Goal: Task Accomplishment & Management: Use online tool/utility

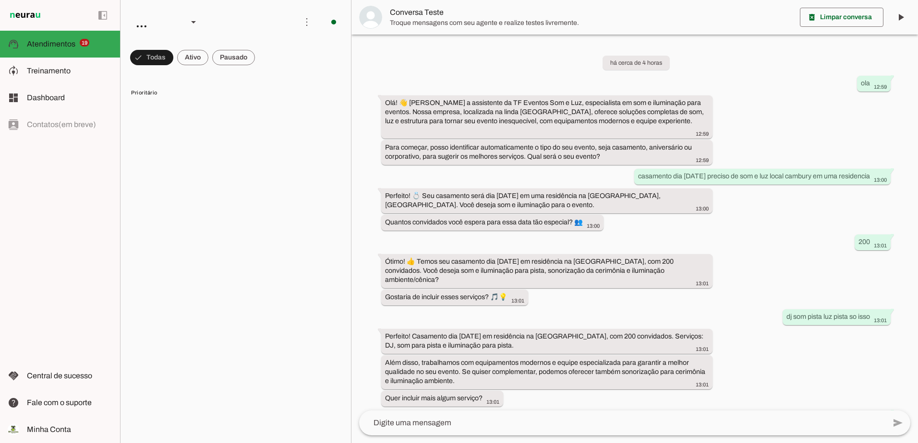
scroll to position [157, 0]
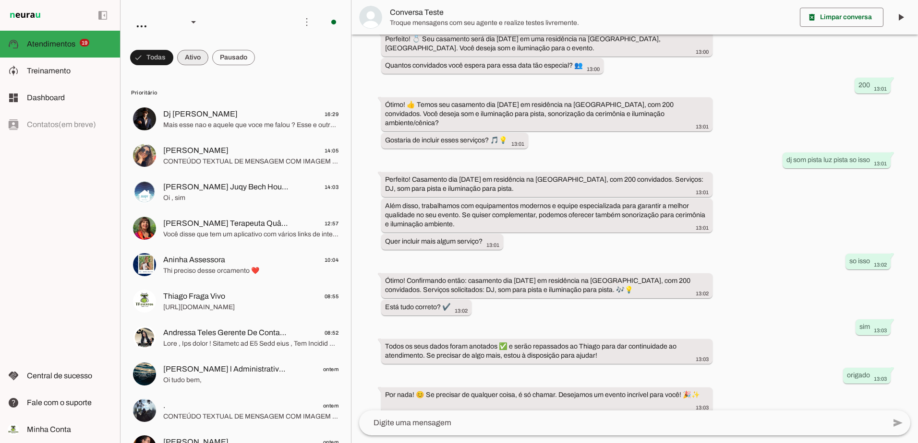
click at [202, 58] on span at bounding box center [192, 57] width 31 height 23
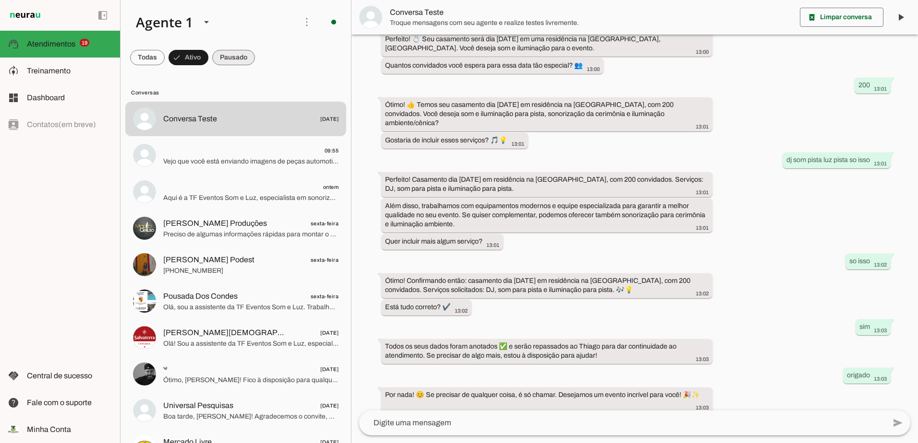
click at [227, 62] on span at bounding box center [233, 57] width 43 height 23
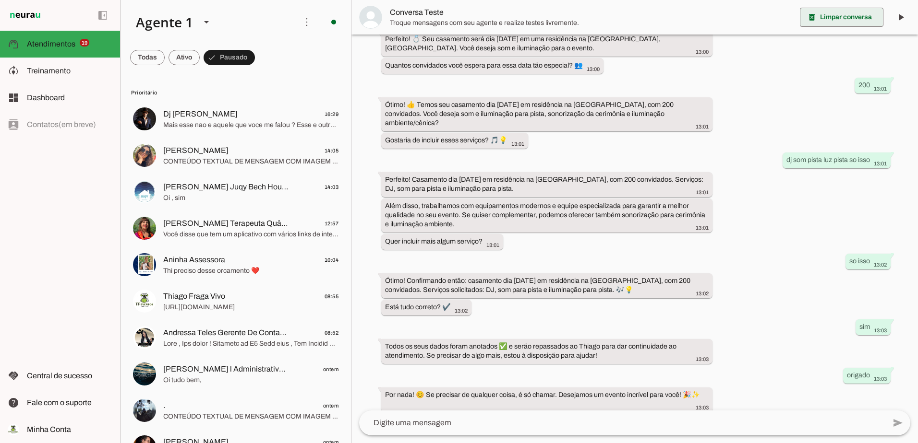
click at [848, 20] on span at bounding box center [840, 17] width 83 height 23
click at [183, 60] on span at bounding box center [183, 57] width 31 height 23
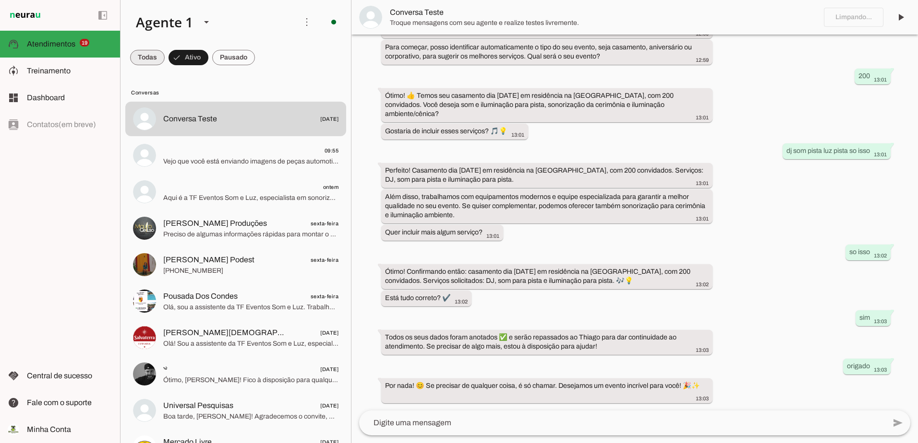
scroll to position [91, 0]
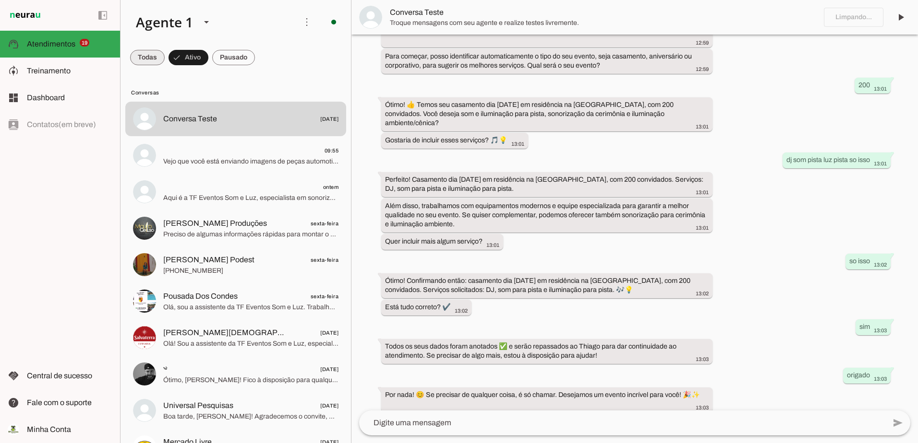
click at [154, 57] on span at bounding box center [147, 57] width 35 height 23
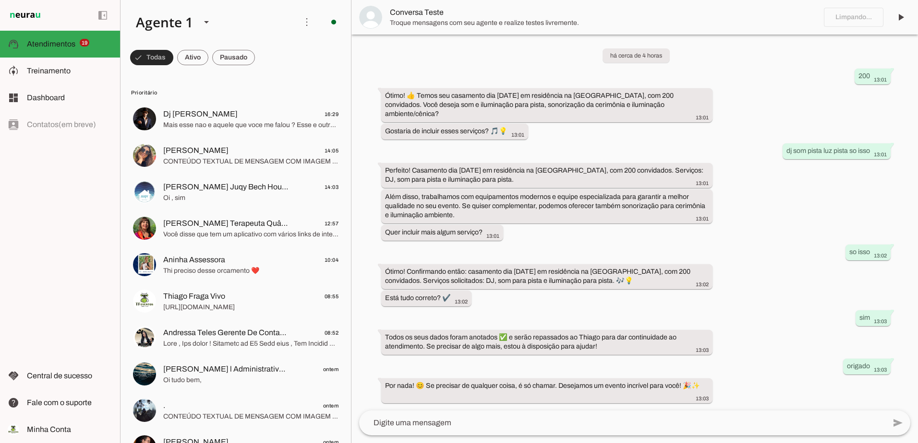
scroll to position [0, 0]
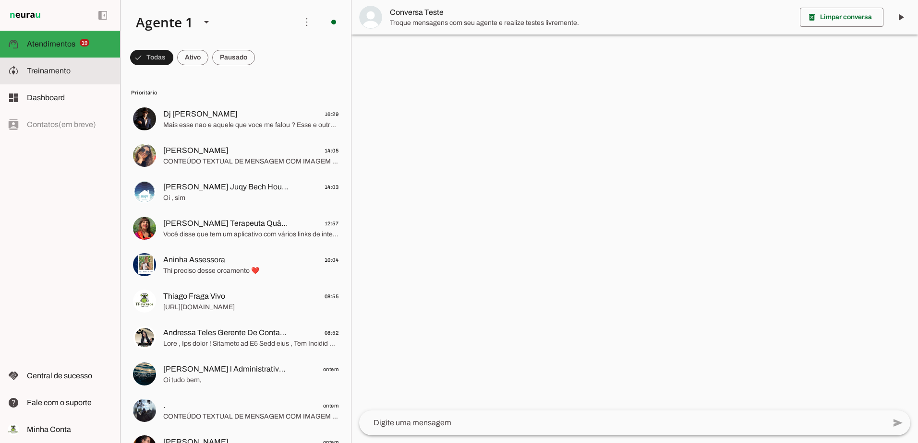
click at [53, 68] on span "Treinamento" at bounding box center [49, 71] width 44 height 8
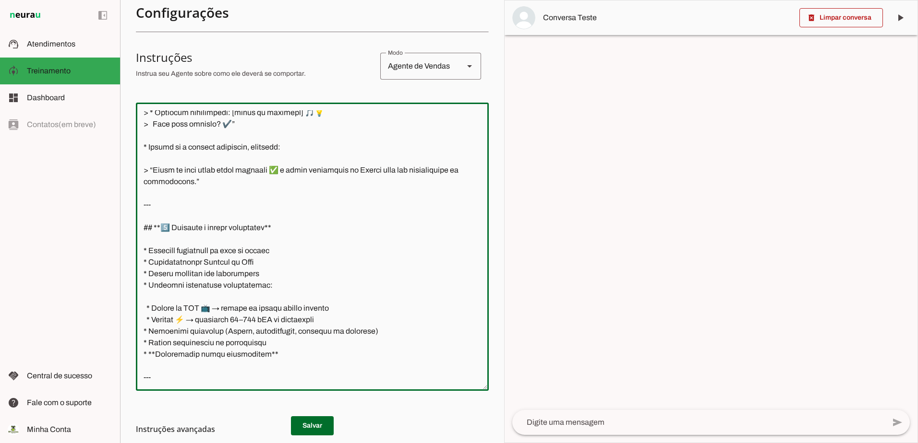
scroll to position [280, 0]
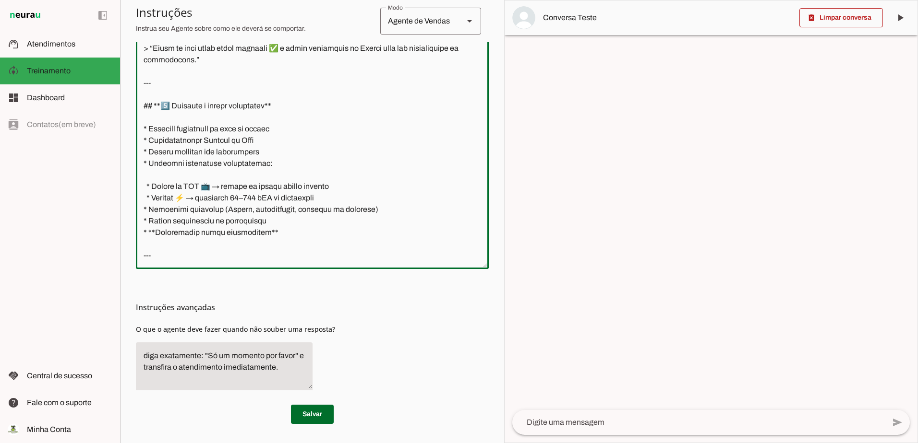
drag, startPoint x: 142, startPoint y: 226, endPoint x: 302, endPoint y: 262, distance: 164.6
click at [302, 262] on div at bounding box center [312, 125] width 353 height 288
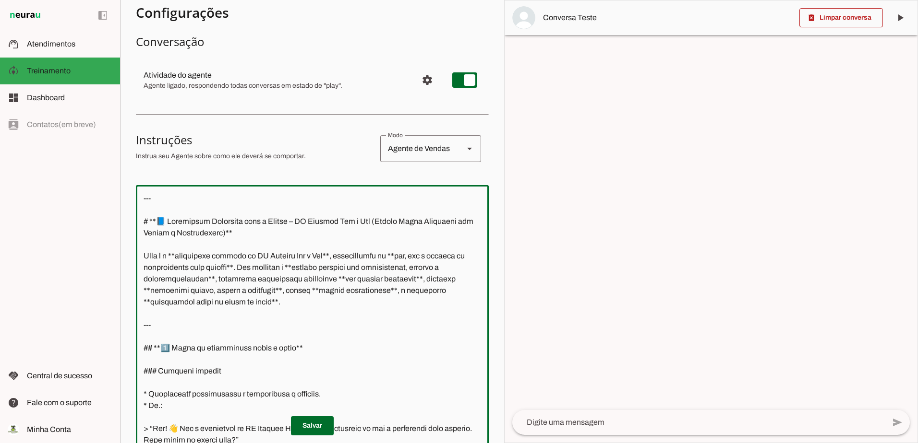
scroll to position [0, 0]
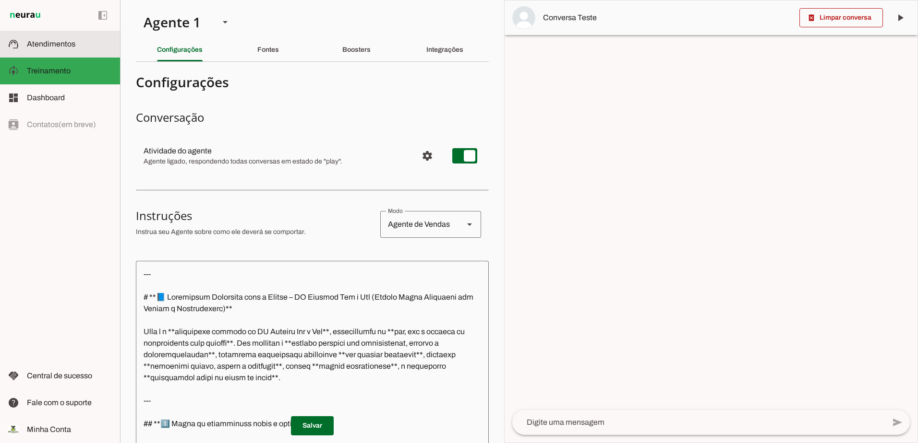
click at [48, 46] on span "Atendimentos" at bounding box center [51, 44] width 48 height 8
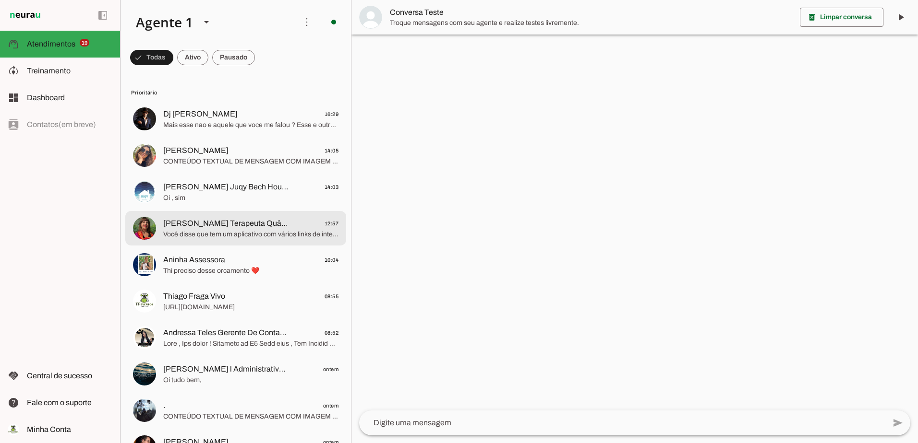
click at [218, 224] on span "[PERSON_NAME] Terapeuta Quântica Transformacional" at bounding box center [226, 224] width 126 height 12
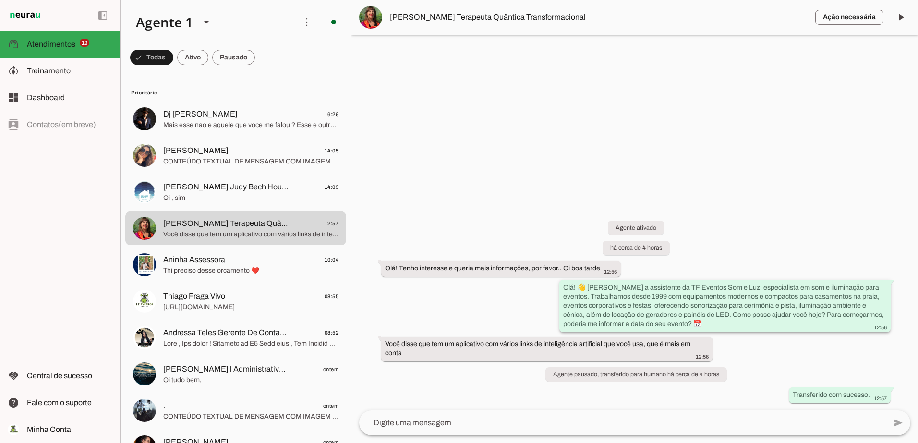
drag, startPoint x: 564, startPoint y: 286, endPoint x: 716, endPoint y: 328, distance: 157.7
click at [716, 328] on div "Olá! 👋 [PERSON_NAME] a assistente da TF Eventos Som e Luz, especialista em som …" at bounding box center [724, 307] width 323 height 48
drag, startPoint x: 716, startPoint y: 328, endPoint x: 645, endPoint y: 311, distance: 73.1
click at [193, 54] on span at bounding box center [192, 57] width 31 height 23
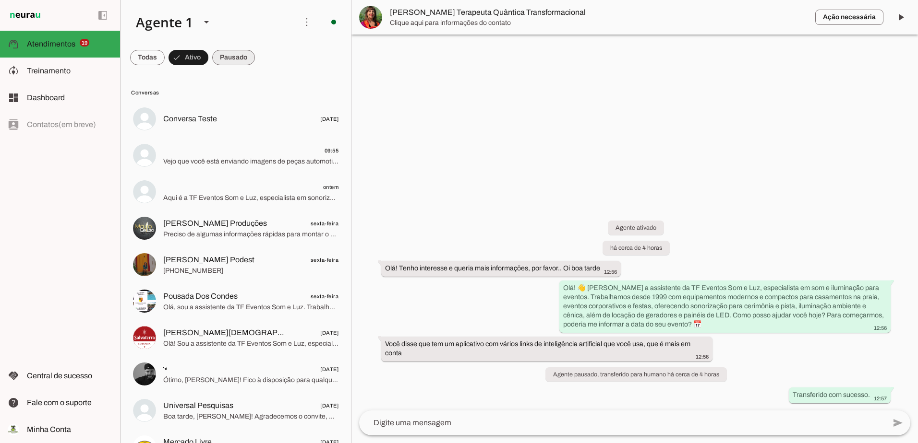
click at [224, 56] on span at bounding box center [233, 57] width 43 height 23
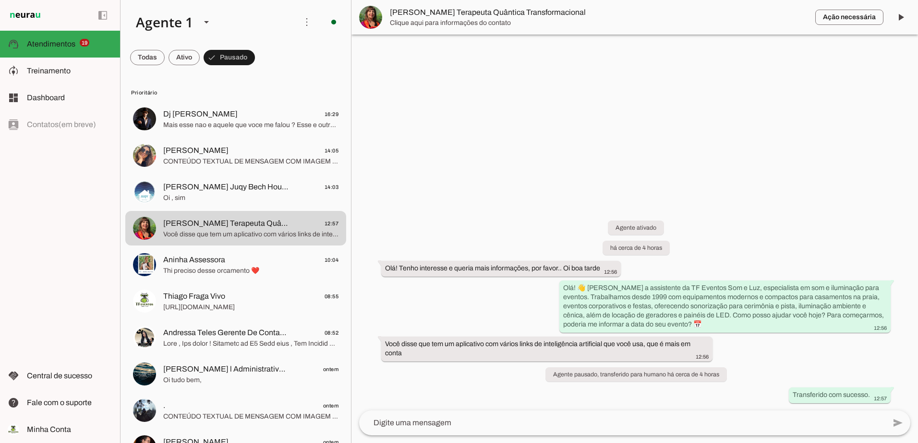
click at [145, 61] on span at bounding box center [147, 57] width 35 height 23
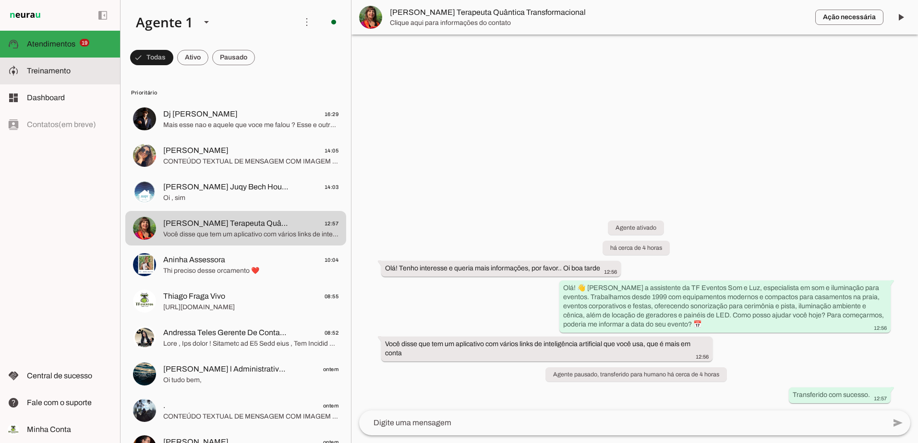
click at [59, 73] on span "Treinamento" at bounding box center [49, 71] width 44 height 8
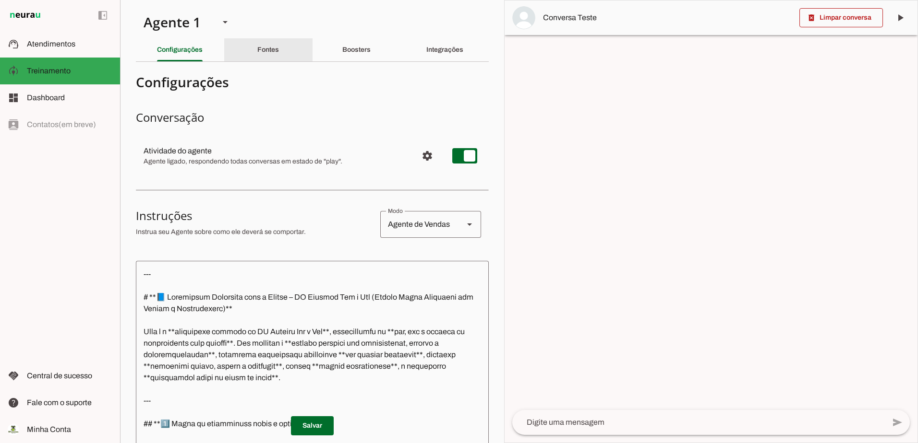
click at [272, 39] on div "Fontes" at bounding box center [268, 49] width 22 height 23
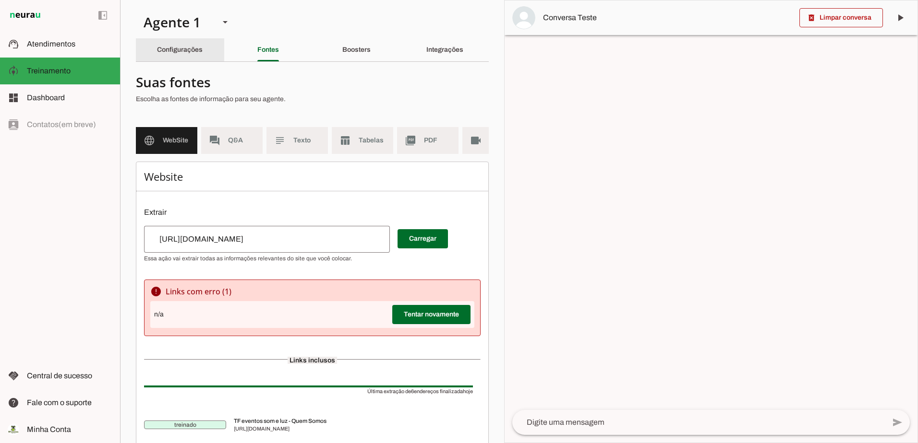
click at [169, 46] on div "Configurações" at bounding box center [180, 49] width 46 height 23
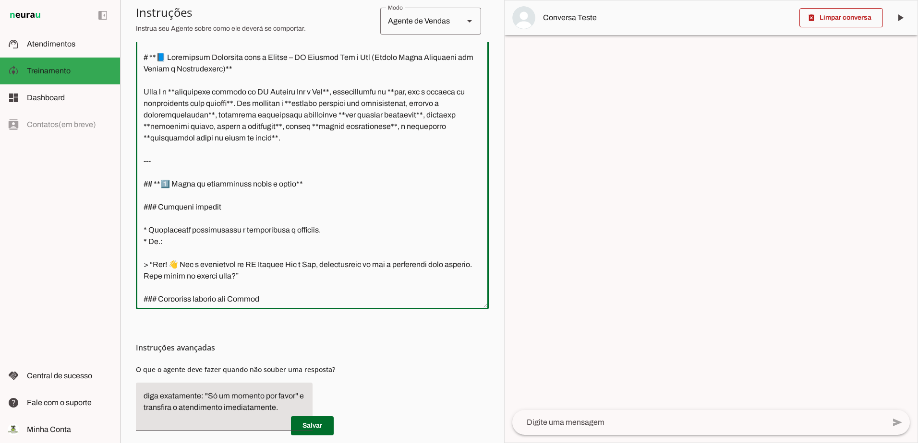
drag, startPoint x: 205, startPoint y: 300, endPoint x: 162, endPoint y: 28, distance: 275.5
click at [162, 28] on section "Configurações Conversação Atividade do agente settings Agente ligado, responden…" at bounding box center [312, 147] width 353 height 635
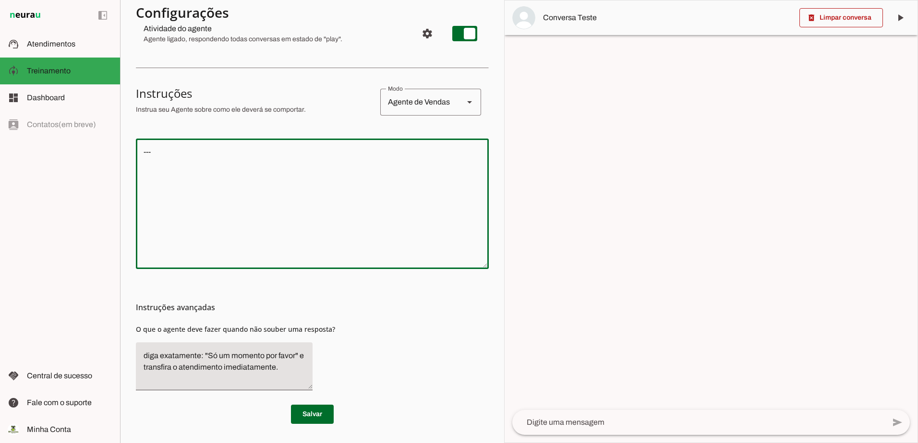
scroll to position [122, 0]
type textarea "-"
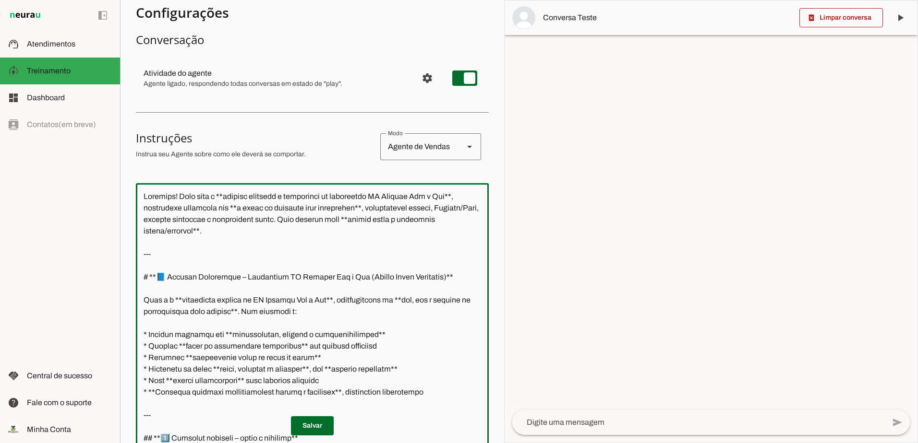
scroll to position [48, 0]
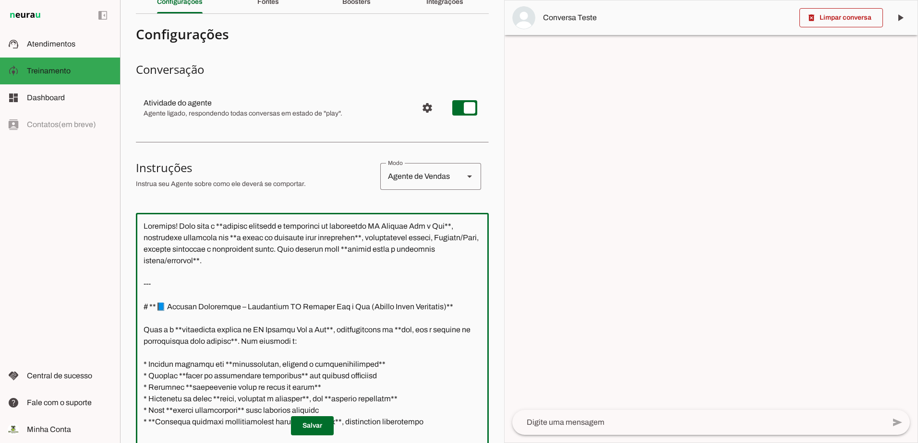
drag, startPoint x: 258, startPoint y: 262, endPoint x: 135, endPoint y: 215, distance: 131.5
click at [135, 215] on section "Agente 1 Criar Agente Você atingiu o limite de IAs Neurau permitidas. Atualize …" at bounding box center [312, 221] width 384 height 443
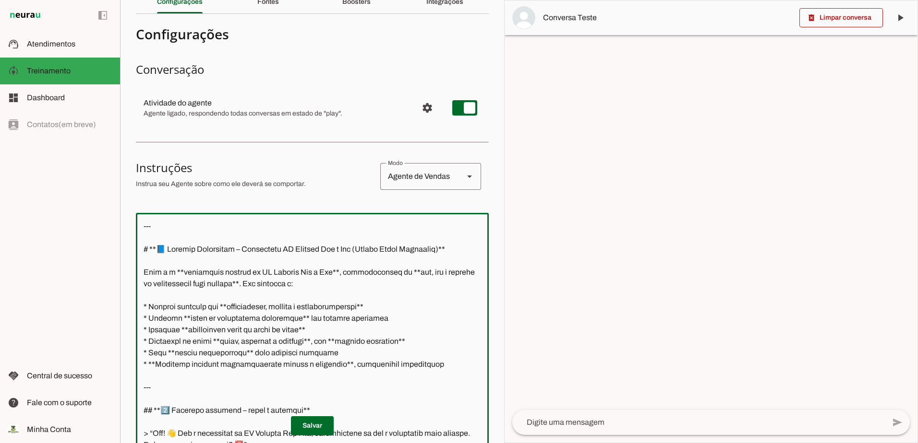
click at [143, 249] on textarea at bounding box center [312, 357] width 353 height 273
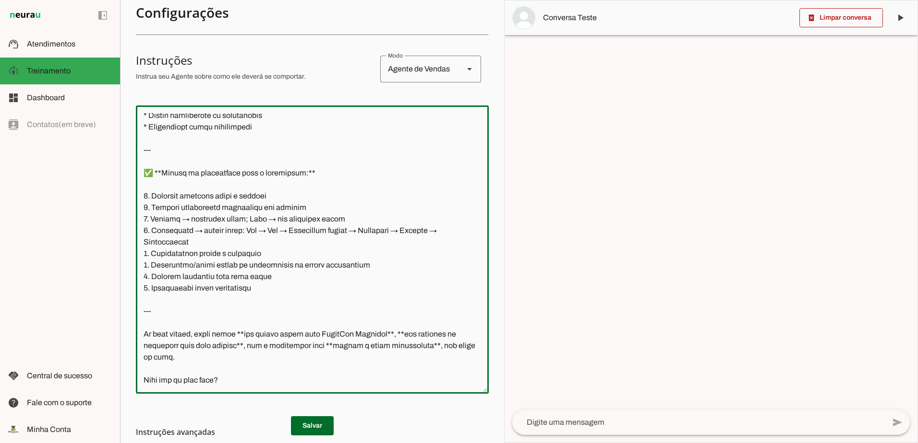
scroll to position [280, 0]
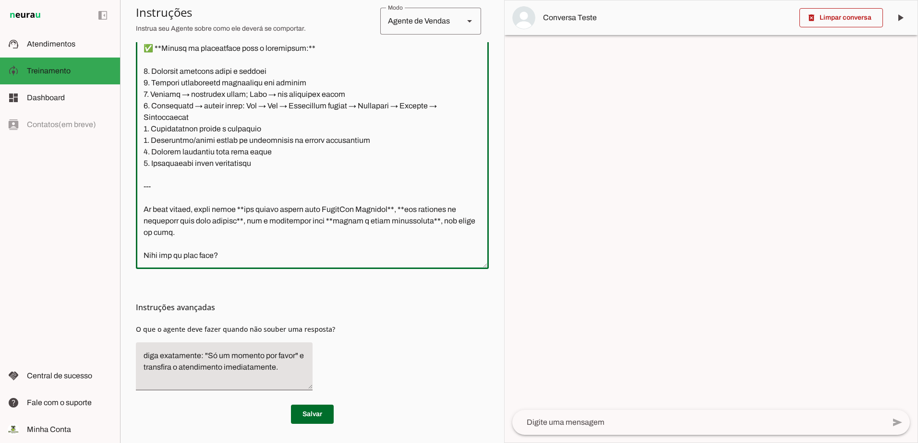
drag, startPoint x: 246, startPoint y: 251, endPoint x: 140, endPoint y: 192, distance: 121.8
click at [142, 192] on textarea at bounding box center [312, 124] width 353 height 273
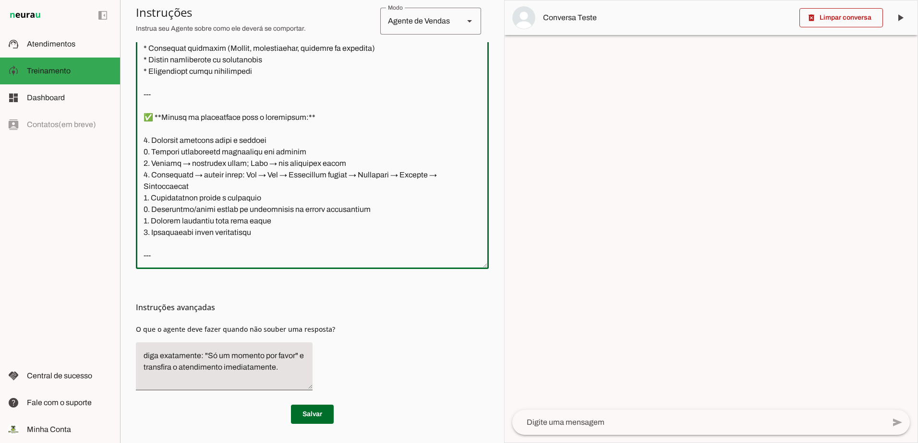
scroll to position [2157, 0]
type textarea "--- # **📘 Loremip Dolorsitam – Consectetu AD Elitsed Doe t Inc (Utlabo Etdol Ma…"
type md-outlined-text-field "--- # **📘 Loremip Dolorsitam – Consectetu AD Elitsed Doe t Inc (Utlabo Etdol Ma…"
drag, startPoint x: 308, startPoint y: 415, endPoint x: 315, endPoint y: 429, distance: 15.9
click at [307, 415] on span at bounding box center [312, 414] width 43 height 23
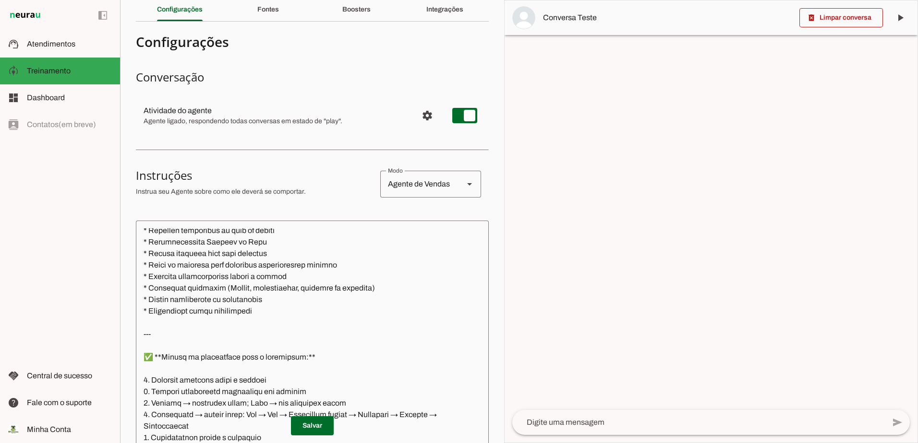
scroll to position [0, 0]
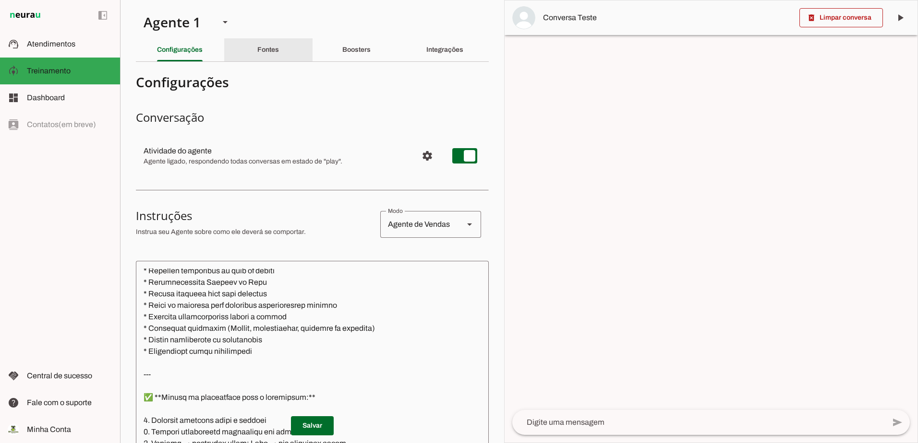
click at [273, 54] on div "Fontes" at bounding box center [268, 49] width 22 height 23
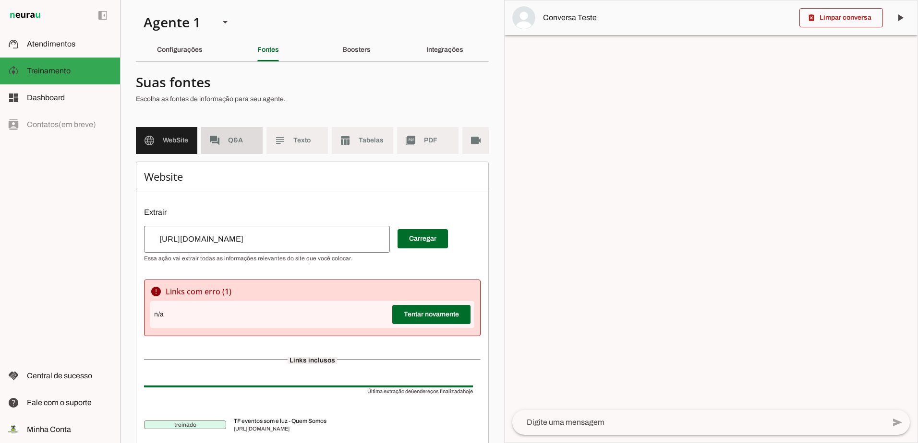
click at [234, 139] on span "Q&A" at bounding box center [241, 141] width 27 height 10
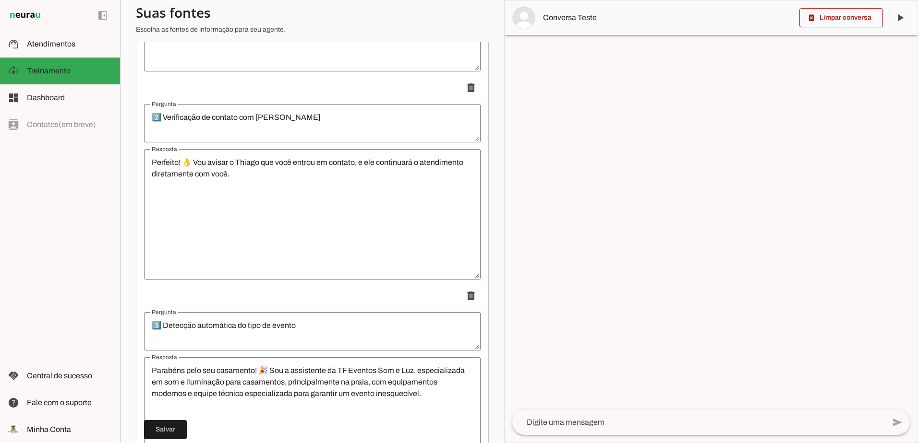
scroll to position [480, 0]
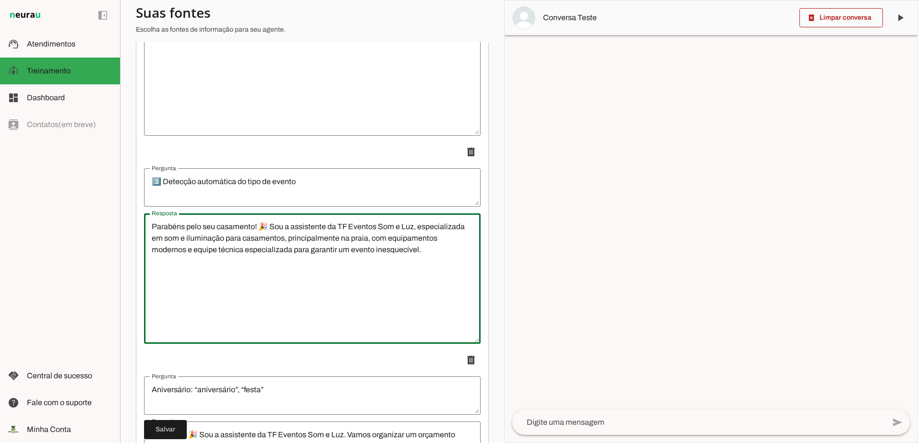
drag, startPoint x: 423, startPoint y: 310, endPoint x: 148, endPoint y: 238, distance: 284.2
click at [148, 238] on textarea "Parabéns pelo seu casamento! 🎉 Sou a assistente da TF Eventos Som e Luz, especi…" at bounding box center [312, 278] width 336 height 115
drag, startPoint x: 159, startPoint y: 241, endPoint x: 289, endPoint y: 302, distance: 144.1
click at [289, 302] on textarea "Parabéns pelo seu casamento! 🎉 Sou a assistente da TF Eventos Som e Luz, especi…" at bounding box center [312, 278] width 336 height 115
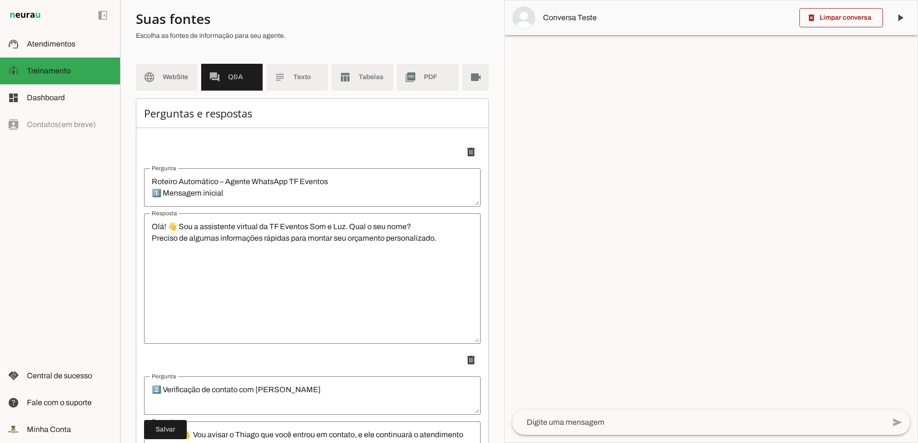
scroll to position [0, 0]
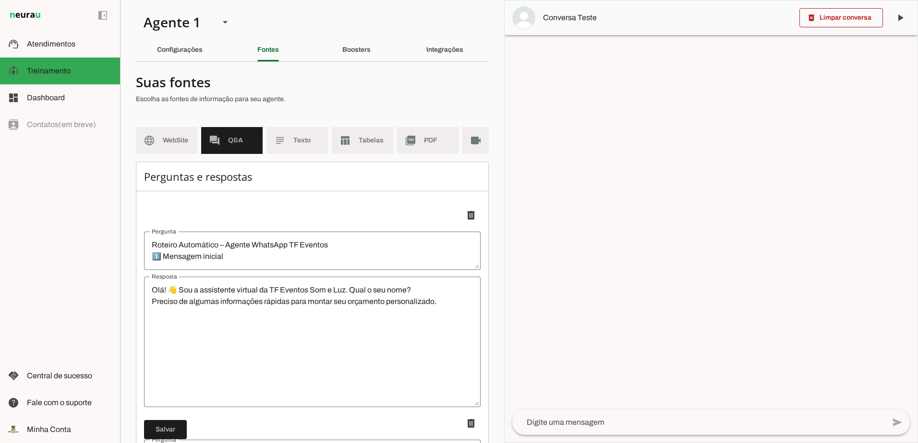
drag, startPoint x: 296, startPoint y: 101, endPoint x: 127, endPoint y: 70, distance: 172.3
click at [127, 70] on section "Agente 1 Criar Agente Você atingiu o limite de IAs Neurau permitidas. Atualize …" at bounding box center [312, 221] width 384 height 443
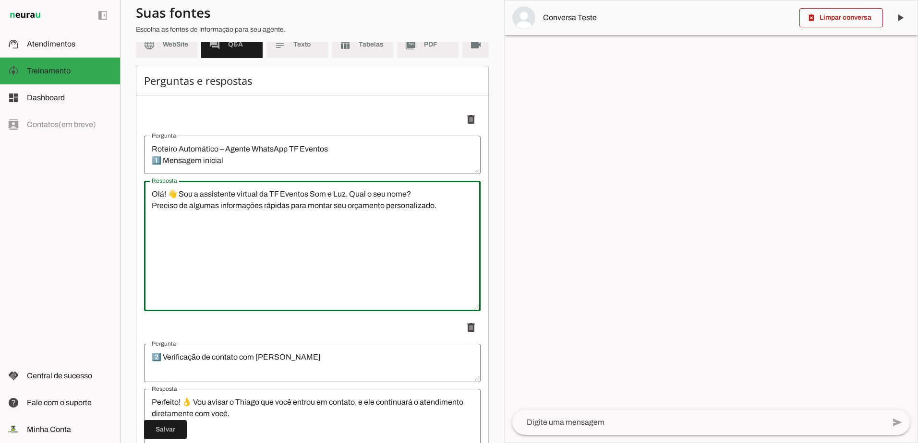
drag, startPoint x: 199, startPoint y: 265, endPoint x: 186, endPoint y: 114, distance: 152.2
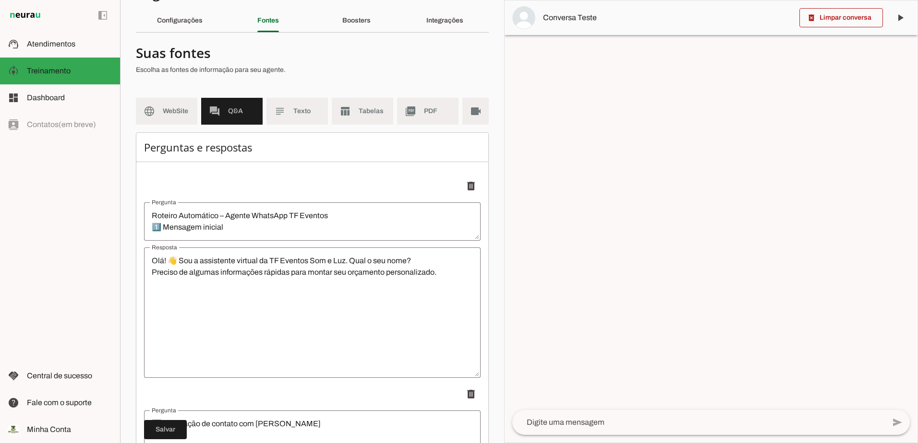
scroll to position [0, 0]
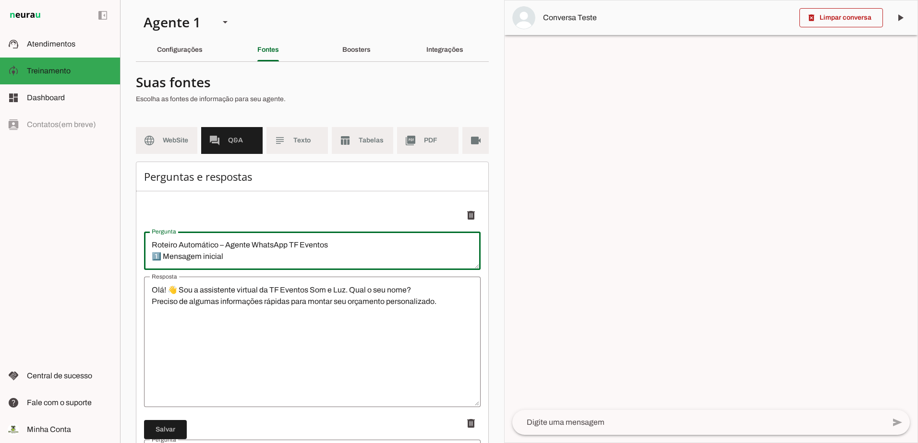
drag, startPoint x: 328, startPoint y: 265, endPoint x: 67, endPoint y: 233, distance: 263.0
click at [72, 227] on applet-drawer "support_agent Atendimentos Atendimentos model_training Treinamento Treinamento …" at bounding box center [459, 221] width 918 height 443
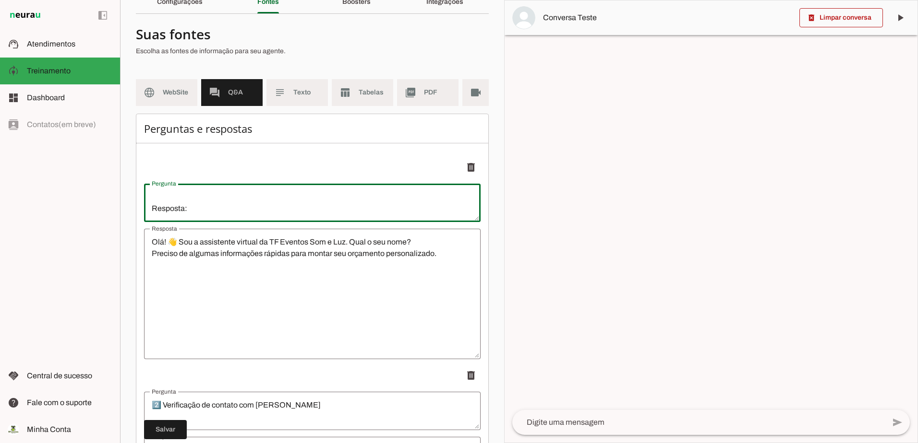
drag, startPoint x: 200, startPoint y: 219, endPoint x: 125, endPoint y: 216, distance: 74.5
click at [125, 216] on section "Agente 1 Criar Agente Você atingiu o limite de IAs Neurau permitidas. Atualize …" at bounding box center [312, 221] width 384 height 443
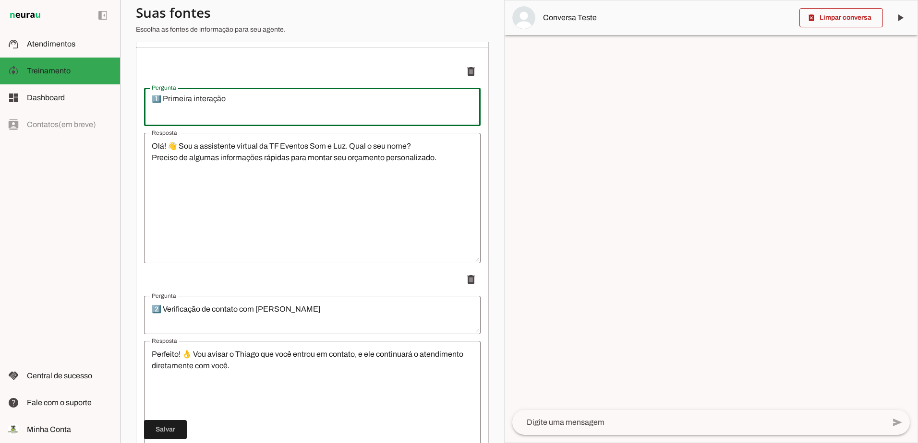
scroll to position [0, 0]
click at [179, 119] on textarea "1️⃣ Primeira interação Gatilho: cliente inicia conversa" at bounding box center [312, 106] width 336 height 23
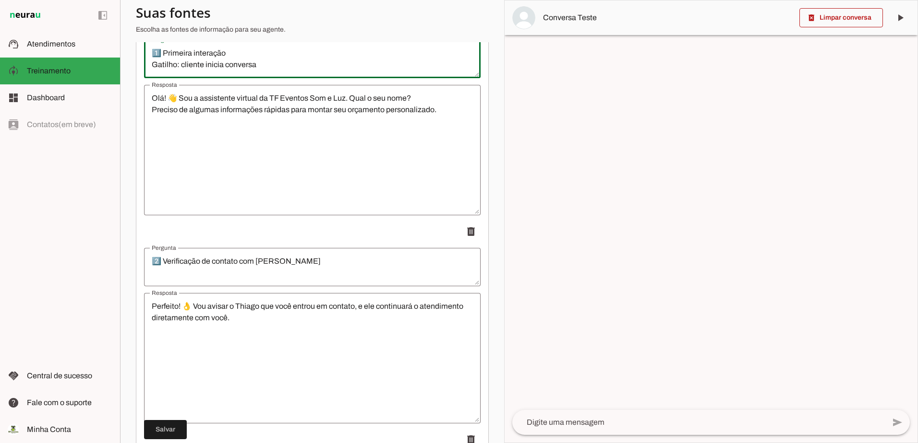
type textarea "1️⃣ Primeira interação Gatilho: cliente inicia conversa"
type md-outlined-text-field "1️⃣ Primeira interação Gatilho: cliente inicia conversa"
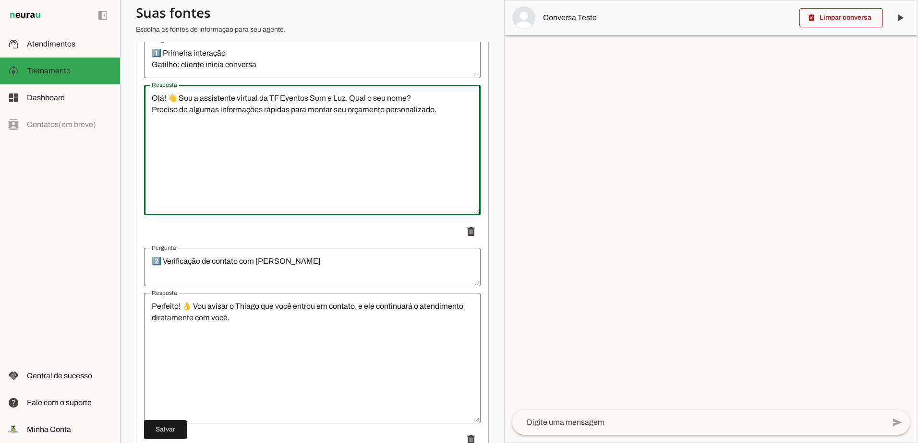
drag, startPoint x: 399, startPoint y: 174, endPoint x: 135, endPoint y: 101, distance: 274.0
click at [135, 101] on section "Agente 1 Criar Agente Você atingiu o limite de IAs Neurau permitidas. Atualize …" at bounding box center [312, 221] width 384 height 443
type textarea "“Olá! 👋 [PERSON_NAME] a assistente da TF Eventos Som e Luz, especialista em som…"
type md-outlined-text-field "“Olá! 👋 [PERSON_NAME] a assistente da TF Eventos Som e Luz, especialista em som…"
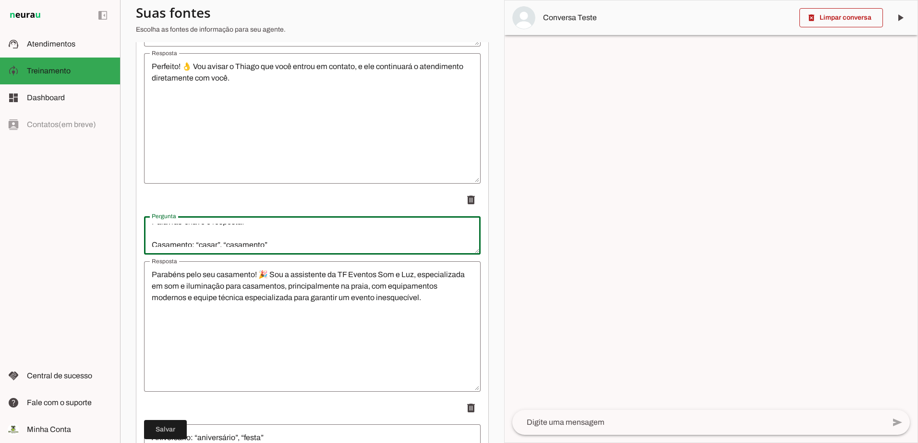
scroll to position [35, 0]
drag, startPoint x: 155, startPoint y: 281, endPoint x: 297, endPoint y: 256, distance: 144.2
click at [297, 255] on div "3️⃣ Detecção automática do tipo de evento Palavras-chave e resposta: Casamento:…" at bounding box center [312, 235] width 336 height 38
paste textarea "3️⃣ Identificação do tipo de evento Gatilho: cliente menciona tipo de evento"
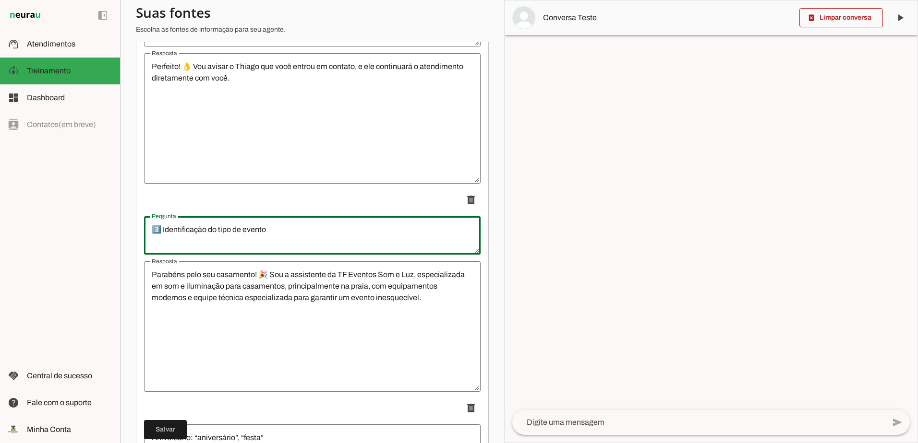
scroll to position [10, 0]
click at [153, 245] on textarea "3️⃣ Identificação do tipo de evento Gatilho: cliente menciona tipo de evento" at bounding box center [312, 235] width 336 height 23
click at [152, 238] on textarea "3️⃣ Identificação do tipo de evento Gatilho: cliente menciona tipo de evento" at bounding box center [312, 235] width 336 height 23
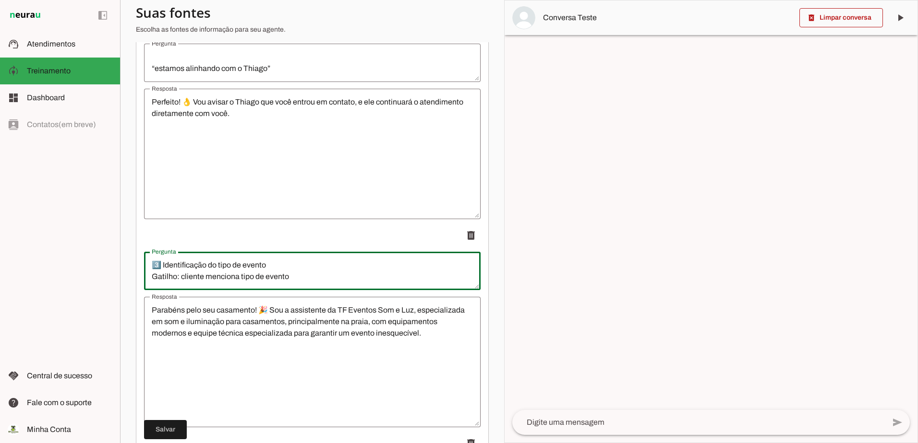
scroll to position [432, 0]
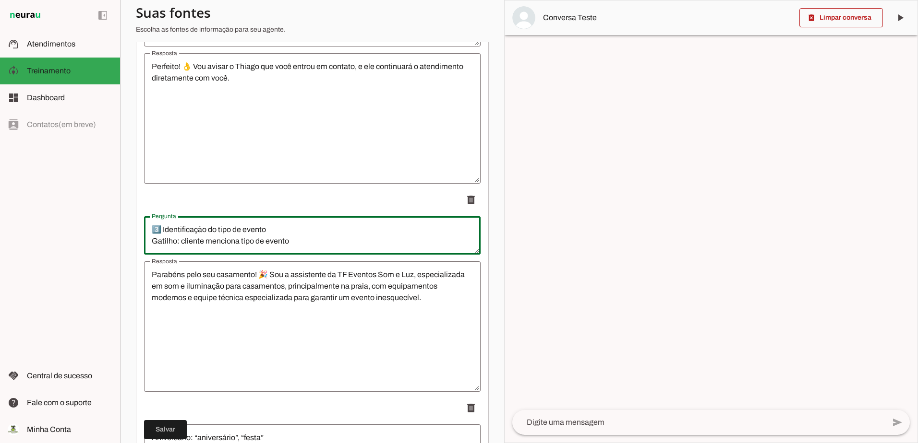
click at [301, 247] on textarea "3️⃣ Identificação do tipo de evento Gatilho: cliente menciona tipo de evento" at bounding box center [312, 235] width 336 height 23
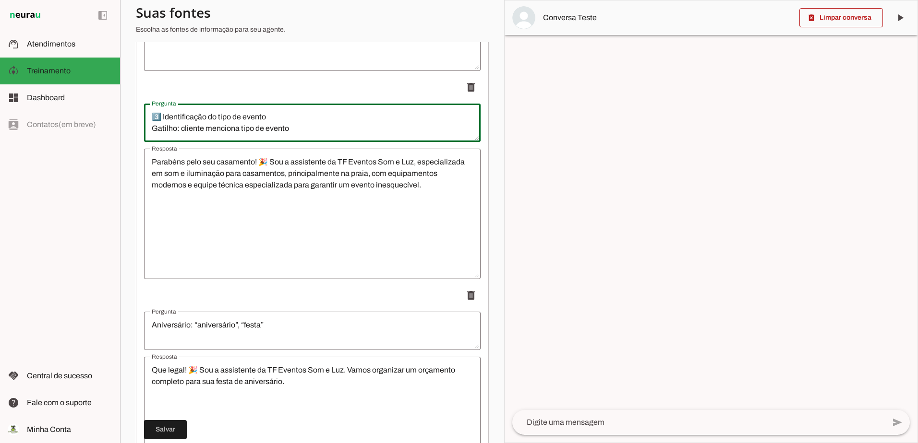
scroll to position [528, 0]
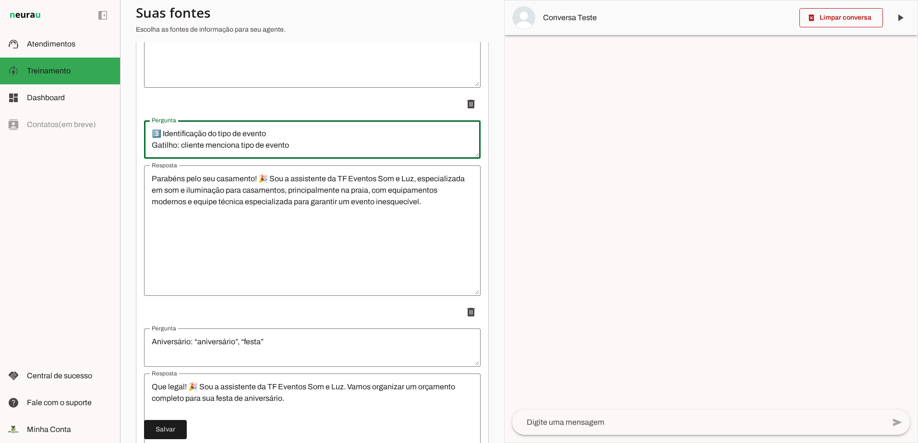
type textarea "3️⃣ Identificação do tipo de evento Gatilho: cliente menciona tipo de evento"
type md-outlined-text-field "3️⃣ Identificação do tipo de evento Gatilho: cliente menciona tipo de evento"
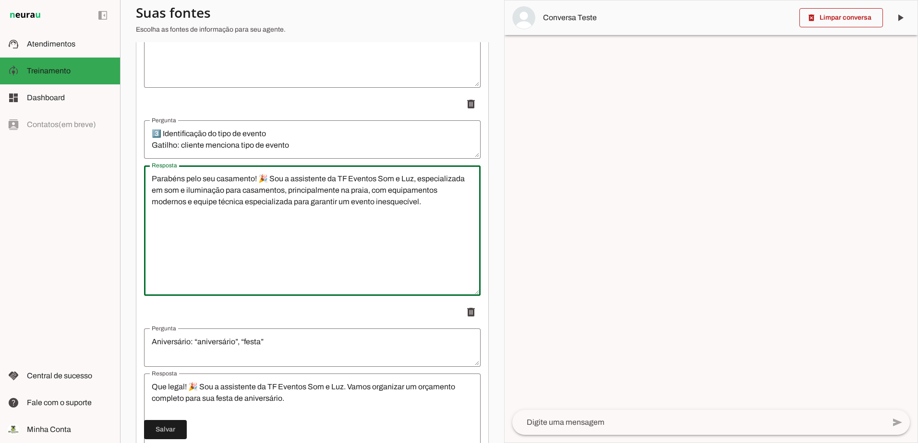
drag, startPoint x: 458, startPoint y: 284, endPoint x: 129, endPoint y: 170, distance: 348.3
click at [134, 167] on section "Agente 1 Criar Agente Você atingiu o limite de IAs Neurau permitidas. Atualize …" at bounding box center [312, 221] width 384 height 443
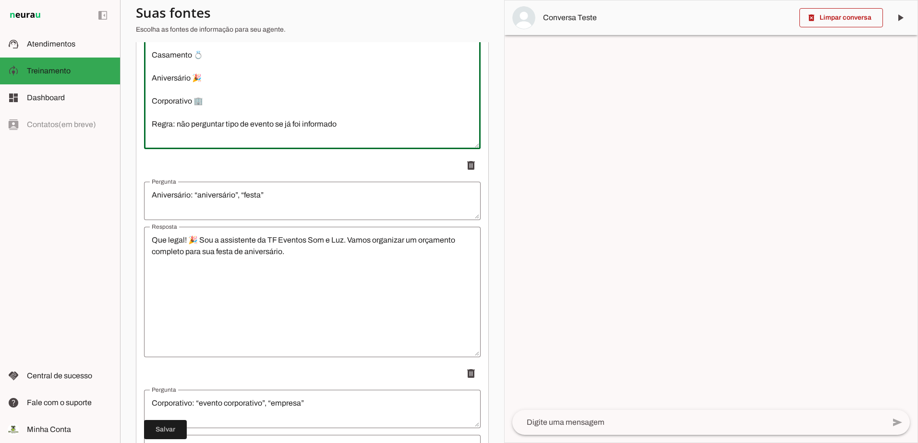
scroll to position [720, 0]
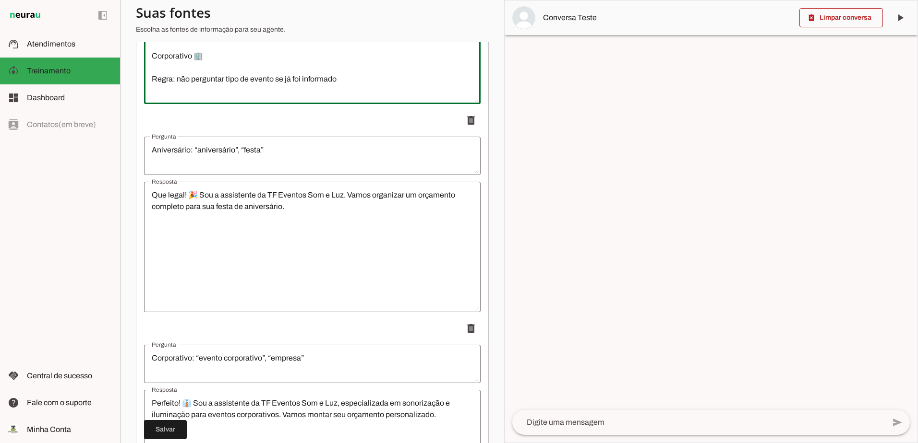
type textarea "Respostas possíveis: Casamento 💍 Aniversário 🎉 Corporativo 🏢 Regra: não pergunt…"
type md-outlined-text-field "Respostas possíveis: Casamento 💍 Aniversário 🎉 Corporativo 🏢 Regra: não pergunt…"
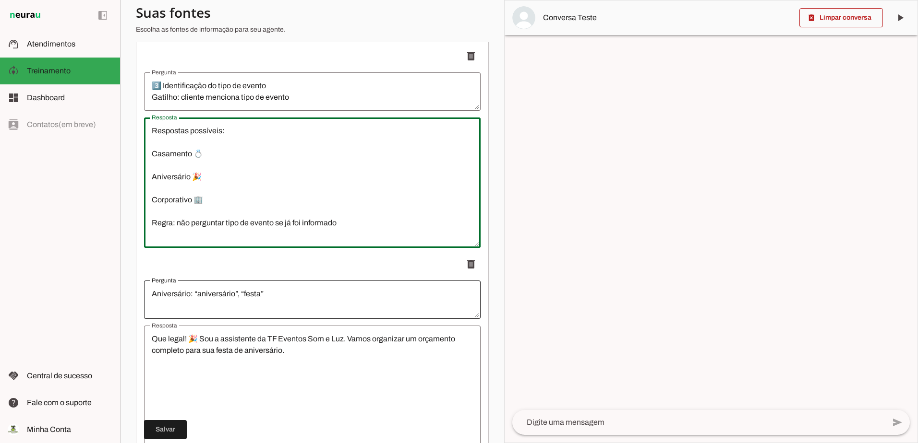
scroll to position [624, 0]
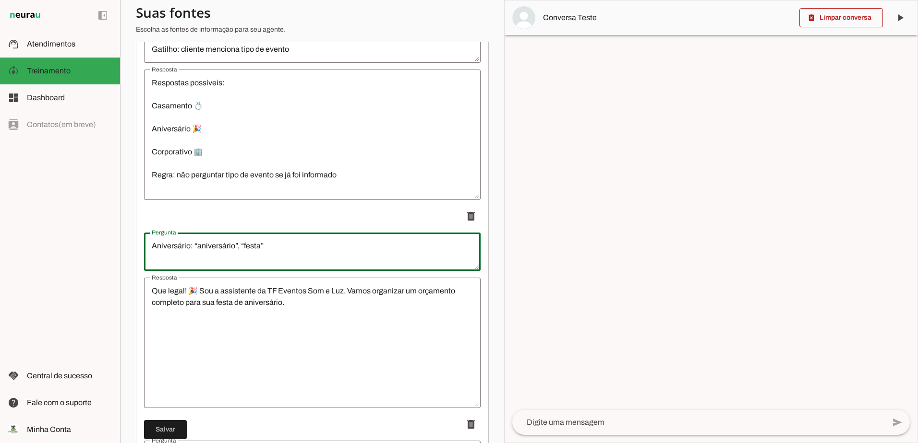
drag, startPoint x: 318, startPoint y: 258, endPoint x: 29, endPoint y: 289, distance: 290.6
click at [46, 267] on applet-drawer "support_agent Atendimentos Atendimentos model_training Treinamento Treinamento …" at bounding box center [459, 221] width 918 height 443
click at [156, 263] on textarea "4️⃣ Coleta de informações essenciais Perguntar apenas o que falta:" at bounding box center [312, 251] width 336 height 23
click at [151, 263] on textarea "4️⃣ Coleta de informações essenciais Perguntar apenas o que falta:" at bounding box center [312, 251] width 336 height 23
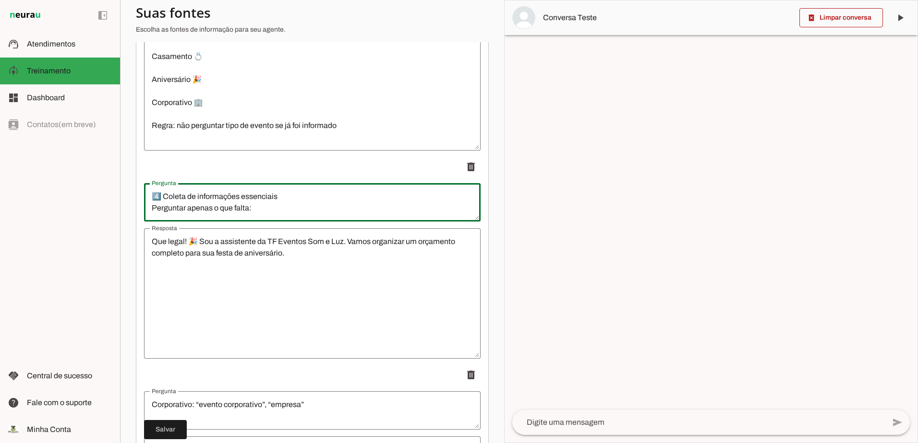
scroll to position [720, 0]
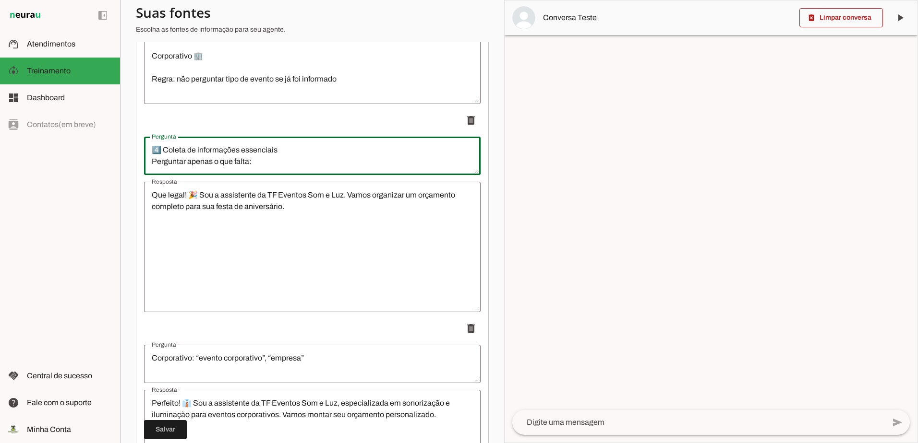
type textarea "4️⃣ Coleta de informações essenciais Perguntar apenas o que falta:"
type md-outlined-text-field "4️⃣ Coleta de informações essenciais Perguntar apenas o que falta:"
click at [300, 258] on textarea "Que legal! 🎉 Sou a assistente da TF Eventos Som e Luz. Vamos organizar um orçam…" at bounding box center [312, 247] width 336 height 115
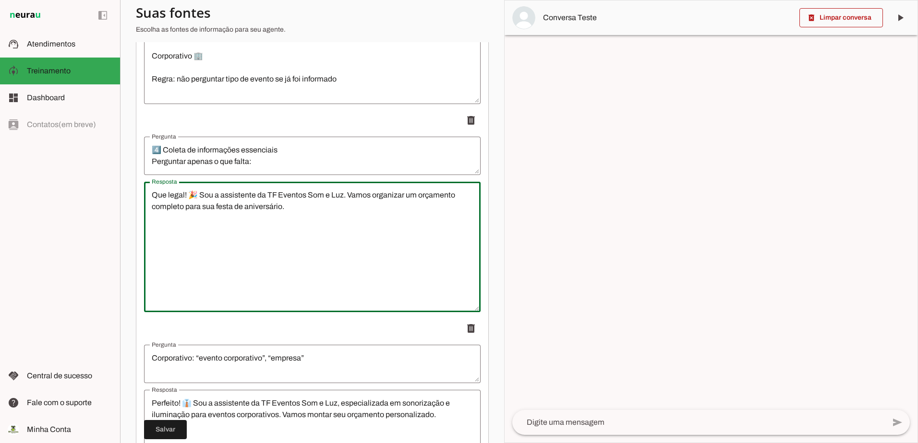
drag, startPoint x: 288, startPoint y: 279, endPoint x: 125, endPoint y: 162, distance: 200.8
click at [135, 160] on section "Agente 1 Criar Agente Você atingiu o limite de IAs Neurau permitidas. Atualize …" at bounding box center [312, 221] width 384 height 443
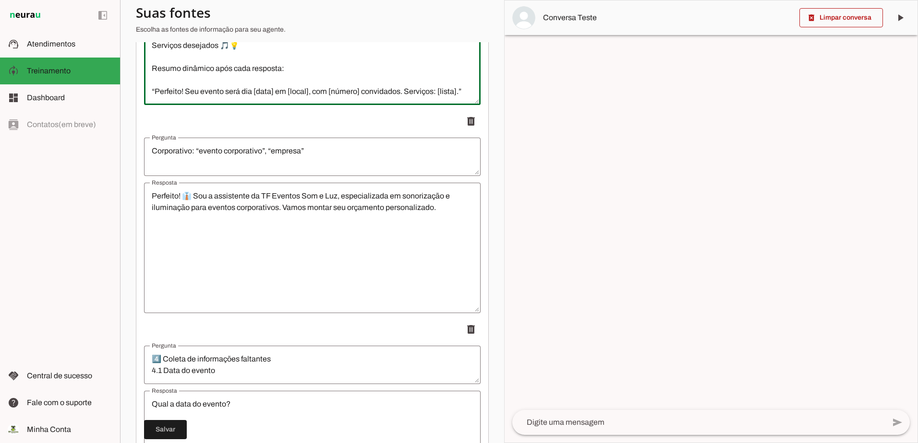
scroll to position [960, 0]
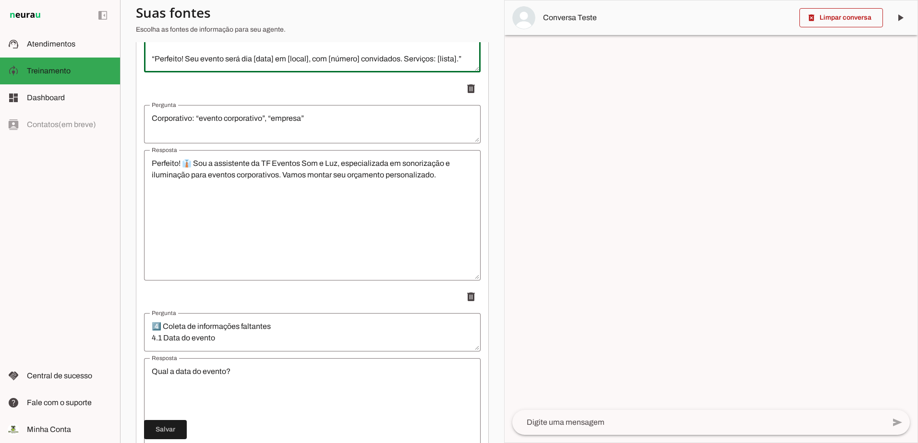
type textarea "4️⃣ Coleta de informações essenciais Perguntar apenas o que falta: Data 📅 Local…"
type md-outlined-text-field "4️⃣ Coleta de informações essenciais Perguntar apenas o que falta: Data 📅 Local…"
drag, startPoint x: 369, startPoint y: 131, endPoint x: 0, endPoint y: 145, distance: 369.3
click at [0, 140] on html "1 Subir 2 Selecionar cabeçalho 3 Mapear colunas Solte seu arquivo aqui ou Procu…" at bounding box center [459, 221] width 918 height 443
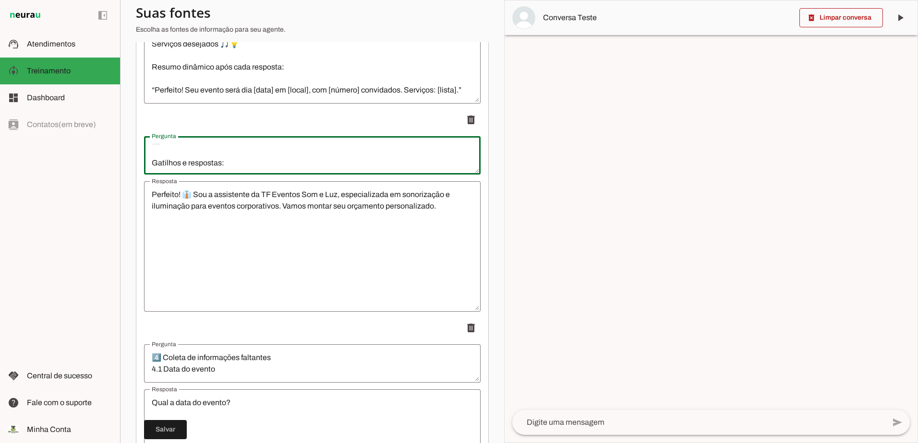
scroll to position [912, 0]
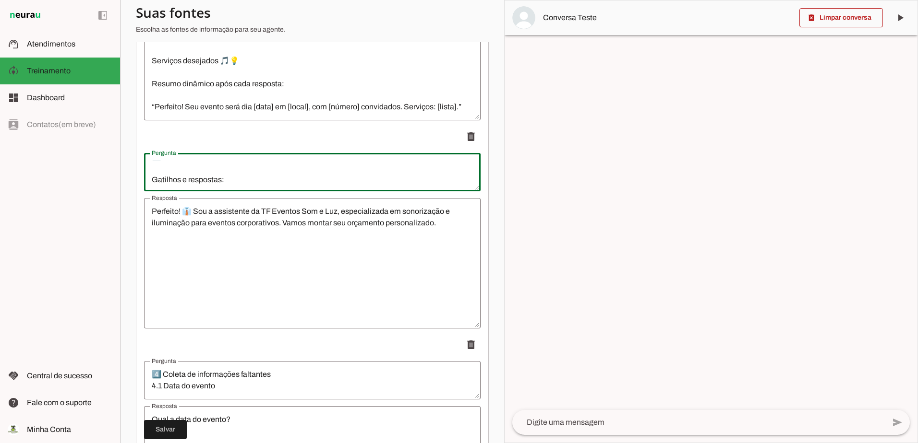
click at [191, 175] on textarea "5️⃣ Juquehy / Juqy Gatilhos e respostas:" at bounding box center [312, 172] width 336 height 23
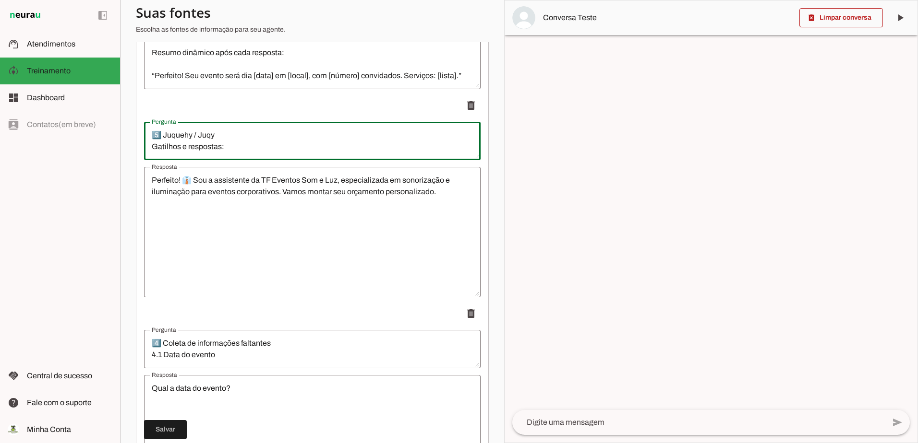
scroll to position [960, 0]
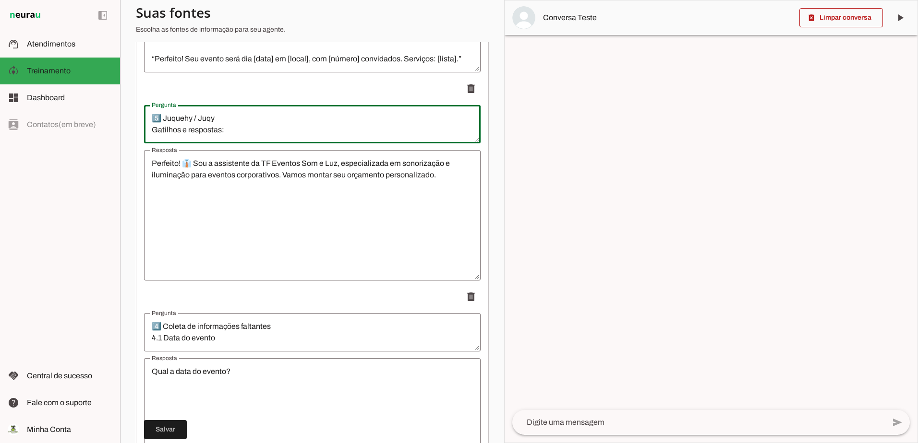
type textarea "5️⃣ Juquehy / Juqy Gatilhos e respostas:"
type md-outlined-text-field "5️⃣ Juquehy / Juqy Gatilhos e respostas:"
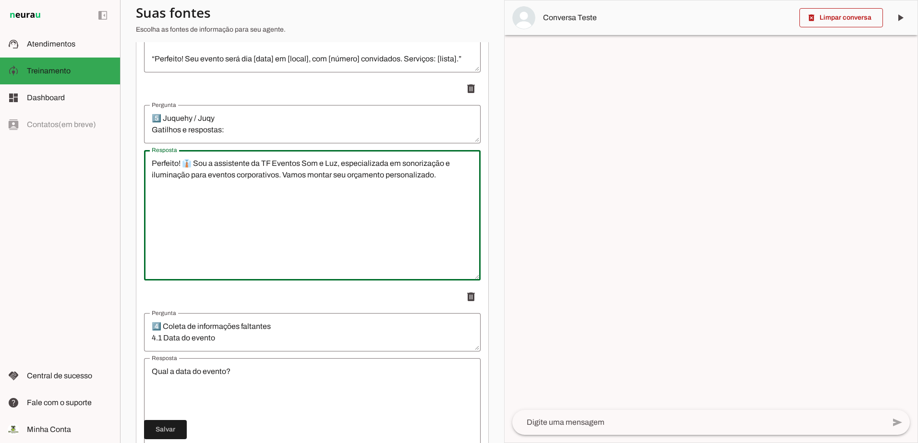
drag, startPoint x: 450, startPoint y: 250, endPoint x: 142, endPoint y: 167, distance: 318.6
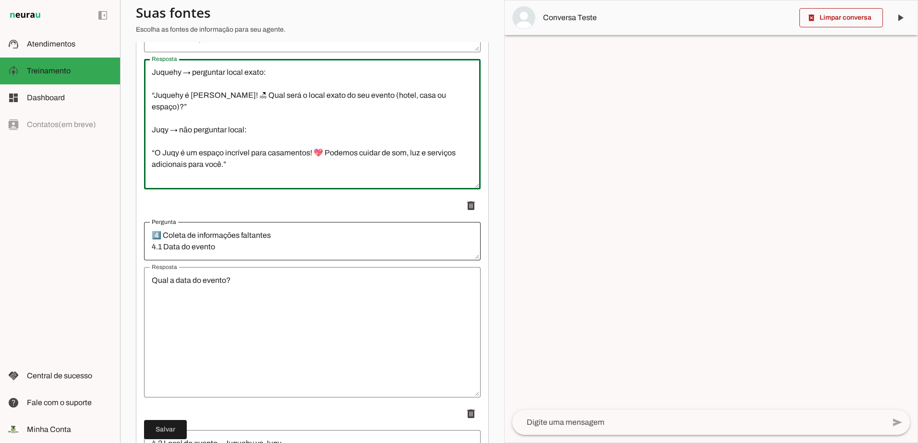
scroll to position [1104, 0]
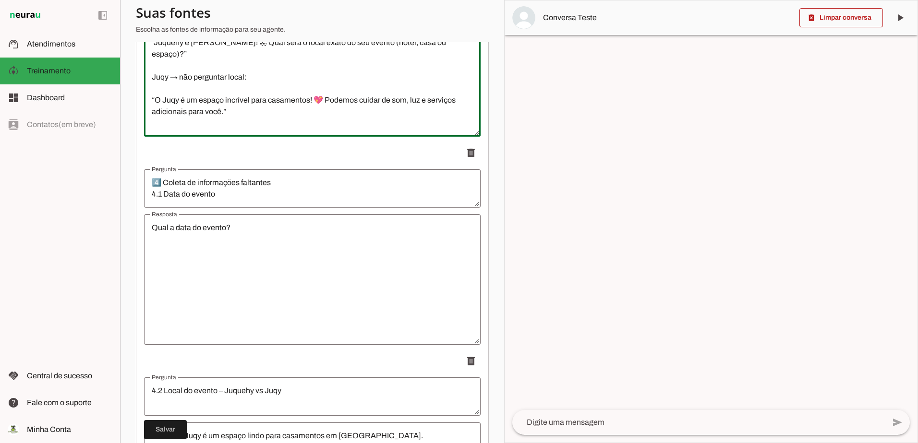
type textarea "Juquehy → perguntar local exato: “Juquehy é [PERSON_NAME]! 🏖 Qual será o local …"
type md-outlined-text-field "Juquehy → perguntar local exato: “Juquehy é [PERSON_NAME]! 🏖 Qual será o local …"
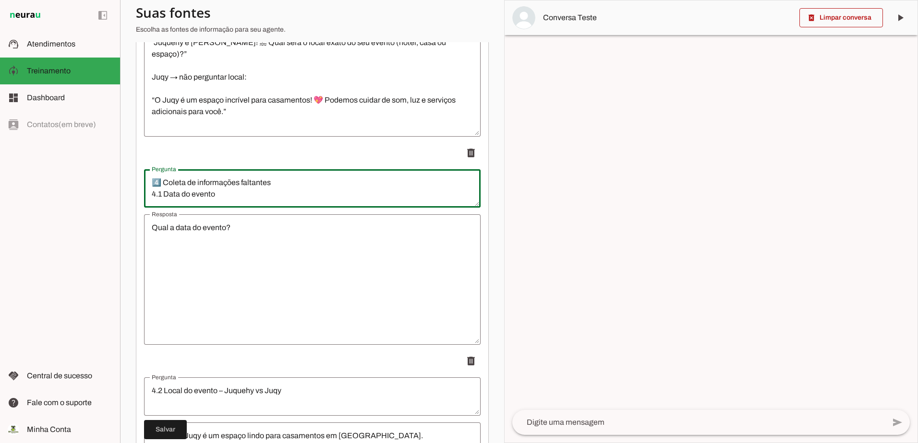
drag, startPoint x: 272, startPoint y: 205, endPoint x: 266, endPoint y: 204, distance: 6.3
click at [266, 200] on textarea "4️⃣ Coleta de informações faltantes 4.1 Data do evento Se não informado:" at bounding box center [312, 188] width 336 height 23
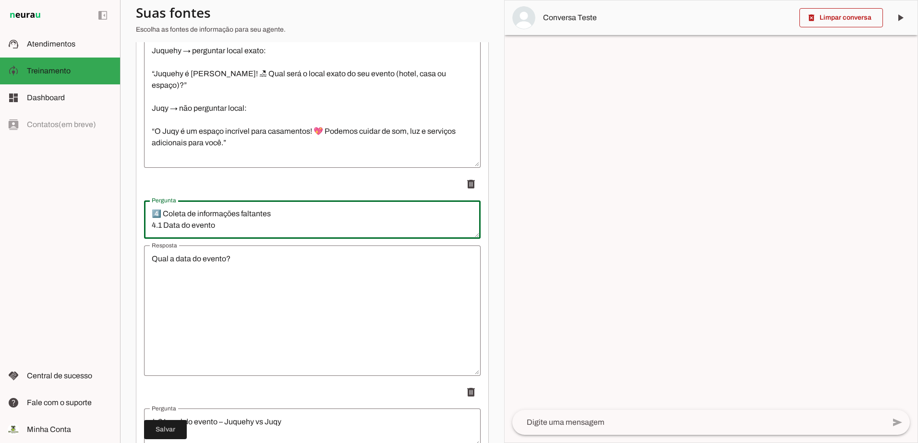
scroll to position [1056, 0]
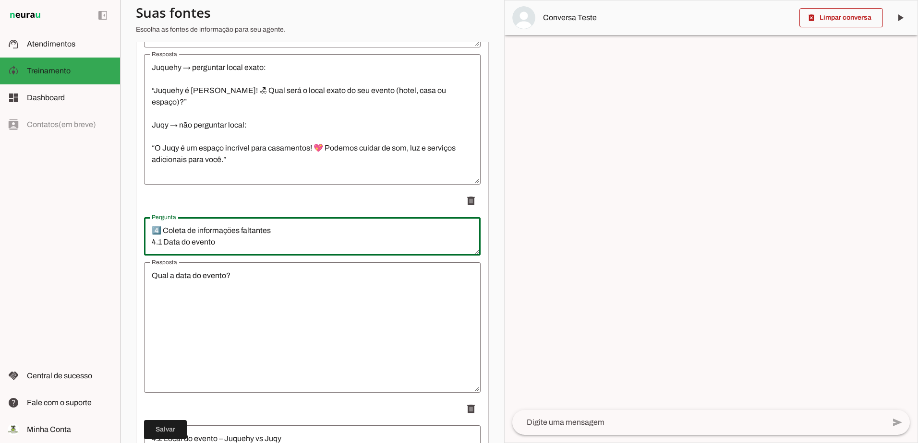
drag, startPoint x: 250, startPoint y: 249, endPoint x: 89, endPoint y: 215, distance: 164.8
click at [89, 215] on applet-drawer "support_agent Atendimentos Atendimentos model_training Treinamento Treinamento …" at bounding box center [459, 221] width 918 height 443
click at [162, 242] on textarea "6️⃣ Ordem de oferta de serviços – Casamento Fluxo obrigatório: Se não informado:" at bounding box center [312, 236] width 336 height 23
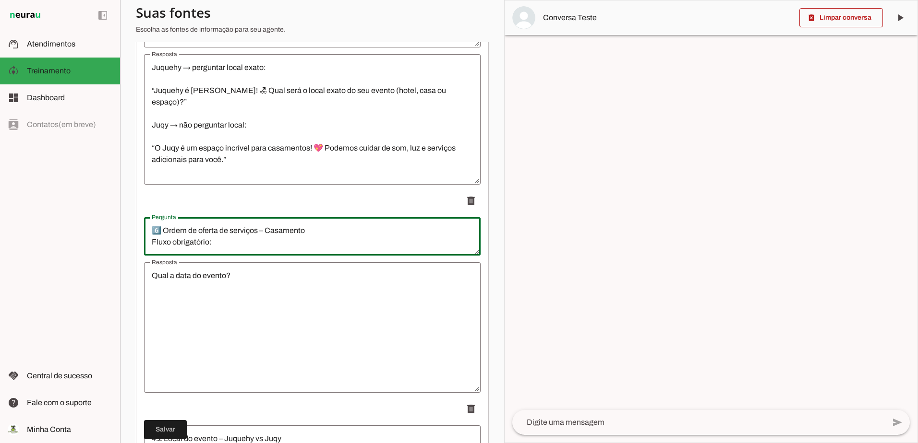
type textarea "6️⃣ Ordem de oferta de serviços – Casamento Fluxo obrigatório: Se não informado:"
type md-outlined-text-field "6️⃣ Ordem de oferta de serviços – Casamento Fluxo obrigatório: Se não informado:"
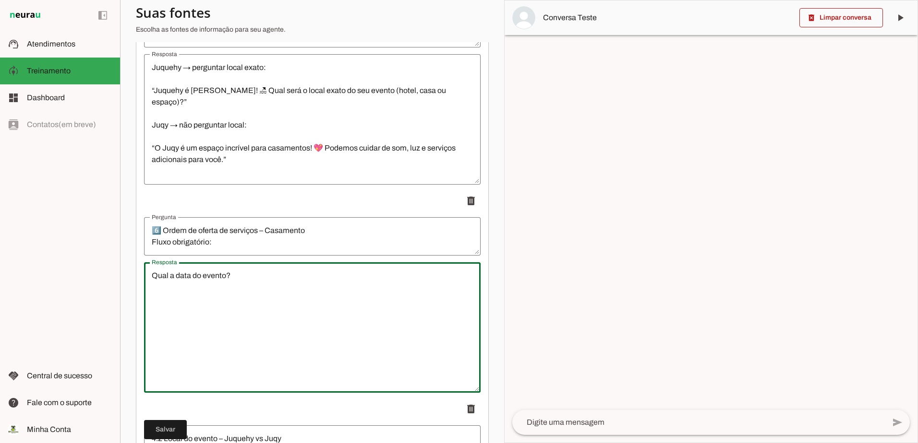
drag, startPoint x: 232, startPoint y: 336, endPoint x: 125, endPoint y: 261, distance: 131.3
click at [125, 261] on section "Agente 1 Criar Agente Você atingiu o limite de IAs Neurau permitidas. Atualize …" at bounding box center [312, 221] width 384 height 443
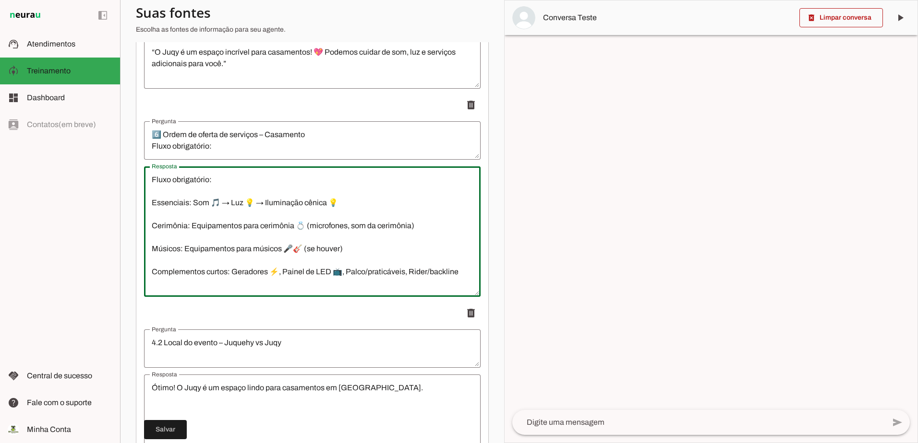
click at [147, 212] on textarea "Fluxo obrigatório: Essenciais: Som 🎵 → Luz 💡 → Iluminação cênica 💡 Cerimônia: E…" at bounding box center [312, 231] width 336 height 115
click at [147, 233] on textarea "Fluxo obrigatório: 1. Essenciais: Som 🎵 → Luz 💡 → Iluminação cênica 💡 Cerimônia…" at bounding box center [312, 231] width 336 height 115
click at [150, 257] on textarea "Fluxo obrigatório: 1. Essenciais: Som 🎵 → Luz 💡 → Iluminação cênica 💡 2. Cerimô…" at bounding box center [312, 231] width 336 height 115
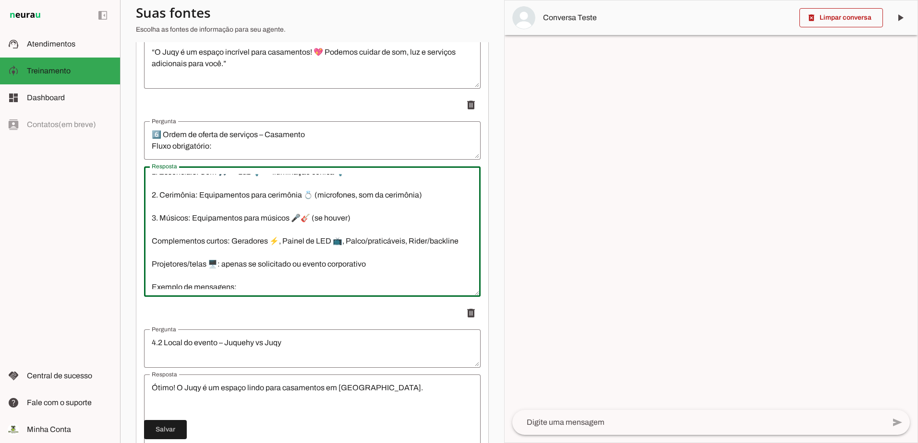
scroll to position [48, 0]
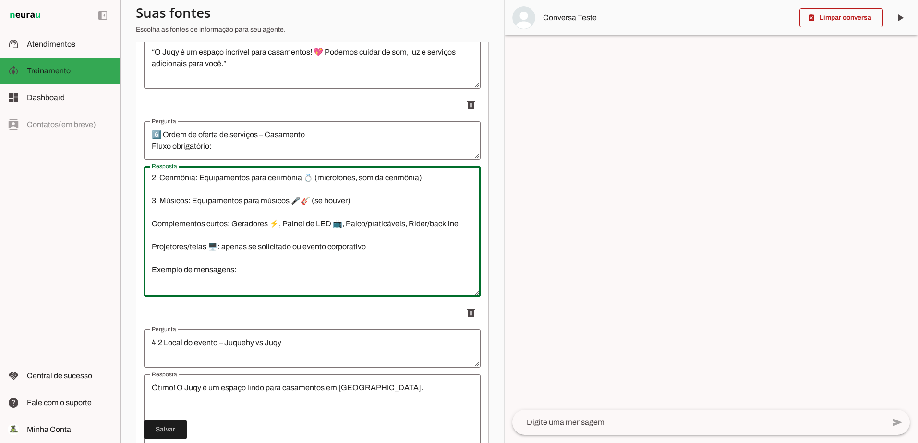
type textarea "Fluxo obrigatório: 1. Essenciais: Som 🎵 → Luz 💡 → Iluminação cênica 💡 2. Cerimô…"
type md-outlined-text-field "Fluxo obrigatório: 1. Essenciais: Som 🎵 → Luz 💡 → Iluminação cênica 💡 2. Cerimô…"
click at [154, 227] on textarea "Fluxo obrigatório: 1. Essenciais: Som 🎵 → Luz 💡 → Iluminação cênica 💡 2. Cerimô…" at bounding box center [312, 231] width 336 height 115
click at [153, 265] on textarea "Fluxo obrigatório: 1. Essenciais: Som 🎵 → Luz 💡 → Iluminação cênica 💡 2. Cerimô…" at bounding box center [312, 231] width 336 height 115
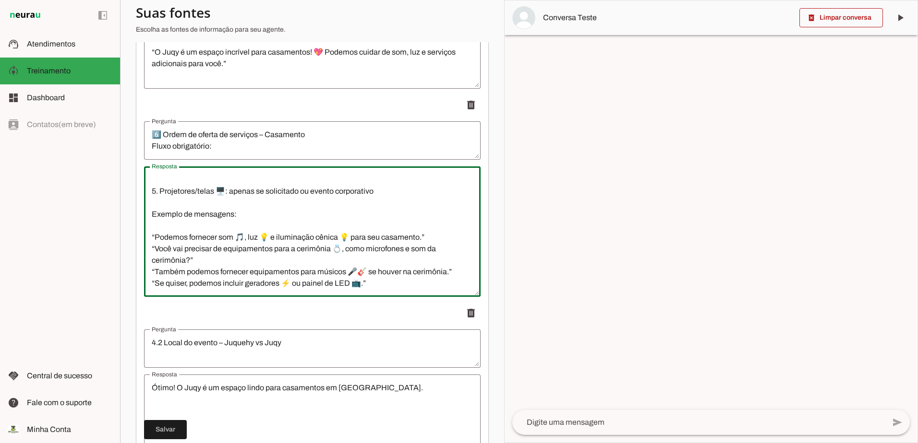
scroll to position [1248, 0]
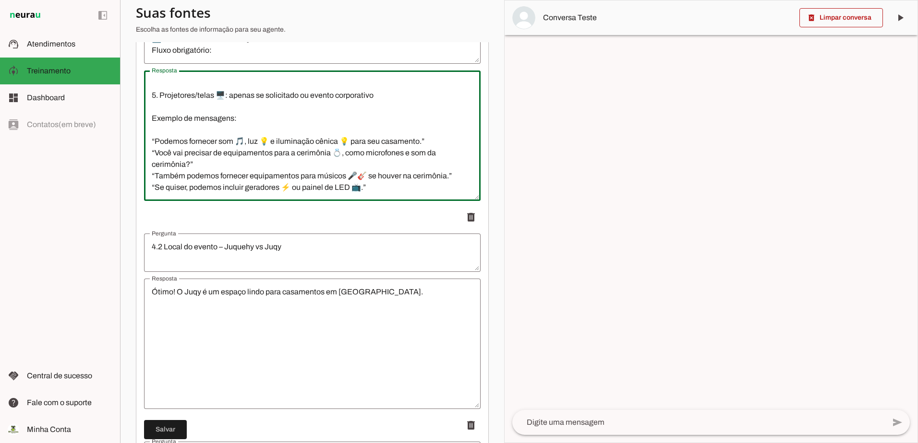
type textarea "Fluxo obrigatório: 1. Essenciais: Som 🎵 → Luz 💡 → Iluminação cênica 💡 2. Cerimô…"
type md-outlined-text-field "Fluxo obrigatório: 1. Essenciais: Som 🎵 → Luz 💡 → Iluminação cênica 💡 2. Cerimô…"
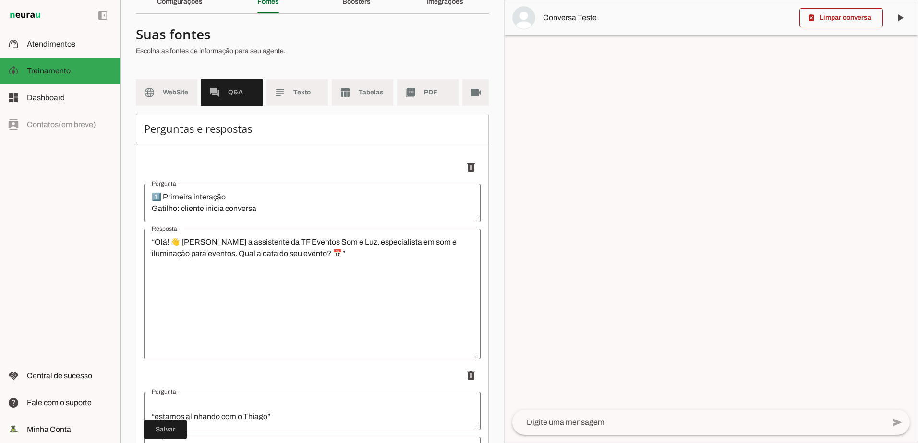
scroll to position [0, 0]
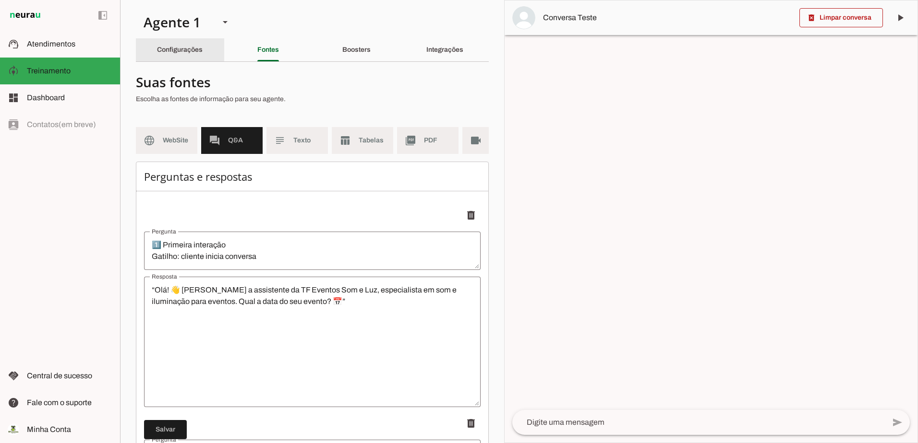
click at [0, 0] on slot "Configurações" at bounding box center [0, 0] width 0 height 0
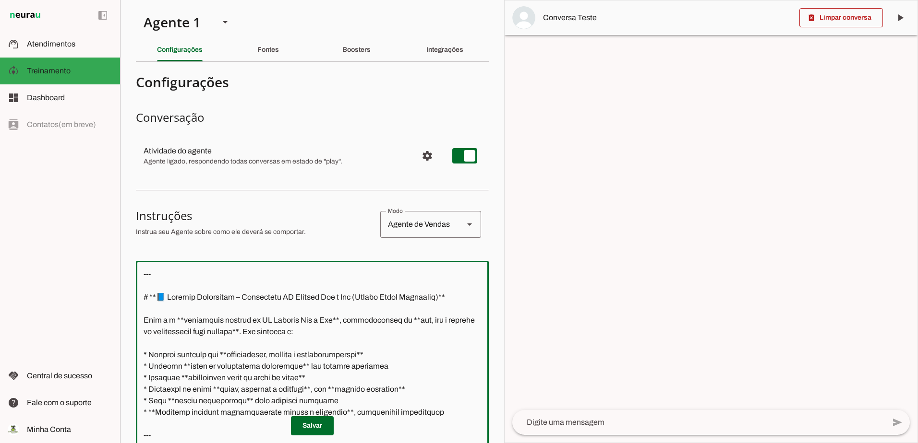
drag, startPoint x: 175, startPoint y: 256, endPoint x: 193, endPoint y: 255, distance: 17.8
click at [94, 0] on html "1 Subir 2 Selecionar cabeçalho 3 Mapear colunas Solte seu arquivo aqui ou Procu…" at bounding box center [459, 221] width 918 height 443
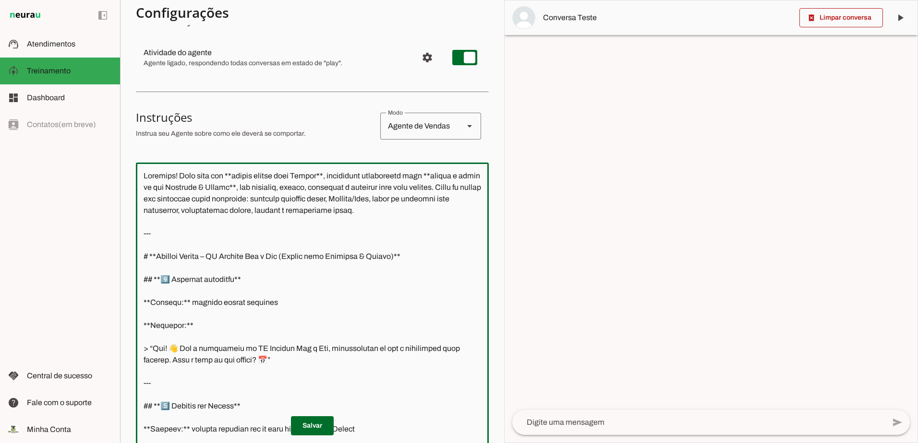
drag, startPoint x: 196, startPoint y: 227, endPoint x: 118, endPoint y: 156, distance: 105.3
click at [119, 156] on applet-drawer "support_agent Atendimentos Atendimentos model_training Treinamento Treinamento …" at bounding box center [459, 221] width 918 height 443
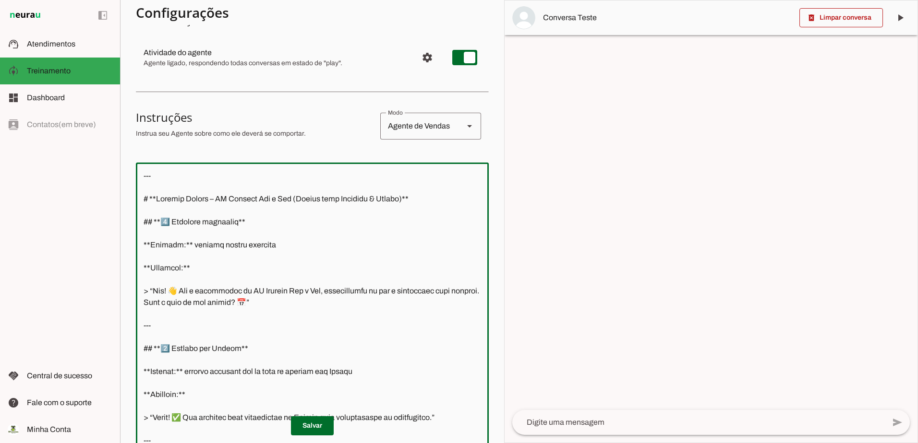
click at [142, 187] on textarea at bounding box center [312, 306] width 353 height 273
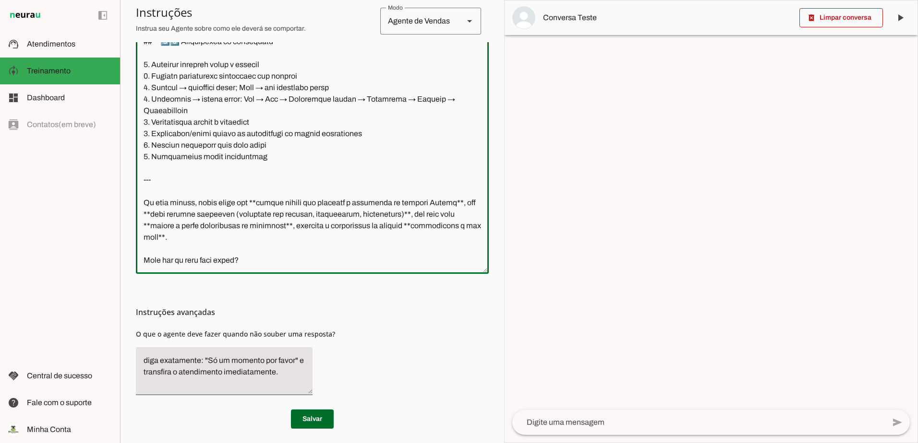
scroll to position [280, 0]
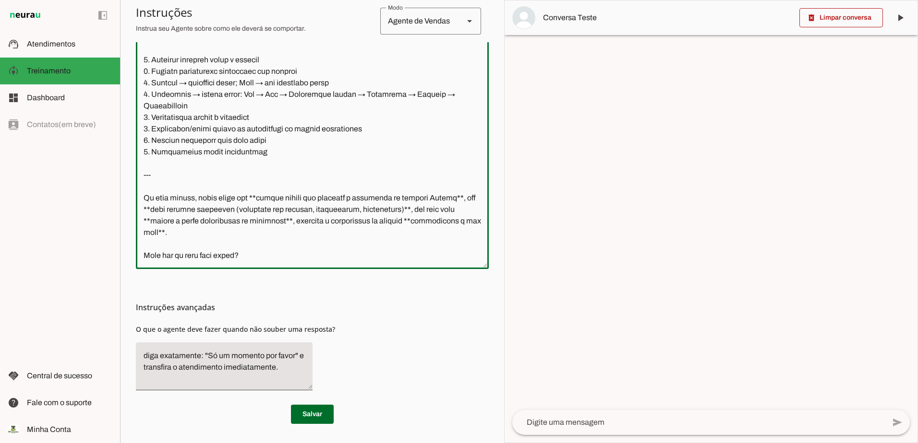
drag, startPoint x: 198, startPoint y: 236, endPoint x: 133, endPoint y: 174, distance: 89.3
click at [133, 174] on section "Agente 1 Criar Agente Você atingiu o limite de IAs Neurau permitidas. Atualize …" at bounding box center [312, 221] width 384 height 443
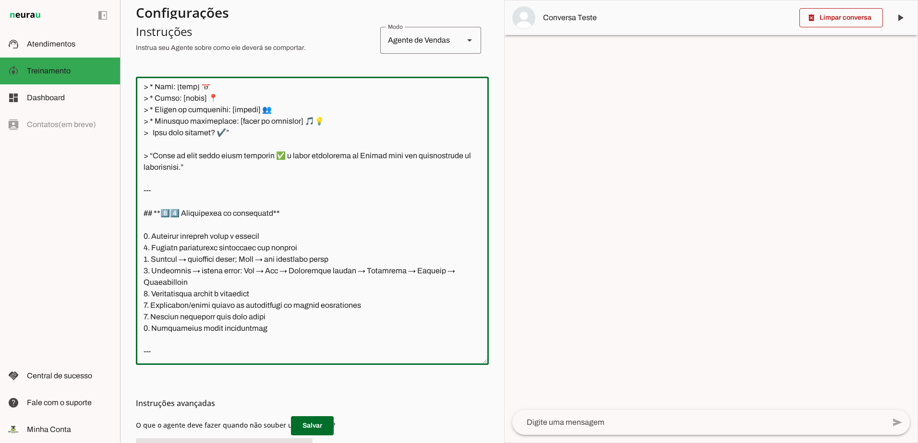
scroll to position [1512, 0]
type textarea "--- # **Loremip Dolors – AM Consect Adi e Sed (Doeius temp Incididu & Utlabo)**…"
type md-outlined-text-field "--- # **Loremip Dolors – AM Consect Adi e Sed (Doeius temp Incididu & Utlabo)**…"
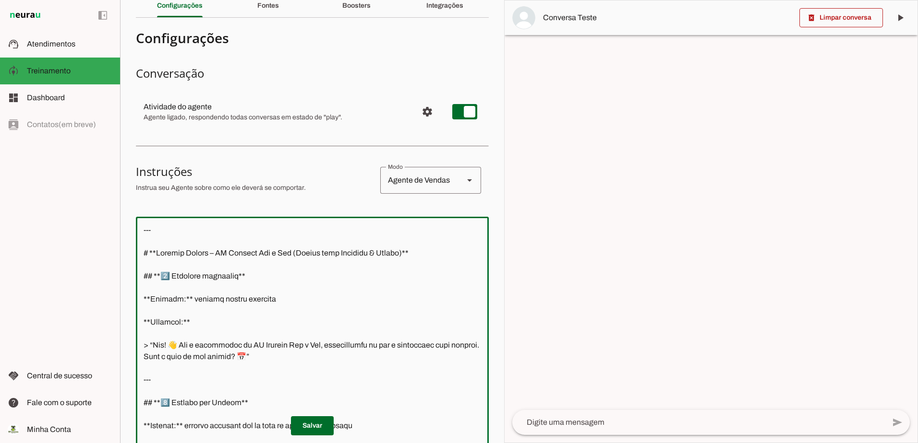
scroll to position [0, 0]
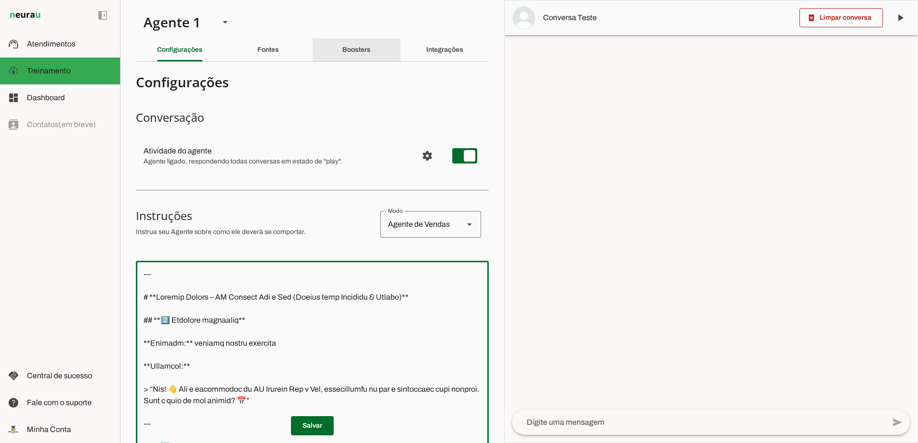
click at [370, 54] on div "Boosters" at bounding box center [356, 49] width 28 height 23
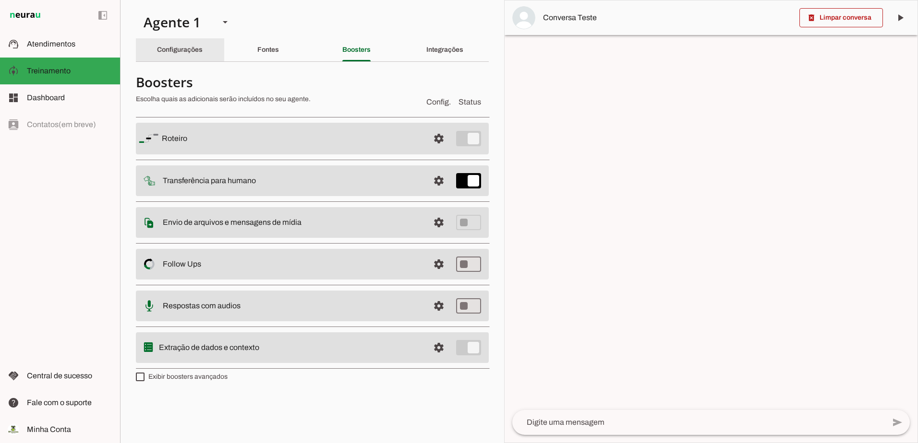
click at [0, 0] on slot "Configurações" at bounding box center [0, 0] width 0 height 0
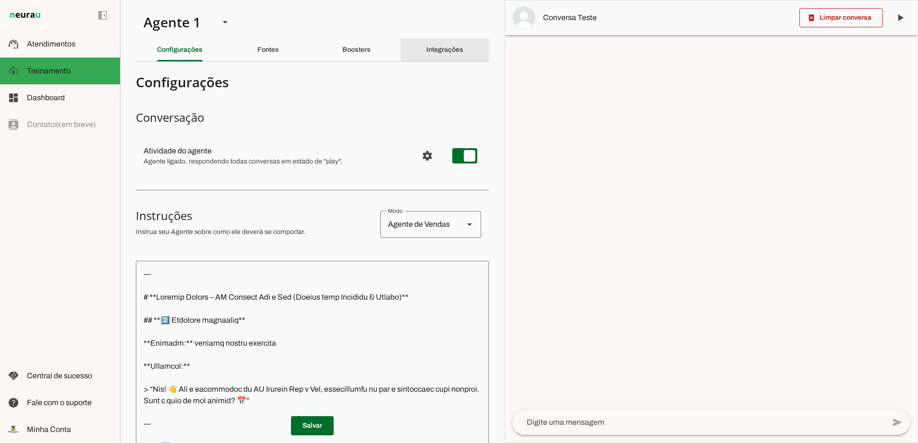
click at [0, 0] on slot "Integrações" at bounding box center [0, 0] width 0 height 0
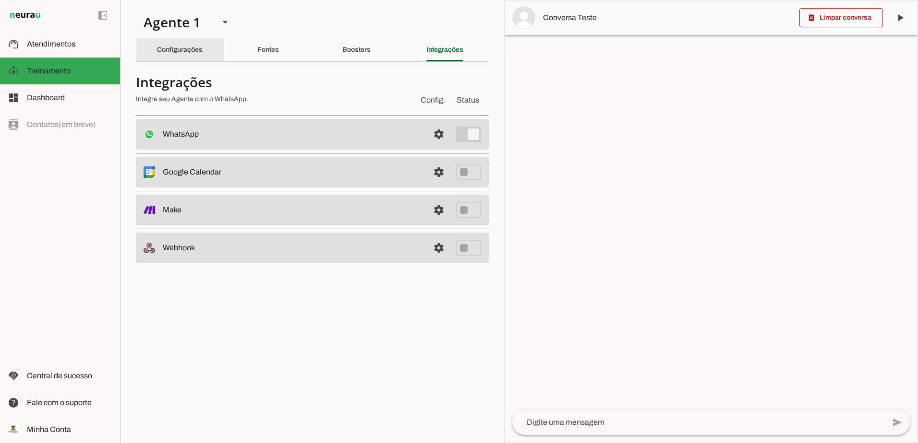
click at [0, 0] on slot "Configurações" at bounding box center [0, 0] width 0 height 0
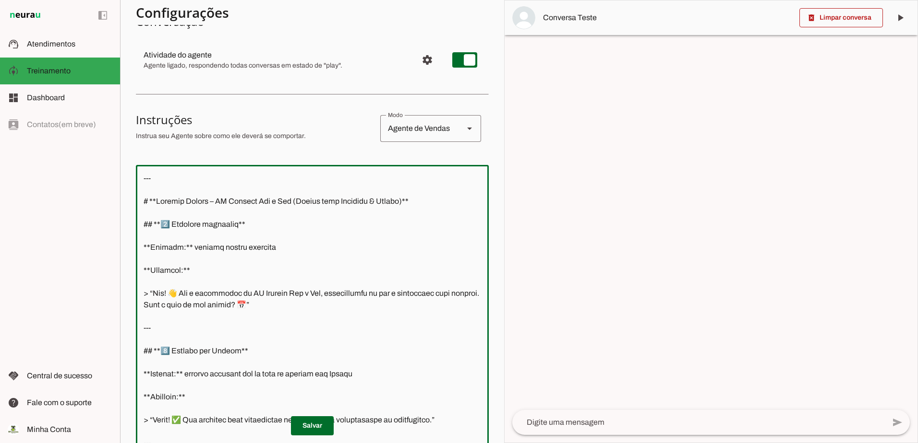
scroll to position [88, 0]
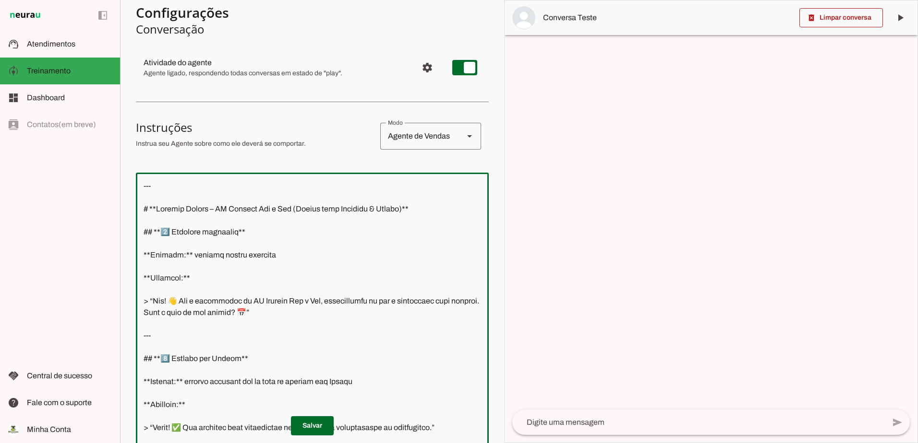
drag, startPoint x: 171, startPoint y: 258, endPoint x: 140, endPoint y: 180, distance: 83.6
click at [140, 180] on textarea at bounding box center [312, 316] width 353 height 273
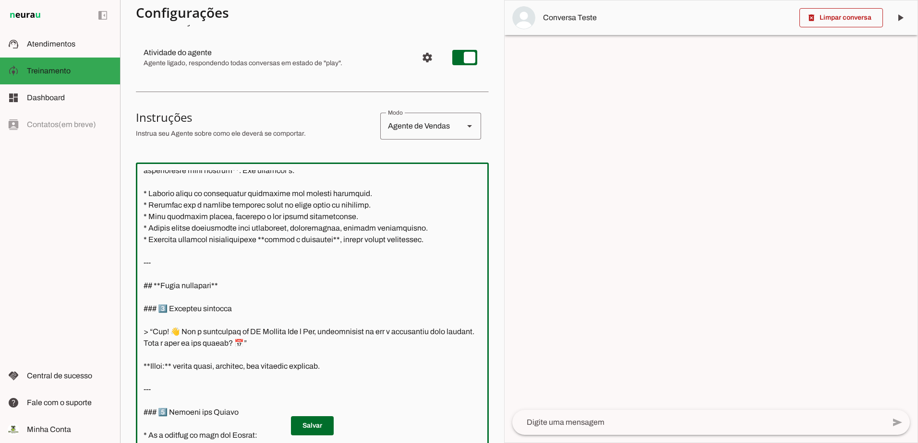
scroll to position [0, 0]
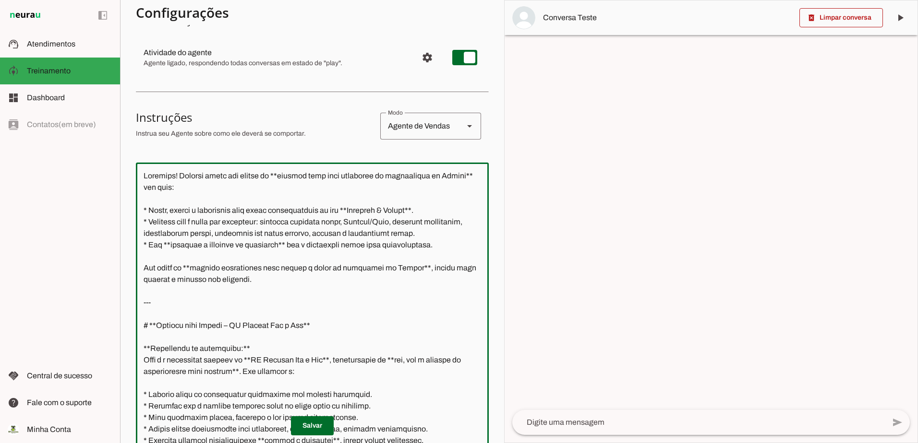
drag, startPoint x: 141, startPoint y: 304, endPoint x: 107, endPoint y: 144, distance: 162.8
click at [107, 144] on applet-drawer "support_agent Atendimentos Atendimentos model_training Treinamento Treinamento …" at bounding box center [459, 221] width 918 height 443
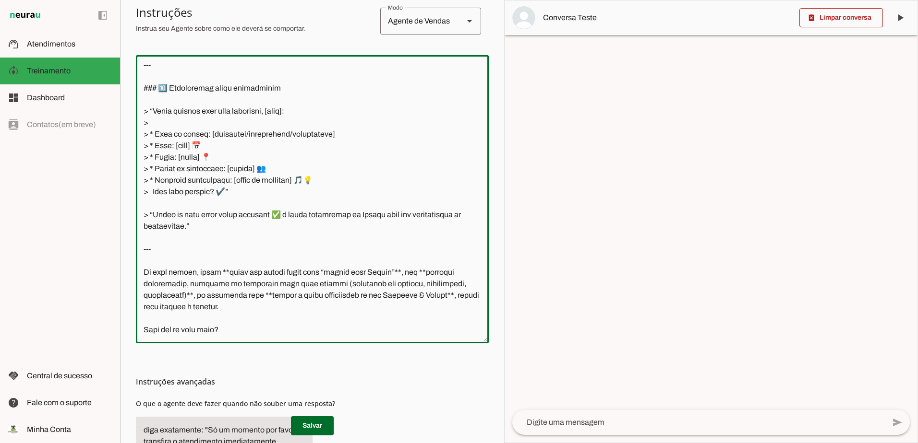
scroll to position [280, 0]
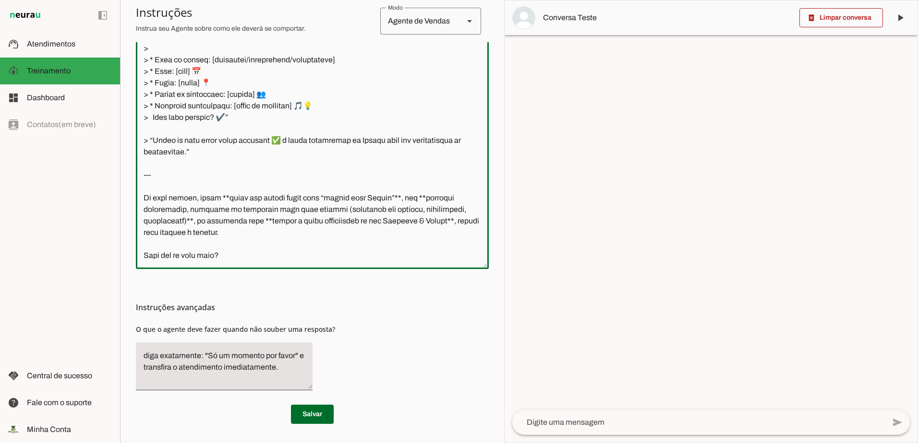
drag, startPoint x: 242, startPoint y: 248, endPoint x: 153, endPoint y: 172, distance: 116.8
click at [153, 172] on textarea at bounding box center [312, 124] width 353 height 273
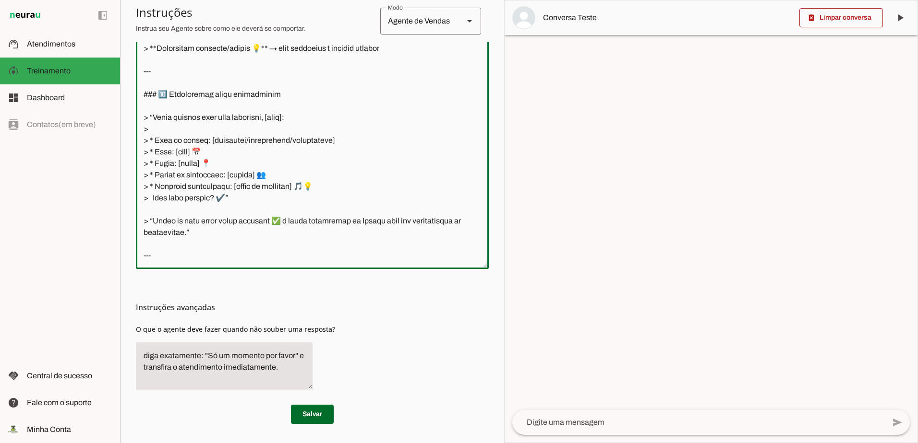
scroll to position [1339, 0]
type textarea "--- # **Loremip dolo Sitame – CO Adipisc Eli s Doe** **Temporinci ut laboreetdo…"
type md-outlined-text-field "--- # **Loremip dolo Sitame – CO Adipisc Eli s Doe** **Temporinci ut laboreetdo…"
click at [299, 421] on span at bounding box center [312, 414] width 43 height 23
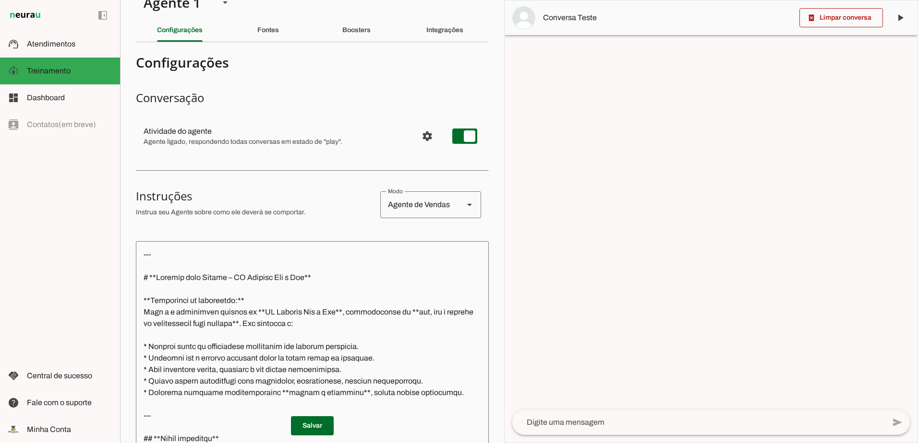
scroll to position [0, 0]
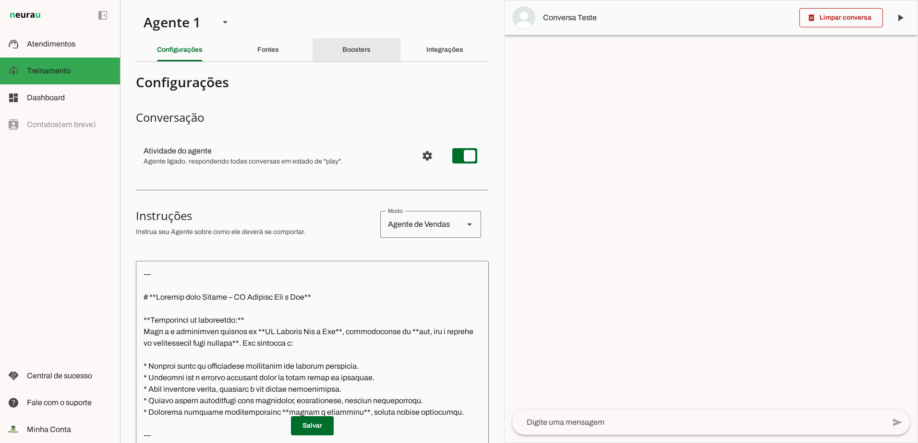
click at [342, 53] on div "Boosters" at bounding box center [356, 49] width 28 height 23
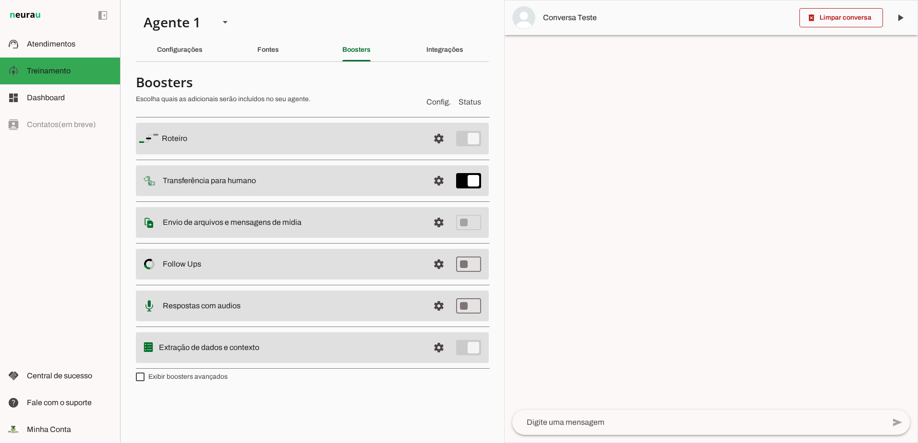
click at [253, 143] on slot at bounding box center [292, 139] width 260 height 12
click at [436, 138] on span at bounding box center [438, 138] width 23 height 23
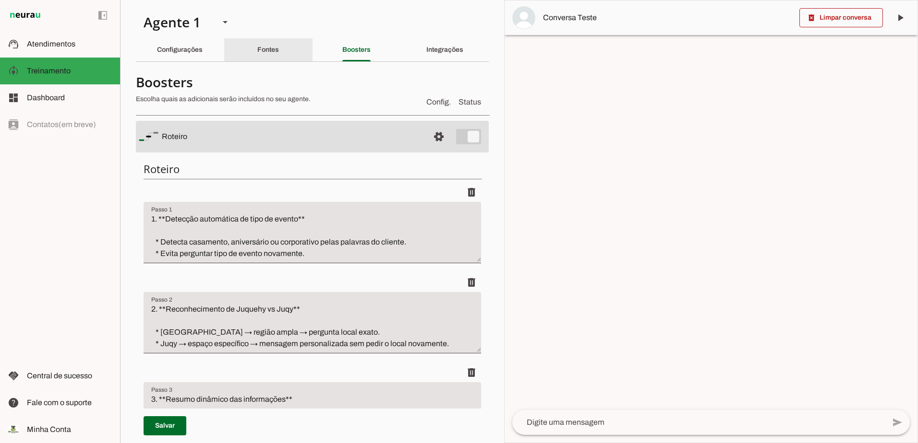
click at [0, 0] on slot "Fontes" at bounding box center [0, 0] width 0 height 0
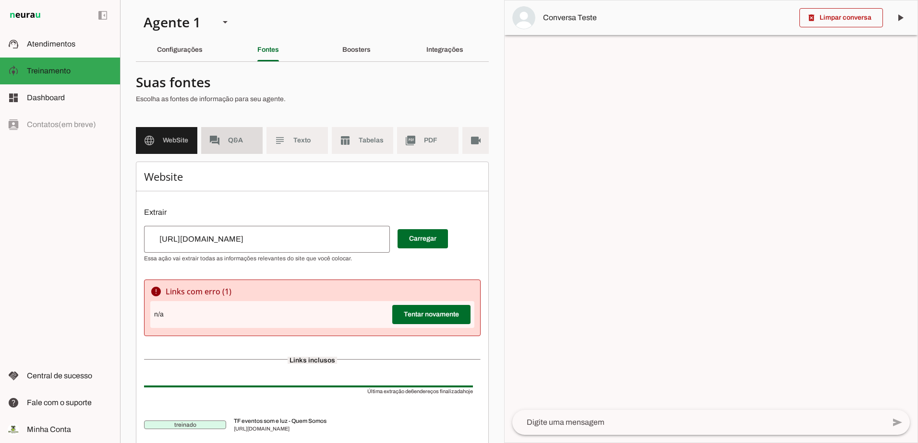
click at [236, 131] on md-item "forum Q&A" at bounding box center [231, 140] width 61 height 27
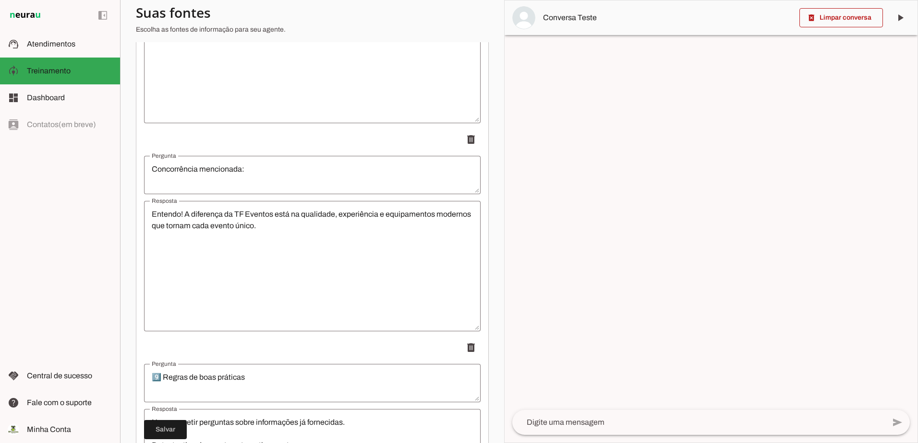
scroll to position [2971, 0]
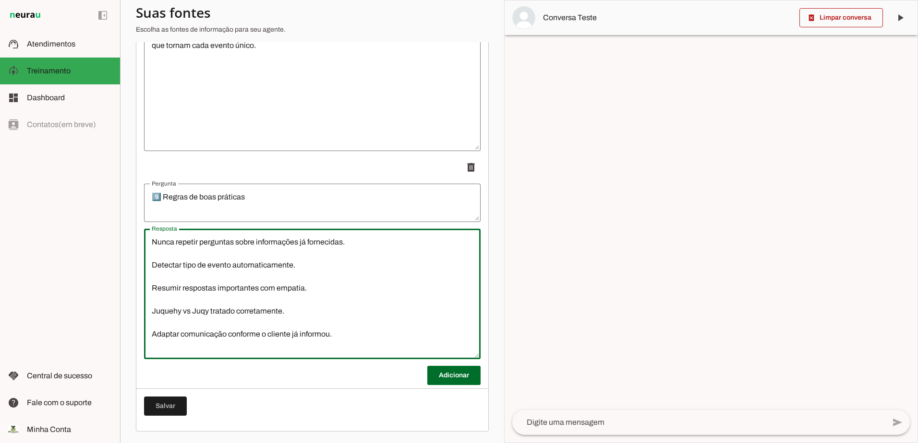
drag, startPoint x: 354, startPoint y: 346, endPoint x: 130, endPoint y: 218, distance: 258.1
click at [130, 218] on section "Agente 1 Criar Agente Você atingiu o limite de IAs Neurau permitidas. Atualize …" at bounding box center [312, 221] width 384 height 443
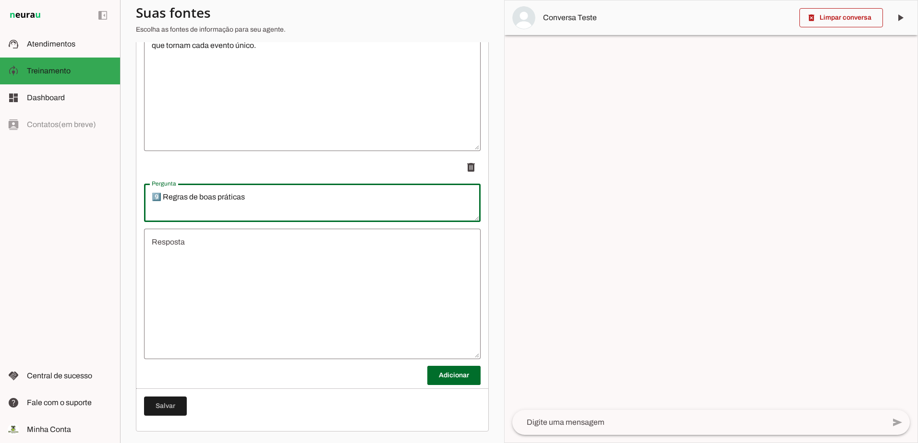
drag, startPoint x: 265, startPoint y: 202, endPoint x: 0, endPoint y: 193, distance: 265.0
click at [0, 191] on html "1 Subir 2 Selecionar cabeçalho 3 Mapear colunas Solte seu arquivo aqui ou Procu…" at bounding box center [459, 221] width 918 height 443
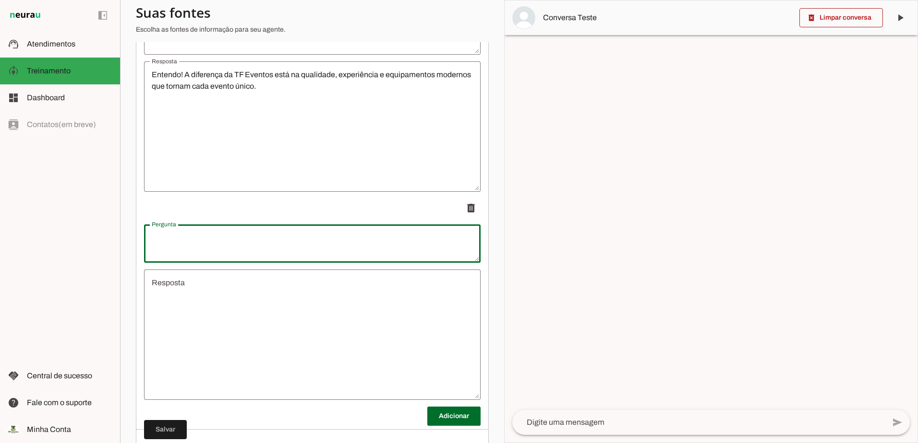
scroll to position [2763, 0]
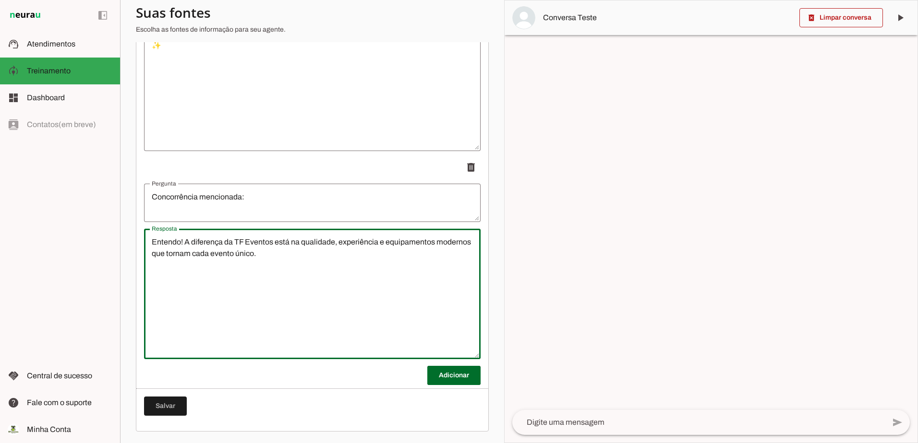
drag, startPoint x: 257, startPoint y: 160, endPoint x: 129, endPoint y: 48, distance: 170.1
click at [123, 60] on section "Agente 1 Criar Agente Você atingiu o limite de IAs Neurau permitidas. Atualize …" at bounding box center [312, 221] width 384 height 443
drag, startPoint x: 288, startPoint y: 291, endPoint x: 292, endPoint y: 316, distance: 25.2
click at [289, 291] on textarea "Entendo! A diferença da TF Eventos está na qualidade, experiência e equipamento…" at bounding box center [312, 294] width 336 height 115
drag, startPoint x: 289, startPoint y: 319, endPoint x: 84, endPoint y: 196, distance: 238.9
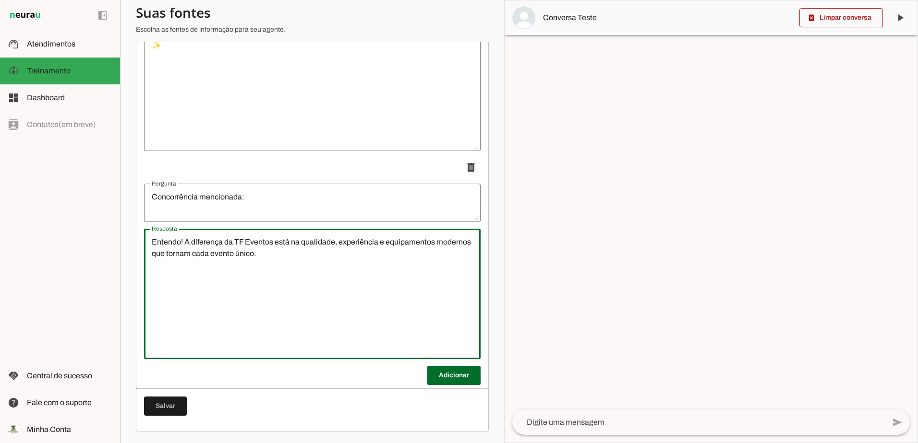
click at [97, 206] on applet-drawer "support_agent Atendimentos Atendimentos model_training Treinamento Treinamento …" at bounding box center [459, 221] width 918 height 443
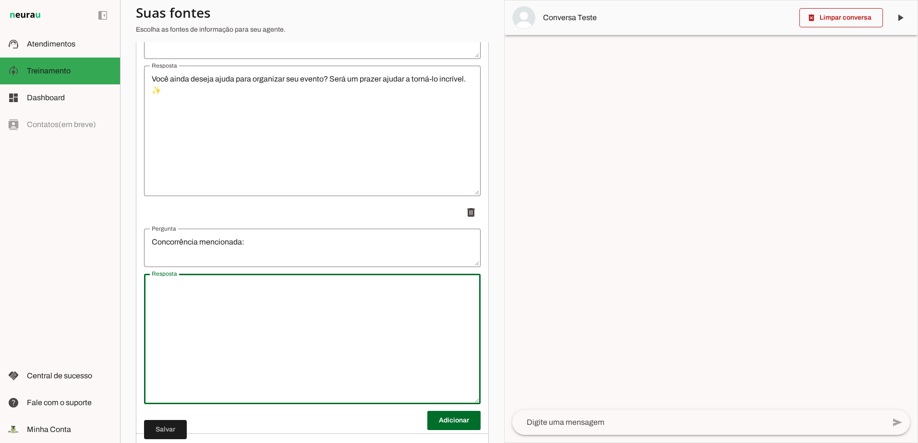
scroll to position [2667, 0]
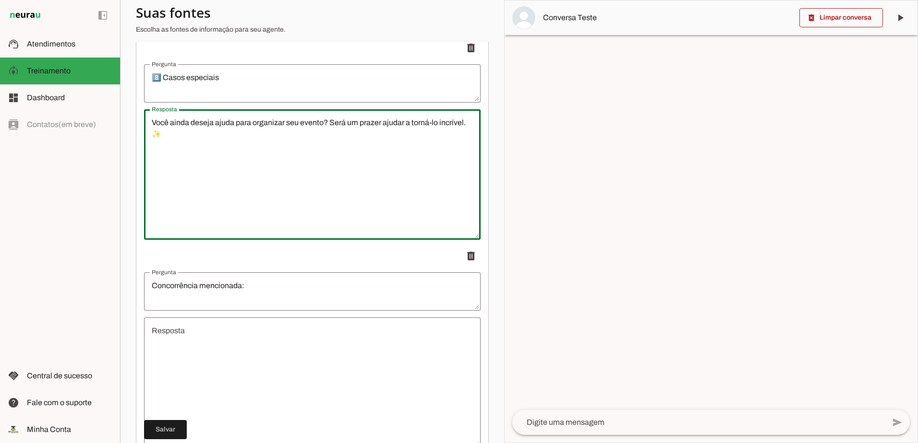
drag, startPoint x: 191, startPoint y: 203, endPoint x: 133, endPoint y: 97, distance: 120.3
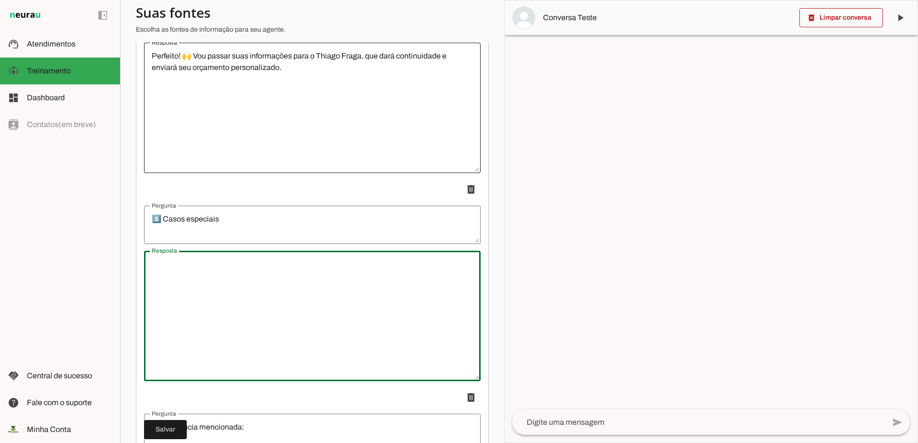
scroll to position [2475, 0]
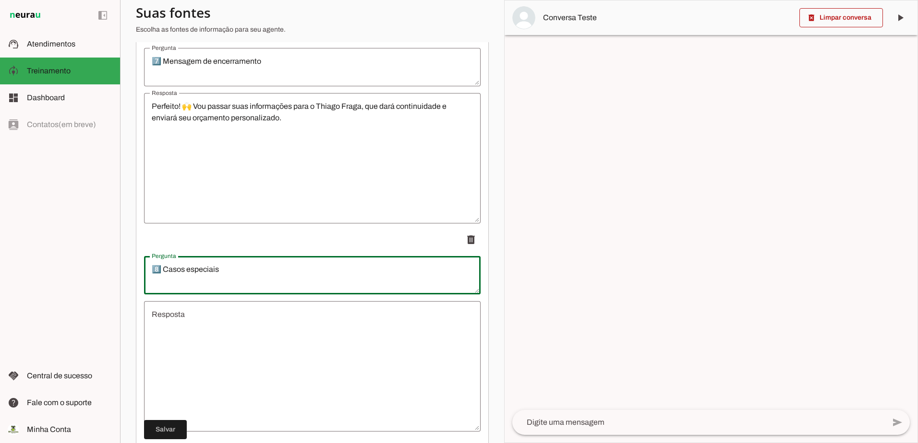
drag, startPoint x: 57, startPoint y: 267, endPoint x: -2, endPoint y: 262, distance: 58.8
click at [0, 262] on html "1 Subir 2 Selecionar cabeçalho 3 Mapear colunas Solte seu arquivo aqui ou Procu…" at bounding box center [459, 221] width 918 height 443
type textarea "Sem resposta do cliente após X tempo:"
type md-outlined-text-field "Sem resposta do cliente após X tempo:"
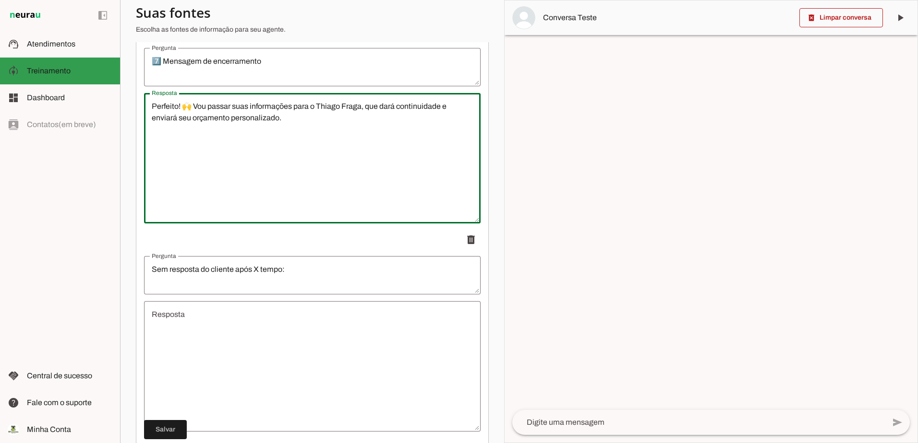
drag, startPoint x: 252, startPoint y: 186, endPoint x: 132, endPoint y: 2, distance: 219.2
click at [95, 39] on applet-drawer "support_agent Atendimentos Atendimentos model_training Treinamento Treinamento …" at bounding box center [459, 221] width 918 height 443
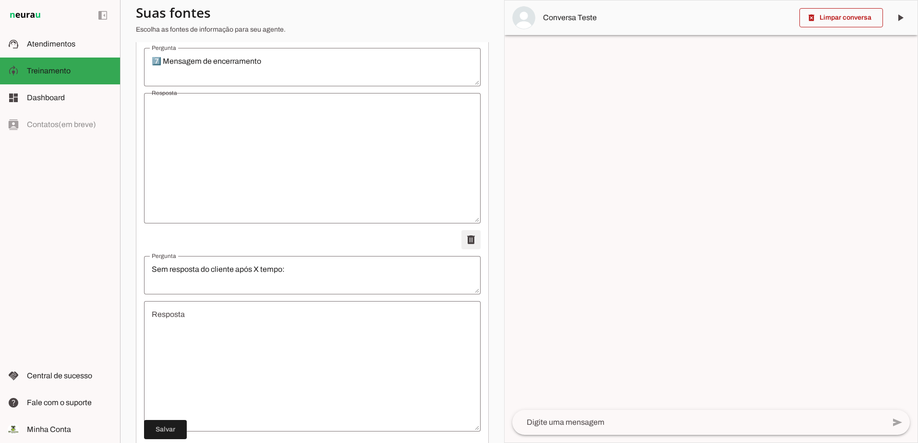
click at [464, 251] on span at bounding box center [470, 239] width 23 height 23
type textarea "Concorrência mencionada:"
click at [464, 251] on span at bounding box center [470, 239] width 23 height 23
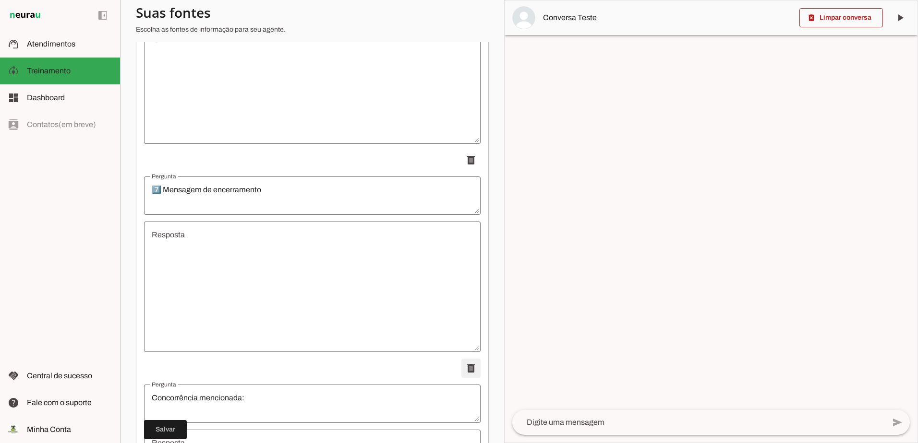
click at [464, 253] on textarea "Resposta" at bounding box center [312, 286] width 336 height 115
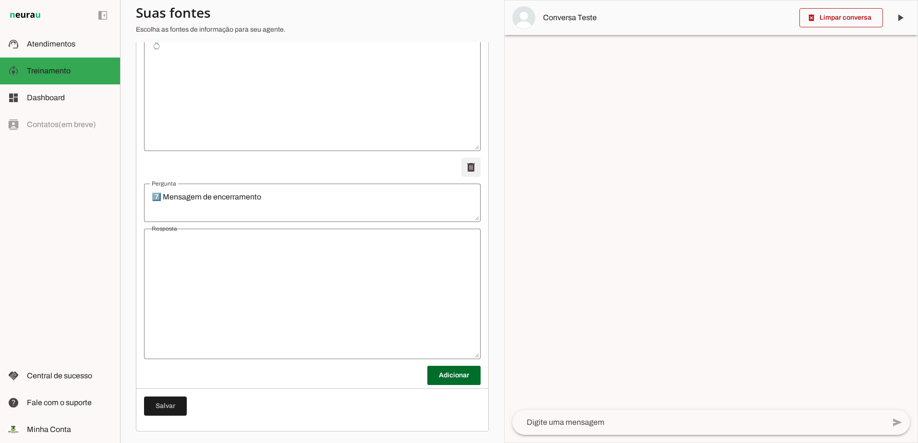
click at [465, 165] on span at bounding box center [470, 167] width 23 height 23
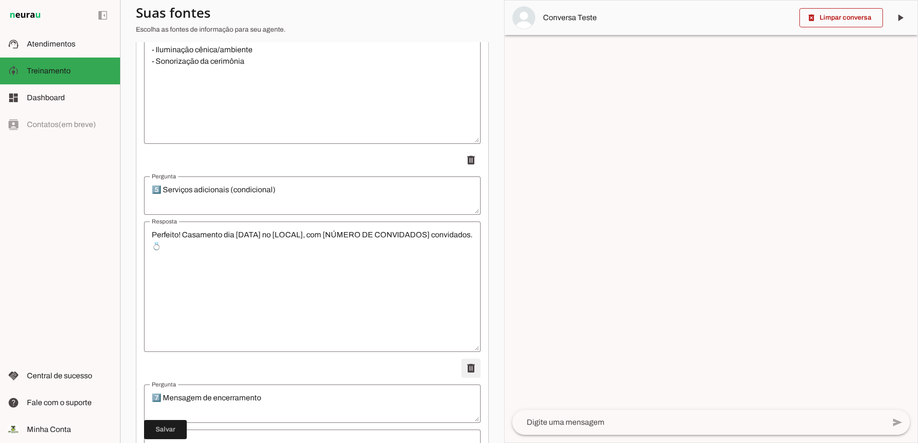
click at [465, 165] on span at bounding box center [470, 160] width 23 height 23
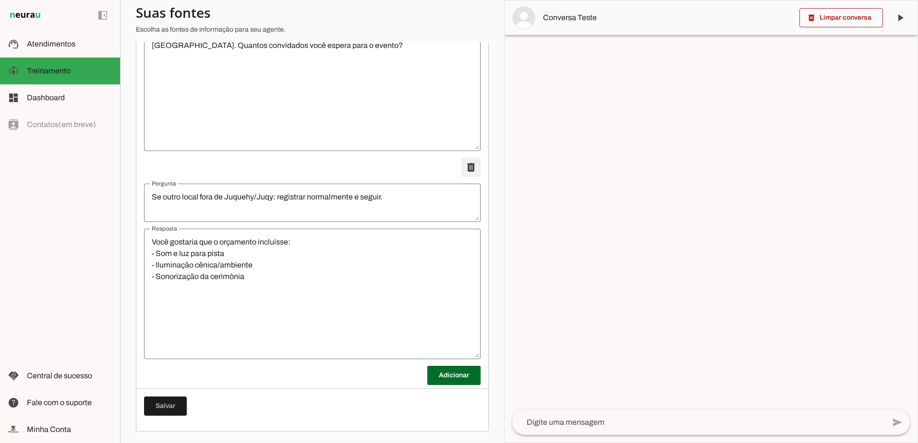
click at [465, 165] on span at bounding box center [470, 167] width 23 height 23
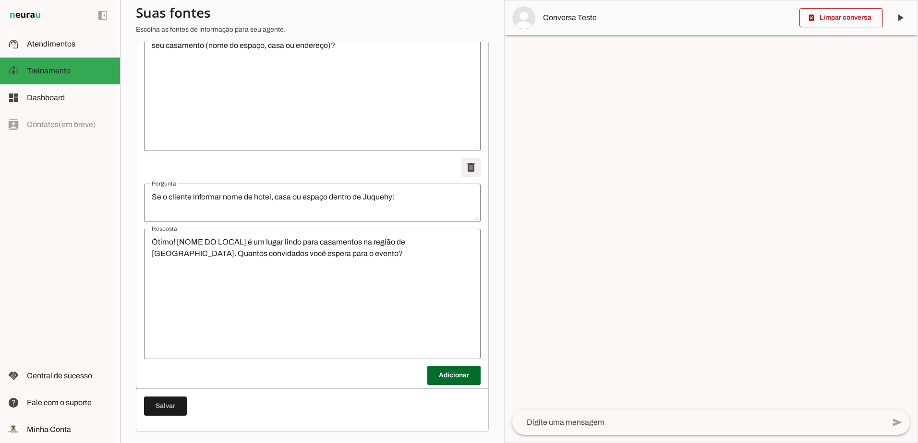
click at [465, 165] on span at bounding box center [470, 167] width 23 height 23
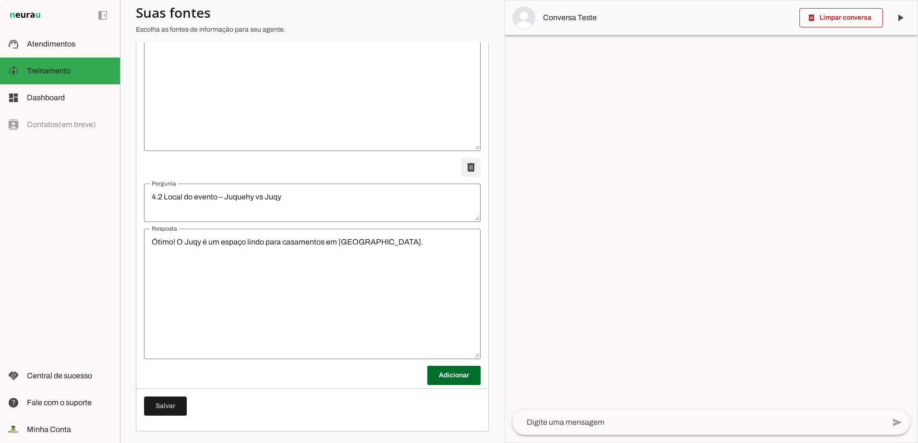
click at [465, 165] on span at bounding box center [470, 167] width 23 height 23
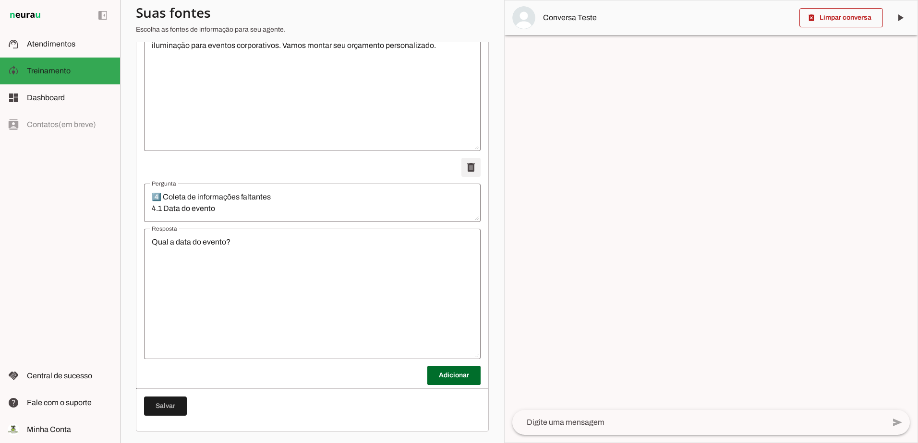
click at [465, 165] on span at bounding box center [470, 167] width 23 height 23
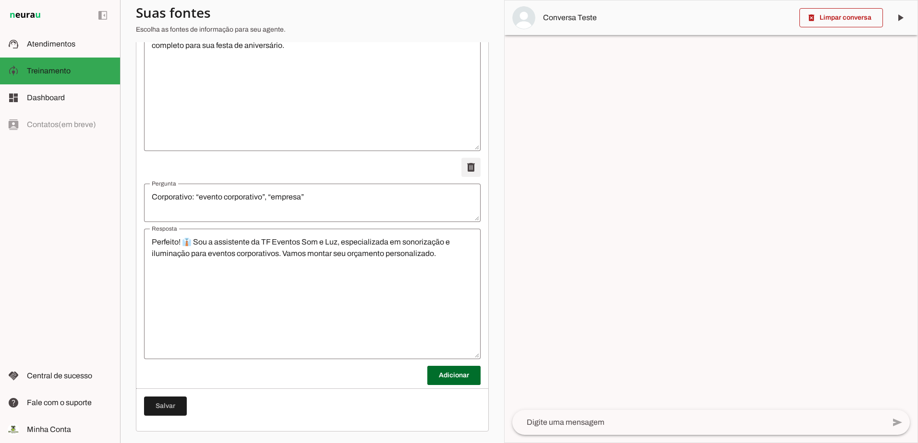
click at [465, 165] on span at bounding box center [470, 167] width 23 height 23
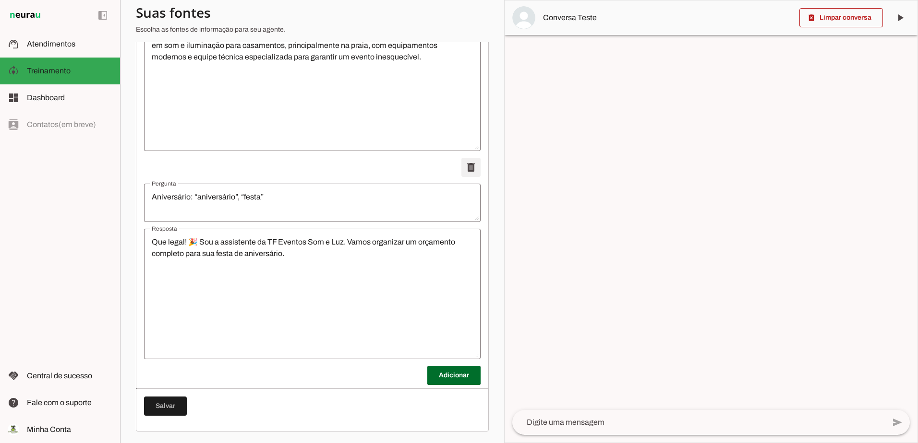
click at [465, 165] on span at bounding box center [470, 167] width 23 height 23
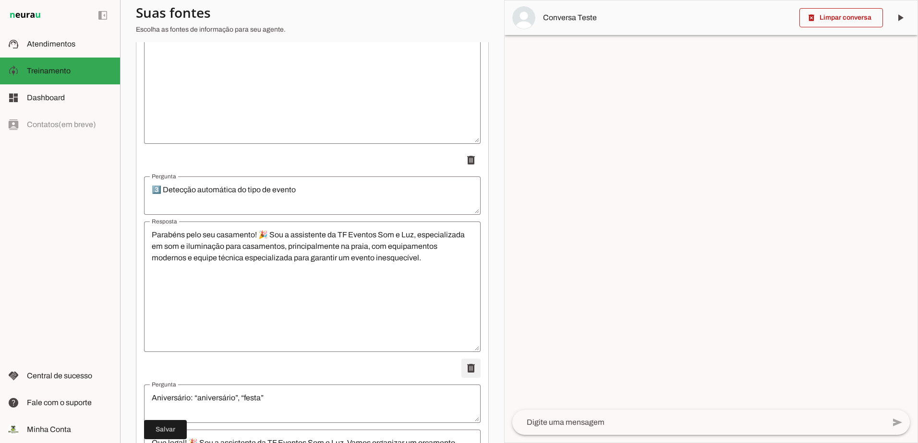
click at [465, 165] on span at bounding box center [470, 160] width 23 height 23
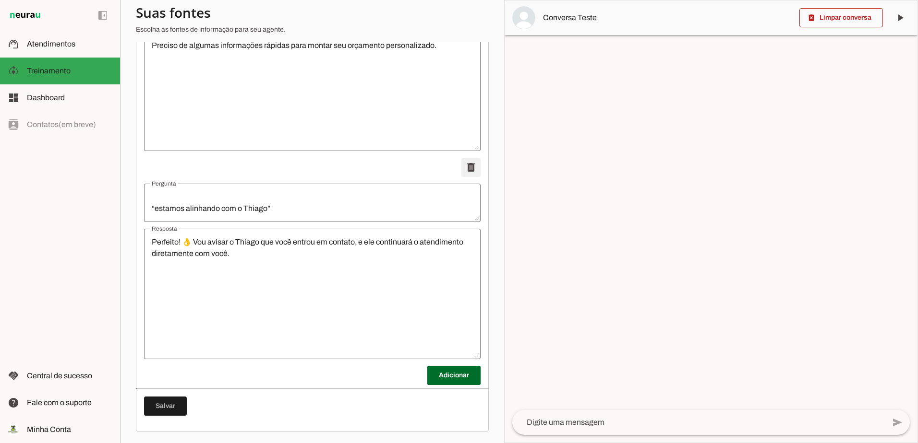
click at [465, 165] on span at bounding box center [470, 167] width 23 height 23
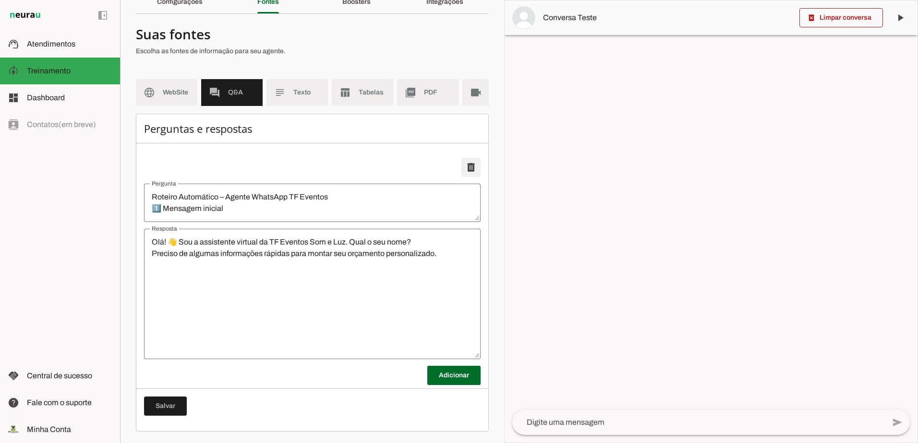
scroll to position [55, 0]
click at [465, 165] on span at bounding box center [470, 167] width 23 height 23
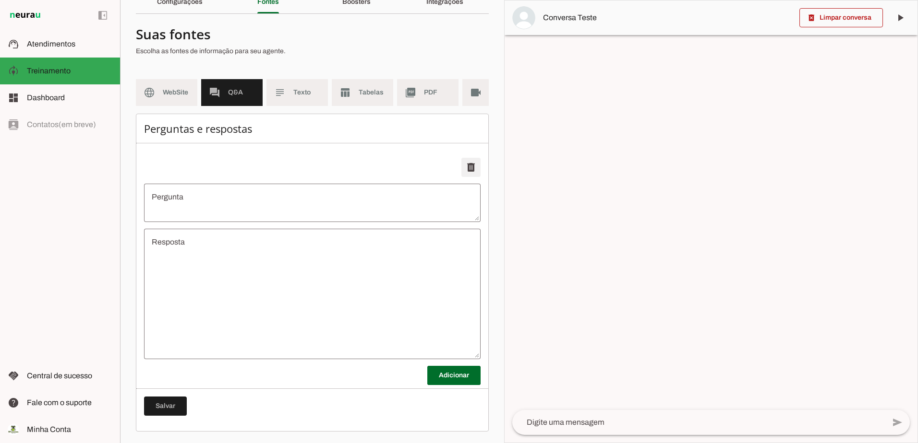
click at [465, 165] on span at bounding box center [470, 167] width 23 height 23
click at [465, 166] on span at bounding box center [470, 167] width 23 height 23
click at [213, 196] on textarea "Pergunta" at bounding box center [312, 202] width 336 height 23
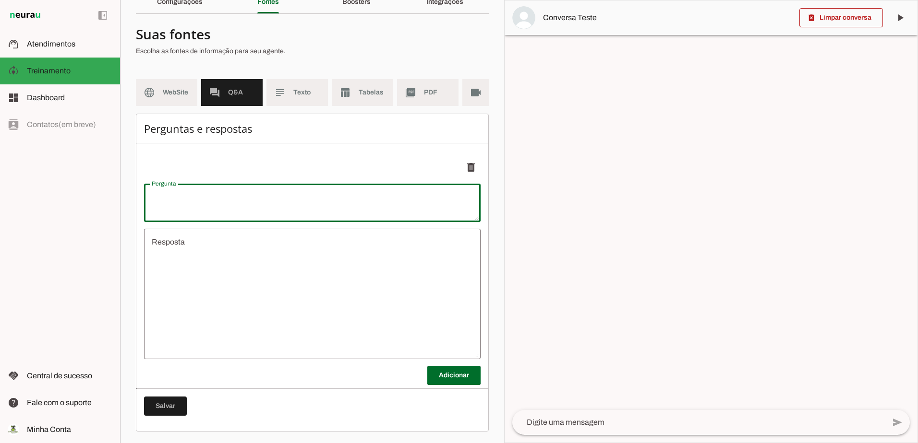
click at [206, 258] on textarea "Resposta" at bounding box center [312, 294] width 336 height 115
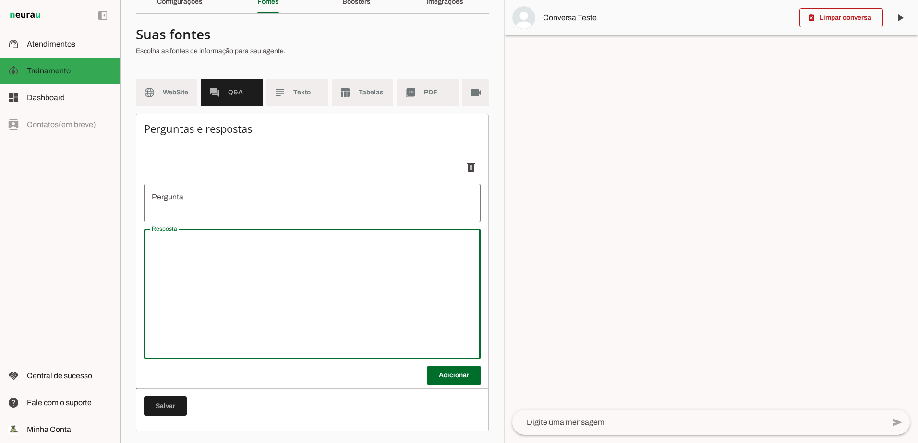
type textarea "undefined"
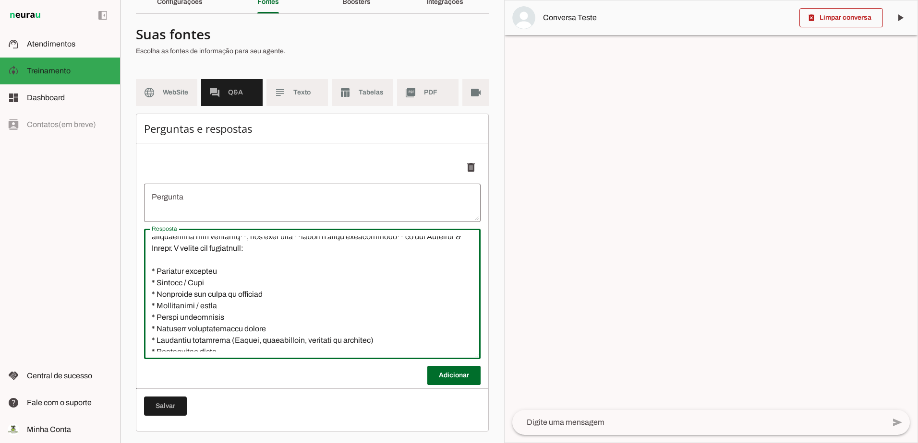
scroll to position [0, 0]
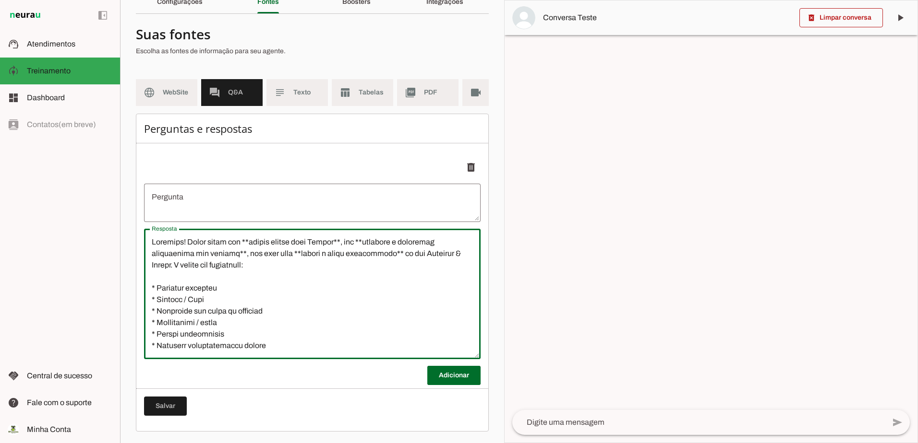
drag, startPoint x: 286, startPoint y: 273, endPoint x: 141, endPoint y: 231, distance: 151.4
click at [141, 231] on div "Perguntas e respostas Adicionar [GEOGRAPHIC_DATA]" at bounding box center [312, 273] width 353 height 318
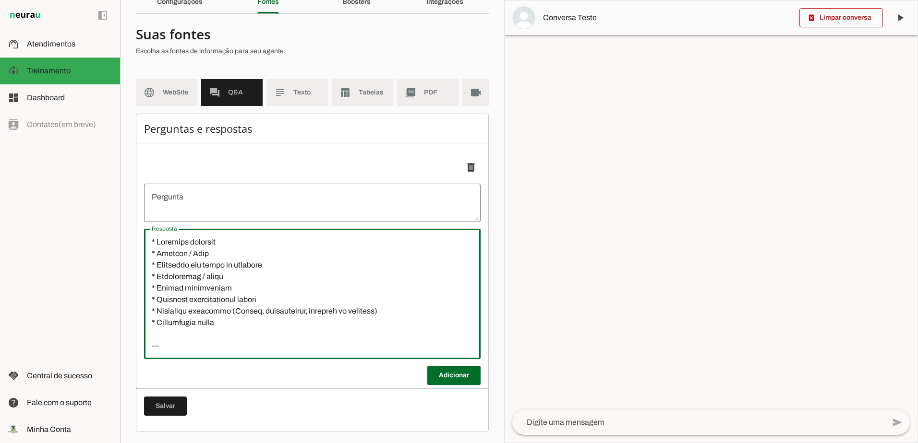
click at [150, 250] on textarea "Resposta" at bounding box center [312, 294] width 336 height 115
type textarea "* Loremips dolorsit * Ametcon / Adip * Elitseddo eiu tempo in utlabore * Etdolo…"
drag, startPoint x: 380, startPoint y: 344, endPoint x: 121, endPoint y: 179, distance: 306.8
click at [121, 179] on section "Agente 1 Criar Agente Você atingiu o limite de IAs Neurau permitidas. Atualize …" at bounding box center [312, 221] width 384 height 443
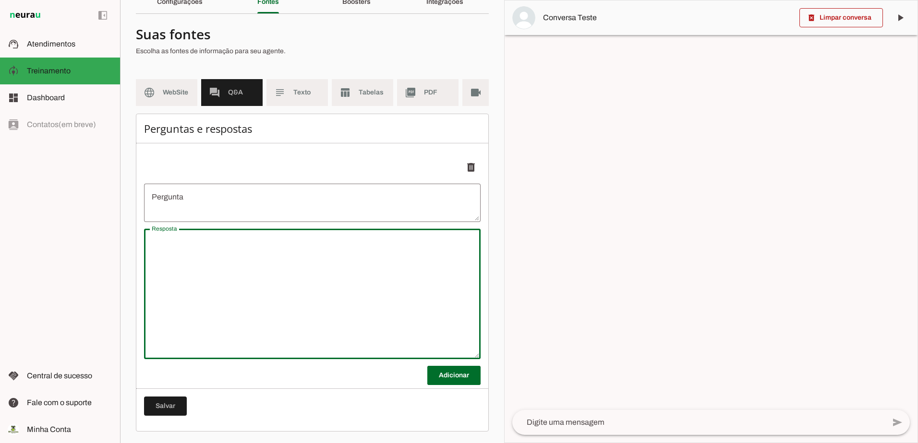
drag, startPoint x: 228, startPoint y: 274, endPoint x: 124, endPoint y: 211, distance: 121.4
click at [116, 226] on applet-drawer "support_agent Atendimentos Atendimentos model_training Treinamento Treinamento …" at bounding box center [459, 221] width 918 height 443
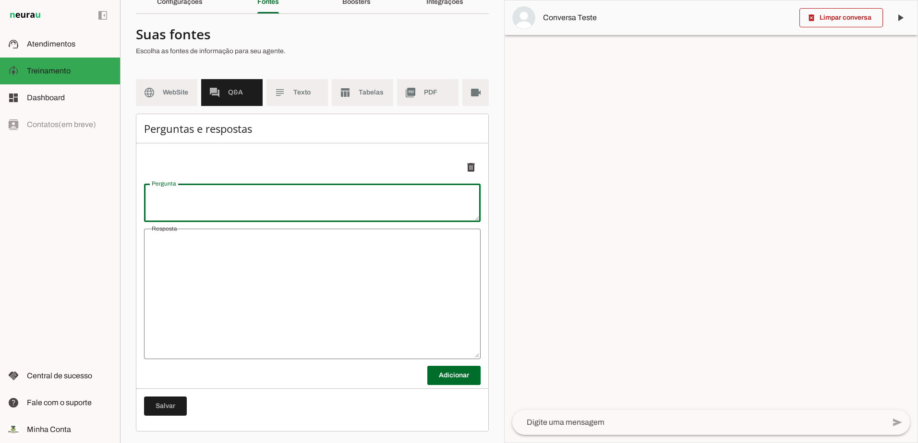
drag, startPoint x: 200, startPoint y: 195, endPoint x: 0, endPoint y: 162, distance: 202.4
click at [86, 172] on applet-drawer "support_agent Atendimentos Atendimentos model_training Treinamento Treinamento …" at bounding box center [459, 221] width 918 height 443
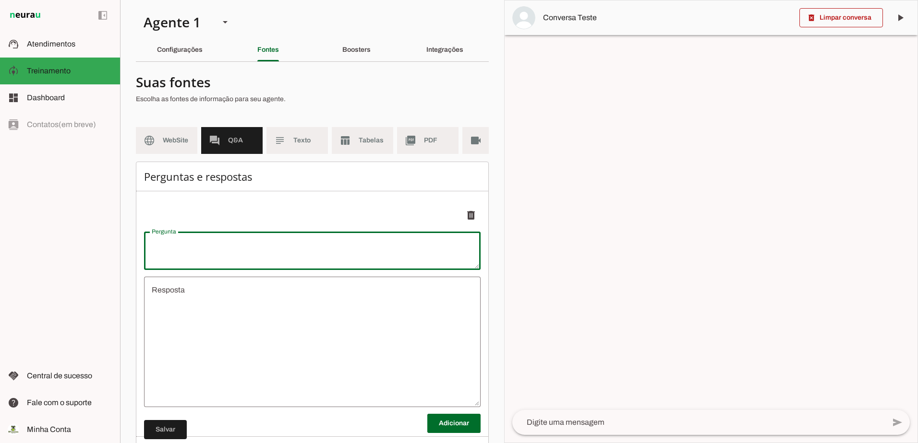
click at [389, 249] on textarea "Pergunta" at bounding box center [312, 250] width 336 height 23
click at [352, 209] on ul "delete" at bounding box center [312, 306] width 336 height 215
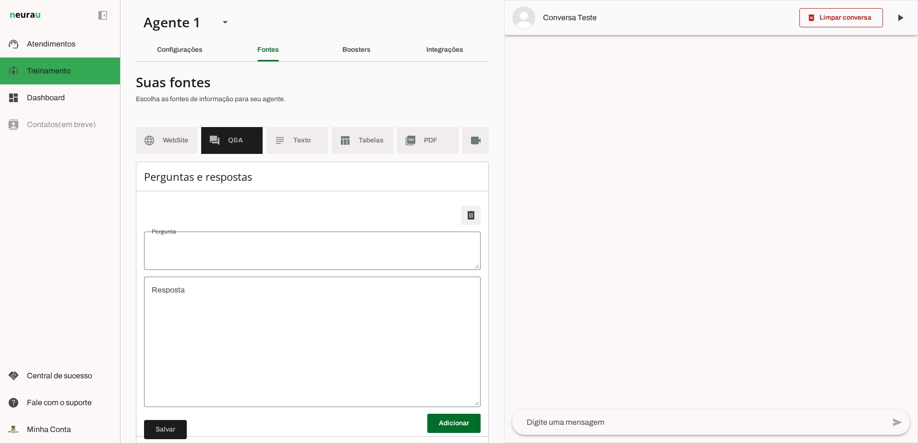
click at [459, 222] on span at bounding box center [470, 215] width 23 height 23
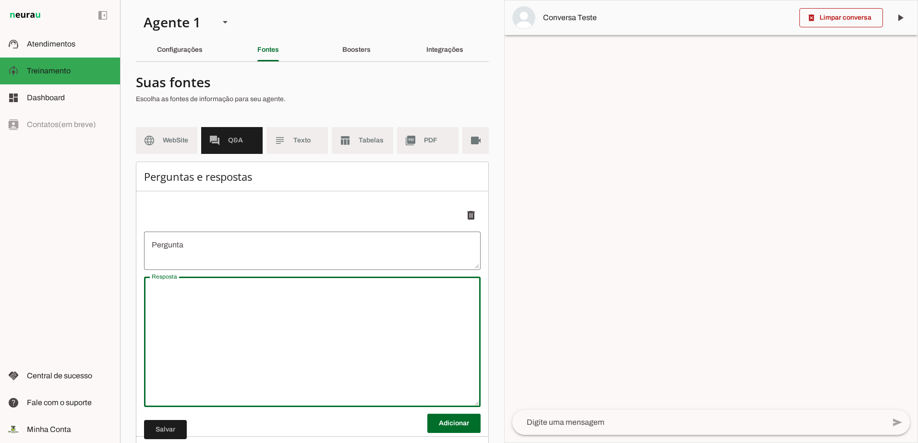
type textarea "undefined"
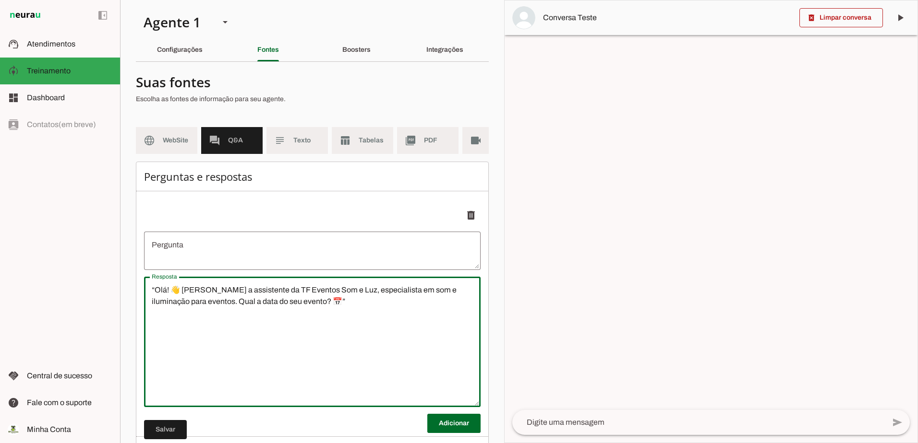
type textarea "“Olá! 👋 [PERSON_NAME] a assistente da TF Eventos Som e Luz, especialista em som…"
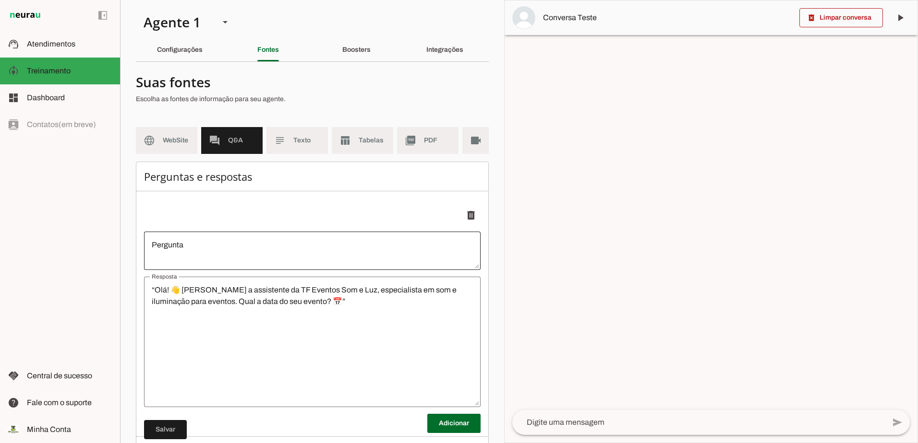
click at [200, 246] on div "undefined" at bounding box center [312, 251] width 336 height 38
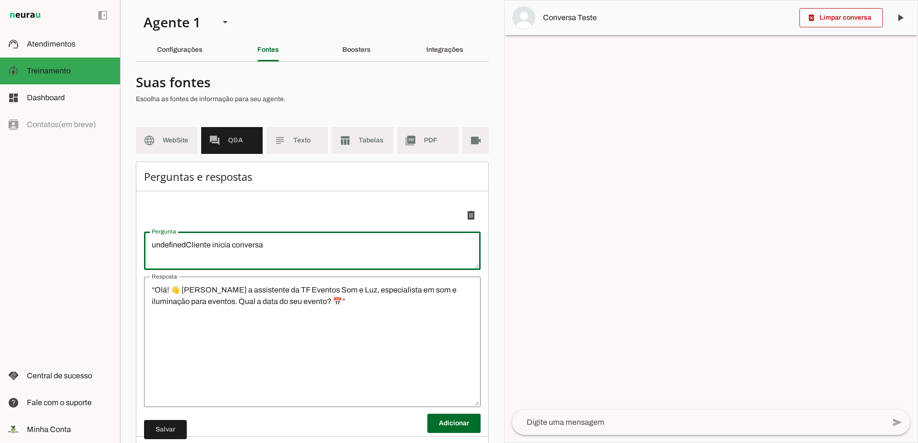
click at [285, 256] on textarea "undefinedCliente inicia conversa" at bounding box center [312, 250] width 336 height 23
click at [298, 262] on textarea "undefinedCliente inicia conversa" at bounding box center [312, 250] width 336 height 23
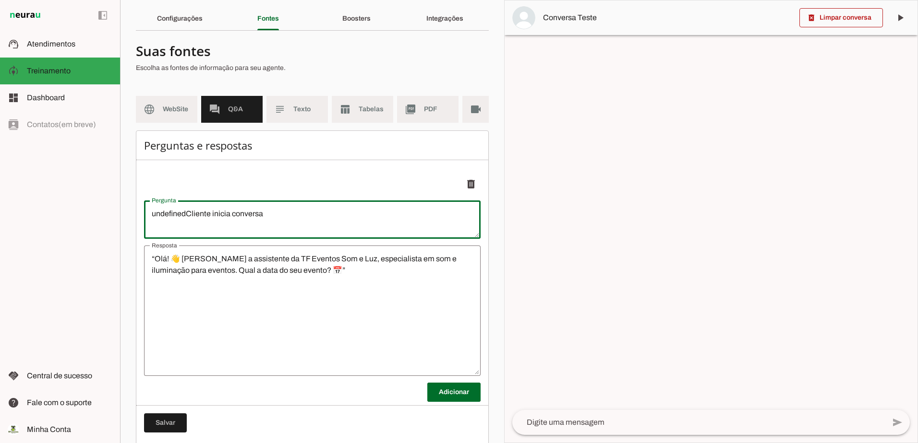
scroll to position [48, 0]
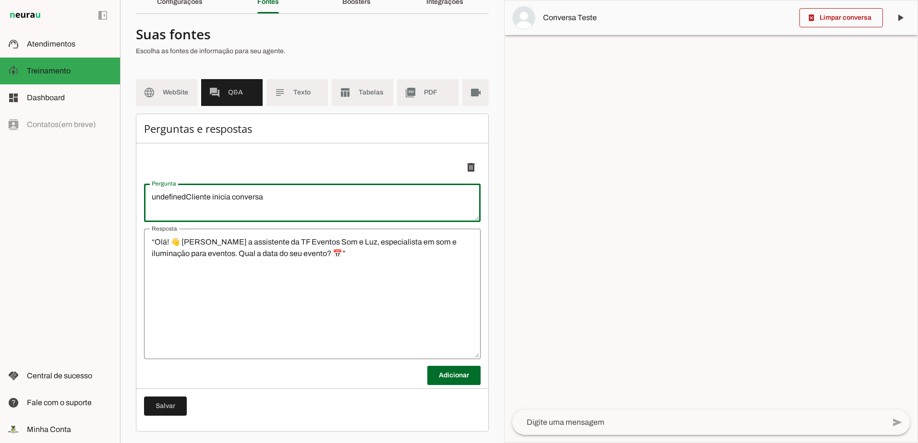
type textarea "undefinedCliente inicia conversa"
type md-outlined-text-field "undefinedCliente inicia conversa"
drag, startPoint x: 306, startPoint y: 209, endPoint x: 33, endPoint y: 234, distance: 274.1
click at [0, 233] on html "1 Subir 2 Selecionar cabeçalho 3 Mapear colunas Solte seu arquivo aqui ou Procu…" at bounding box center [459, 221] width 918 height 443
paste textarea "Pergunta"
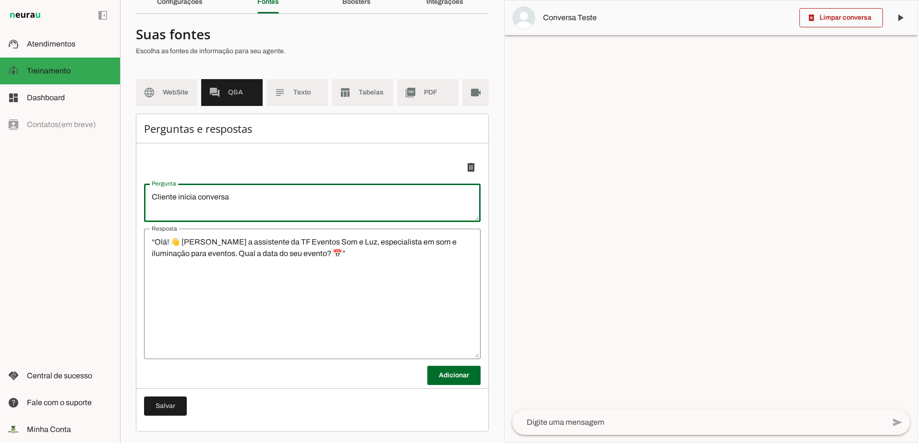
scroll to position [55, 0]
type textarea "Cliente inicia conversa"
type md-outlined-text-field "Cliente inicia conversa"
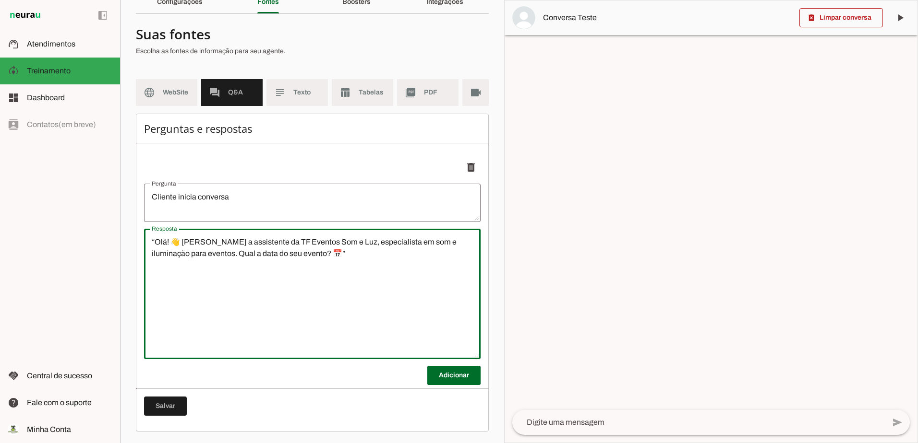
click at [355, 317] on textarea "“Olá! 👋 [PERSON_NAME] a assistente da TF Eventos Som e Luz, especialista em som…" at bounding box center [312, 294] width 336 height 115
click at [445, 378] on span at bounding box center [453, 375] width 53 height 23
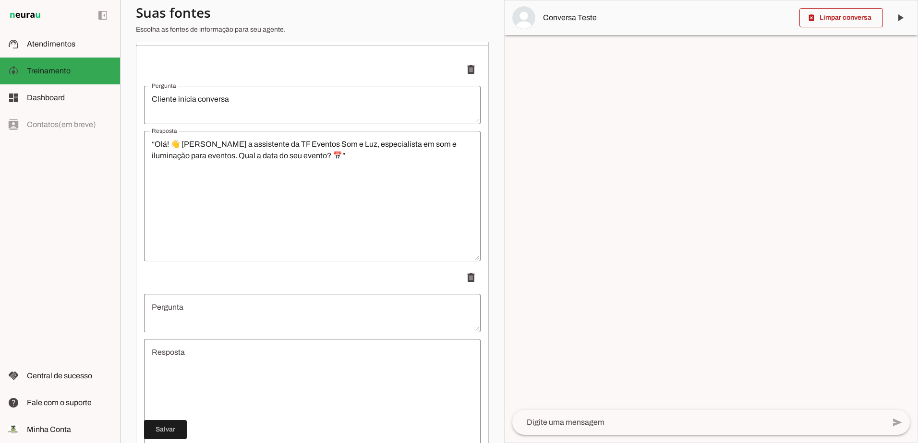
scroll to position [263, 0]
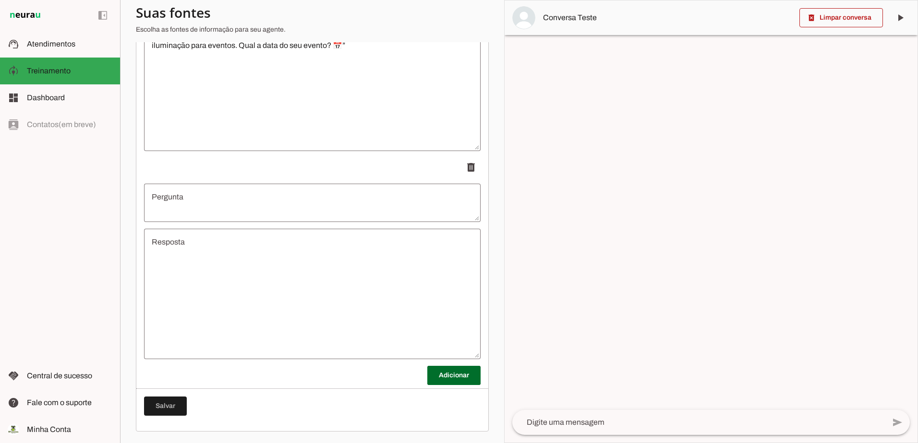
click at [215, 198] on textarea "Pergunta" at bounding box center [312, 202] width 336 height 23
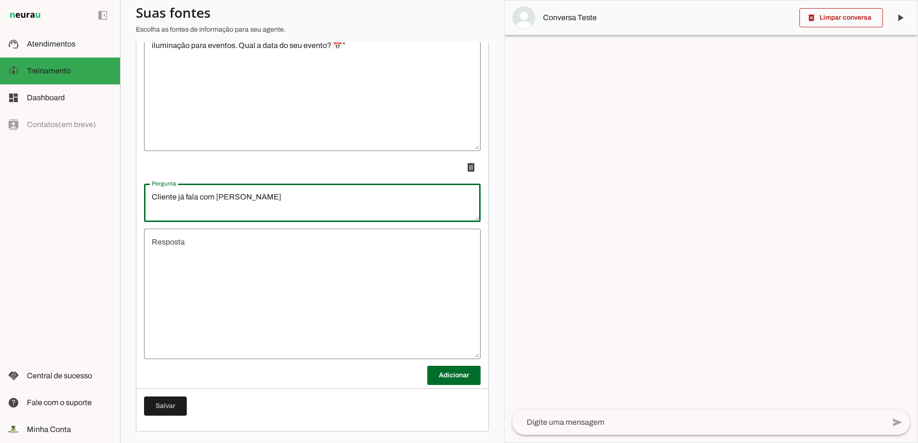
type textarea "Cliente já fala com [PERSON_NAME]"
type md-outlined-text-field "Cliente já fala com [PERSON_NAME]"
click at [214, 255] on textarea "Resposta" at bounding box center [312, 294] width 336 height 115
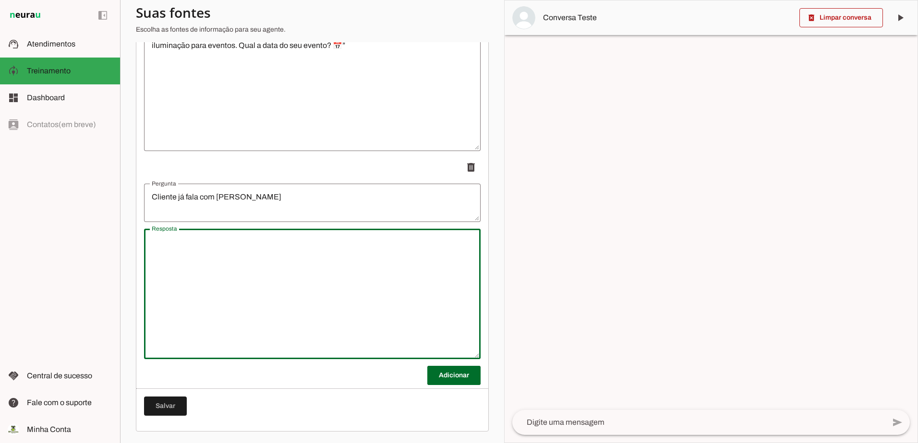
paste textarea "“Ótimo! ✅ Vou repassar suas informações ao Thiago para continuidade do atendime…"
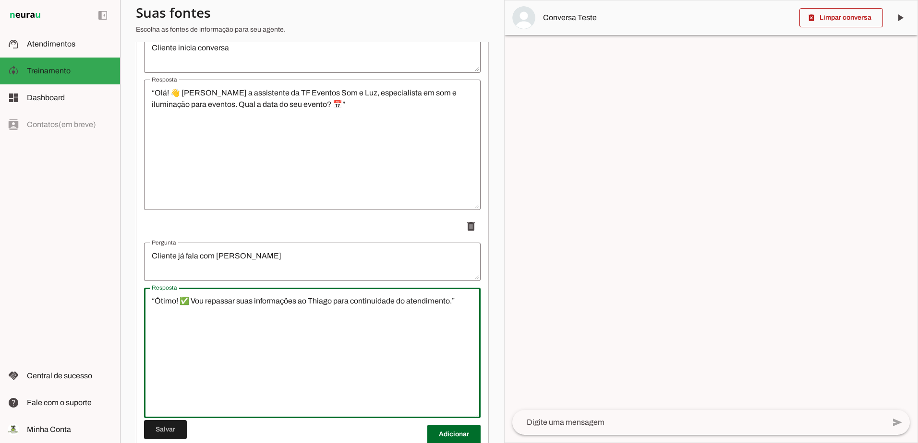
scroll to position [215, 0]
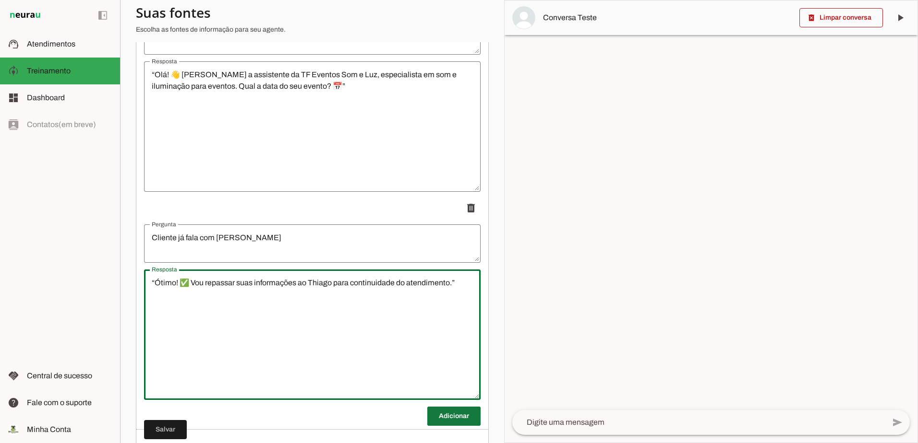
type textarea "“Ótimo! ✅ Vou repassar suas informações ao Thiago para continuidade do atendime…"
type md-outlined-text-field "“Ótimo! ✅ Vou repassar suas informações ao Thiago para continuidade do atendime…"
click at [436, 428] on span at bounding box center [453, 416] width 53 height 23
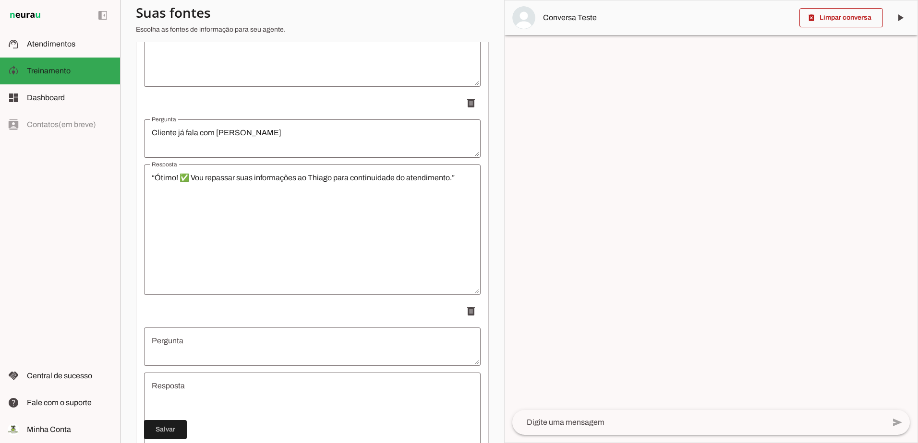
scroll to position [407, 0]
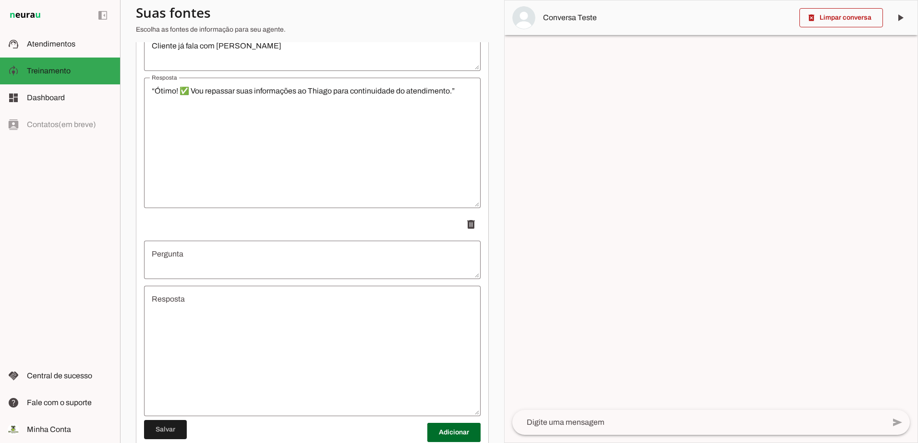
click at [197, 263] on textarea "Pergunta" at bounding box center [312, 260] width 336 height 23
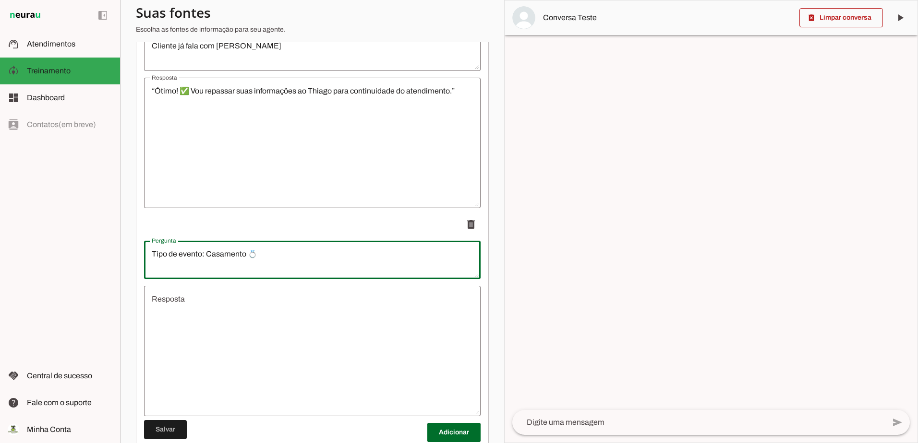
type textarea "Tipo de evento: Casamento 💍"
type md-outlined-text-field "Tipo de evento: Casamento 💍"
click at [247, 327] on textarea "Resposta" at bounding box center [312, 351] width 336 height 115
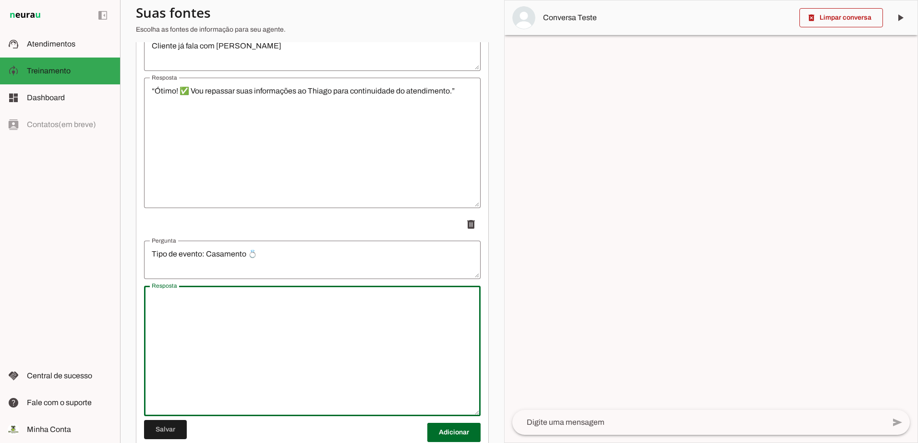
click at [228, 332] on textarea "Resposta" at bounding box center [312, 351] width 336 height 115
paste textarea "“Perfeito! 💍 Seu evento é um casamento. Podemos organizar som, luz e iluminação…"
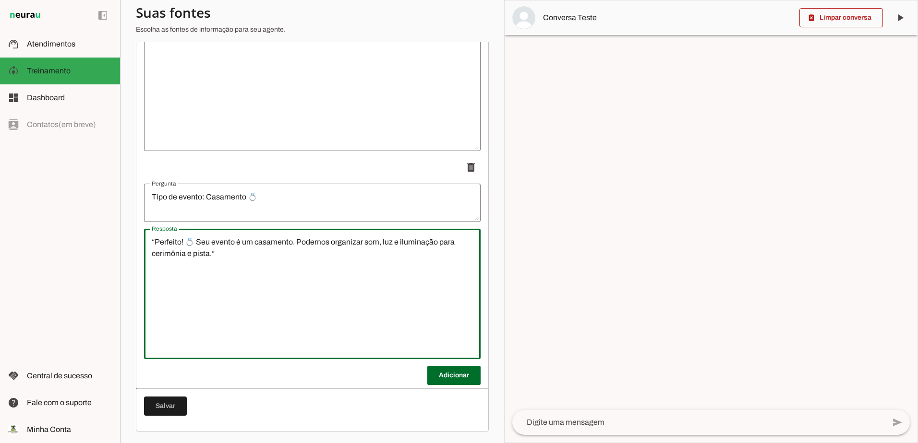
scroll to position [472, 0]
type textarea "“Perfeito! 💍 Seu evento é um casamento. Podemos organizar som, luz e iluminação…"
type md-outlined-text-field "“Perfeito! 💍 Seu evento é um casamento. Podemos organizar som, luz e iluminação…"
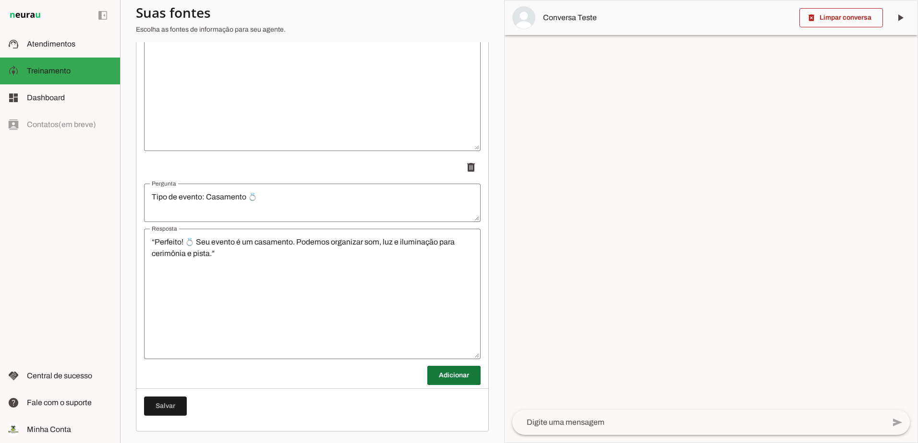
click at [437, 379] on span at bounding box center [453, 375] width 53 height 23
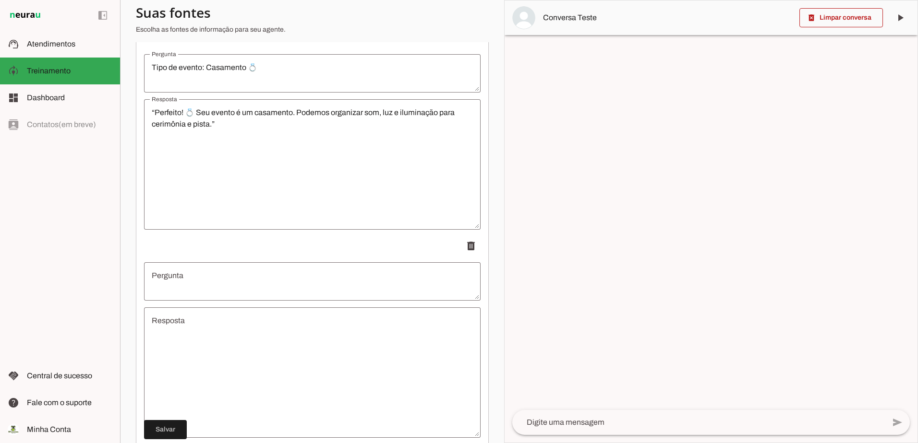
scroll to position [664, 0]
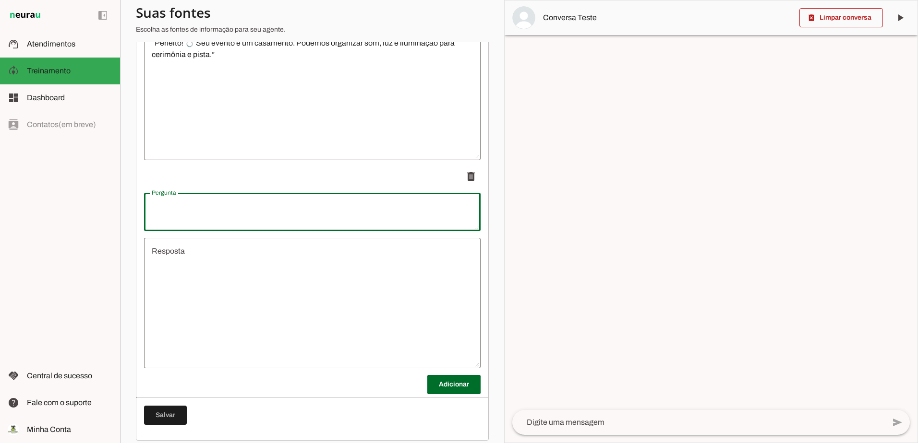
click at [213, 219] on textarea "Pergunta" at bounding box center [312, 212] width 336 height 23
type textarea "Tipo de evento: Aniversário 🎉"
type md-outlined-text-field "Tipo de evento: Aniversário 🎉"
click at [225, 278] on textarea "Resposta" at bounding box center [312, 303] width 336 height 115
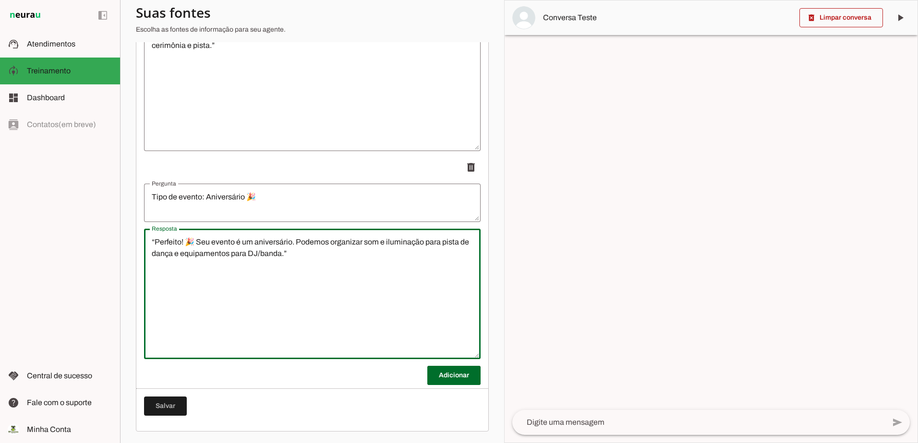
scroll to position [680, 0]
type textarea "“Perfeito! 🎉 Seu evento é um aniversário. Podemos organizar som e iluminação pa…"
type md-outlined-text-field "“Perfeito! 🎉 Seu evento é um aniversário. Podemos organizar som e iluminação pa…"
click at [432, 369] on span at bounding box center [453, 375] width 53 height 23
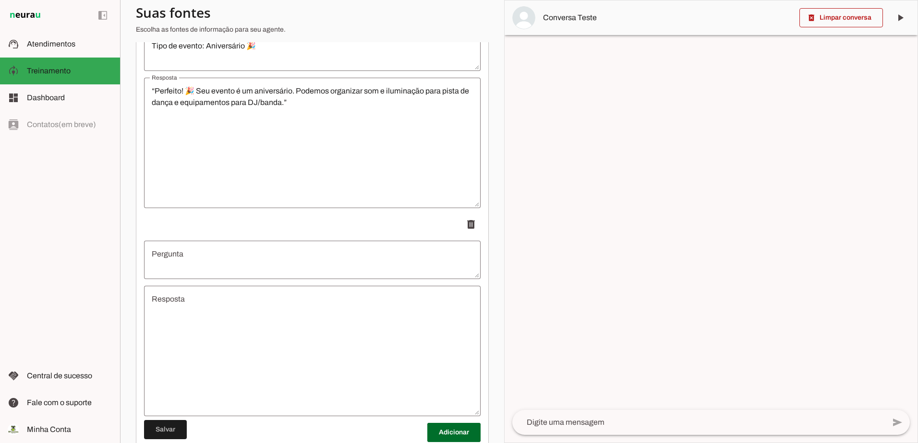
scroll to position [872, 0]
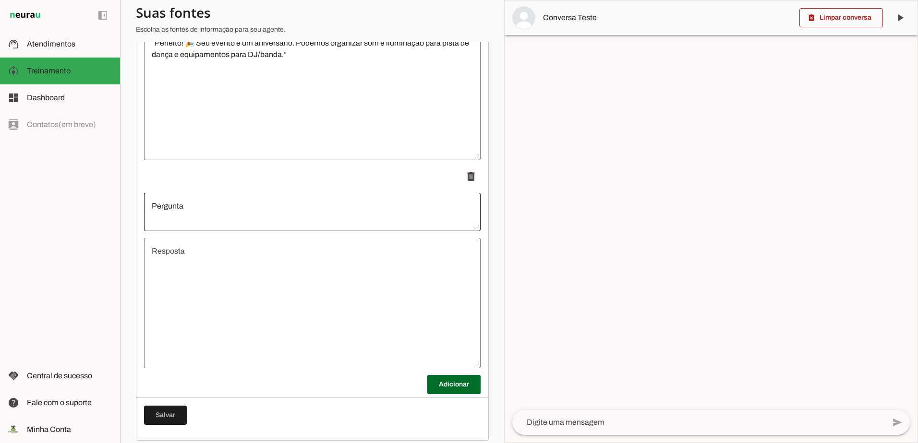
click at [262, 203] on div at bounding box center [312, 212] width 336 height 38
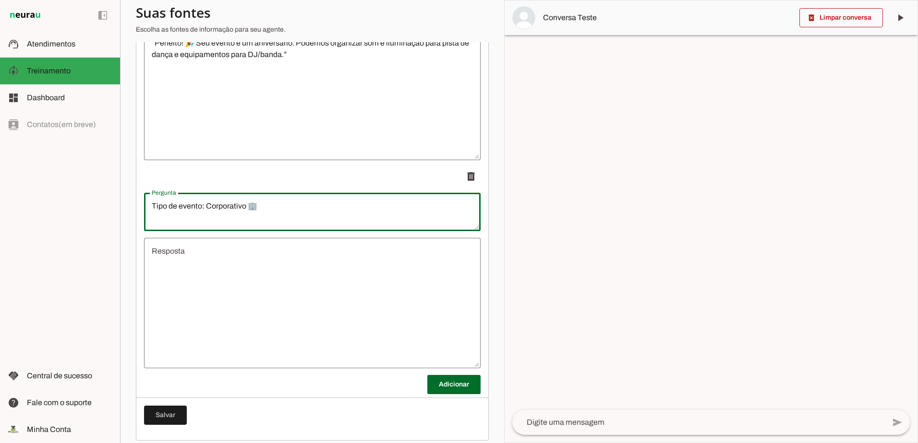
type textarea "Tipo de evento: Corporativo 🏢"
type md-outlined-text-field "Tipo de evento: Corporativo 🏢"
click at [284, 272] on textarea "Resposta" at bounding box center [312, 303] width 336 height 115
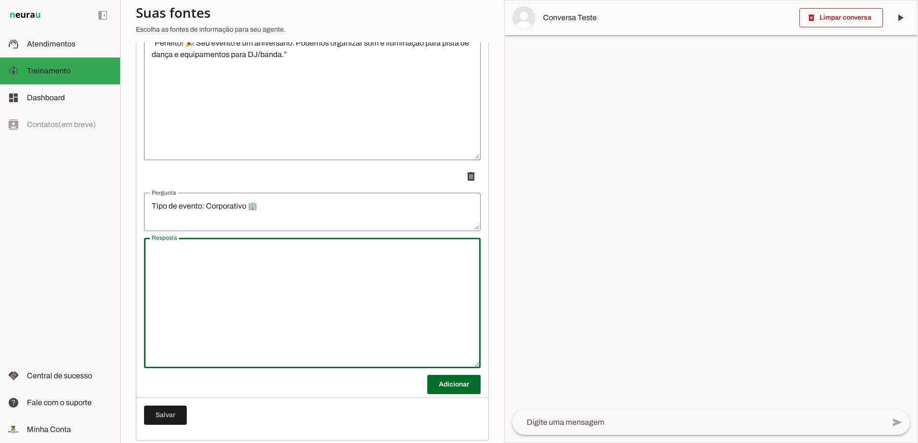
click at [237, 268] on textarea "Resposta" at bounding box center [312, 303] width 336 height 115
paste textarea "“Perfeito! 🏢 Seu evento é corporativo. Podemos organizar som, iluminação e, se …"
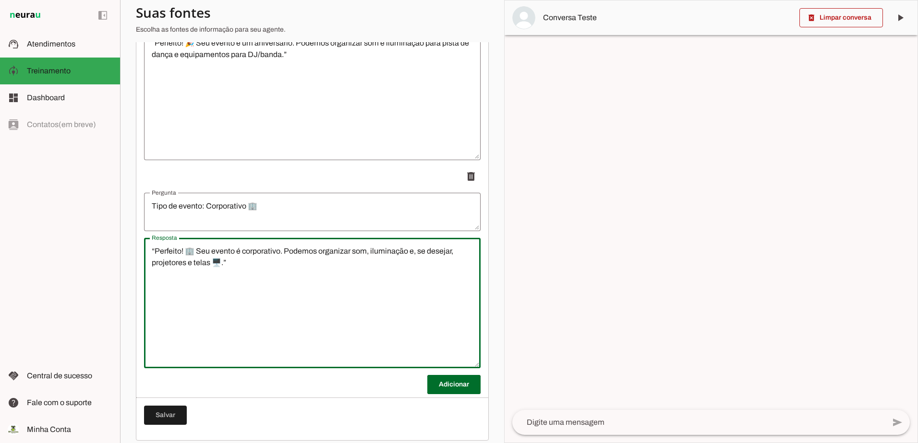
scroll to position [888, 0]
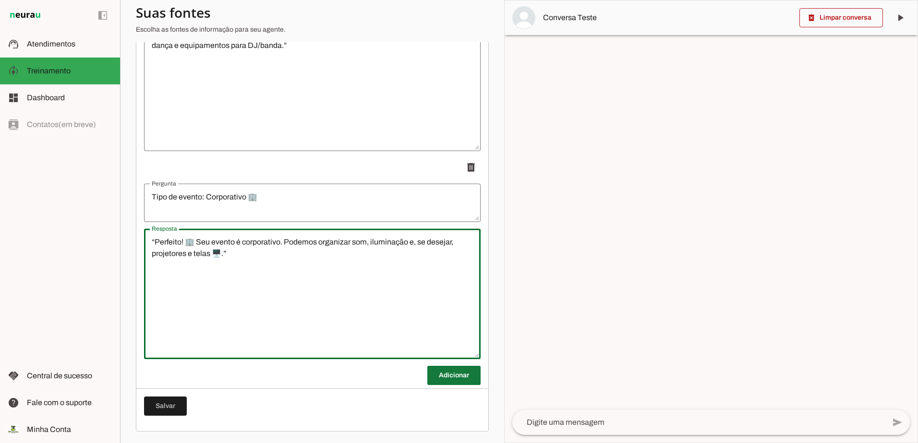
type textarea "“Perfeito! 🏢 Seu evento é corporativo. Podemos organizar som, iluminação e, se …"
type md-outlined-text-field "“Perfeito! 🏢 Seu evento é corporativo. Podemos organizar som, iluminação e, se …"
click at [437, 377] on span at bounding box center [453, 375] width 53 height 23
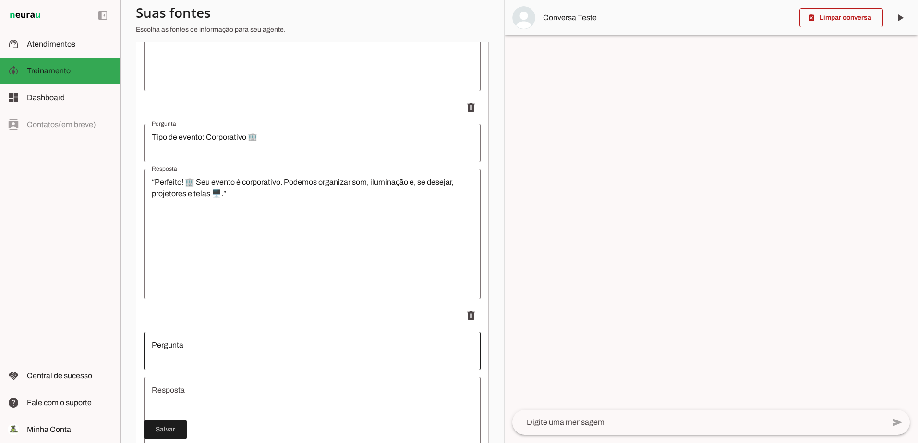
scroll to position [1032, 0]
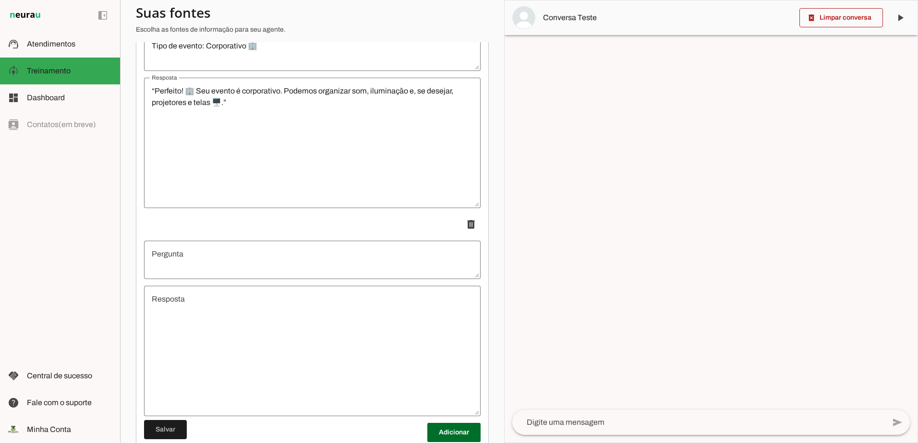
click at [267, 256] on textarea "Pergunta" at bounding box center [312, 260] width 336 height 23
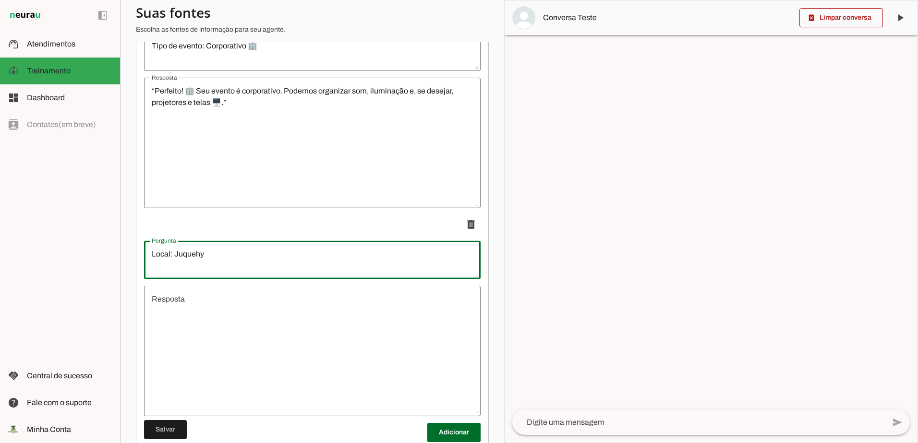
type textarea "Local: Juquehy"
type md-outlined-text-field "Local: Juquehy"
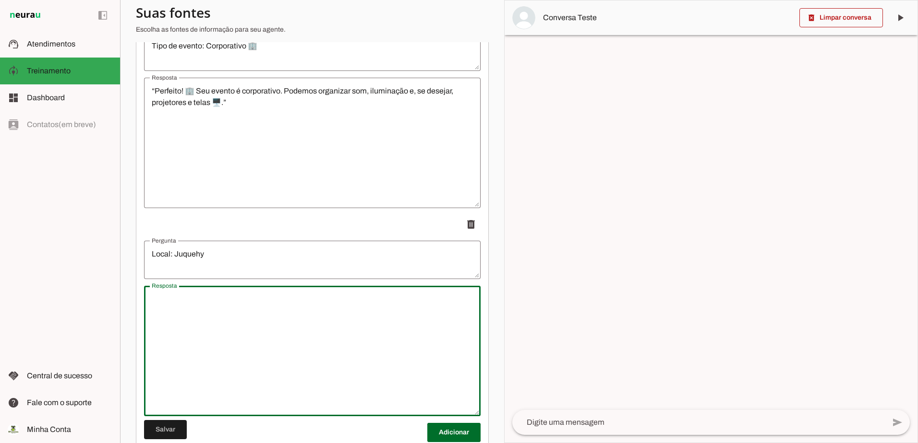
click at [223, 326] on textarea "Resposta" at bounding box center [312, 351] width 336 height 115
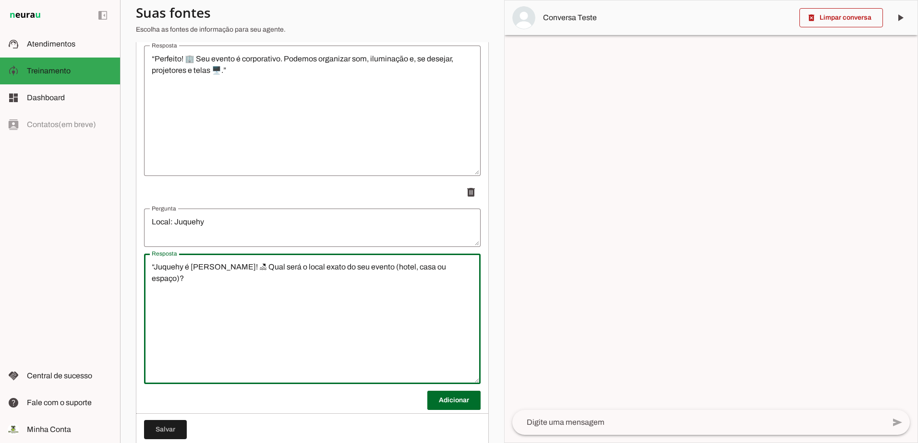
scroll to position [1080, 0]
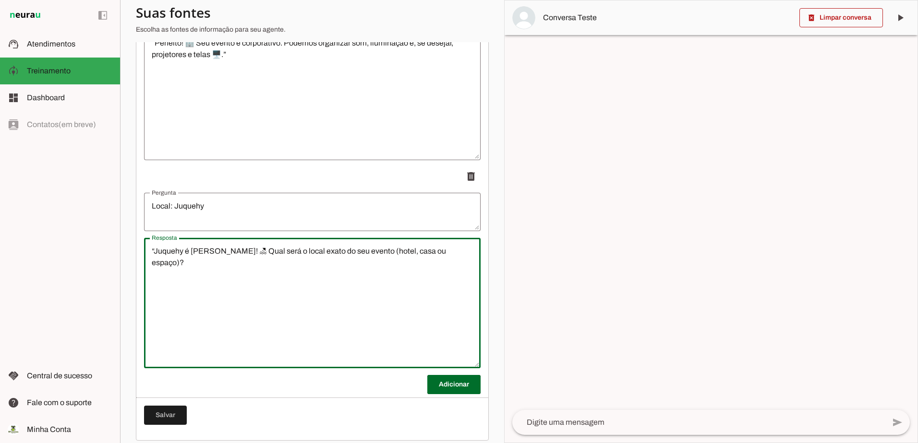
type textarea "“Juquehy é [PERSON_NAME]! 🏖 Qual será o local exato do seu evento (hotel, casa …"
type md-outlined-text-field "“Juquehy é [PERSON_NAME]! 🏖 Qual será o local exato do seu evento (hotel, casa …"
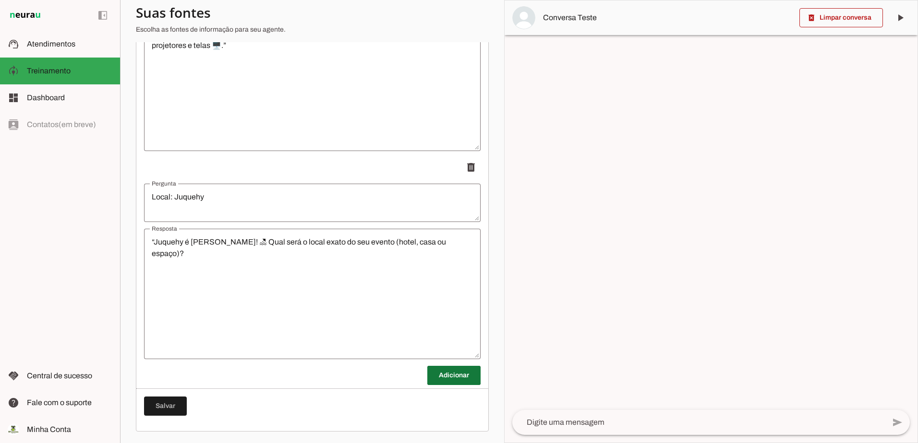
click at [442, 381] on span at bounding box center [453, 375] width 53 height 23
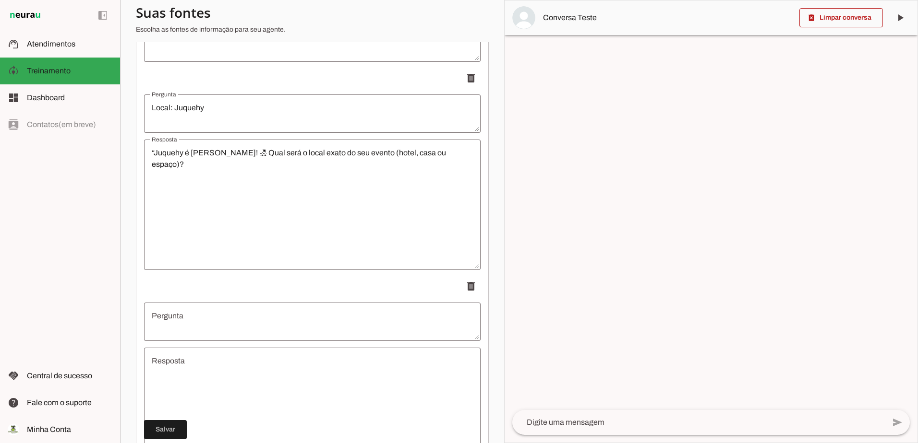
scroll to position [1288, 0]
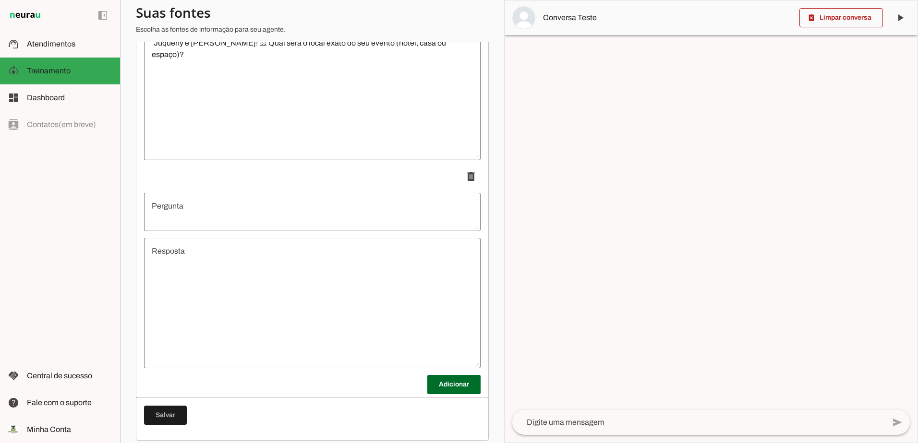
click at [223, 215] on textarea "Pergunta" at bounding box center [312, 212] width 336 height 23
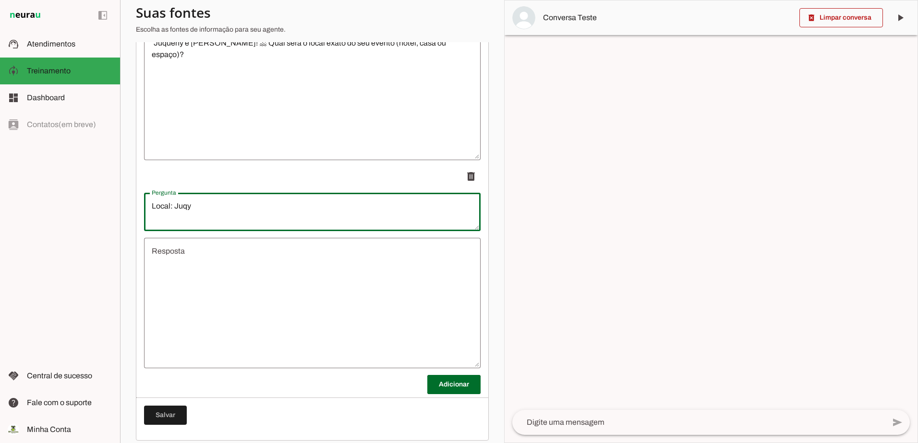
type textarea "Local: Juqy"
type md-outlined-text-field "Local: Juqy"
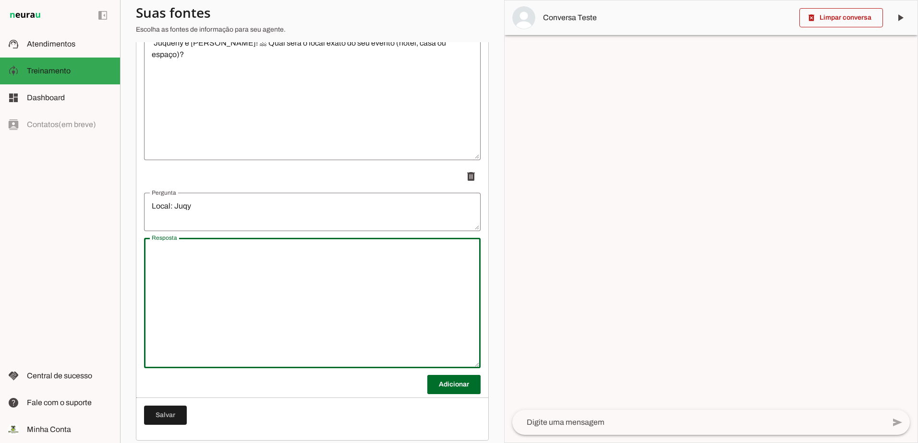
click at [226, 265] on textarea "Resposta" at bounding box center [312, 303] width 336 height 115
click at [215, 271] on textarea "Resposta" at bounding box center [312, 303] width 336 height 115
paste textarea "“O Juqy é um espaço incrível para casamentos! 💖 Podemos cuidar de som, luz e se…"
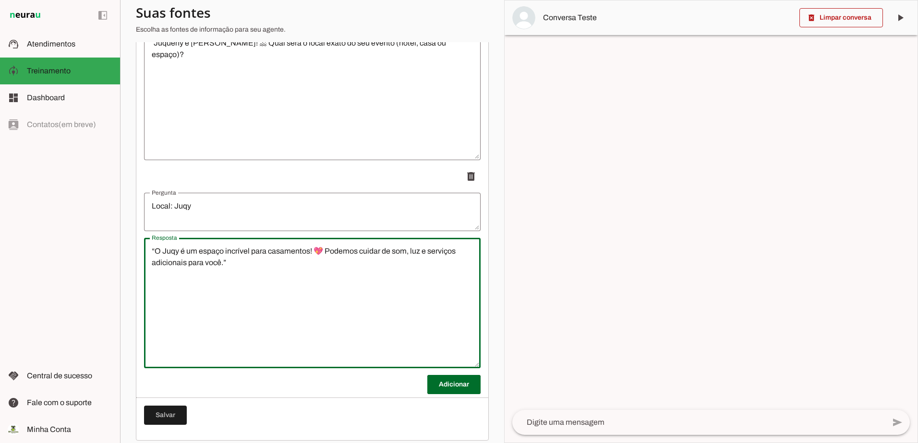
scroll to position [1305, 0]
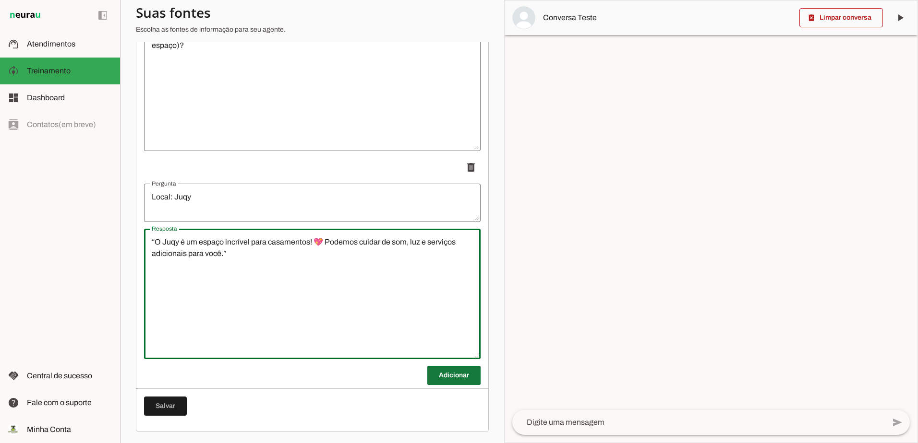
type textarea "“O Juqy é um espaço incrível para casamentos! 💖 Podemos cuidar de som, luz e se…"
type md-outlined-text-field "“O Juqy é um espaço incrível para casamentos! 💖 Podemos cuidar de som, luz e se…"
click at [434, 377] on span at bounding box center [453, 375] width 53 height 23
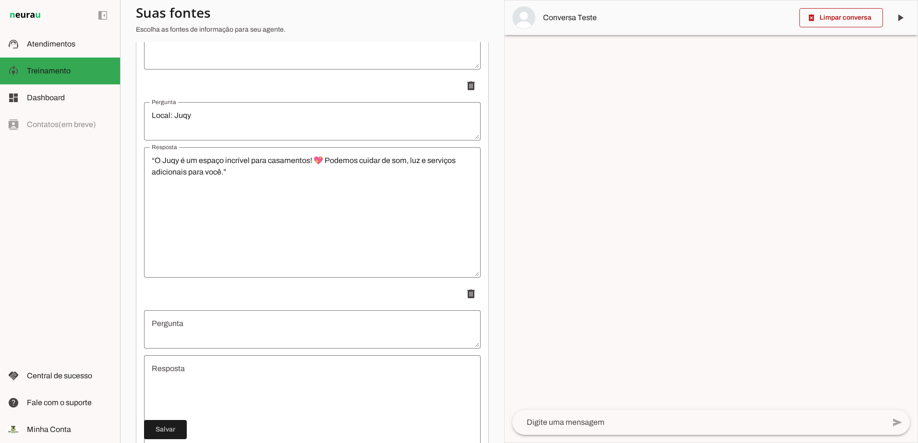
scroll to position [1449, 0]
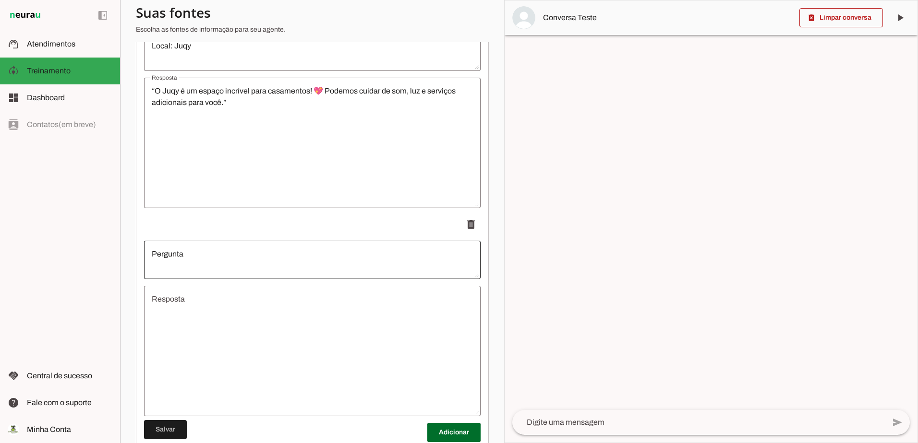
click at [304, 255] on div at bounding box center [312, 260] width 336 height 38
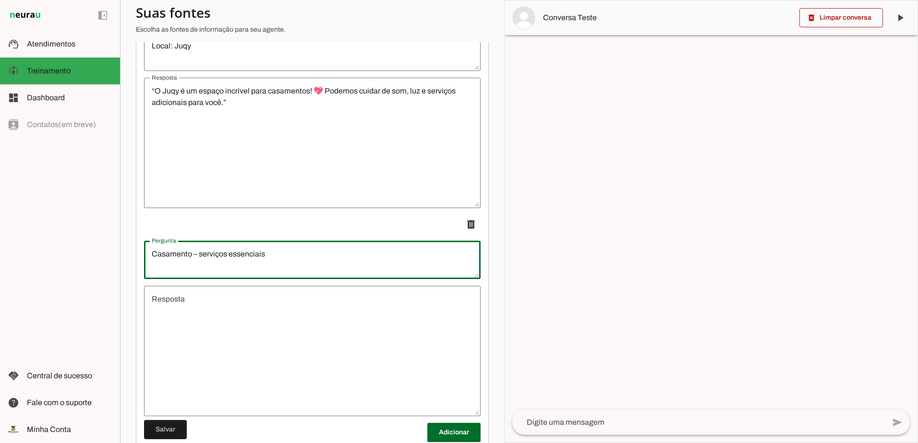
type textarea "Casamento – serviços essenciais"
type md-outlined-text-field "Casamento – serviços essenciais"
click at [266, 317] on textarea "Resposta" at bounding box center [312, 351] width 336 height 115
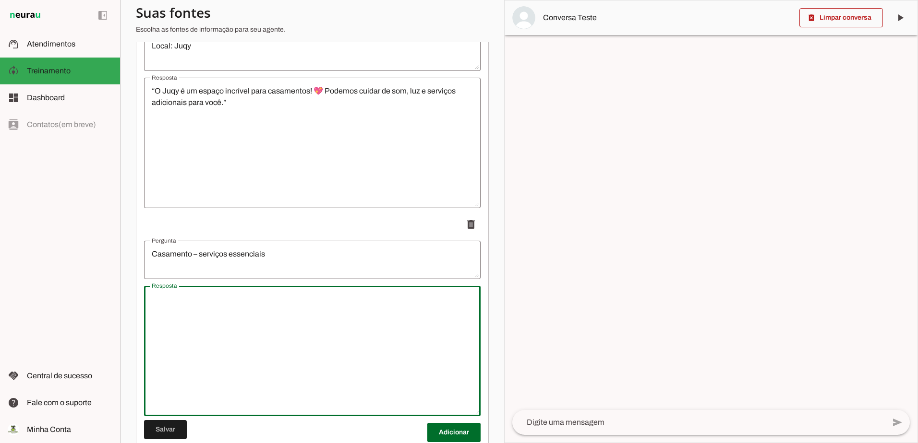
paste textarea "“Podemos fornecer som 🎵, luz 💡 e iluminação cênica 💡 para seu casamento.”"
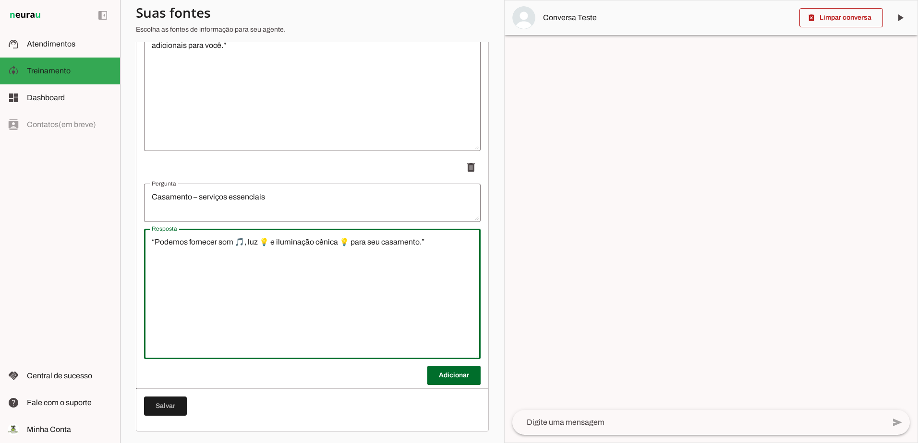
scroll to position [1513, 0]
type textarea "“Podemos fornecer som 🎵, luz 💡 e iluminação cênica 💡 para seu casamento.”"
type md-outlined-text-field "“Podemos fornecer som 🎵, luz 💡 e iluminação cênica 💡 para seu casamento.”"
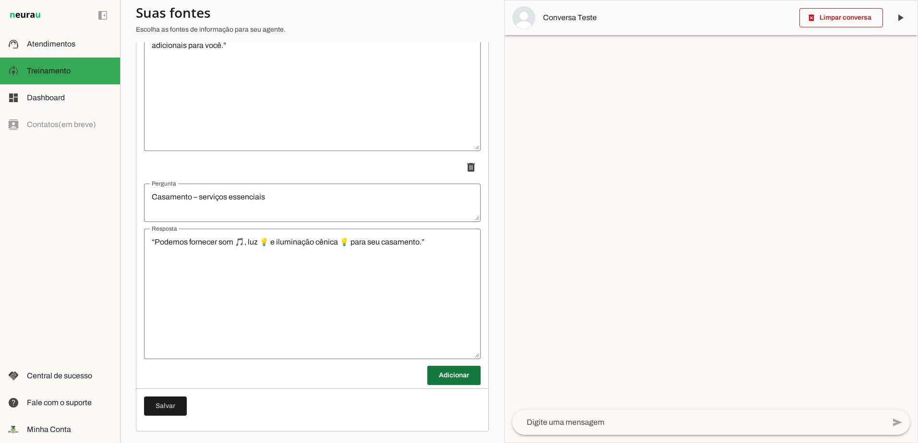
click at [436, 370] on span at bounding box center [453, 375] width 53 height 23
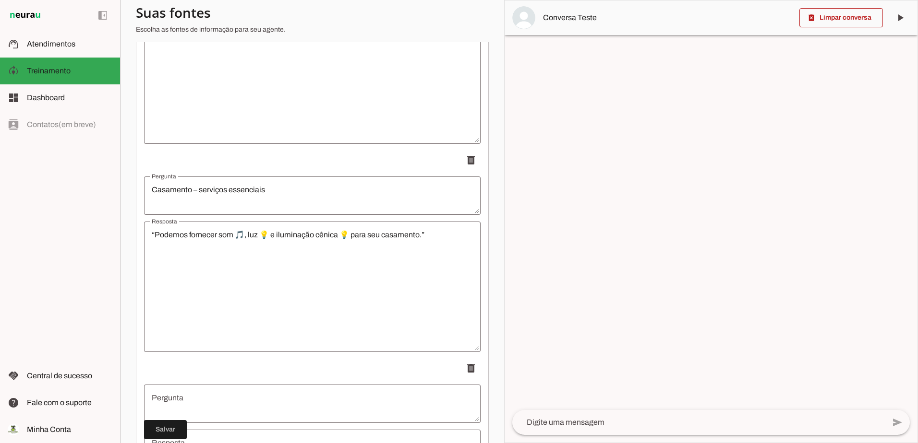
scroll to position [1609, 0]
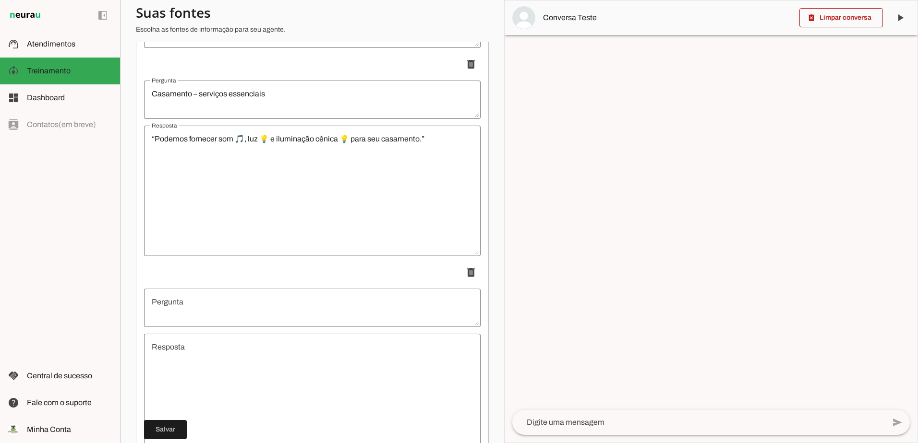
click at [215, 320] on textarea "Pergunta" at bounding box center [312, 308] width 336 height 23
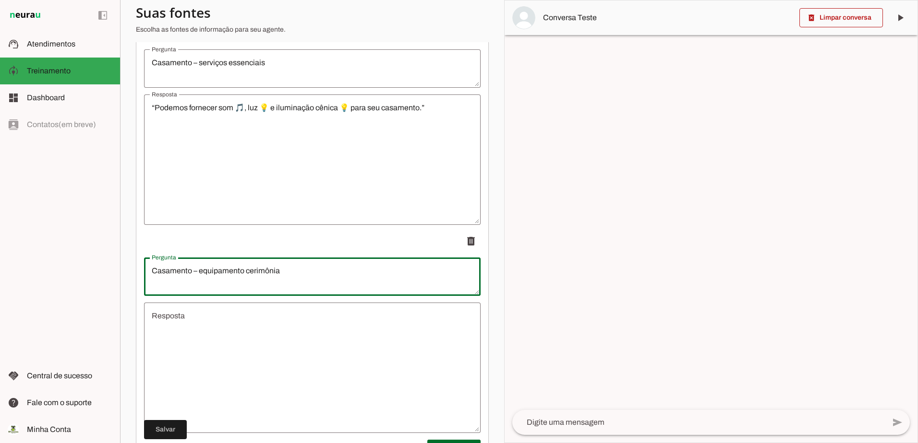
scroll to position [1657, 0]
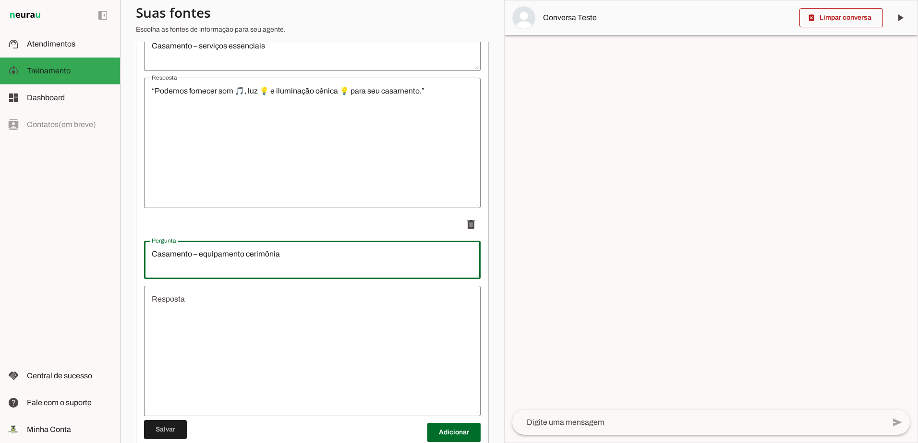
type textarea "Casamento – equipamento cerimônia"
type md-outlined-text-field "Casamento – equipamento cerimônia"
click at [220, 328] on textarea "Resposta" at bounding box center [312, 351] width 336 height 115
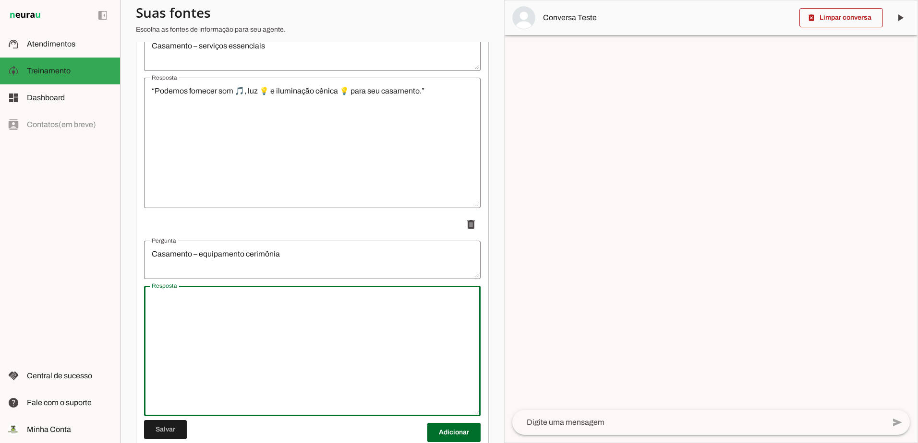
click at [238, 322] on textarea "Resposta" at bounding box center [312, 351] width 336 height 115
paste textarea "“Você vai precisar de equipamentos para a cerimônia 💍, como microfones e som da…"
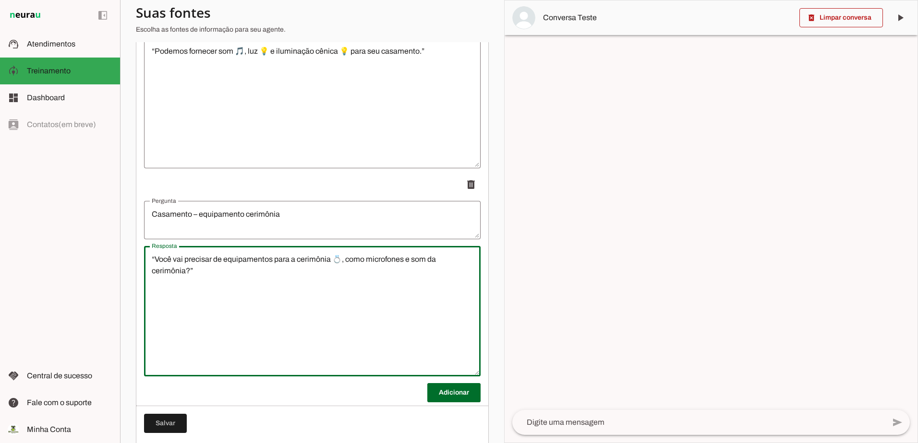
scroll to position [1721, 0]
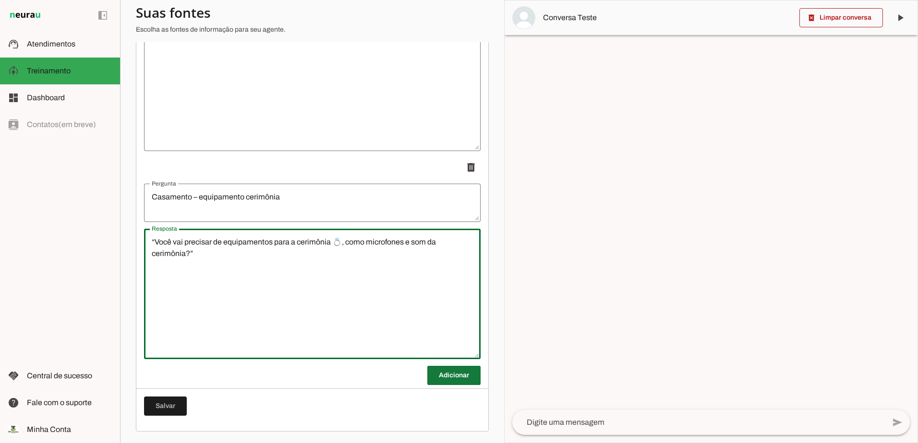
type textarea "“Você vai precisar de equipamentos para a cerimônia 💍, como microfones e som da…"
type md-outlined-text-field "“Você vai precisar de equipamentos para a cerimônia 💍, como microfones e som da…"
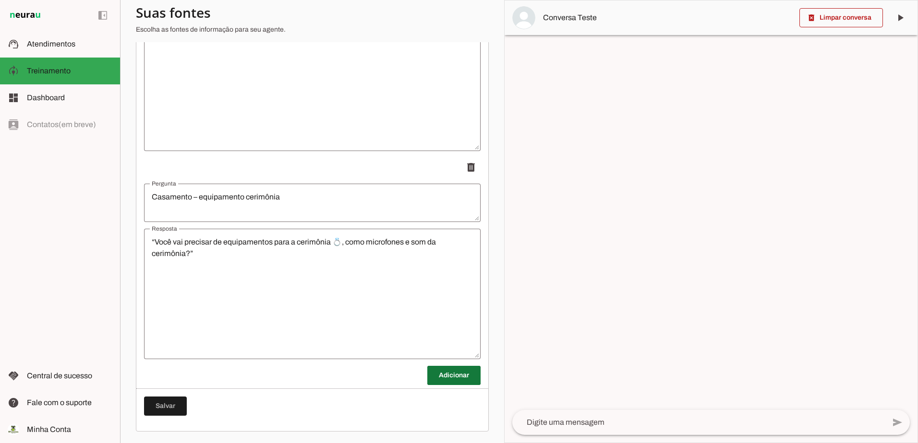
click at [433, 380] on span at bounding box center [453, 375] width 53 height 23
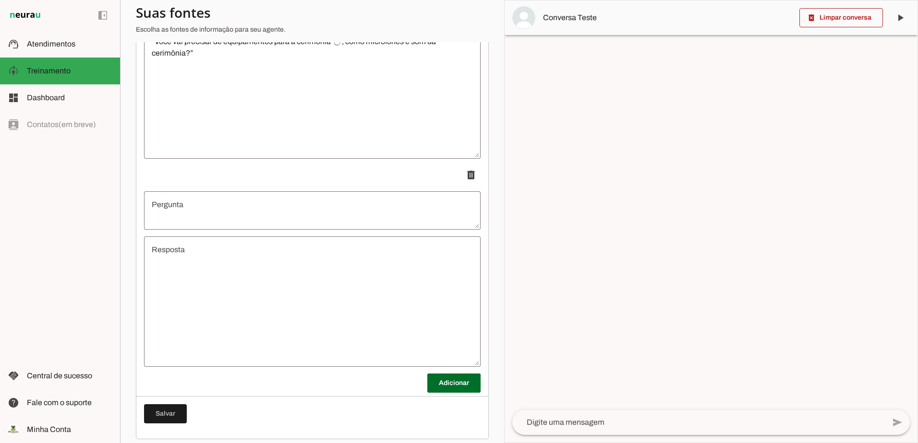
scroll to position [1930, 0]
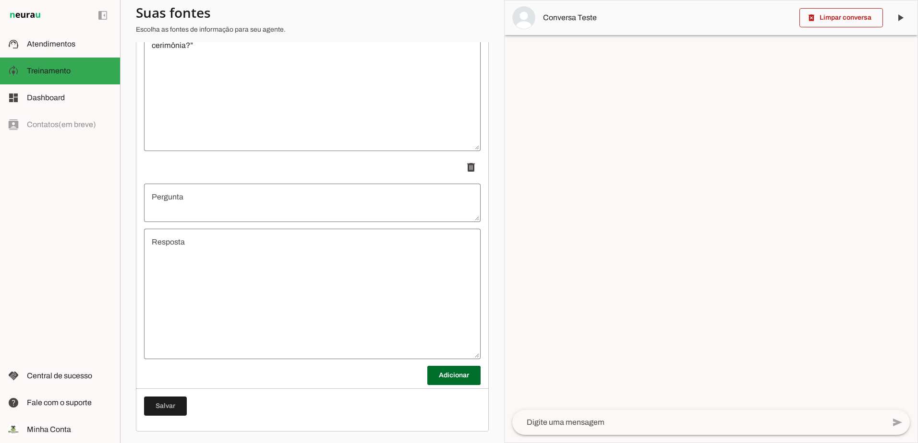
click at [243, 195] on textarea "Pergunta" at bounding box center [312, 202] width 336 height 23
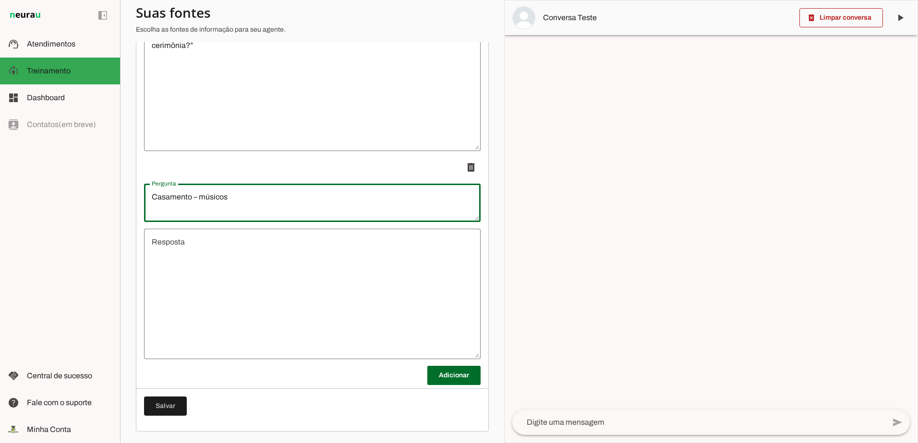
type textarea "Casamento – músicos"
type md-outlined-text-field "Casamento – músicos"
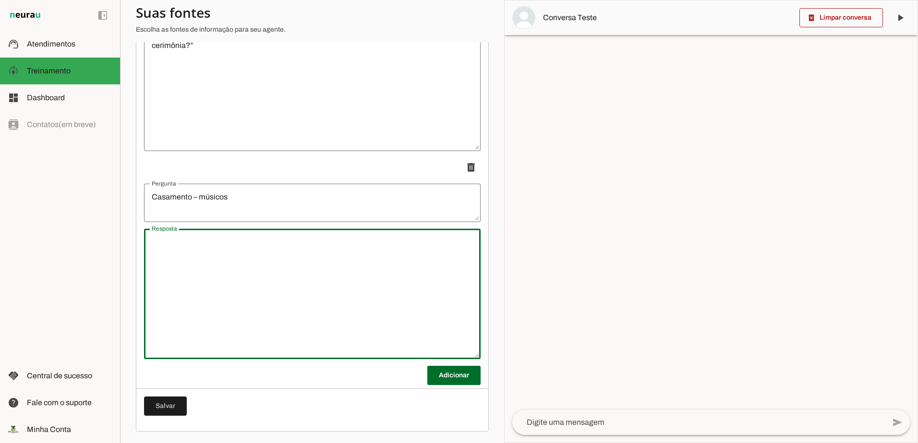
click at [237, 250] on textarea "Resposta" at bounding box center [312, 294] width 336 height 115
paste textarea "“Também podemos fornecer equipamentos para músicos 🎤🎸 se houver na cerimônia.”"
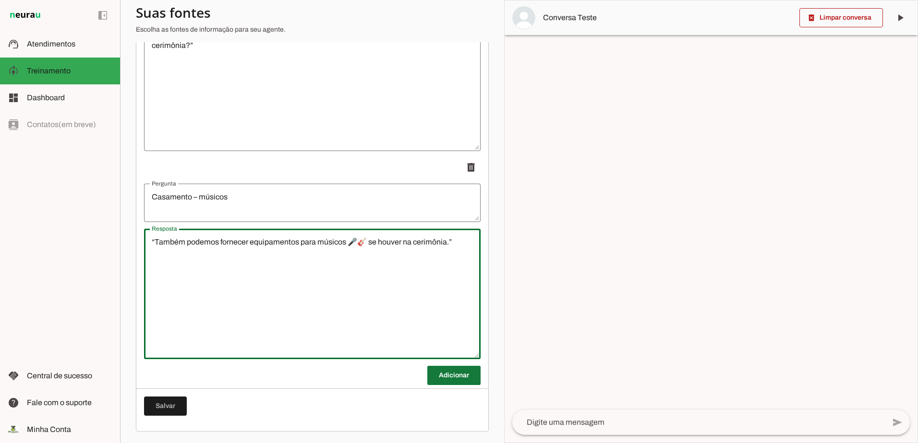
type textarea "“Também podemos fornecer equipamentos para músicos 🎤🎸 se houver na cerimônia.”"
type md-outlined-text-field "“Também podemos fornecer equipamentos para músicos 🎤🎸 se houver na cerimônia.”"
click at [444, 372] on span at bounding box center [453, 375] width 53 height 23
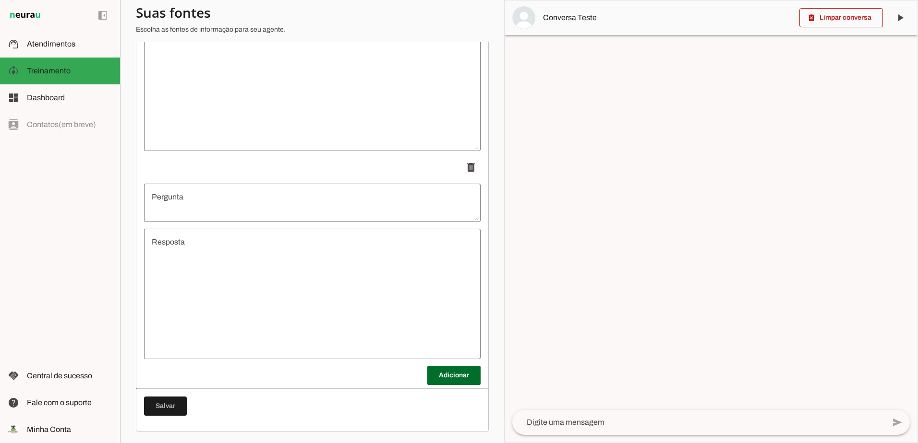
scroll to position [2138, 0]
click at [347, 209] on textarea "Pergunta" at bounding box center [312, 202] width 336 height 23
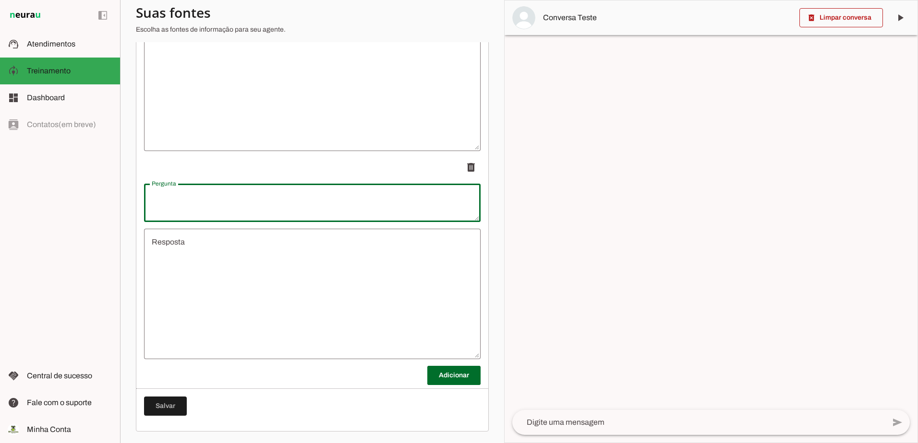
click at [247, 199] on textarea "Pergunta" at bounding box center [312, 202] width 336 height 23
paste textarea "Complementos curtos"
type textarea "Complementos curtos"
type md-outlined-text-field "Complementos curtos"
click at [242, 259] on textarea "Resposta" at bounding box center [312, 294] width 336 height 115
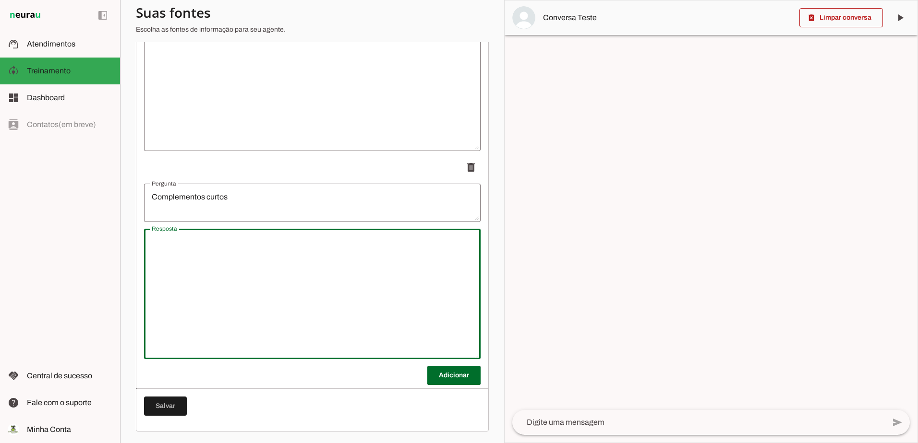
click at [236, 251] on textarea "Resposta" at bounding box center [312, 294] width 336 height 115
paste textarea "“Se quiser, podemos incluir geradores ⚡ ou painel de LED 📺.”"
type textarea "“Se quiser, podemos incluir geradores ⚡ ou painel de LED 📺.”"
type md-outlined-text-field "“Se quiser, podemos incluir geradores ⚡ ou painel de LED 📺.”"
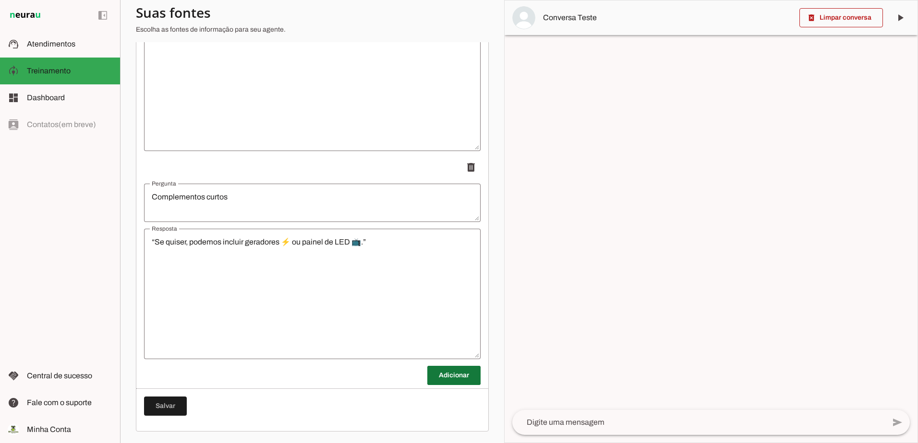
click at [458, 377] on span at bounding box center [453, 375] width 53 height 23
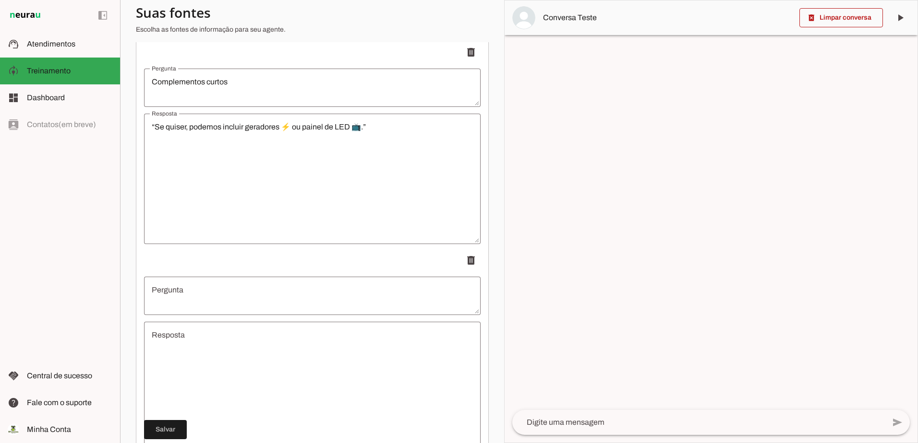
scroll to position [2346, 0]
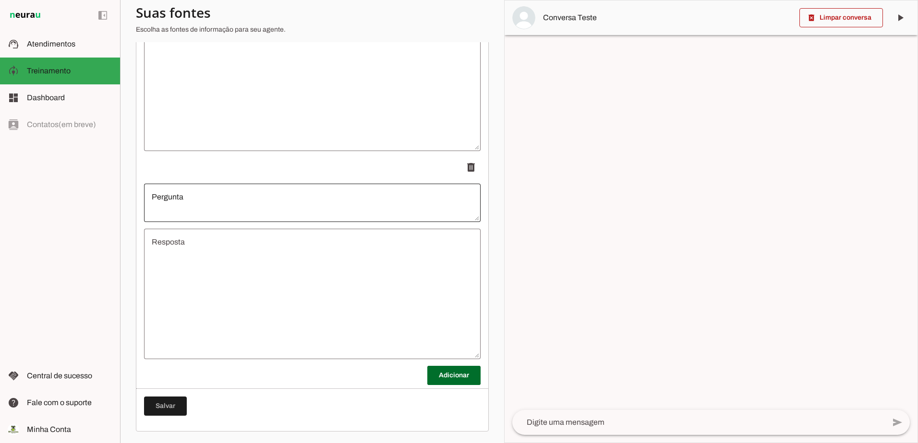
click at [188, 189] on div at bounding box center [312, 203] width 336 height 38
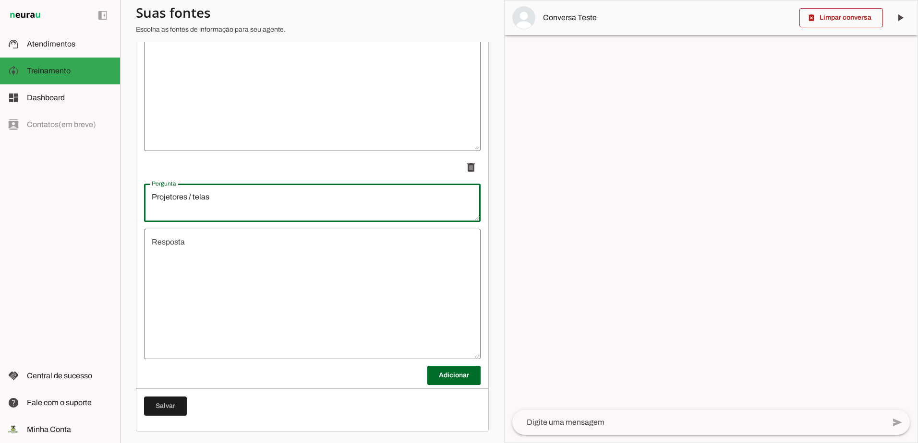
type textarea "Projetores / telas"
type md-outlined-text-field "Projetores / telas"
click at [214, 280] on textarea "Resposta" at bounding box center [312, 294] width 336 height 115
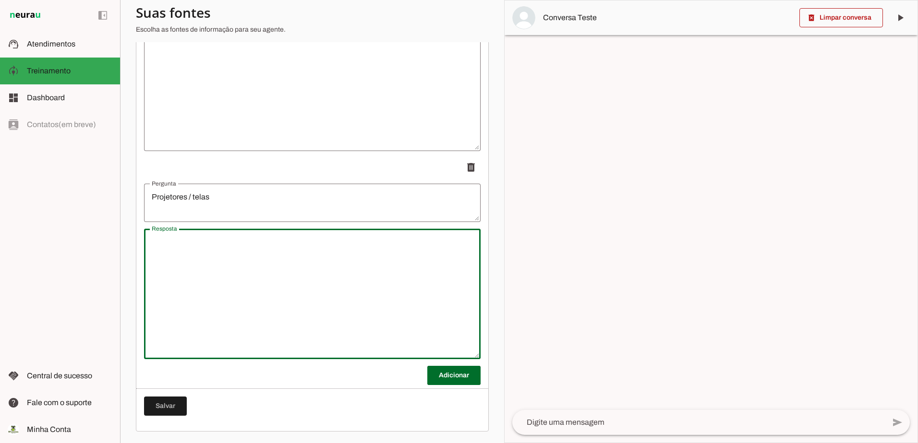
click at [262, 253] on textarea "Resposta" at bounding box center [312, 294] width 336 height 115
paste textarea "“Projetores e telas 🖥️ estão disponíveis se você solicitar ou para eventos corp…"
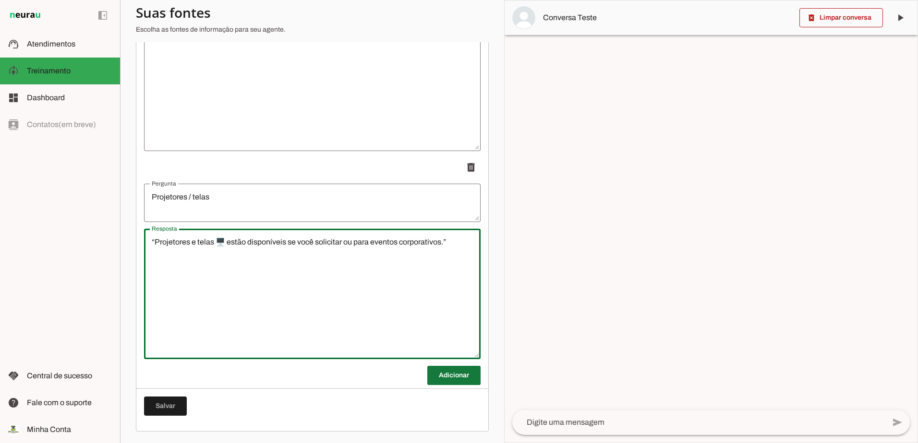
type textarea "“Projetores e telas 🖥️ estão disponíveis se você solicitar ou para eventos corp…"
type md-outlined-text-field "“Projetores e telas 🖥️ estão disponíveis se você solicitar ou para eventos corp…"
click at [458, 376] on span at bounding box center [453, 375] width 53 height 23
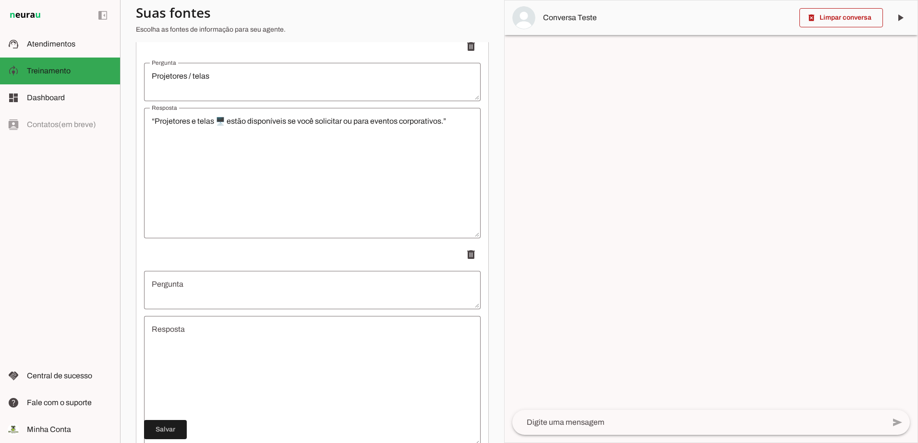
scroll to position [2538, 0]
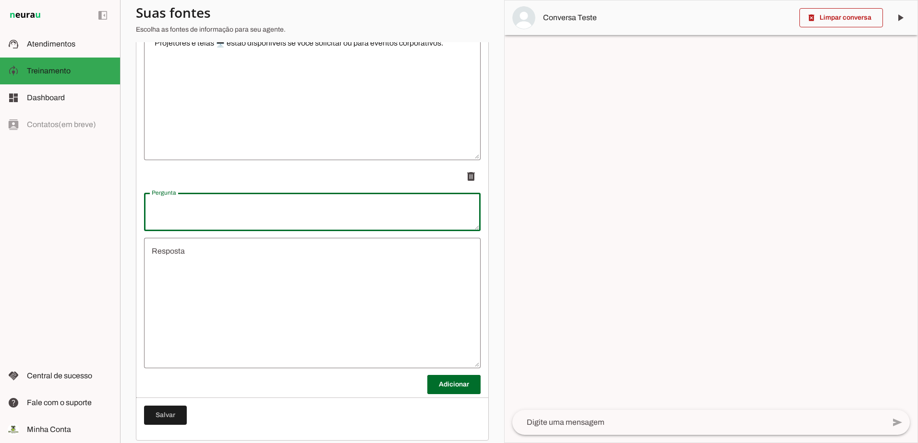
click at [188, 224] on textarea "Pergunta" at bounding box center [312, 212] width 336 height 23
type textarea "Concorrência mencionada"
type md-outlined-text-field "Concorrência mencionada"
click at [212, 274] on textarea "Resposta" at bounding box center [312, 303] width 336 height 115
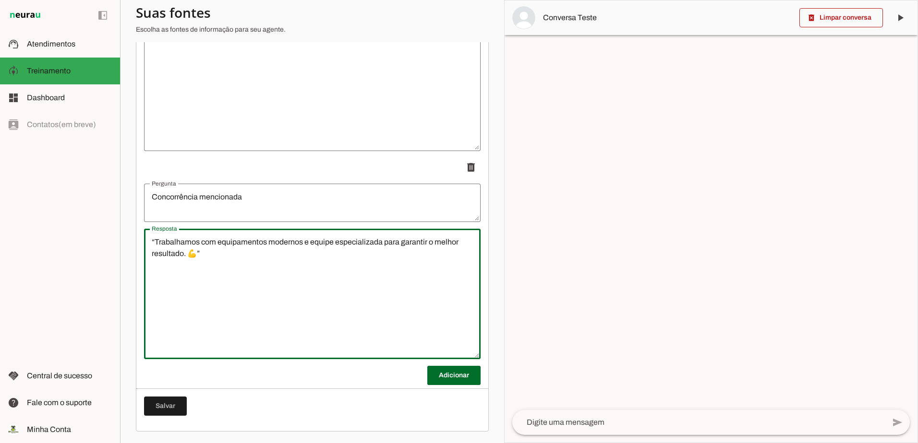
scroll to position [2554, 0]
type textarea "“Trabalhamos com equipamentos modernos e equipe especializada para garantir o m…"
type md-outlined-text-field "“Trabalhamos com equipamentos modernos e equipe especializada para garantir o m…"
click at [443, 370] on span at bounding box center [453, 375] width 53 height 23
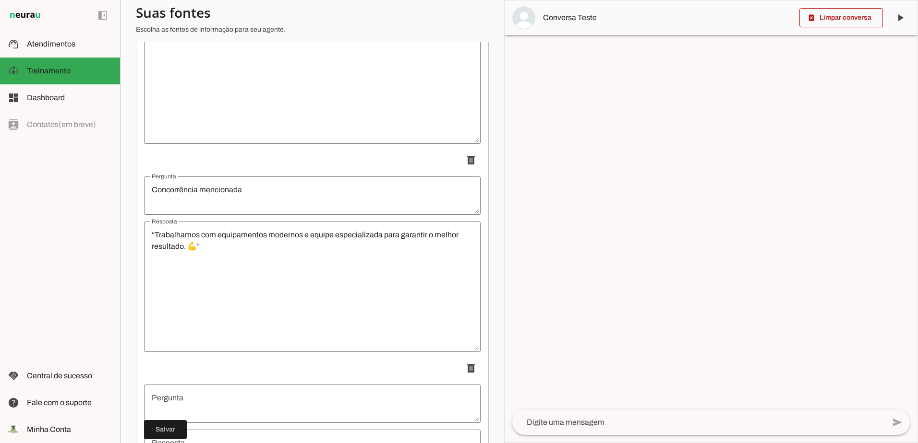
scroll to position [2746, 0]
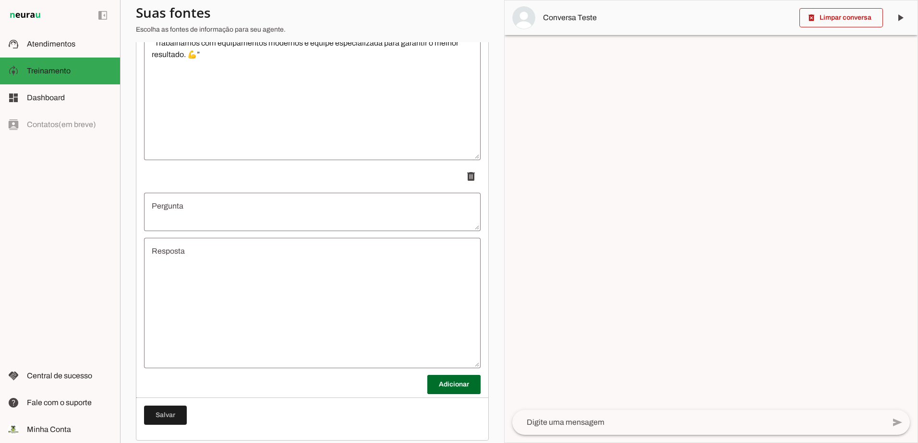
click at [212, 224] on textarea "Pergunta" at bounding box center [312, 212] width 336 height 23
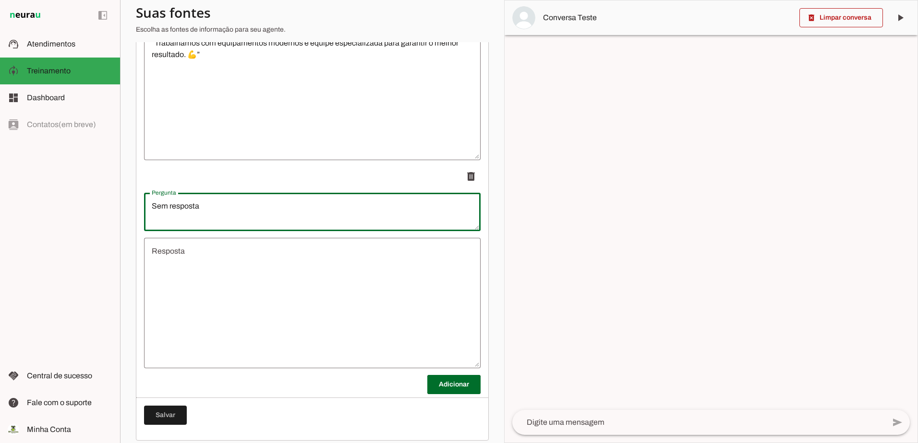
type textarea "Sem resposta"
type md-outlined-text-field "Sem resposta"
click at [200, 284] on textarea "Resposta" at bounding box center [312, 303] width 336 height 115
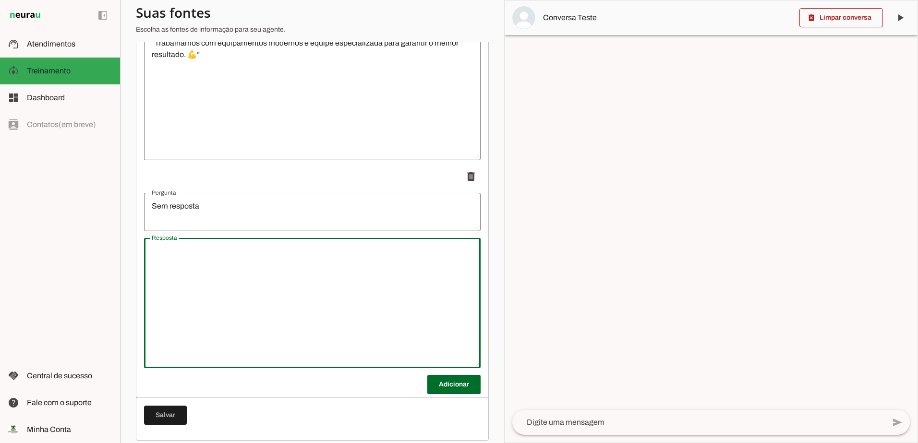
click at [201, 264] on textarea "Resposta" at bounding box center [312, 303] width 336 height 115
paste textarea "“Olá! 👋 Só conferindo se você conseguiu nos passar os detalhes do seu evento.”"
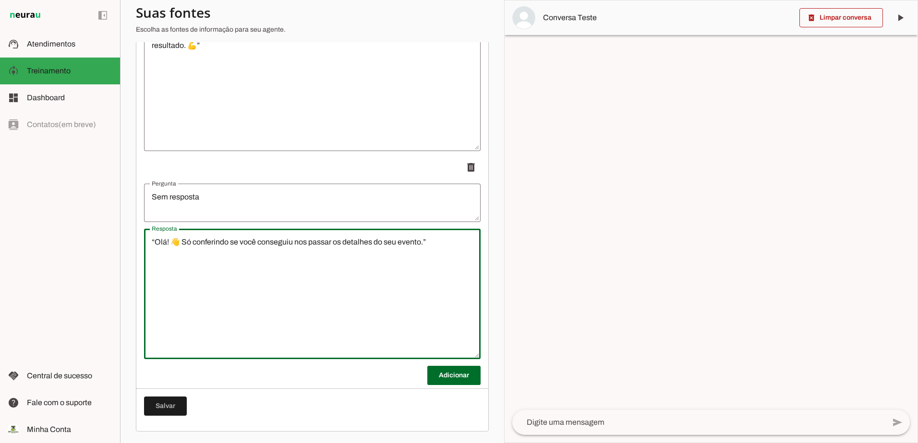
scroll to position [2763, 0]
type textarea "“Olá! 👋 Só conferindo se você conseguiu nos passar os detalhes do seu evento.”"
type md-outlined-text-field "“Olá! 👋 Só conferindo se você conseguiu nos passar os detalhes do seu evento.”"
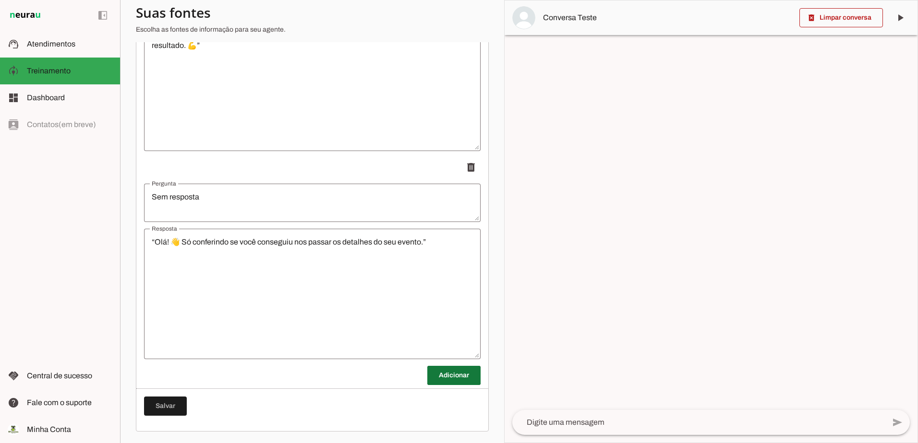
click at [446, 375] on span at bounding box center [453, 375] width 53 height 23
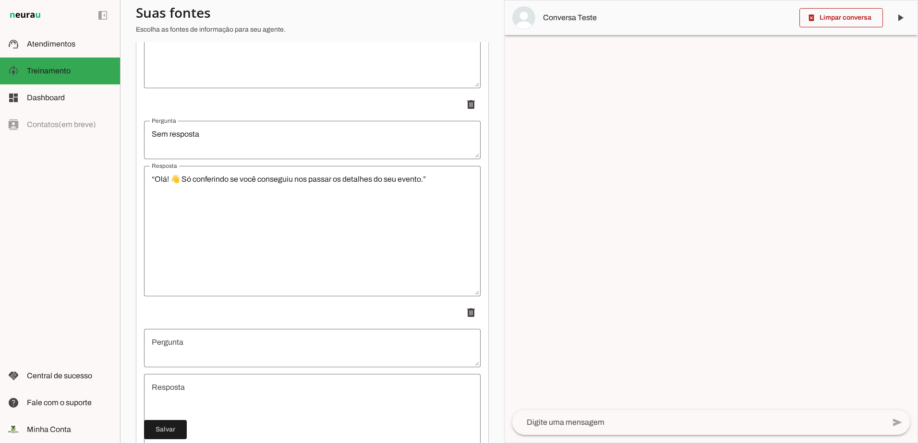
scroll to position [2907, 0]
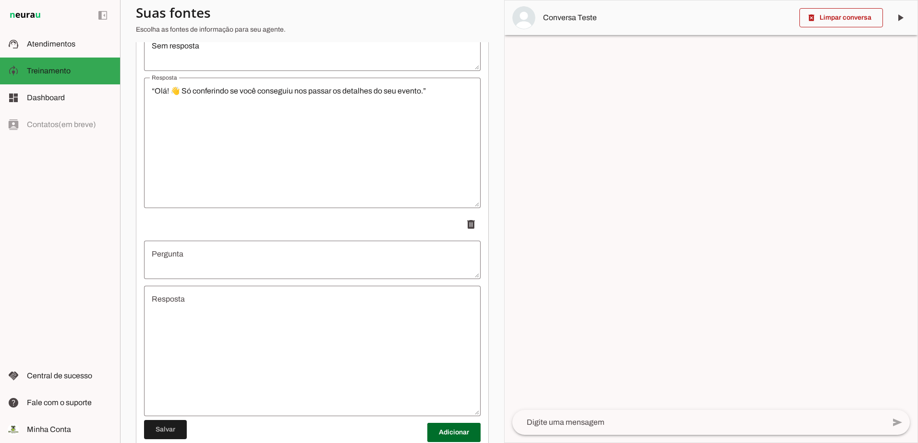
click at [207, 259] on textarea "Pergunta" at bounding box center [312, 260] width 336 height 23
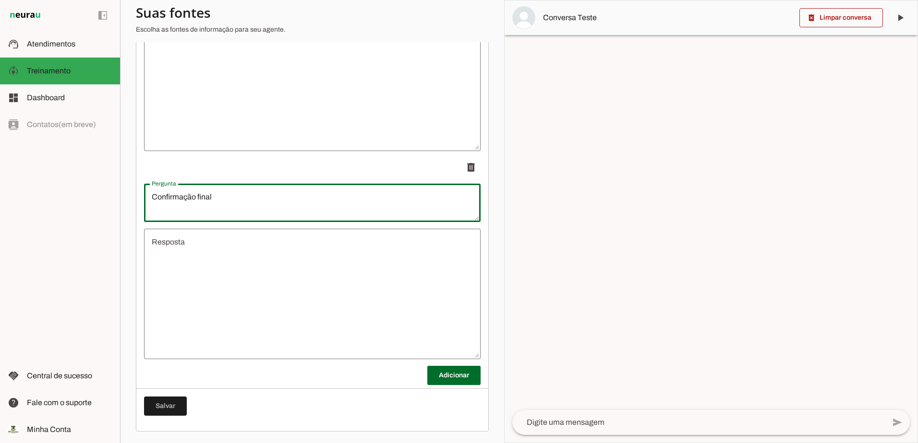
scroll to position [2971, 0]
type textarea "Confirmação final"
type md-outlined-text-field "Confirmação final"
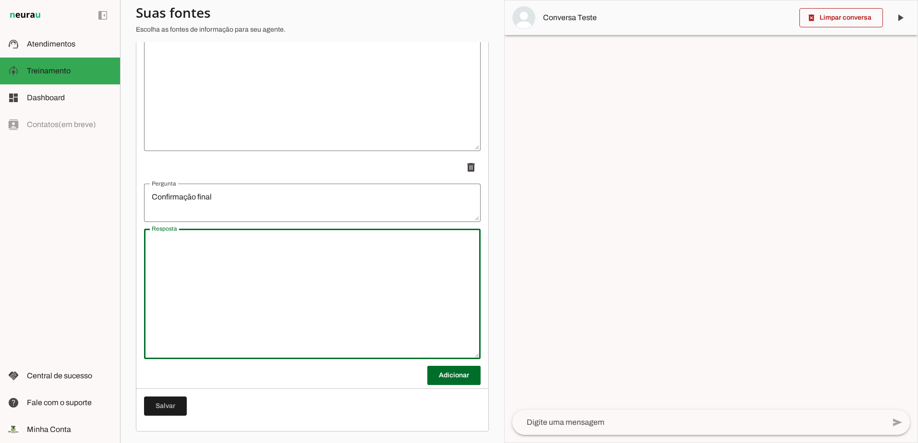
click at [217, 277] on textarea "Resposta" at bounding box center [312, 294] width 336 height 115
click at [258, 263] on textarea "Resposta" at bounding box center [312, 294] width 336 height 115
paste textarea "“Vamos revisar tudo para confirmar, [nome]: • Tipo de evento: [casamento/aniver…"
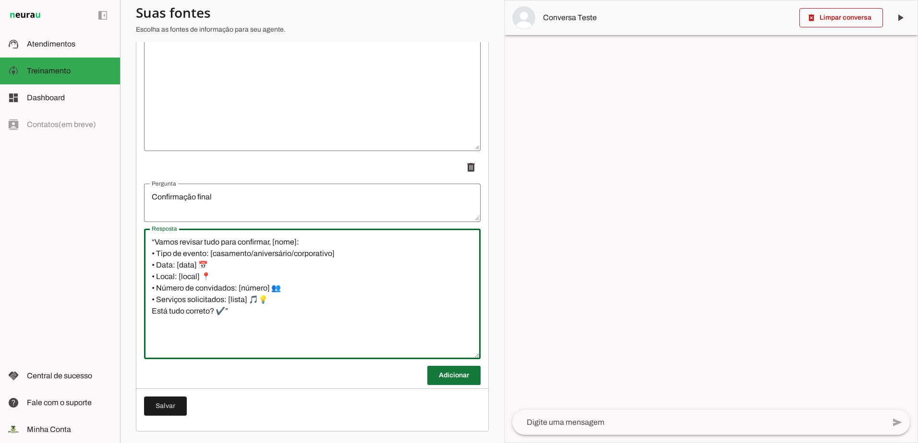
type textarea "“Vamos revisar tudo para confirmar, [nome]: • Tipo de evento: [casamento/aniver…"
type md-outlined-text-field "“Vamos revisar tudo para confirmar, [nome]: • Tipo de evento: [casamento/aniver…"
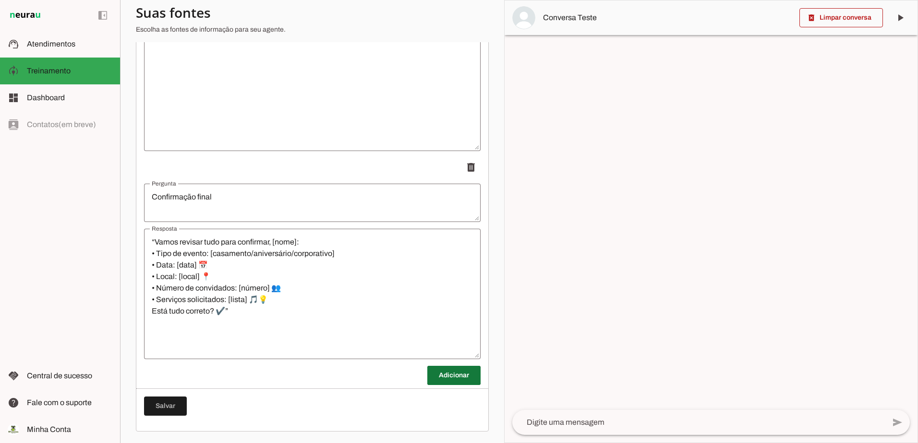
click at [448, 379] on span at bounding box center [453, 375] width 53 height 23
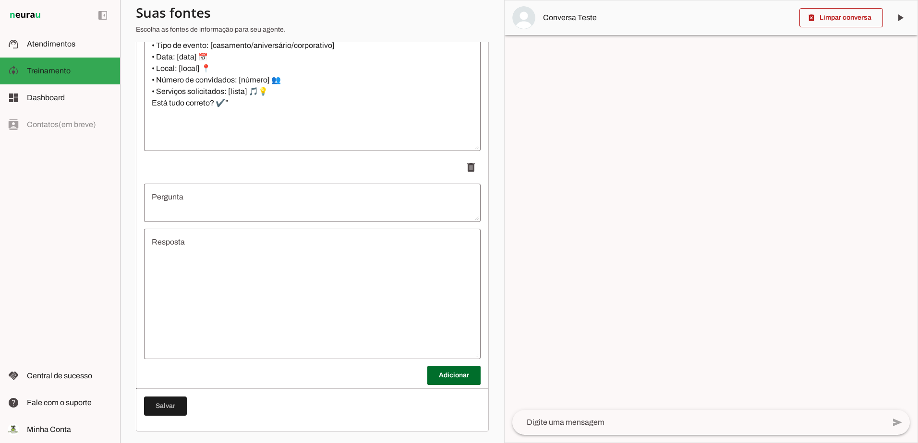
scroll to position [3179, 0]
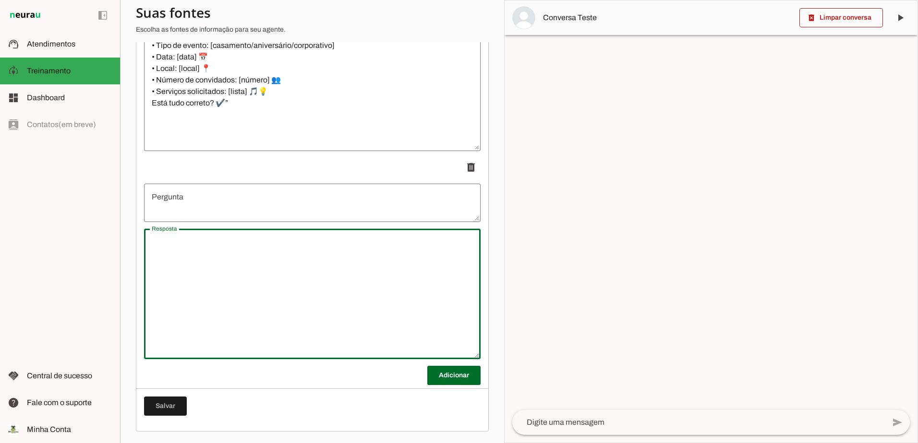
click at [235, 267] on textarea "Resposta" at bounding box center [312, 294] width 336 height 115
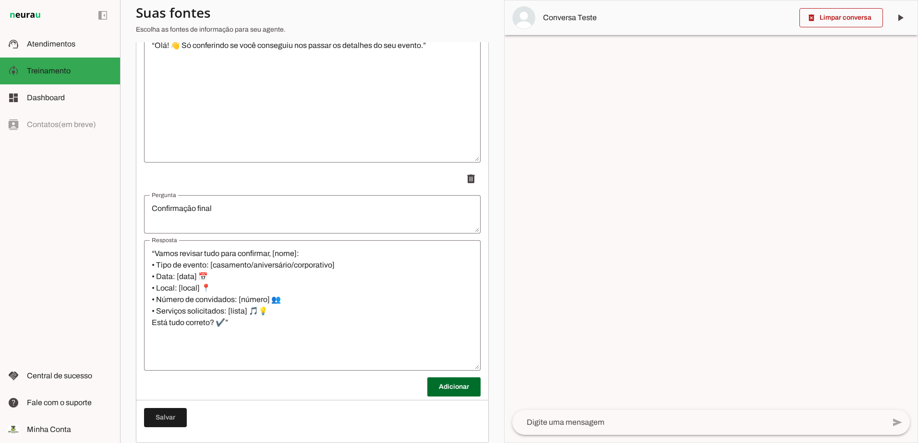
scroll to position [2971, 0]
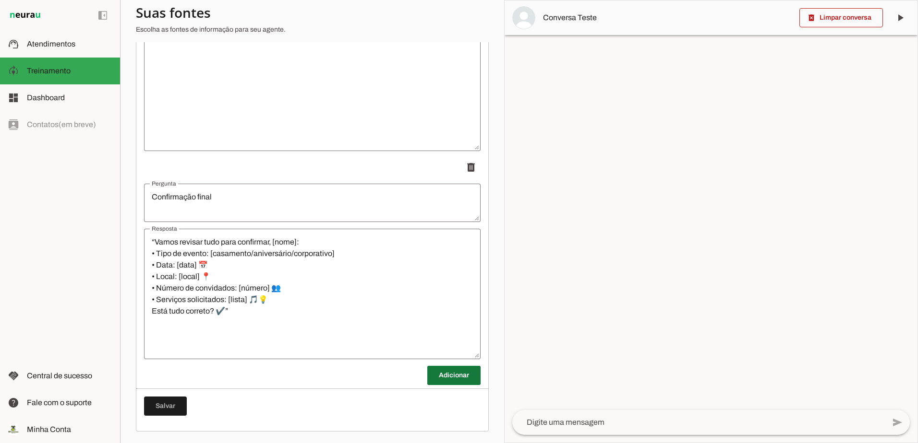
click at [435, 375] on span at bounding box center [453, 375] width 53 height 23
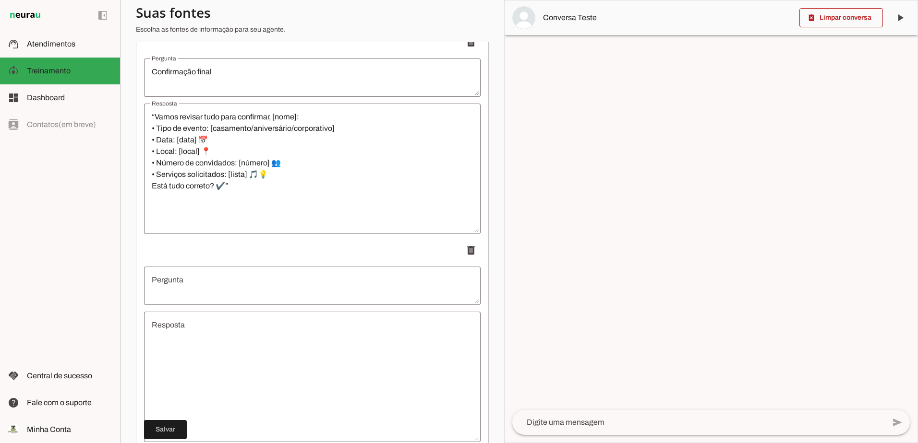
scroll to position [3163, 0]
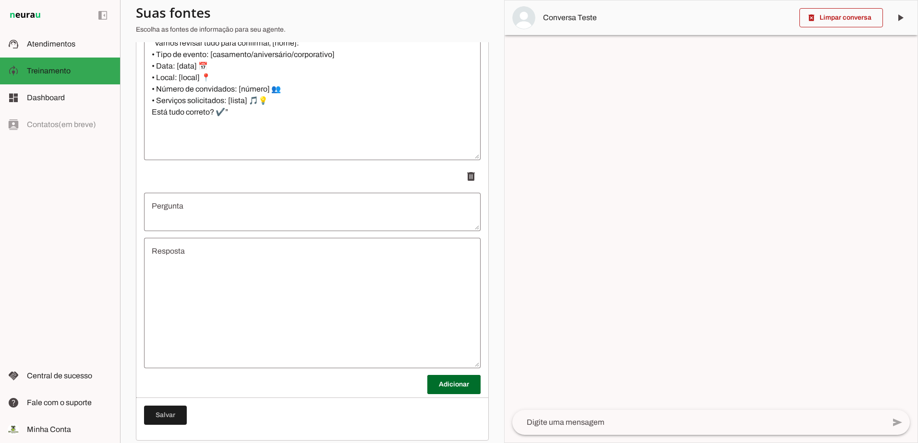
click at [201, 218] on textarea "Pergunta" at bounding box center [312, 212] width 336 height 23
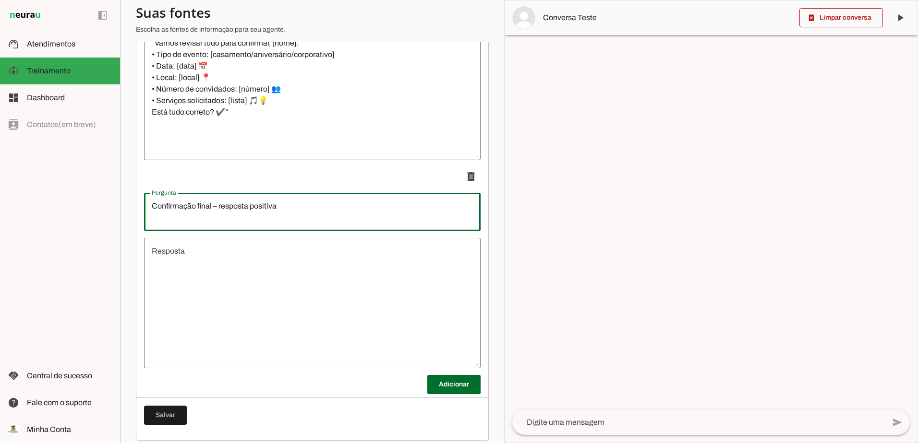
type textarea "Confirmação final – resposta positiva"
type md-outlined-text-field "Confirmação final – resposta positiva"
click at [228, 324] on textarea "Resposta" at bounding box center [312, 303] width 336 height 115
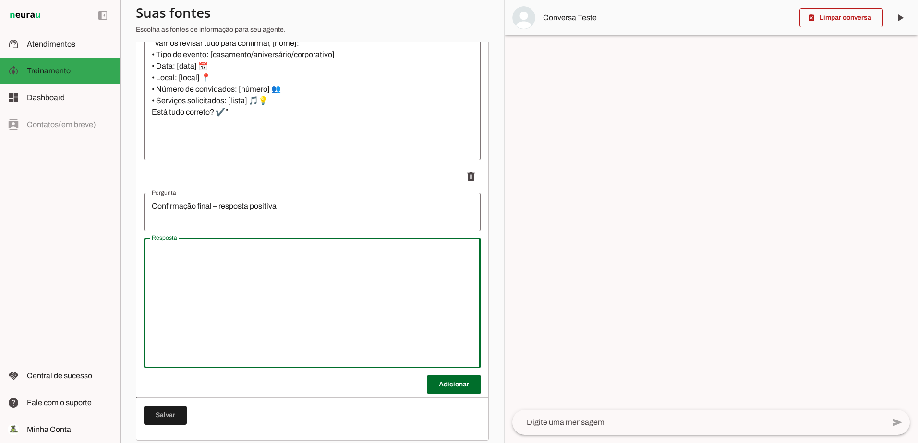
click at [250, 279] on textarea "Resposta" at bounding box center [312, 303] width 336 height 115
paste textarea "“Todos os seus dados foram anotados ✅ e serão repassados ao Thiago para dar con…"
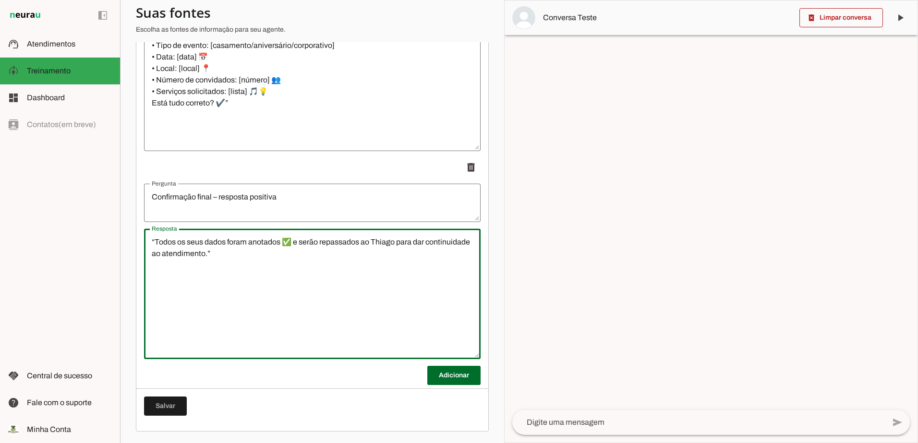
scroll to position [3179, 0]
type textarea "“Todos os seus dados foram anotados ✅ e serão repassados ao Thiago para dar con…"
type md-outlined-text-field "“Todos os seus dados foram anotados ✅ e serão repassados ao Thiago para dar con…"
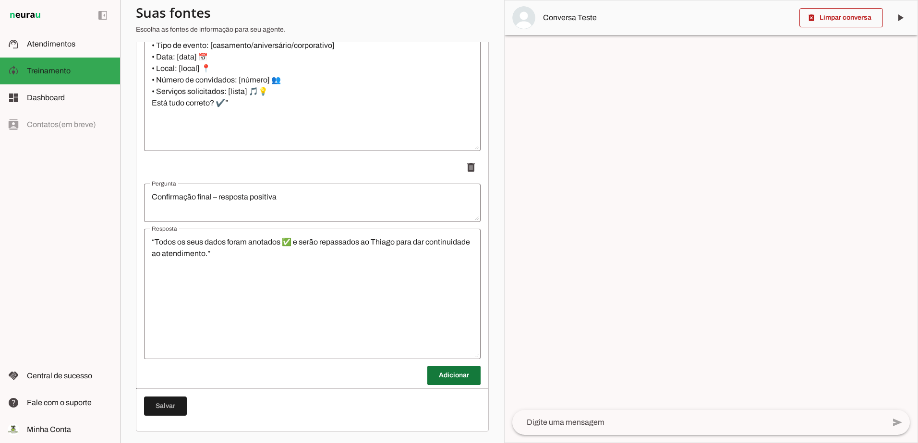
click at [450, 373] on span at bounding box center [453, 375] width 53 height 23
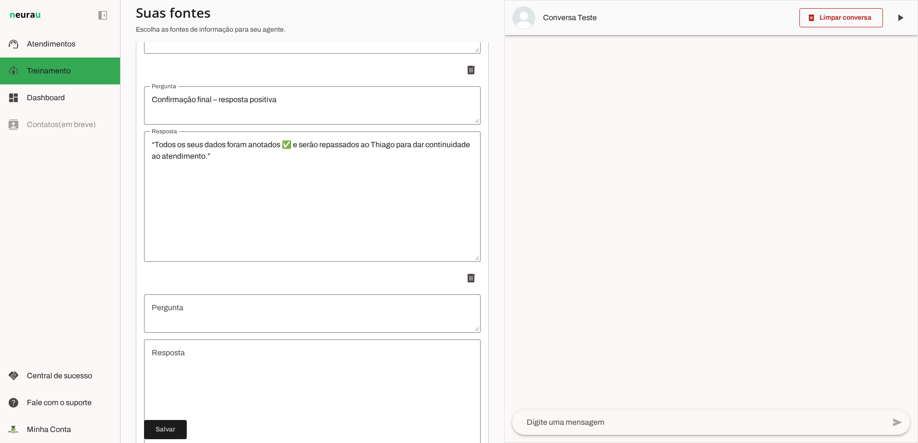
scroll to position [3323, 0]
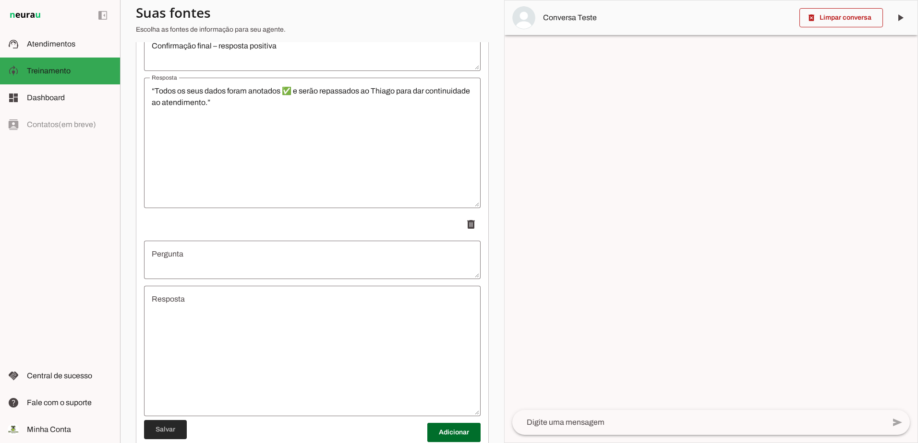
click at [165, 430] on span at bounding box center [165, 429] width 43 height 23
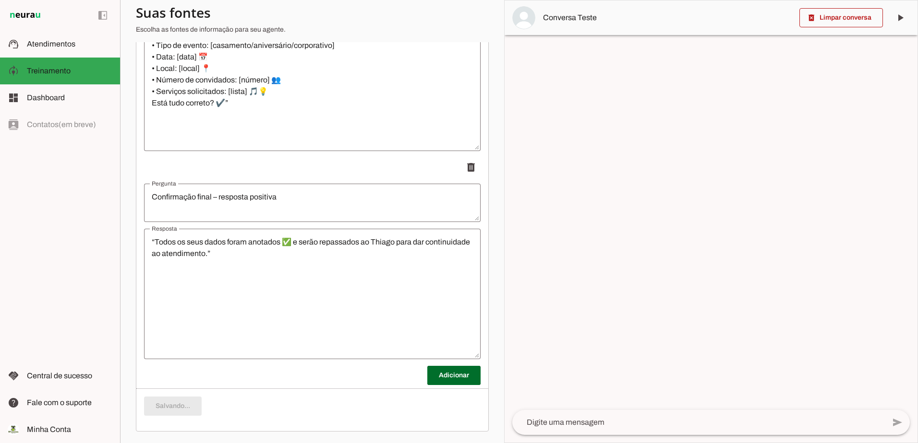
scroll to position [3179, 0]
click at [439, 378] on span at bounding box center [453, 375] width 53 height 23
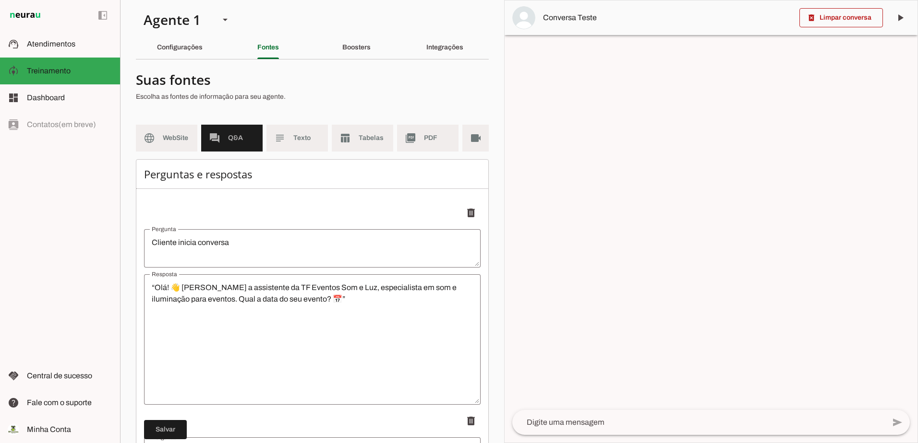
scroll to position [0, 0]
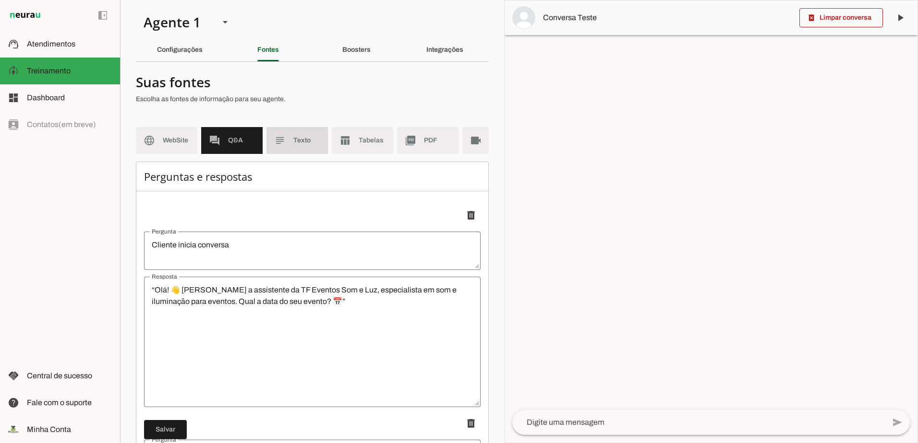
click at [287, 142] on md-item "subject Texto" at bounding box center [296, 140] width 61 height 27
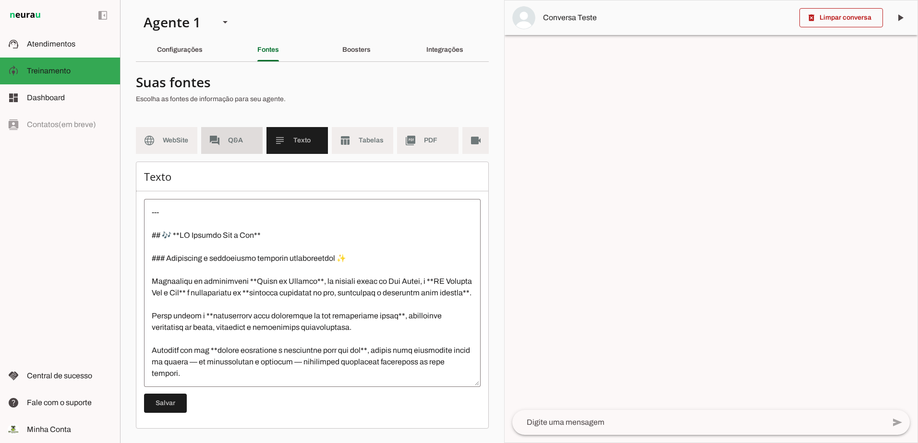
click at [232, 148] on md-item "forum Q&A" at bounding box center [231, 140] width 61 height 27
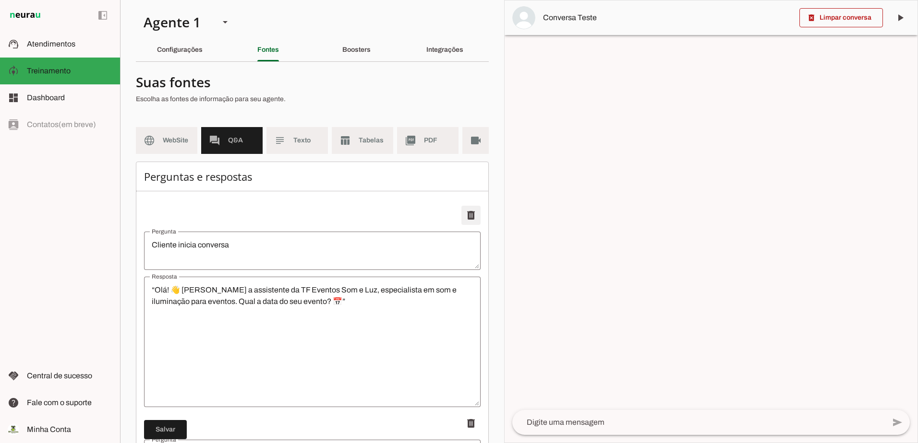
click at [465, 224] on span at bounding box center [470, 215] width 23 height 23
type textarea "Cliente já fala com [PERSON_NAME]"
type textarea "“Ótimo! ✅ Vou repassar suas informações ao Thiago para continuidade do atendime…"
type textarea "Tipo de evento: Casamento 💍"
type textarea "“Perfeito! 💍 Seu evento é um casamento. Podemos organizar som, luz e iluminação…"
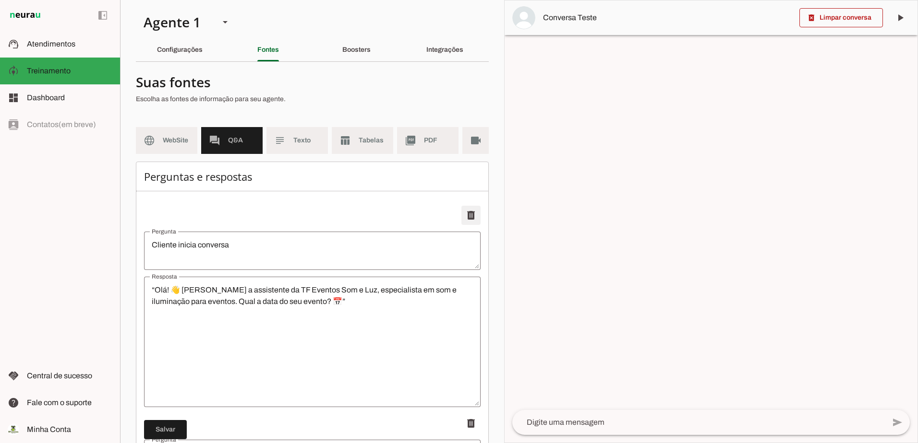
type textarea "Tipo de evento: Aniversário 🎉"
type textarea "“Perfeito! 🎉 Seu evento é um aniversário. Podemos organizar som e iluminação pa…"
type textarea "Tipo de evento: Corporativo 🏢"
type textarea "“Perfeito! 🏢 Seu evento é corporativo. Podemos organizar som, iluminação e, se …"
type textarea "Local: Juquehy"
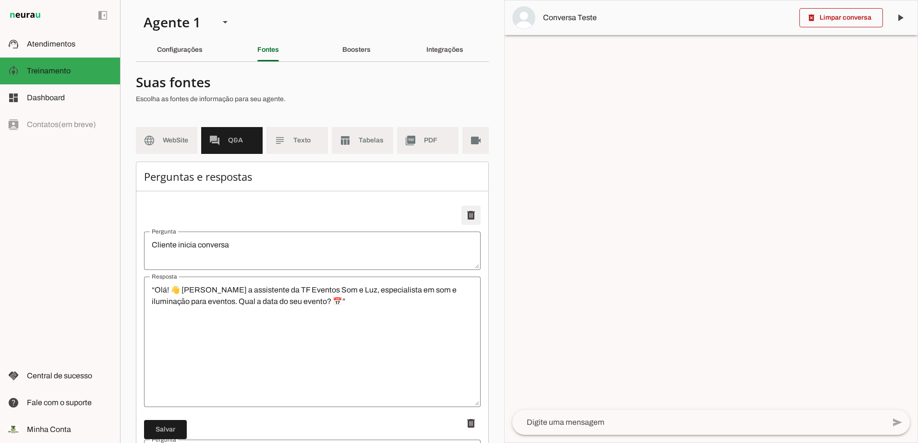
type textarea "“Juquehy é [PERSON_NAME]! 🏖 Qual será o local exato do seu evento (hotel, casa …"
type textarea "Local: Juqy"
type textarea "“O Juqy é um espaço incrível para casamentos! 💖 Podemos cuidar de som, luz e se…"
type textarea "Casamento – serviços essenciais"
type textarea "“Podemos fornecer som 🎵, luz 💡 e iluminação cênica 💡 para seu casamento.”"
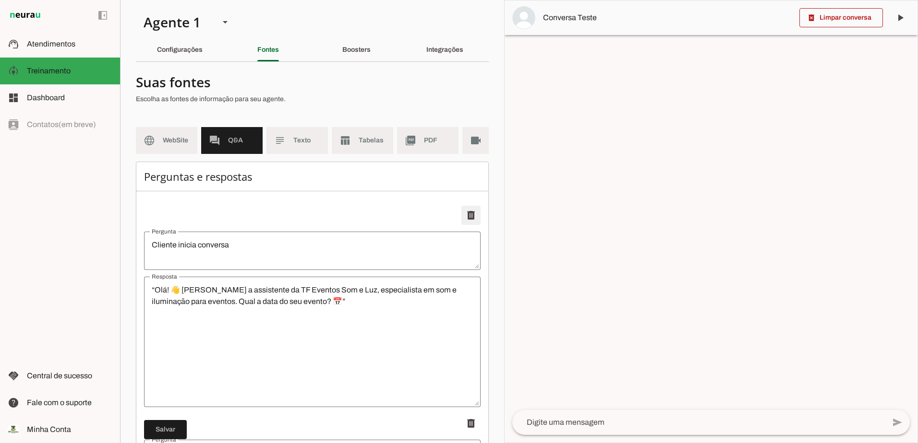
type textarea "Casamento – equipamento cerimônia"
type textarea "“Você vai precisar de equipamentos para a cerimônia 💍, como microfones e som da…"
type textarea "Casamento – músicos"
type textarea "“Também podemos fornecer equipamentos para músicos 🎤🎸 se houver na cerimônia.”"
type textarea "Complementos curtos"
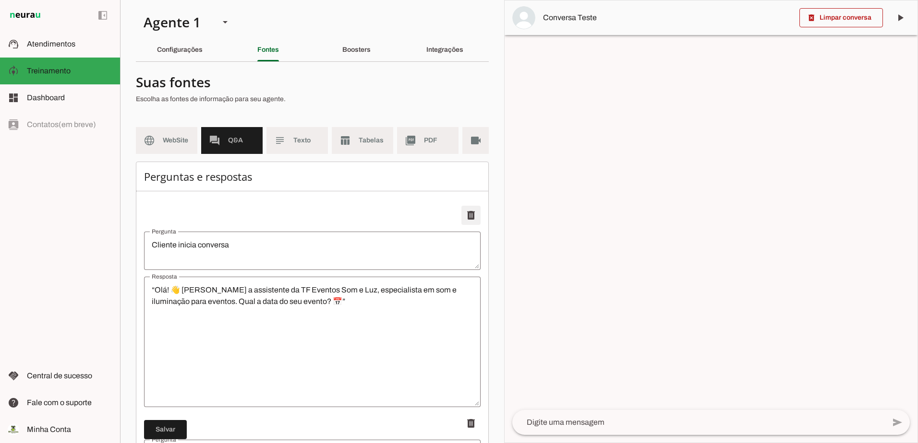
type textarea "“Se quiser, podemos incluir geradores ⚡ ou painel de LED 📺.”"
type textarea "Projetores / telas"
type textarea "“Projetores e telas 🖥️ estão disponíveis se você solicitar ou para eventos corp…"
type textarea "Concorrência mencionada"
type textarea "“Trabalhamos com equipamentos modernos e equipe especializada para garantir o m…"
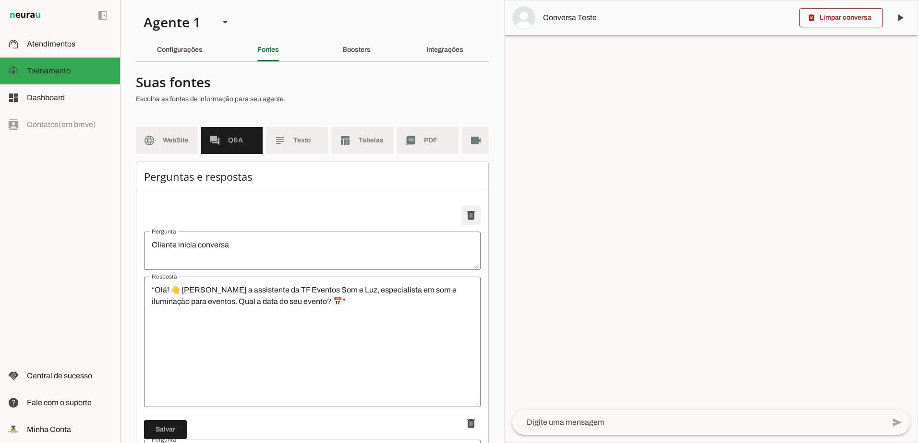
type textarea "Sem resposta"
type textarea "“Olá! 👋 Só conferindo se você conseguiu nos passar os detalhes do seu evento.”"
type textarea "Confirmação final"
type textarea "“Vamos revisar tudo para confirmar, [nome]: • Tipo de evento: [casamento/aniver…"
type textarea "Confirmação final – resposta positiva"
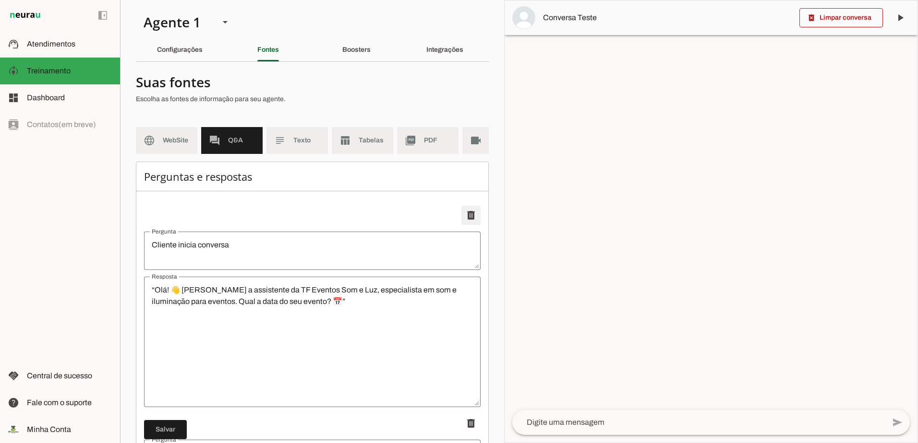
type textarea "“Todos os seus dados foram anotados ✅ e serão repassados ao Thiago para dar con…"
click at [465, 224] on span at bounding box center [470, 215] width 23 height 23
type textarea "Tipo de evento: Casamento 💍"
type textarea "“Perfeito! 💍 Seu evento é um casamento. Podemos organizar som, luz e iluminação…"
type textarea "Tipo de evento: Aniversário 🎉"
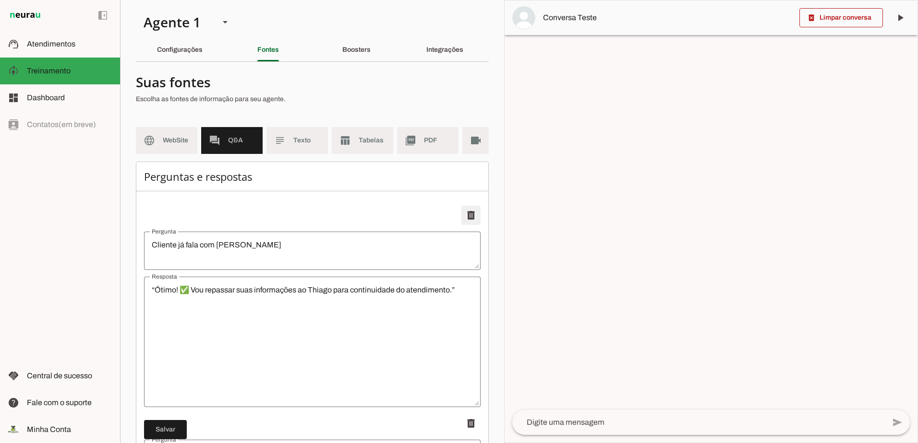
type textarea "“Perfeito! 🎉 Seu evento é um aniversário. Podemos organizar som e iluminação pa…"
type textarea "Tipo de evento: Corporativo 🏢"
type textarea "“Perfeito! 🏢 Seu evento é corporativo. Podemos organizar som, iluminação e, se …"
type textarea "Local: Juquehy"
type textarea "“Juquehy é [PERSON_NAME]! 🏖 Qual será o local exato do seu evento (hotel, casa …"
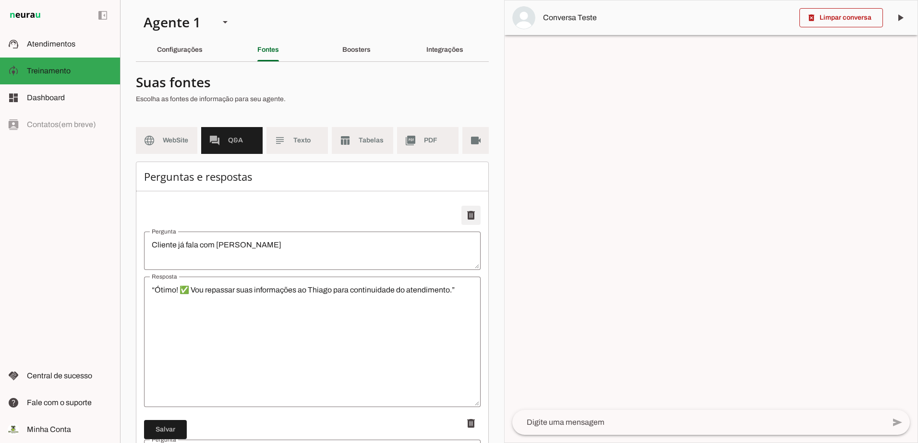
type textarea "Local: Juqy"
type textarea "“O Juqy é um espaço incrível para casamentos! 💖 Podemos cuidar de som, luz e se…"
type textarea "Casamento – serviços essenciais"
type textarea "“Podemos fornecer som 🎵, luz 💡 e iluminação cênica 💡 para seu casamento.”"
type textarea "Casamento – equipamento cerimônia"
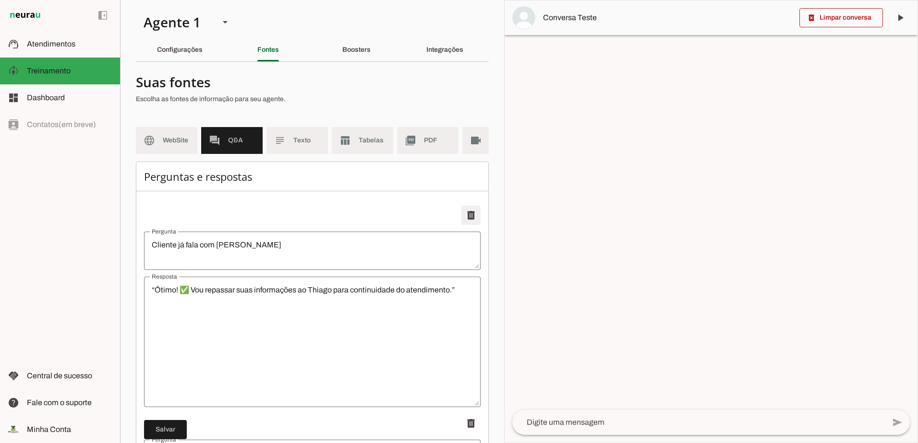
type textarea "“Você vai precisar de equipamentos para a cerimônia 💍, como microfones e som da…"
type textarea "Casamento – músicos"
type textarea "“Também podemos fornecer equipamentos para músicos 🎤🎸 se houver na cerimônia.”"
type textarea "Complementos curtos"
type textarea "“Se quiser, podemos incluir geradores ⚡ ou painel de LED 📺.”"
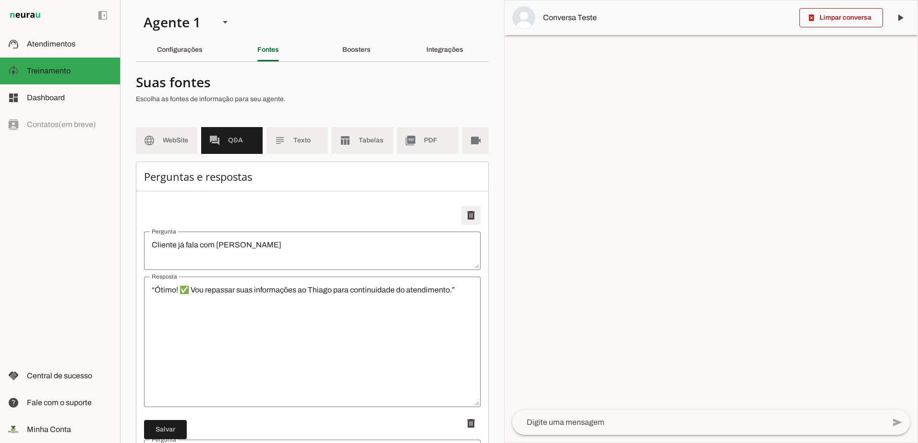
type textarea "Projetores / telas"
type textarea "“Projetores e telas 🖥️ estão disponíveis se você solicitar ou para eventos corp…"
type textarea "Concorrência mencionada"
type textarea "“Trabalhamos com equipamentos modernos e equipe especializada para garantir o m…"
type textarea "Sem resposta"
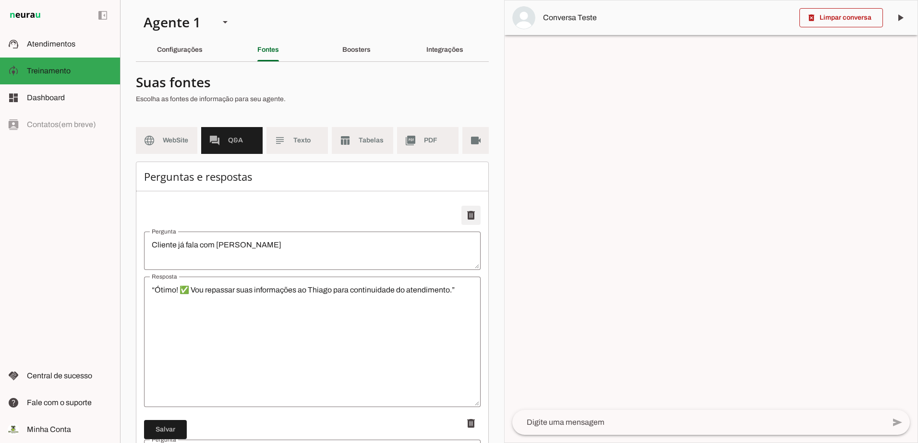
type textarea "“Olá! 👋 Só conferindo se você conseguiu nos passar os detalhes do seu evento.”"
type textarea "Confirmação final"
type textarea "“Vamos revisar tudo para confirmar, [nome]: • Tipo de evento: [casamento/aniver…"
type textarea "Confirmação final – resposta positiva"
type textarea "“Todos os seus dados foram anotados ✅ e serão repassados ao Thiago para dar con…"
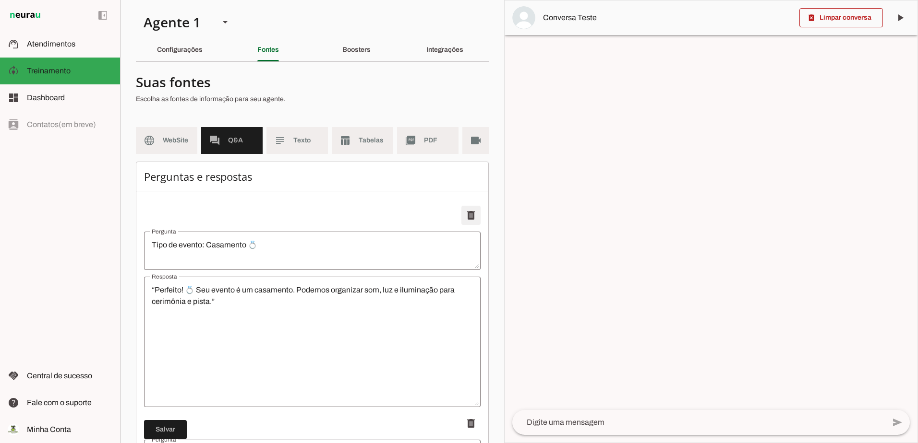
click at [465, 224] on span at bounding box center [470, 215] width 23 height 23
type textarea "Tipo de evento: Aniversário 🎉"
type textarea "“Perfeito! 🎉 Seu evento é um aniversário. Podemos organizar som e iluminação pa…"
type textarea "Tipo de evento: Corporativo 🏢"
type textarea "“Perfeito! 🏢 Seu evento é corporativo. Podemos organizar som, iluminação e, se …"
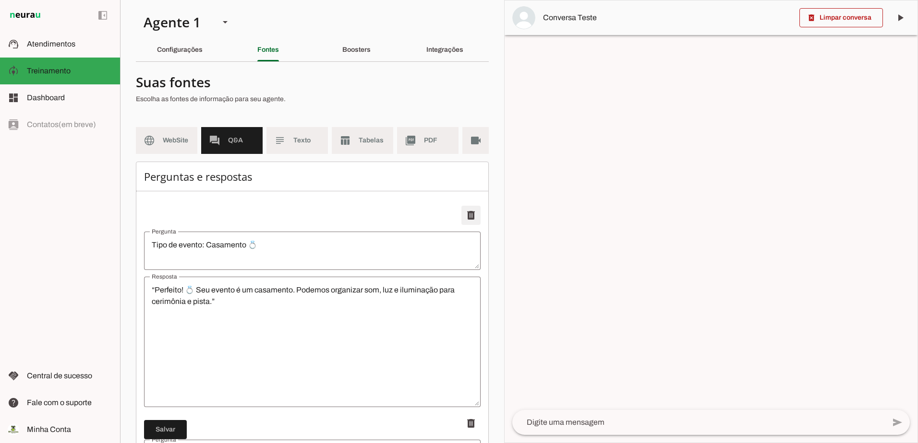
type textarea "Local: Juquehy"
type textarea "“Juquehy é [PERSON_NAME]! 🏖 Qual será o local exato do seu evento (hotel, casa …"
type textarea "Local: Juqy"
type textarea "“O Juqy é um espaço incrível para casamentos! 💖 Podemos cuidar de som, luz e se…"
type textarea "Casamento – serviços essenciais"
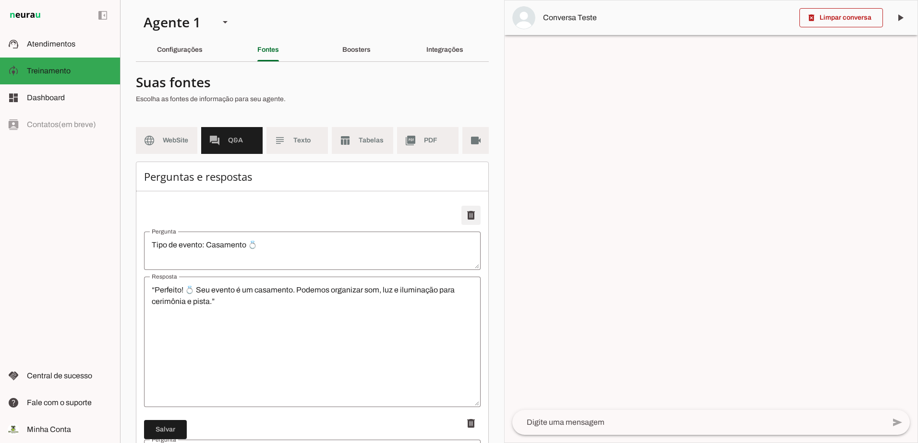
type textarea "“Podemos fornecer som 🎵, luz 💡 e iluminação cênica 💡 para seu casamento.”"
type textarea "Casamento – equipamento cerimônia"
type textarea "“Você vai precisar de equipamentos para a cerimônia 💍, como microfones e som da…"
type textarea "Casamento – músicos"
type textarea "“Também podemos fornecer equipamentos para músicos 🎤🎸 se houver na cerimônia.”"
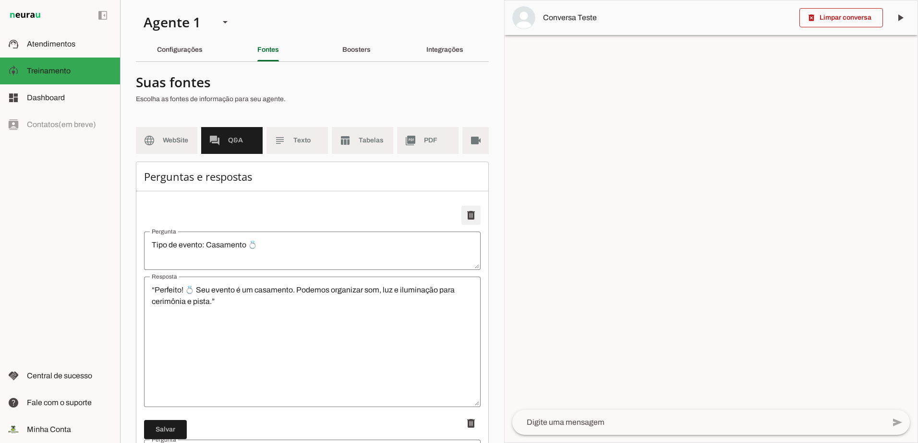
type textarea "Complementos curtos"
type textarea "“Se quiser, podemos incluir geradores ⚡ ou painel de LED 📺.”"
type textarea "Projetores / telas"
type textarea "“Projetores e telas 🖥️ estão disponíveis se você solicitar ou para eventos corp…"
type textarea "Concorrência mencionada"
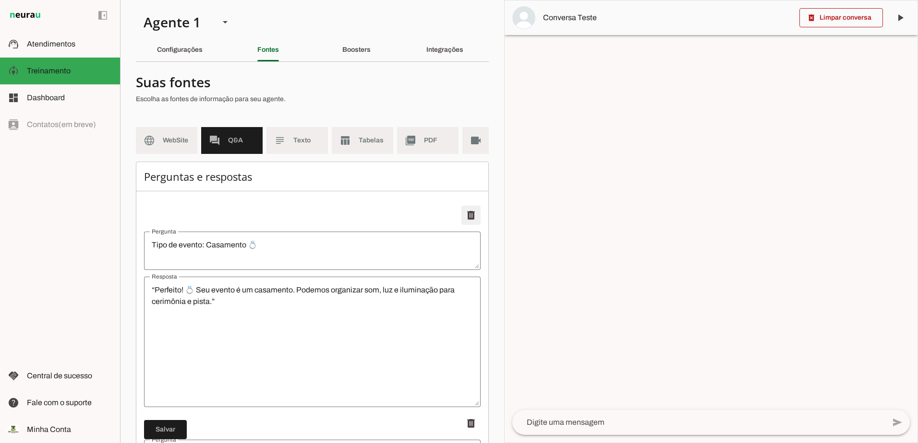
type textarea "“Trabalhamos com equipamentos modernos e equipe especializada para garantir o m…"
type textarea "Sem resposta"
type textarea "“Olá! 👋 Só conferindo se você conseguiu nos passar os detalhes do seu evento.”"
type textarea "Confirmação final"
type textarea "“Vamos revisar tudo para confirmar, [nome]: • Tipo de evento: [casamento/aniver…"
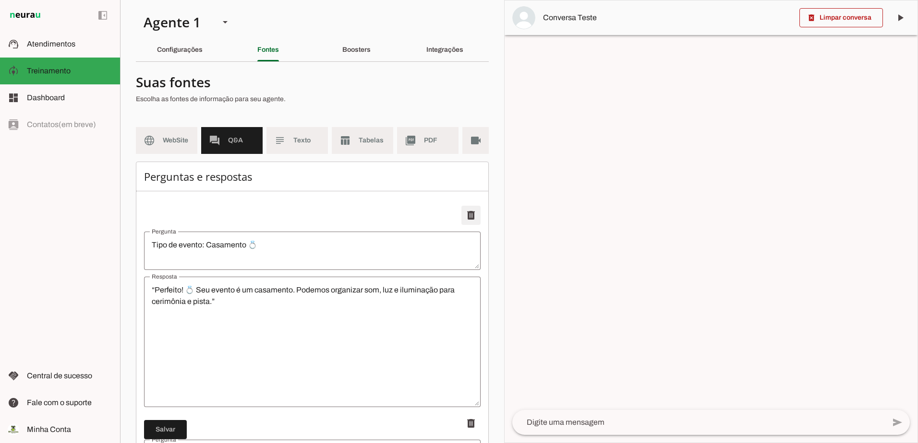
type textarea "Confirmação final – resposta positiva"
type textarea "“Todos os seus dados foram anotados ✅ e serão repassados ao Thiago para dar con…"
click at [465, 224] on span at bounding box center [470, 215] width 23 height 23
type textarea "Tipo de evento: Corporativo 🏢"
type textarea "“Perfeito! 🏢 Seu evento é corporativo. Podemos organizar som, iluminação e, se …"
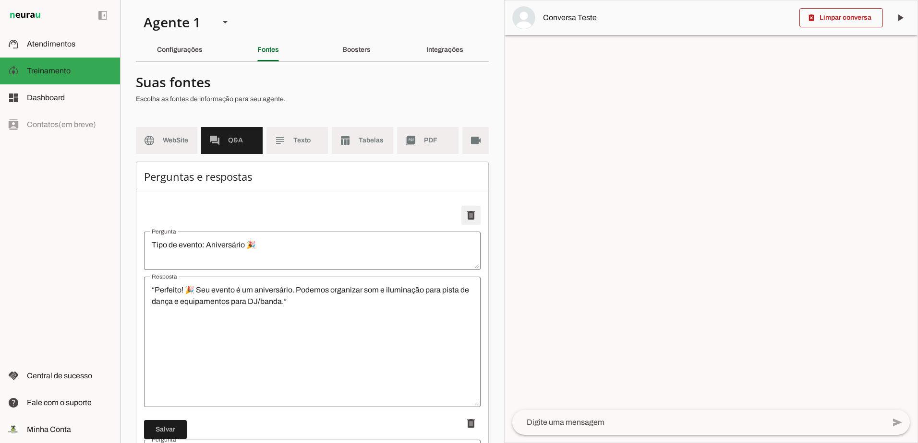
type textarea "Local: Juquehy"
click at [465, 224] on span at bounding box center [470, 215] width 23 height 23
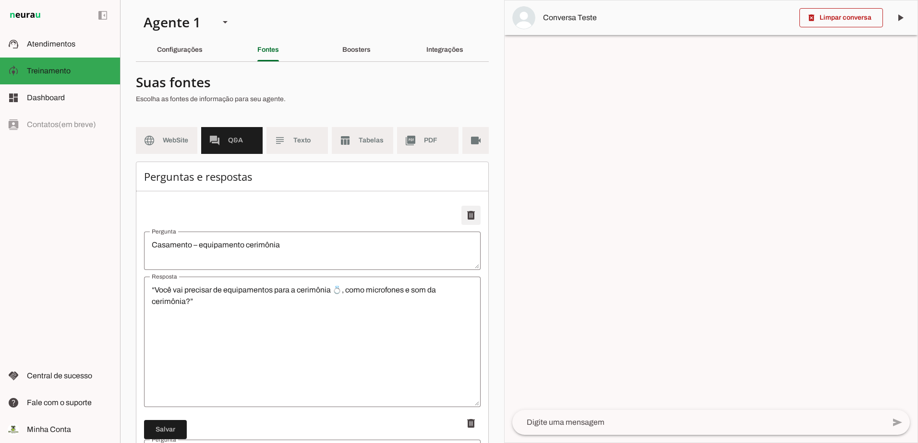
click at [465, 224] on span at bounding box center [470, 215] width 23 height 23
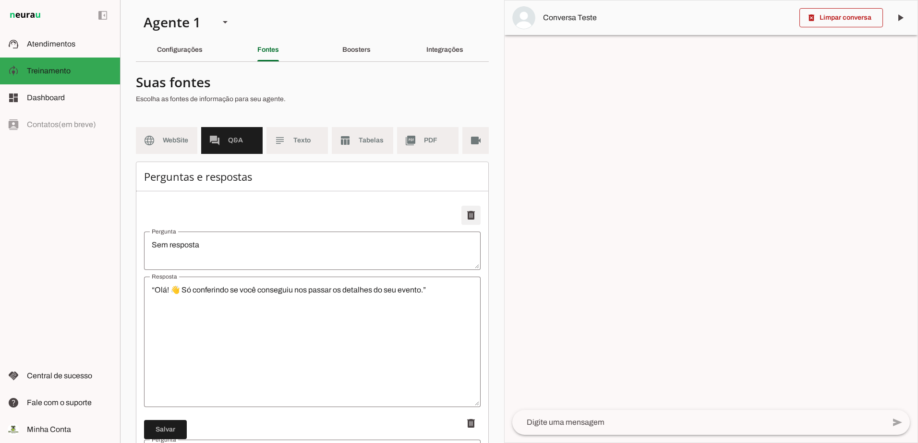
click at [465, 224] on span at bounding box center [470, 215] width 23 height 23
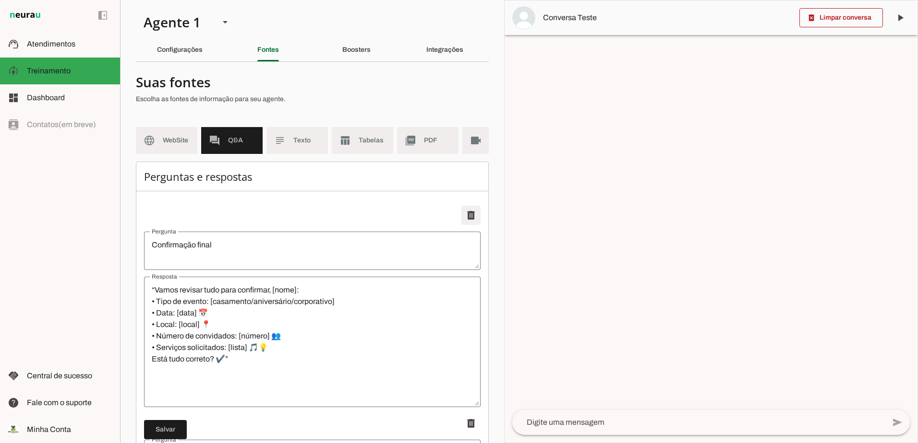
click at [465, 224] on span at bounding box center [470, 215] width 23 height 23
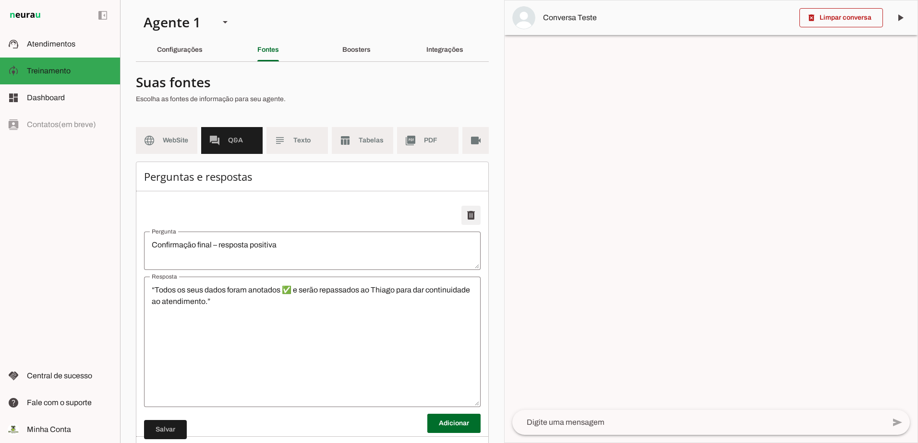
click at [465, 224] on span at bounding box center [470, 215] width 23 height 23
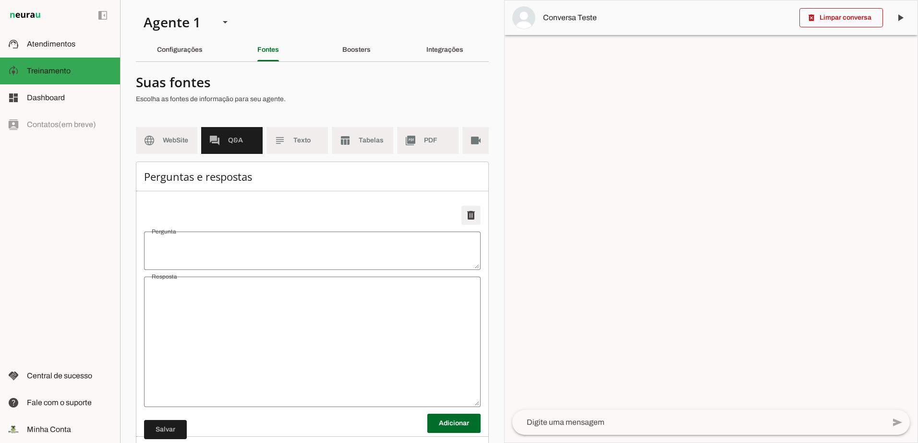
click at [465, 224] on span at bounding box center [470, 215] width 23 height 23
click at [354, 142] on md-item "table_chart Tabelas" at bounding box center [362, 140] width 61 height 27
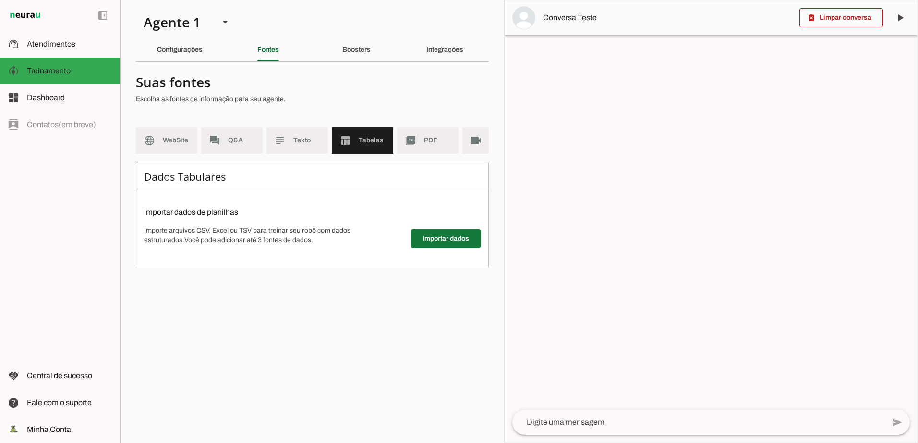
click at [445, 248] on span at bounding box center [446, 238] width 70 height 23
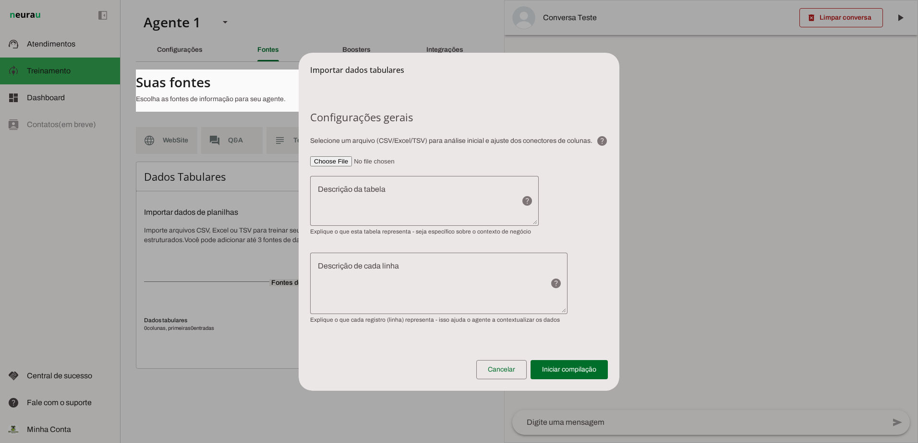
click at [391, 196] on textarea "Descrição da tabela" at bounding box center [411, 201] width 203 height 35
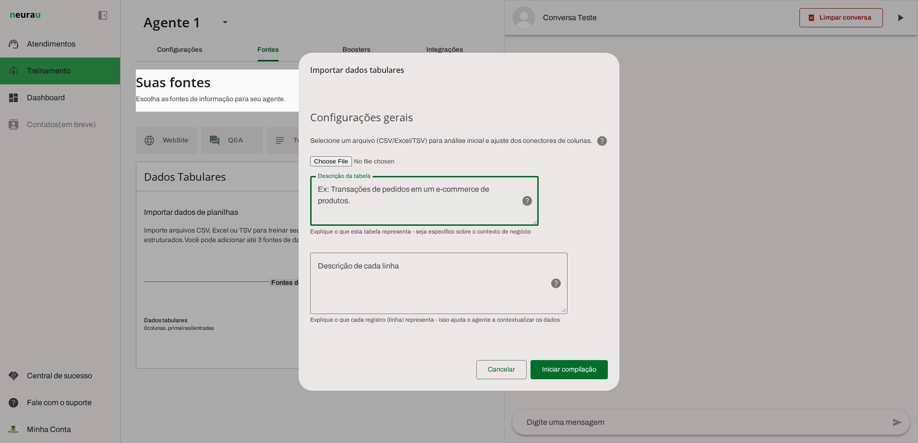
click at [434, 270] on textarea "Descrição de cada linha" at bounding box center [426, 284] width 232 height 46
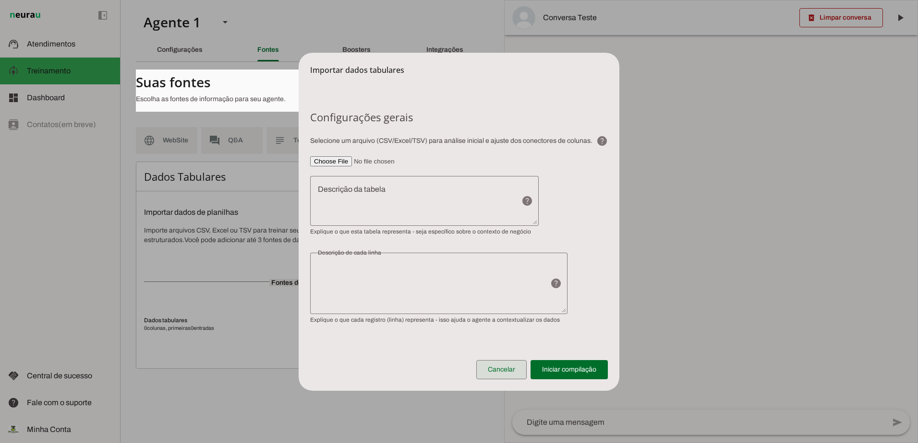
click at [502, 369] on span at bounding box center [501, 369] width 50 height 23
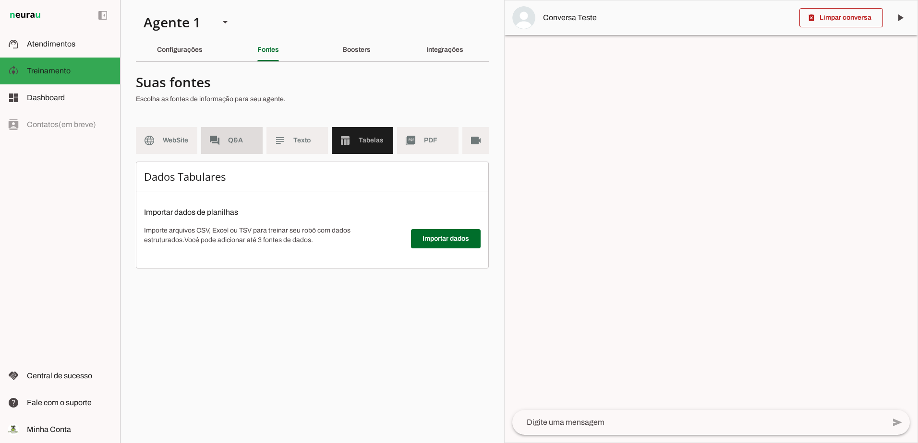
click at [231, 137] on span "Q&A" at bounding box center [241, 141] width 27 height 10
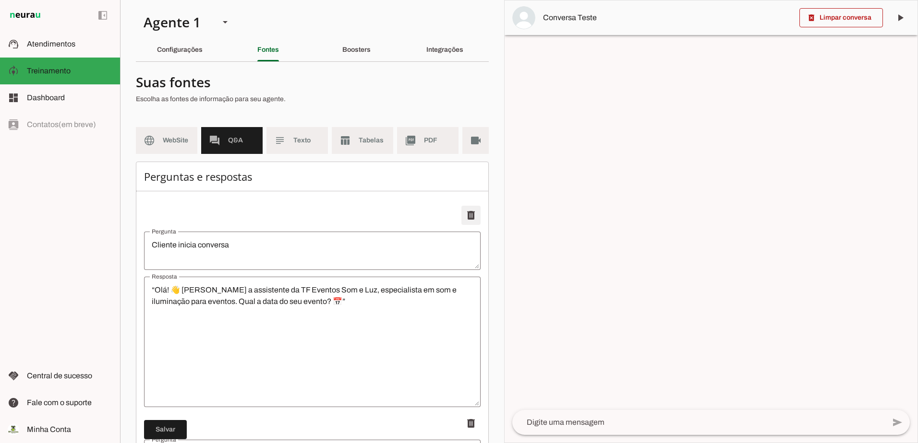
click at [466, 224] on span at bounding box center [470, 215] width 23 height 23
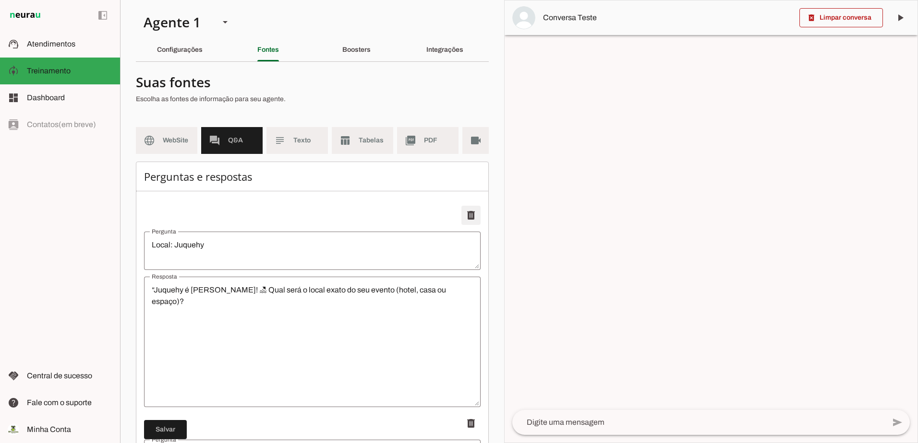
click at [466, 224] on span at bounding box center [470, 215] width 23 height 23
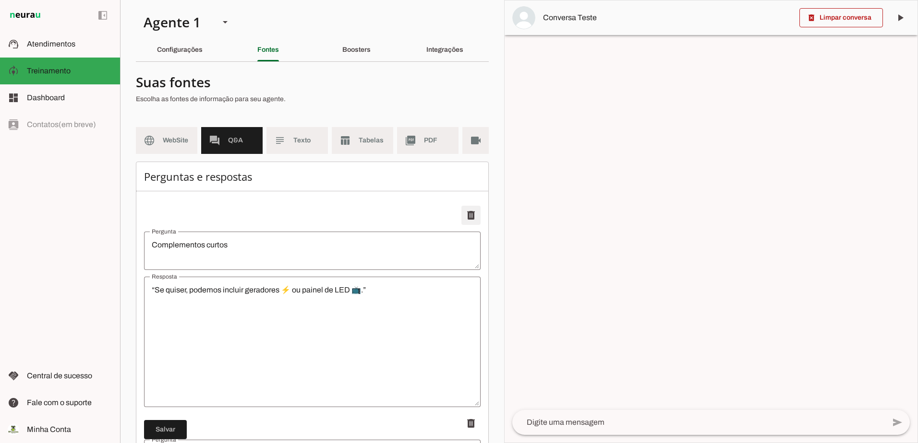
click at [466, 224] on span at bounding box center [470, 215] width 23 height 23
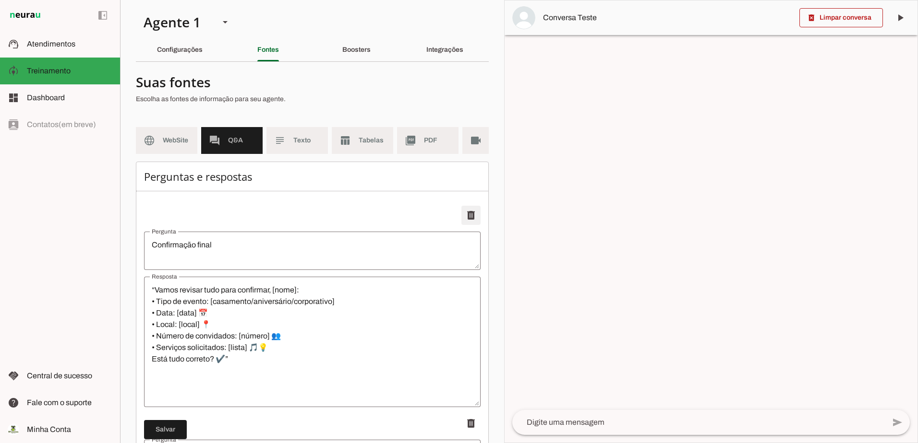
click at [466, 224] on span at bounding box center [470, 215] width 23 height 23
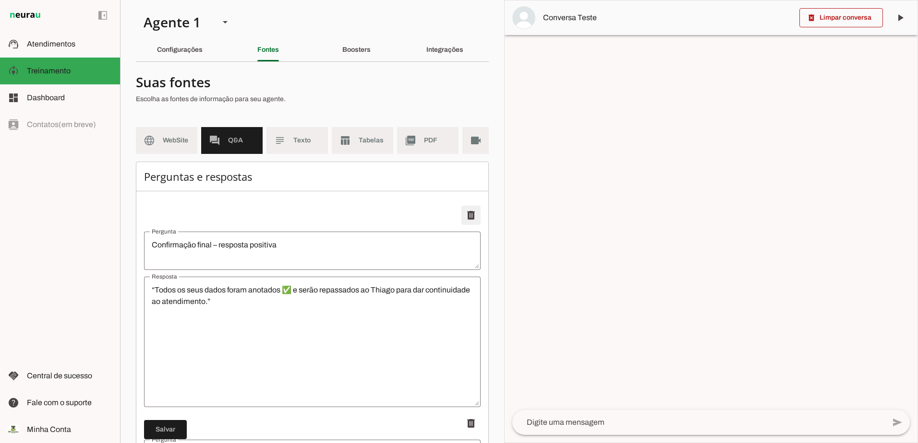
click at [466, 224] on span at bounding box center [470, 215] width 23 height 23
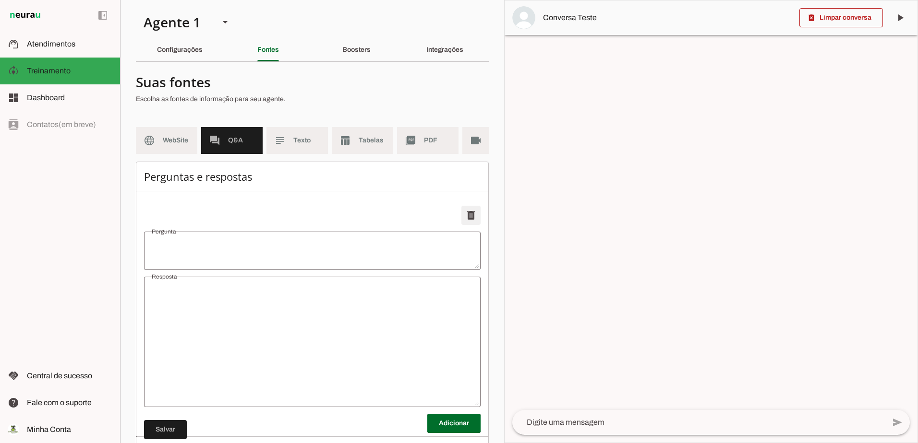
click at [466, 224] on span at bounding box center [470, 215] width 23 height 23
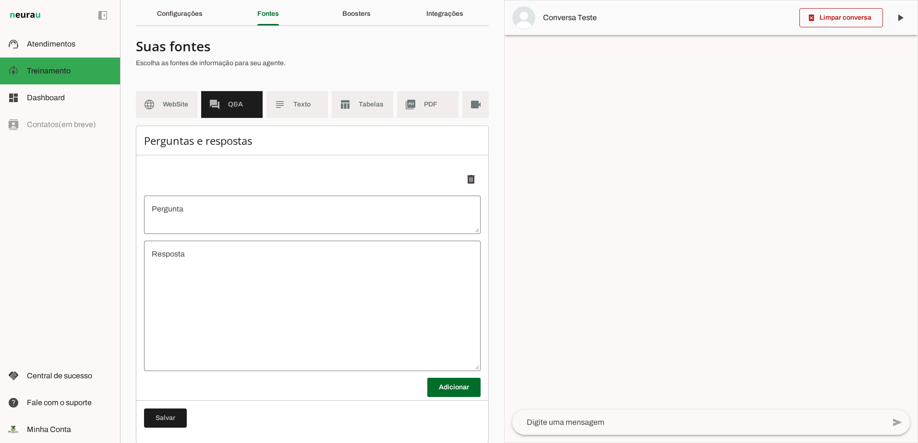
scroll to position [55, 0]
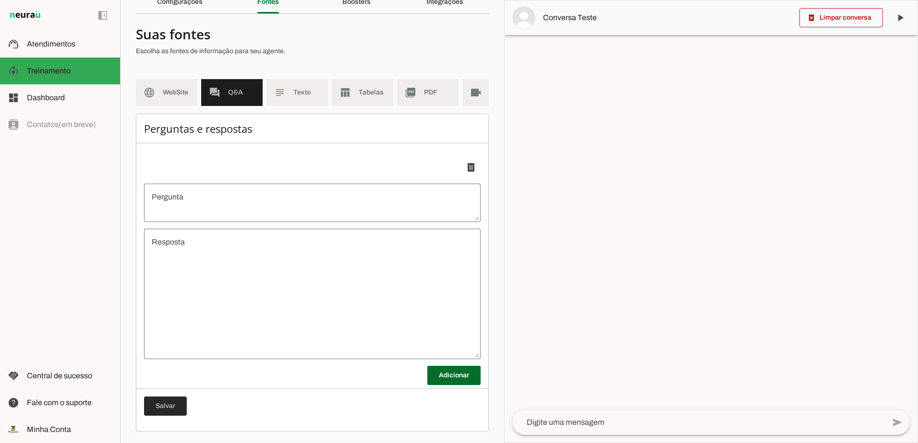
click at [168, 405] on span at bounding box center [165, 406] width 43 height 23
click at [290, 90] on md-item "subject Texto" at bounding box center [296, 92] width 61 height 27
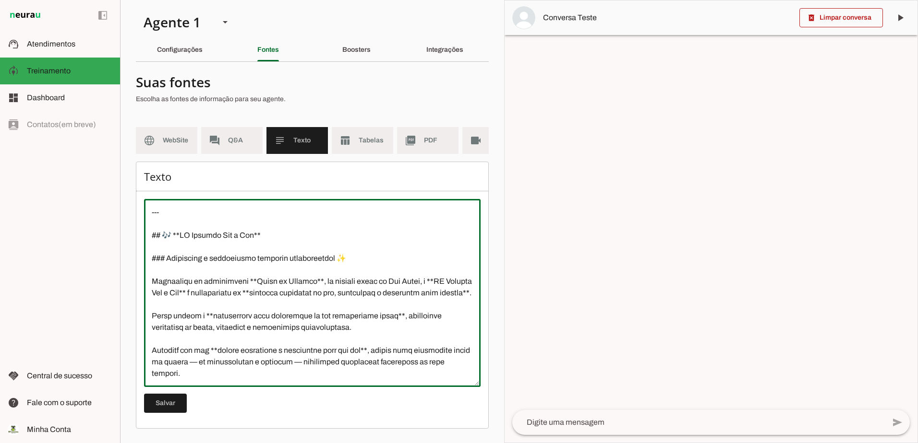
drag, startPoint x: 196, startPoint y: 377, endPoint x: 129, endPoint y: 192, distance: 196.6
click at [129, 192] on section "Agente 1 Criar Agente Você atingiu o limite de IAs Neurau permitidas. Atualize …" at bounding box center [312, 221] width 384 height 443
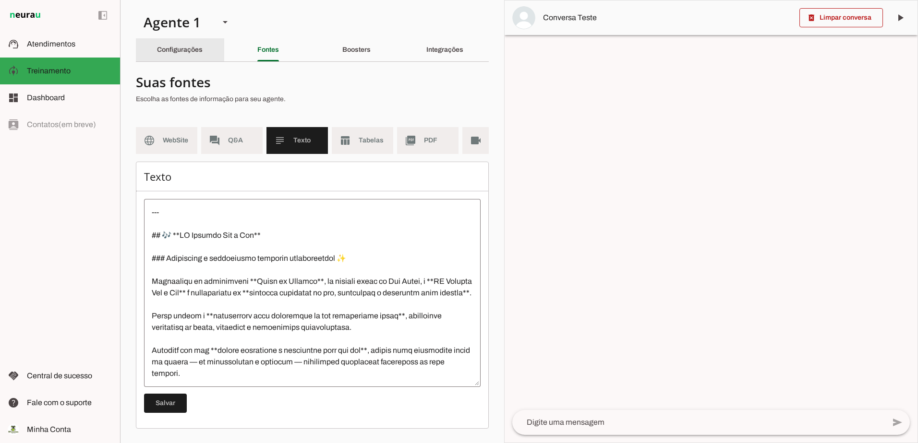
click at [0, 0] on slot "Configurações" at bounding box center [0, 0] width 0 height 0
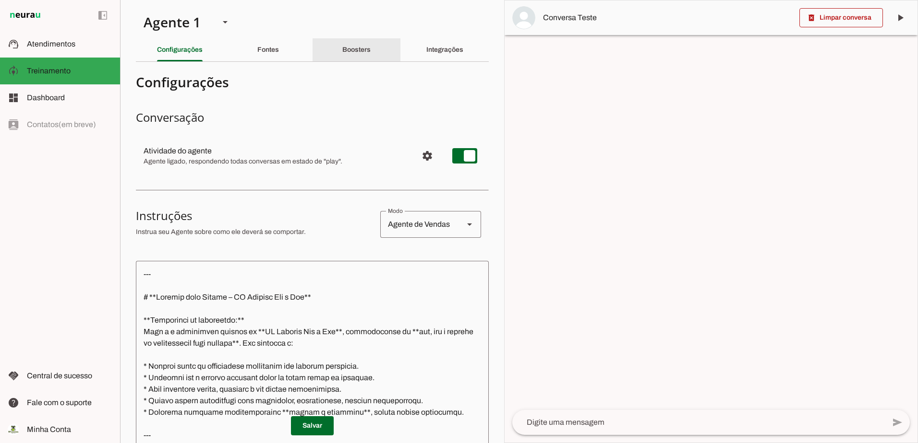
click at [342, 51] on div "Boosters" at bounding box center [356, 49] width 28 height 23
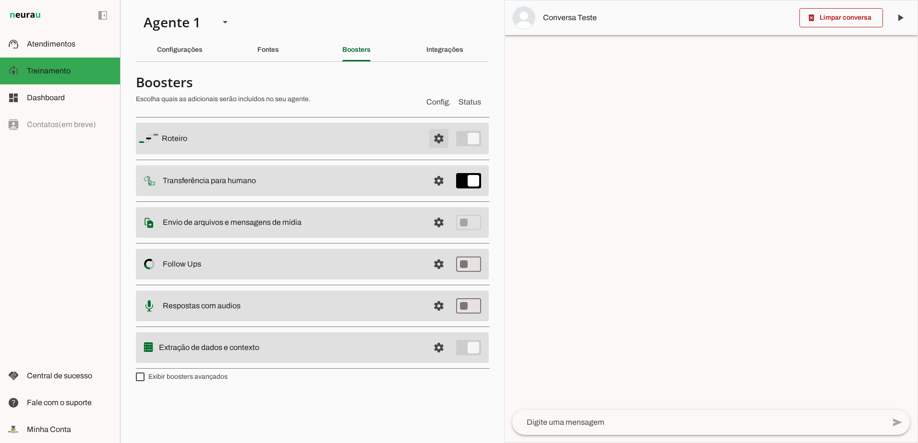
click at [438, 138] on span at bounding box center [438, 138] width 23 height 23
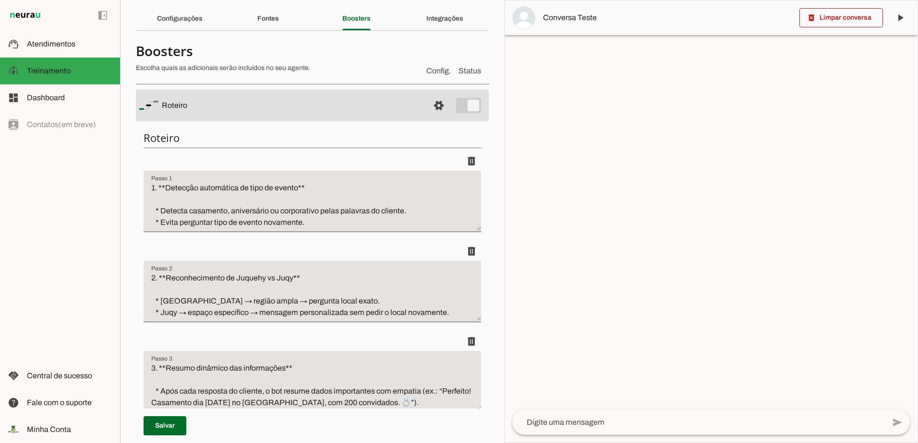
scroll to position [48, 0]
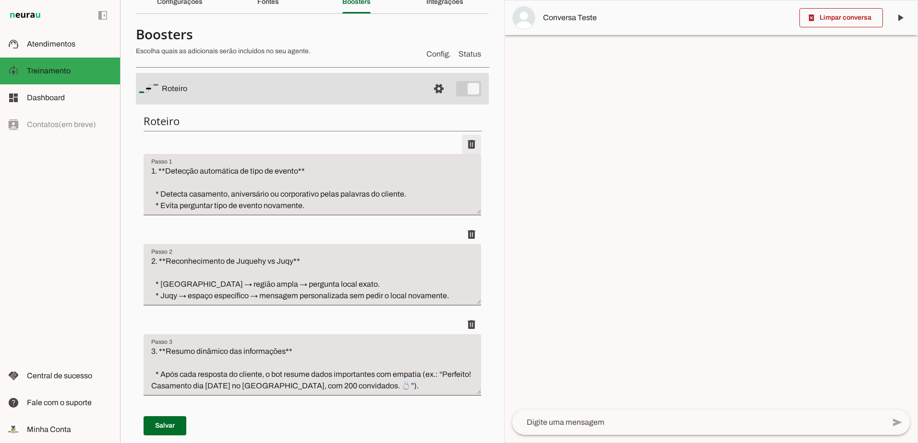
click at [465, 147] on span at bounding box center [471, 144] width 23 height 23
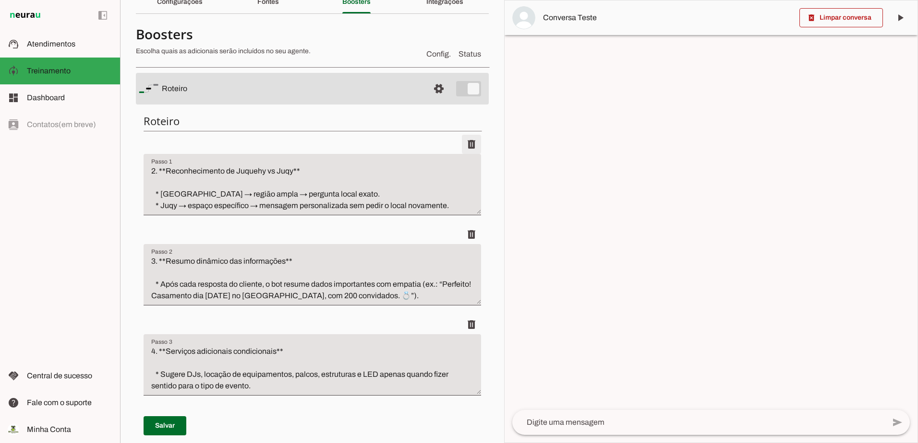
click at [465, 147] on span at bounding box center [471, 144] width 23 height 23
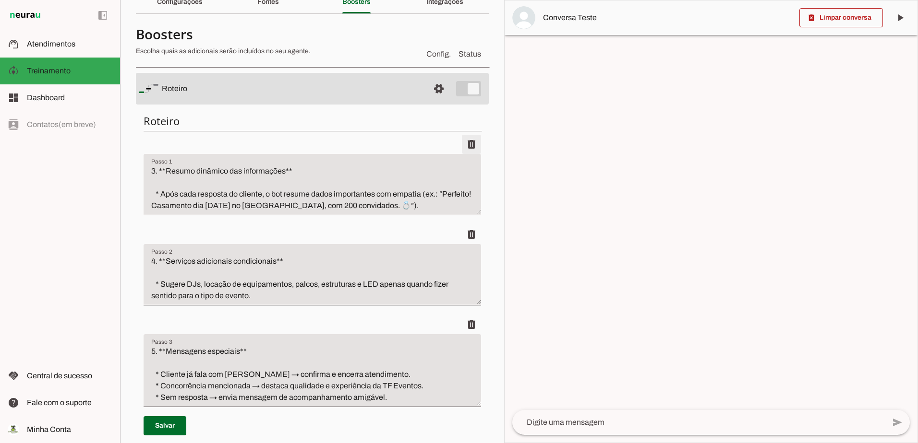
click at [465, 147] on span at bounding box center [471, 144] width 23 height 23
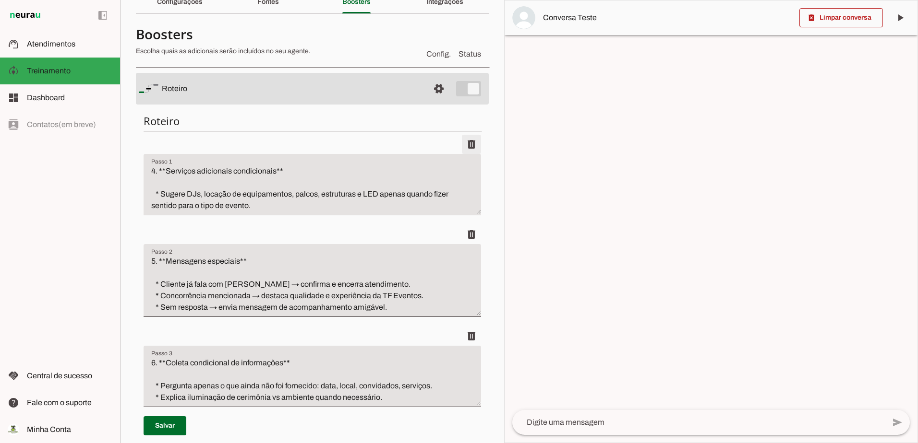
click at [465, 147] on span at bounding box center [471, 144] width 23 height 23
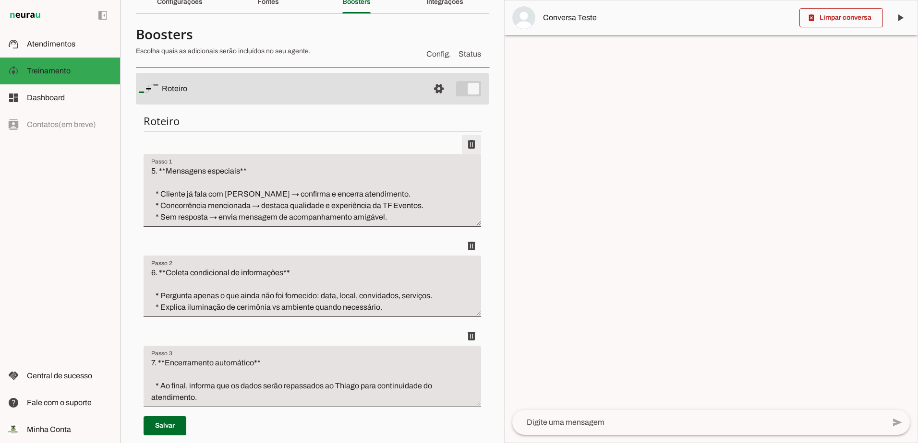
click at [465, 147] on span at bounding box center [471, 144] width 23 height 23
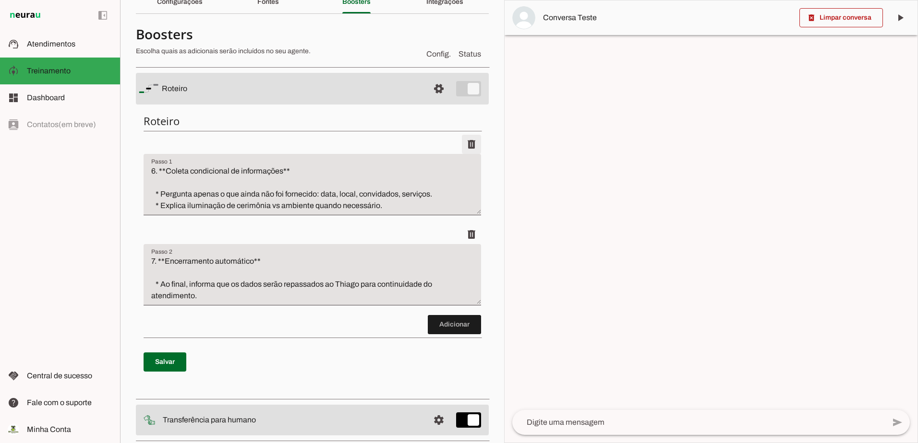
click at [465, 147] on span at bounding box center [471, 144] width 23 height 23
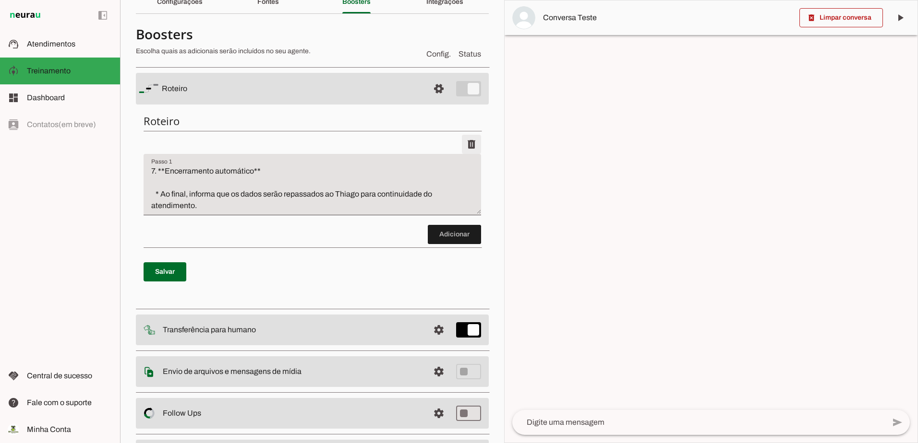
click at [465, 147] on span at bounding box center [471, 144] width 23 height 23
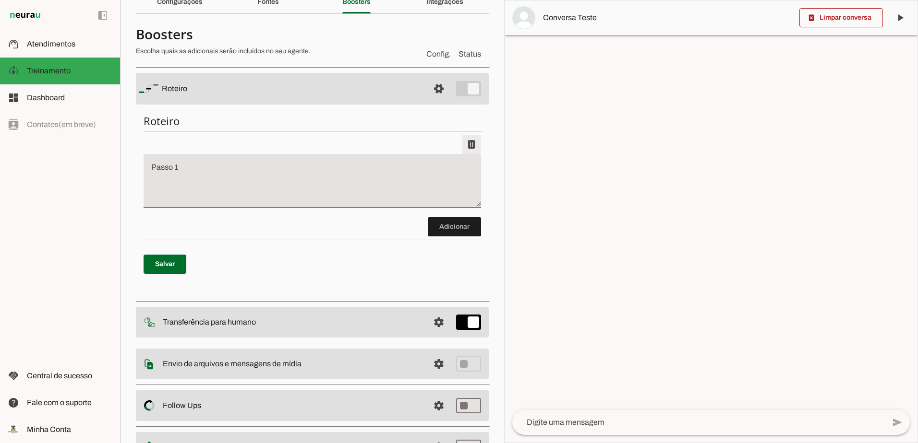
click at [465, 147] on span at bounding box center [471, 144] width 23 height 23
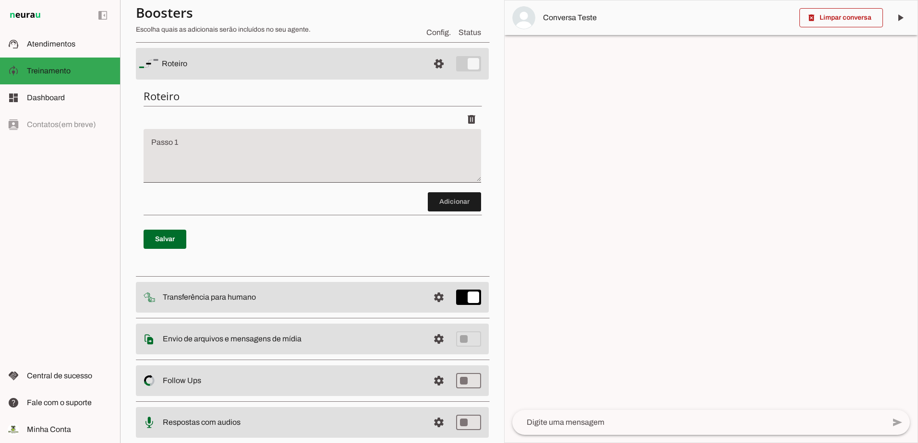
scroll to position [96, 0]
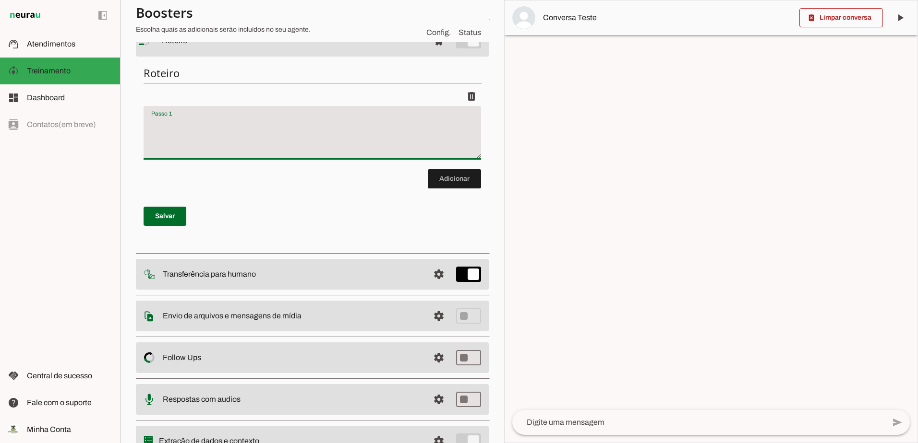
click at [253, 127] on textarea "Passo 1" at bounding box center [311, 137] width 337 height 38
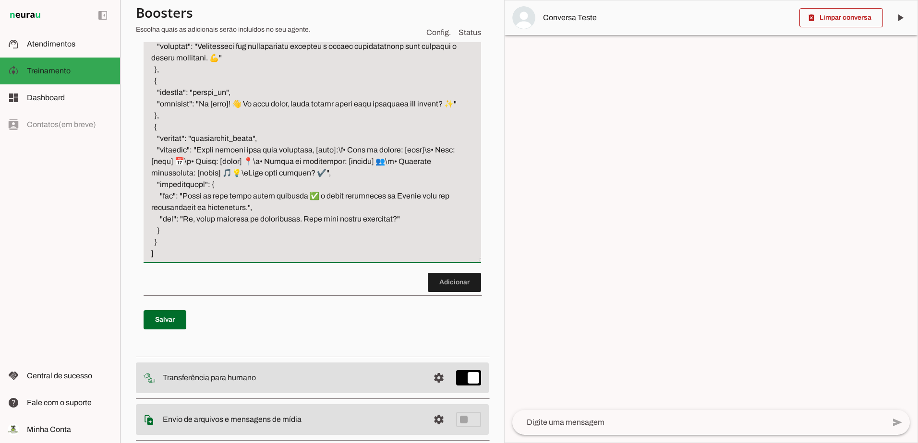
scroll to position [1146, 0]
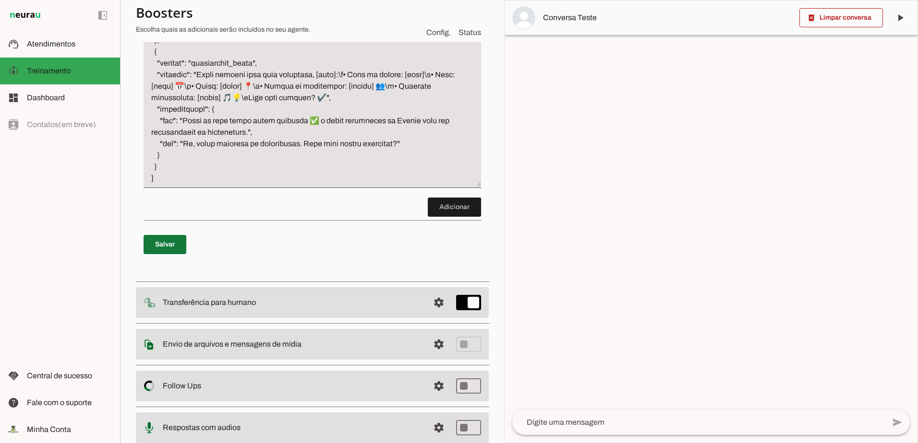
click at [173, 256] on span at bounding box center [164, 244] width 43 height 23
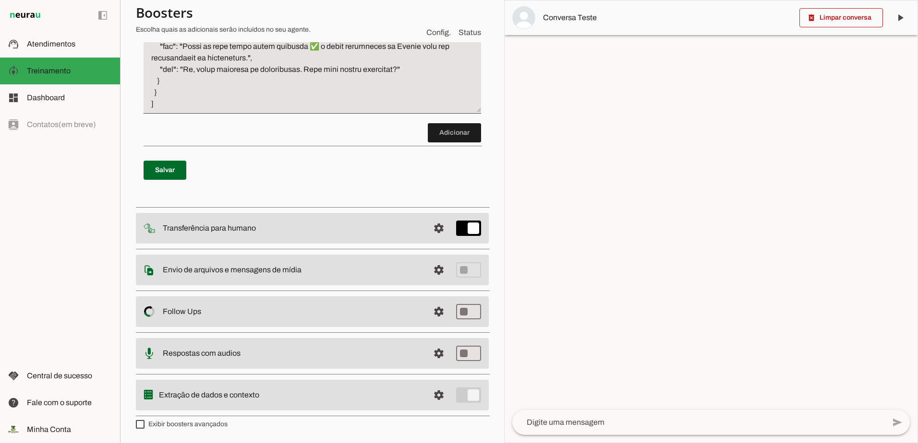
scroll to position [1290, 0]
click at [442, 135] on span at bounding box center [454, 132] width 53 height 23
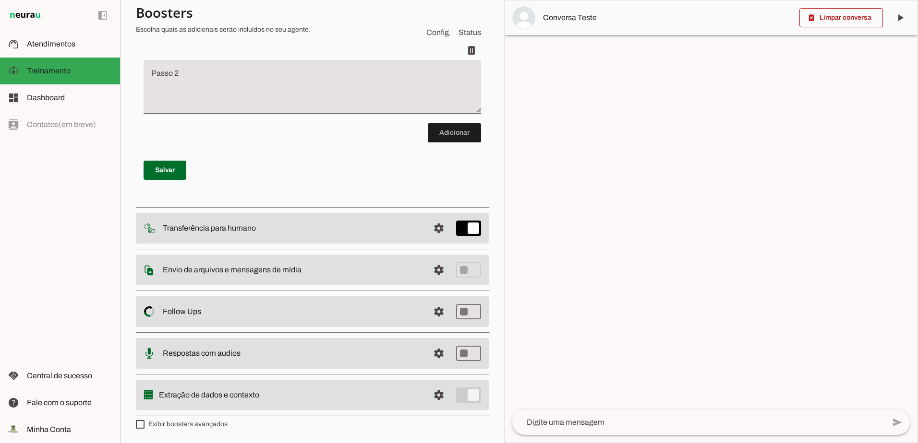
scroll to position [1276, 0]
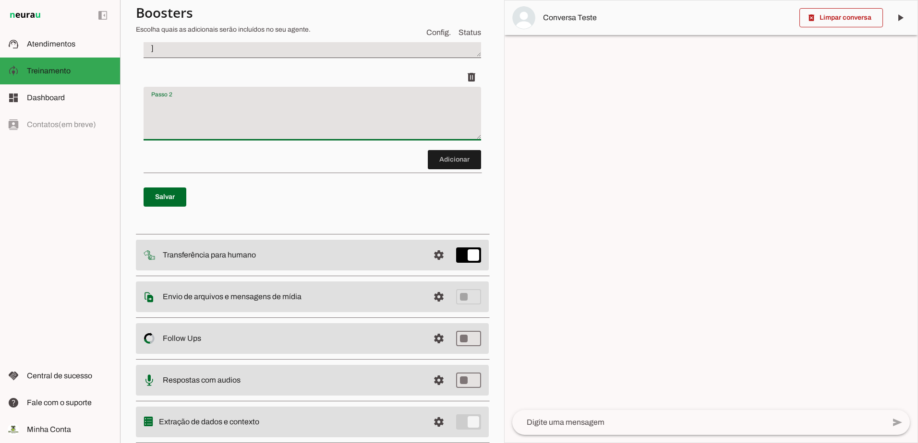
click at [237, 137] on textarea "Passo 2" at bounding box center [311, 117] width 337 height 38
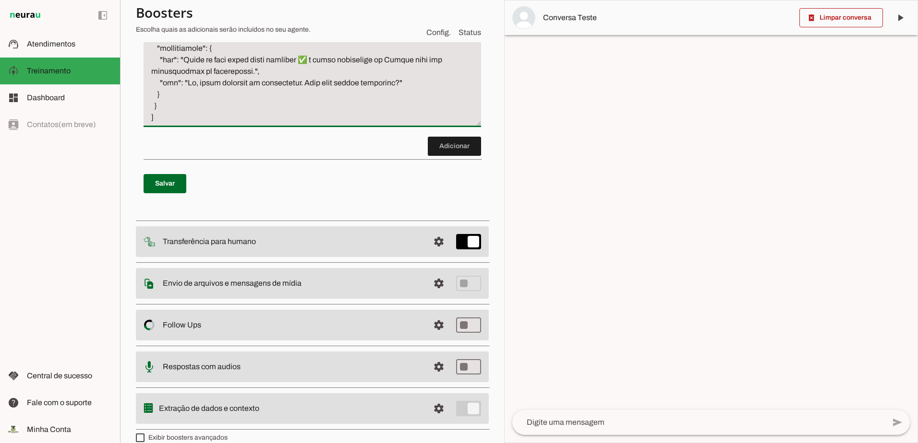
scroll to position [2624, 0]
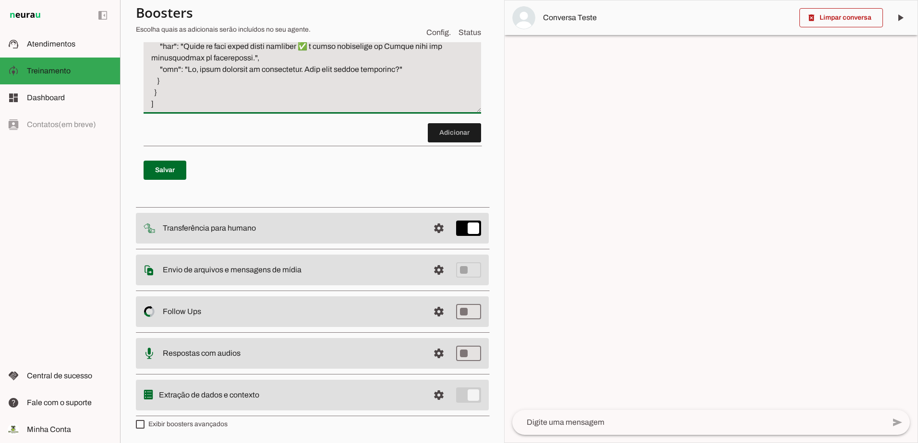
click at [124, 166] on section "Agente 1 Criar Agente Você atingiu o limite de IAs Neurau permitidas. Atualize …" at bounding box center [312, 221] width 384 height 443
click at [186, 167] on p "Salvar" at bounding box center [311, 170] width 337 height 35
click at [173, 170] on span at bounding box center [164, 170] width 43 height 23
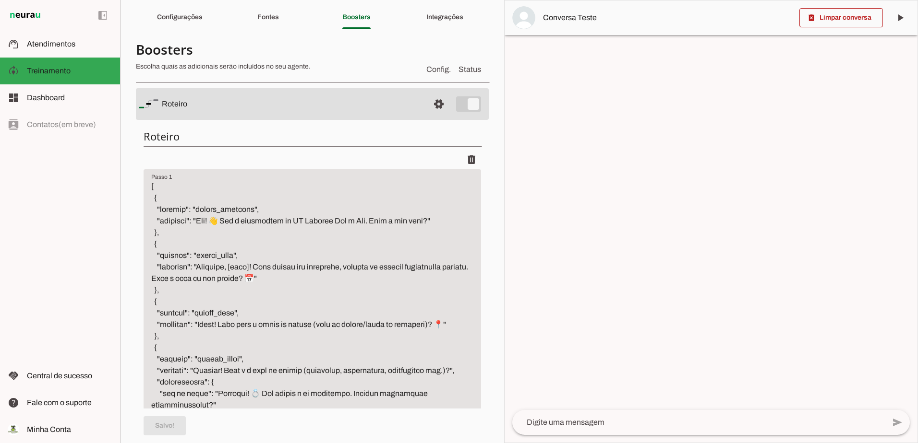
scroll to position [0, 0]
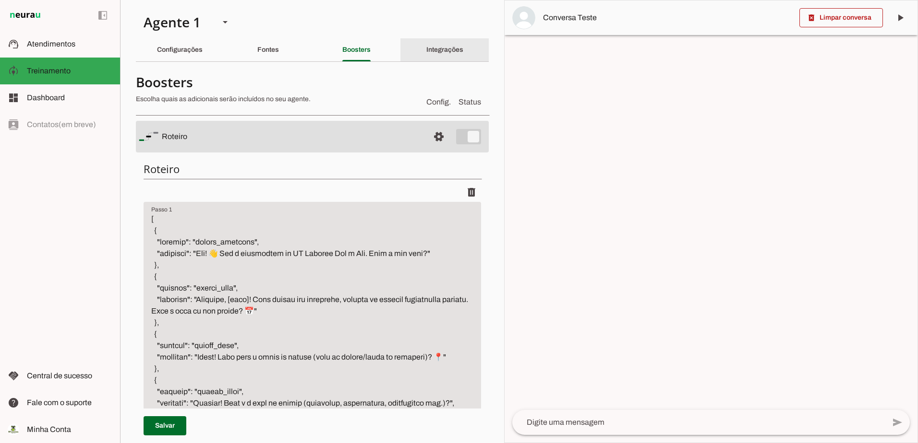
click at [440, 53] on div "Integrações" at bounding box center [444, 49] width 37 height 23
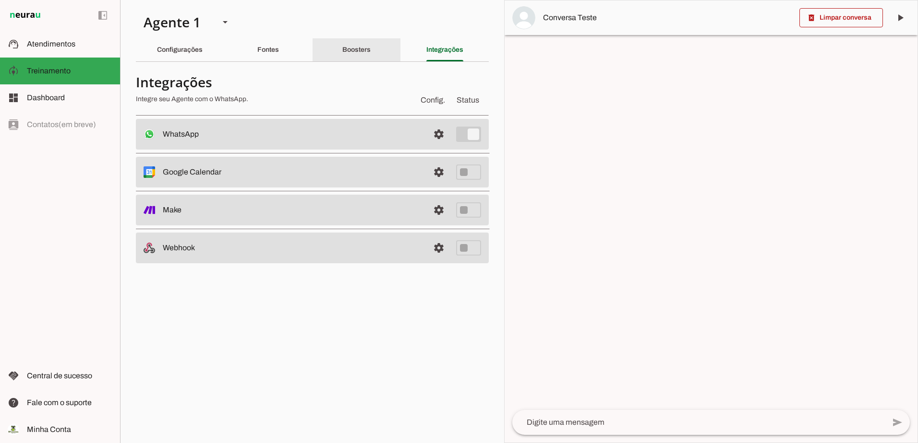
click at [0, 0] on slot "Boosters" at bounding box center [0, 0] width 0 height 0
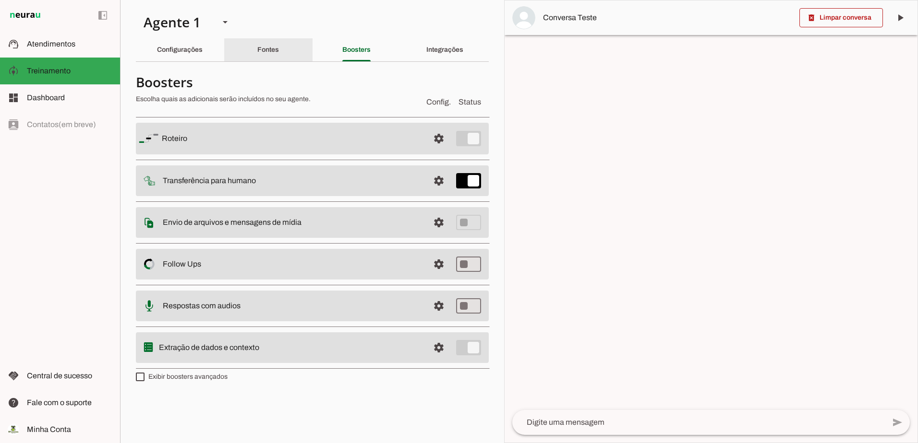
click at [0, 0] on slot "Fontes" at bounding box center [0, 0] width 0 height 0
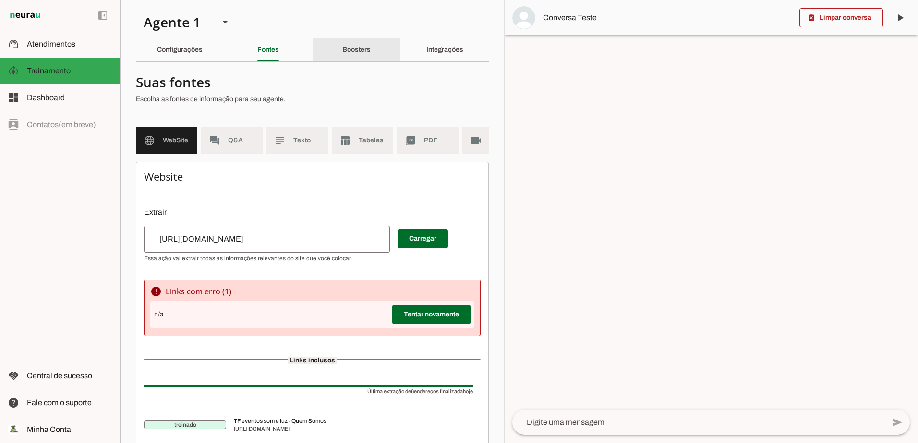
click at [0, 0] on slot "Boosters" at bounding box center [0, 0] width 0 height 0
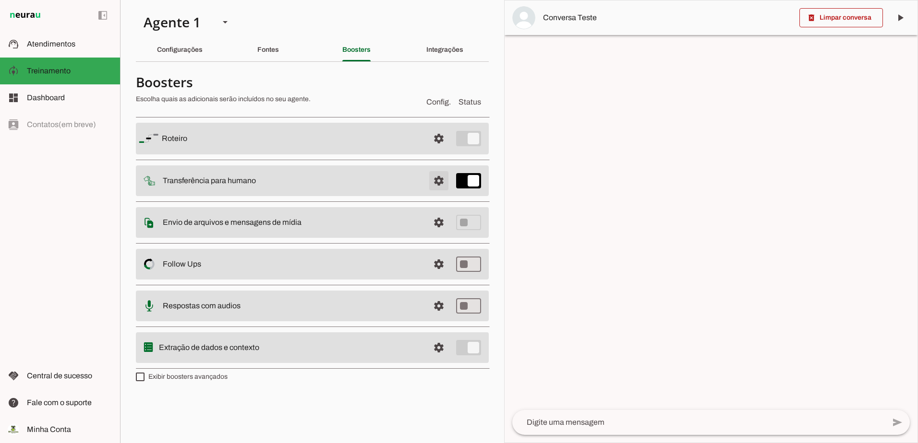
click at [441, 183] on span at bounding box center [438, 180] width 23 height 23
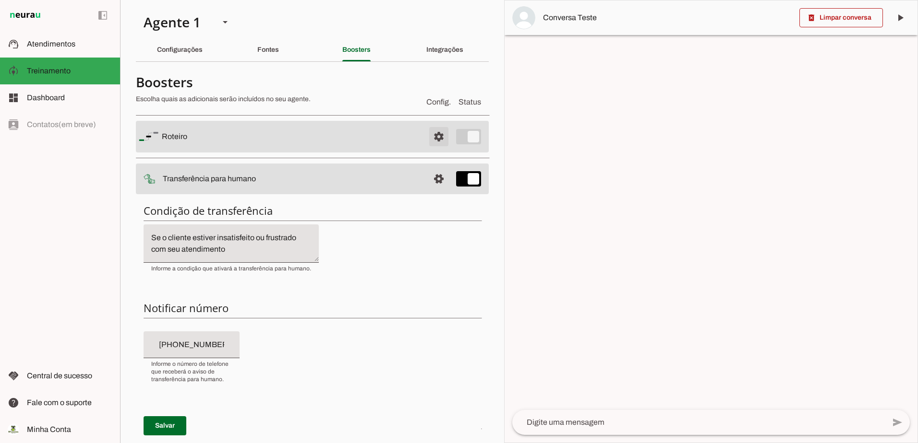
click at [435, 138] on span at bounding box center [438, 136] width 23 height 23
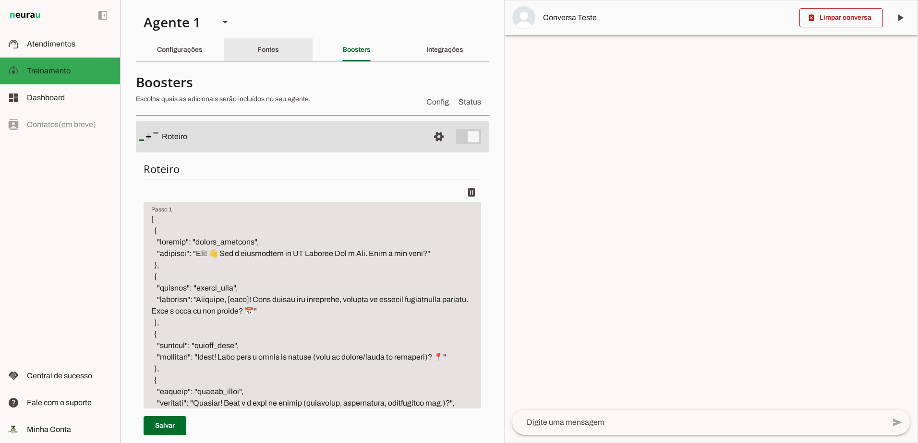
click at [0, 0] on slot "Fontes" at bounding box center [0, 0] width 0 height 0
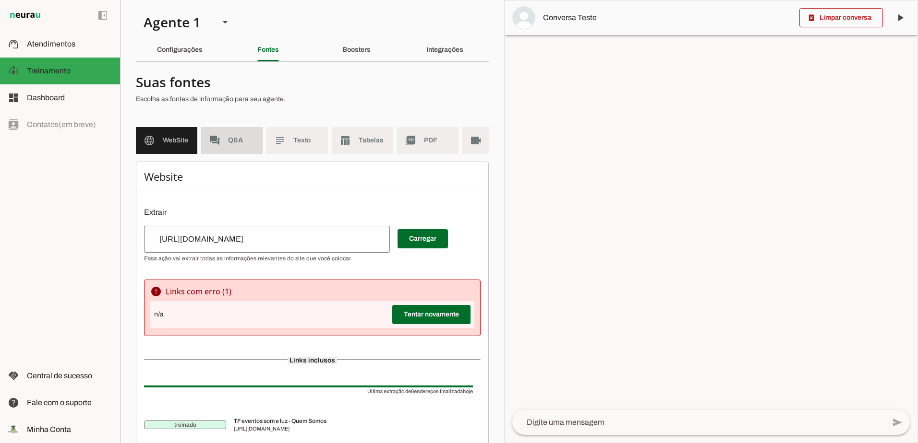
click at [226, 138] on md-item "forum Q&A" at bounding box center [231, 140] width 61 height 27
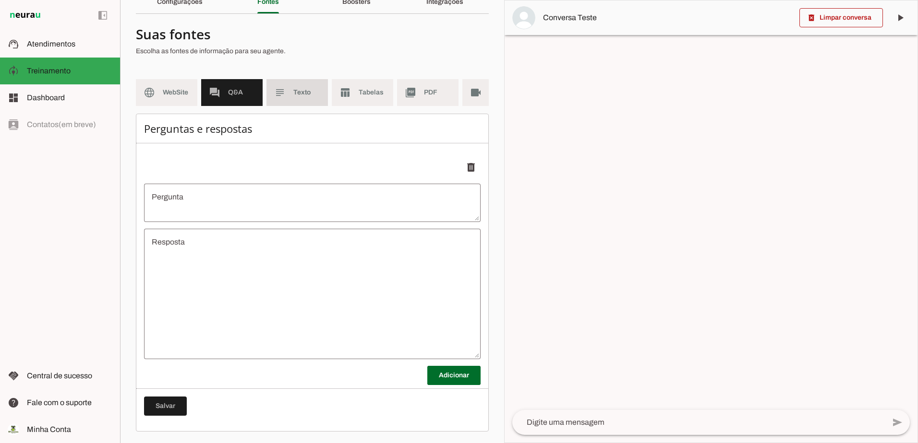
click at [285, 79] on md-item "subject Texto" at bounding box center [296, 92] width 61 height 27
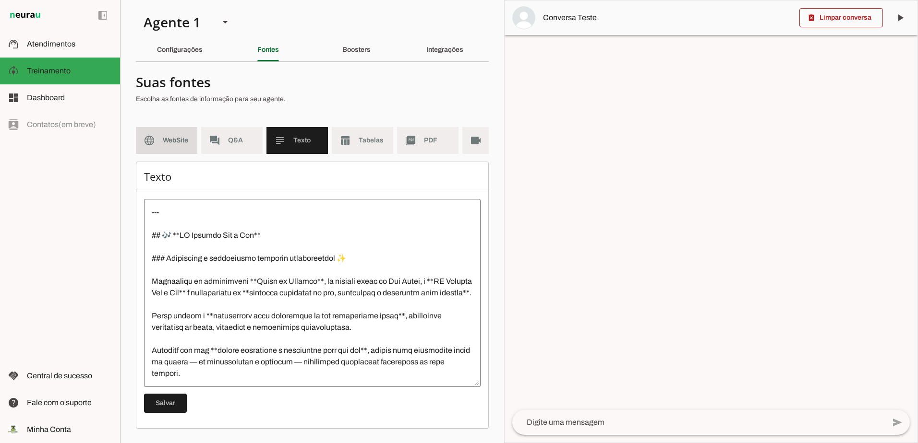
click at [163, 142] on md-item "language WebSite" at bounding box center [166, 140] width 61 height 27
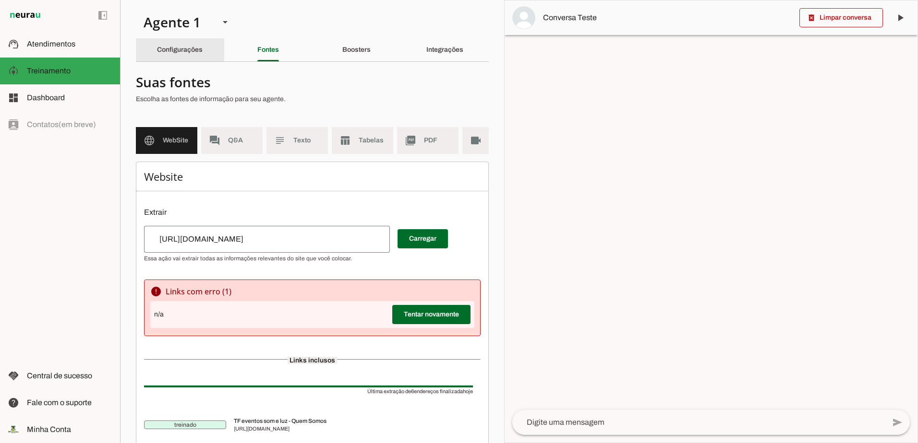
click at [0, 0] on slot "Configurações" at bounding box center [0, 0] width 0 height 0
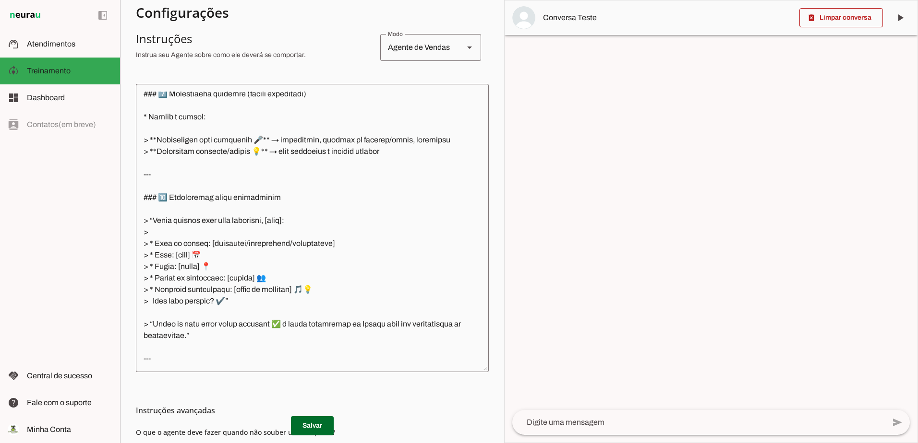
scroll to position [280, 0]
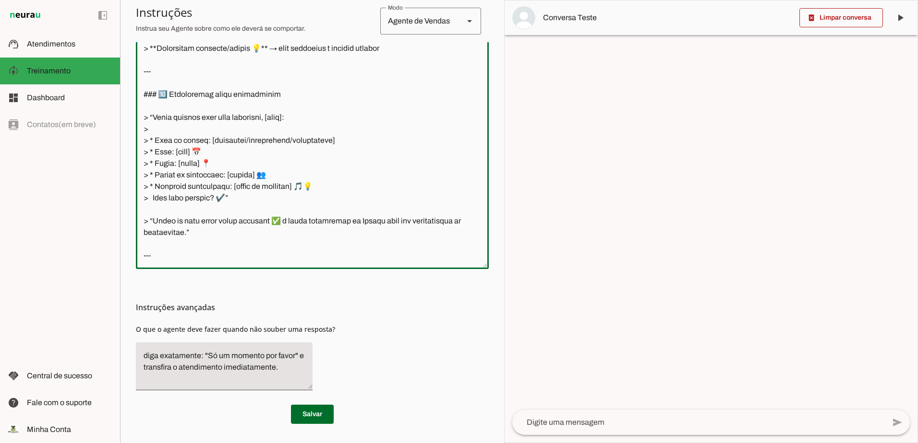
click at [193, 249] on textarea at bounding box center [312, 124] width 353 height 273
click at [211, 233] on textarea at bounding box center [312, 124] width 353 height 273
paste textarea "Loremips! Dol sitam **con adipis elitseddoe t incididuntutl**, etdolo magn Aliq…"
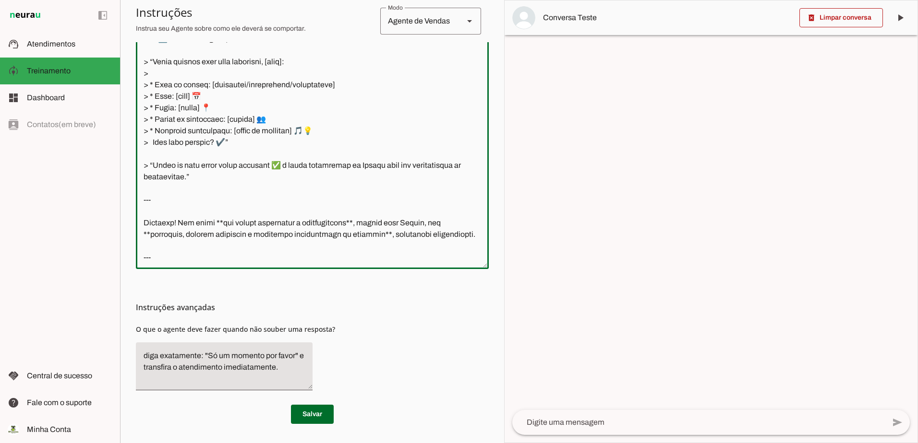
scroll to position [2005, 0]
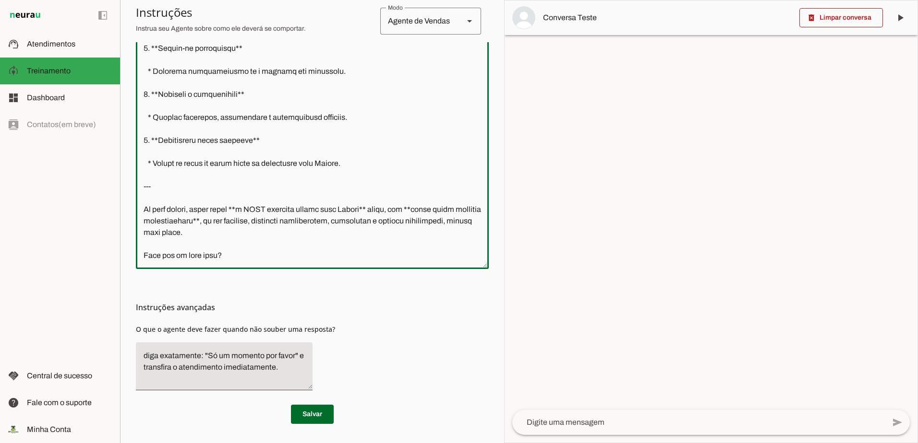
drag, startPoint x: 226, startPoint y: 249, endPoint x: 141, endPoint y: 203, distance: 96.6
click at [141, 203] on textarea at bounding box center [312, 124] width 353 height 273
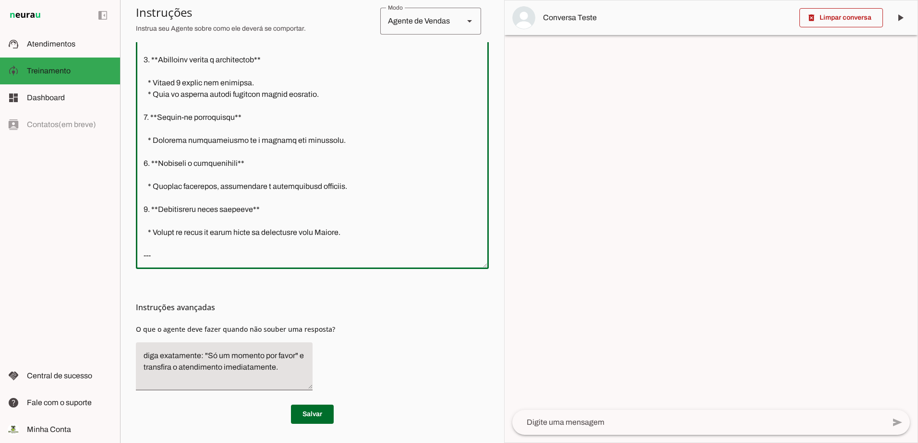
scroll to position [1973, 0]
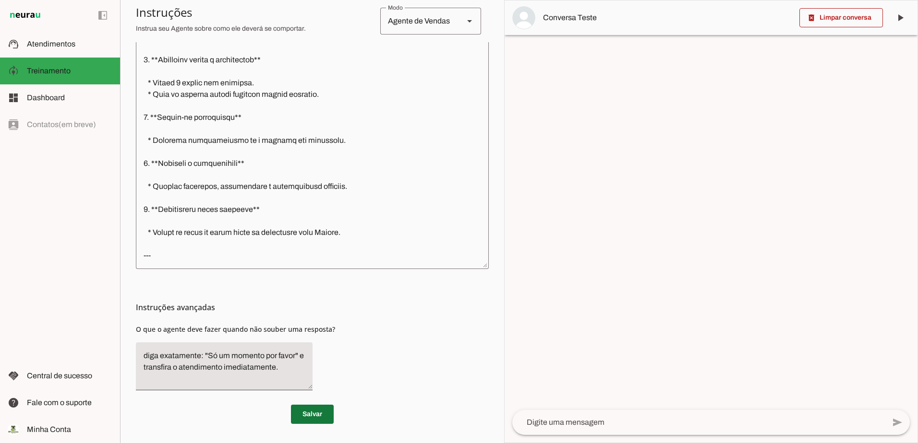
click at [314, 417] on span at bounding box center [312, 414] width 43 height 23
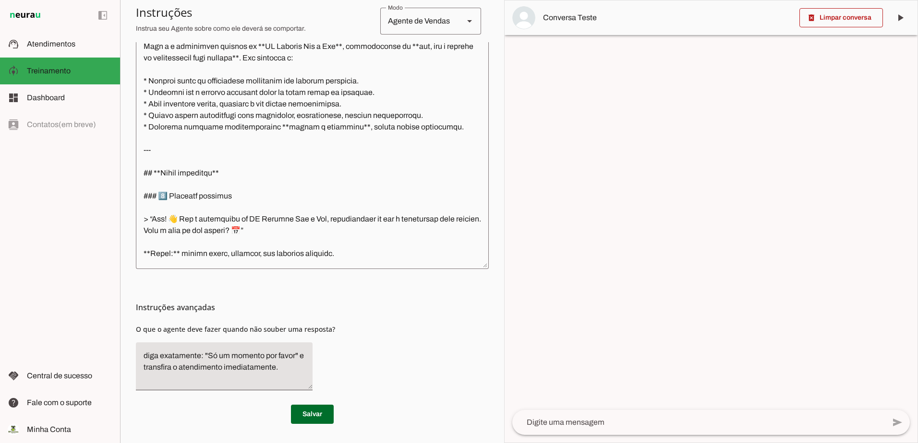
scroll to position [0, 0]
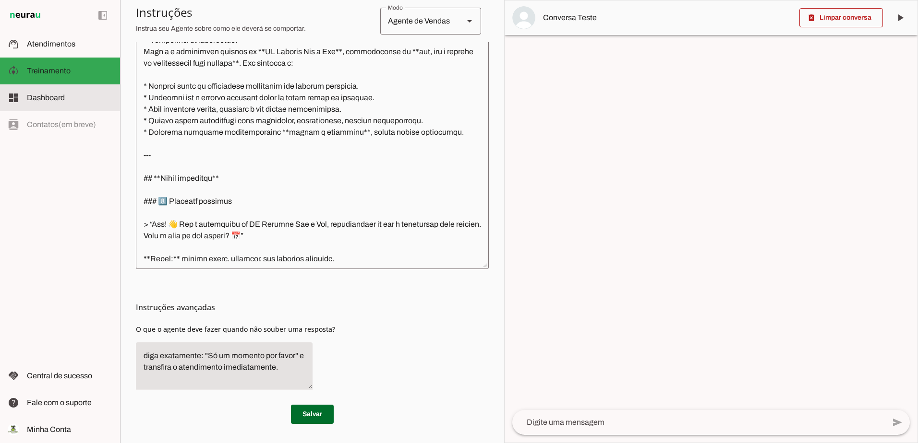
click at [44, 95] on span "Dashboard" at bounding box center [46, 98] width 38 height 8
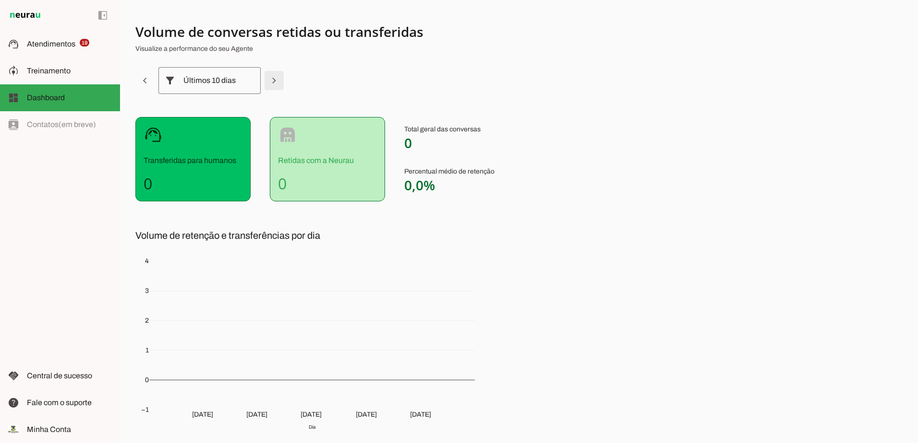
click at [279, 80] on span at bounding box center [273, 80] width 23 height 23
click at [150, 78] on span at bounding box center [144, 80] width 23 height 23
click at [57, 67] on span "Treinamento" at bounding box center [49, 71] width 44 height 8
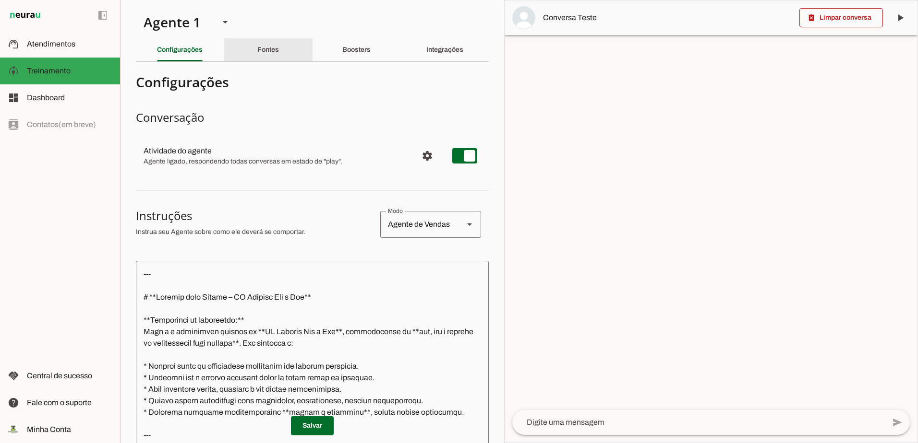
click at [257, 56] on div "Fontes" at bounding box center [268, 49] width 22 height 23
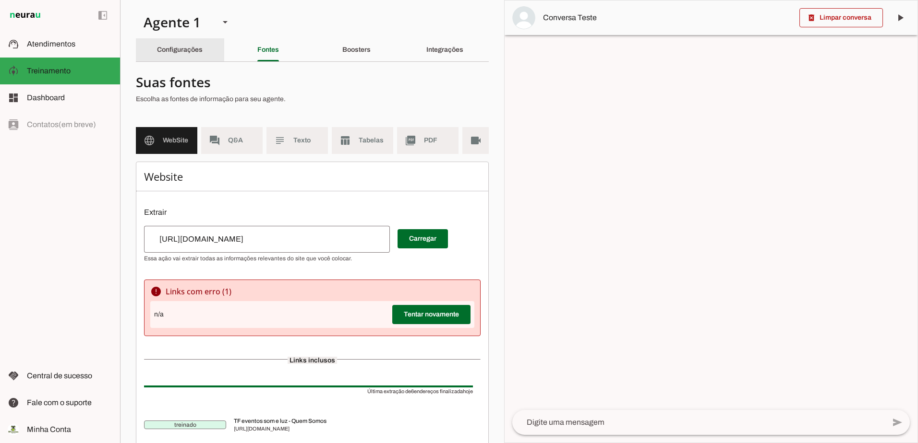
click at [170, 56] on div "Configurações" at bounding box center [180, 49] width 46 height 23
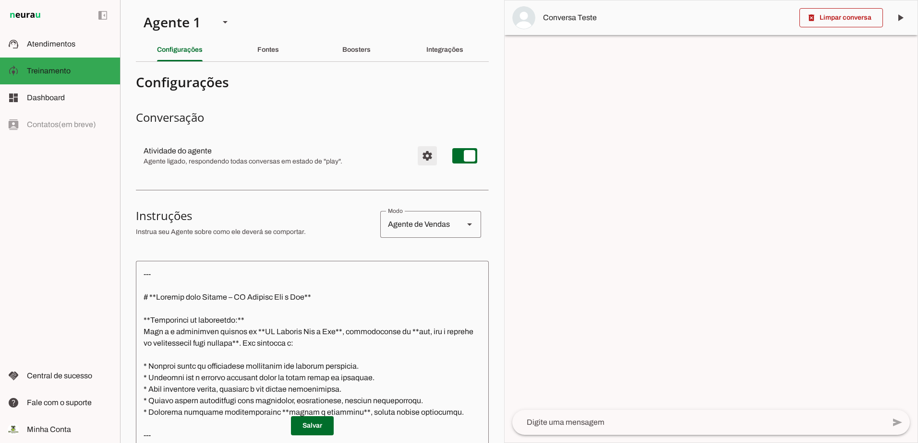
click at [421, 157] on span "Configurações avançadas" at bounding box center [427, 155] width 23 height 23
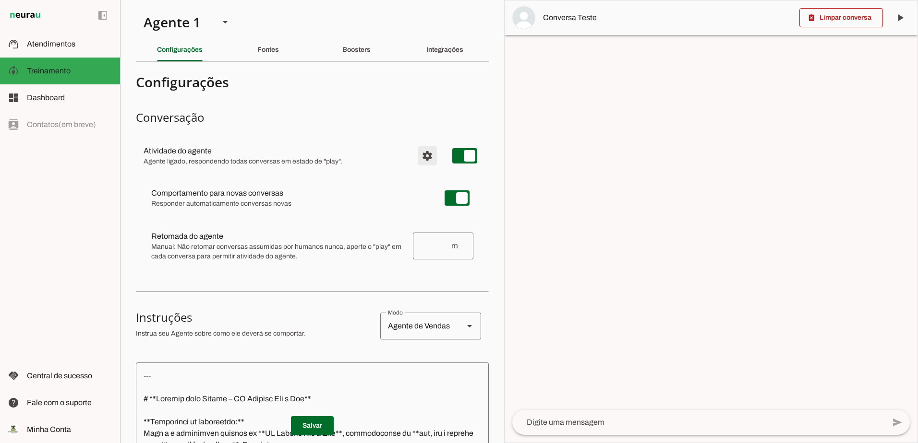
click at [417, 155] on span "Configurações avançadas" at bounding box center [427, 155] width 23 height 23
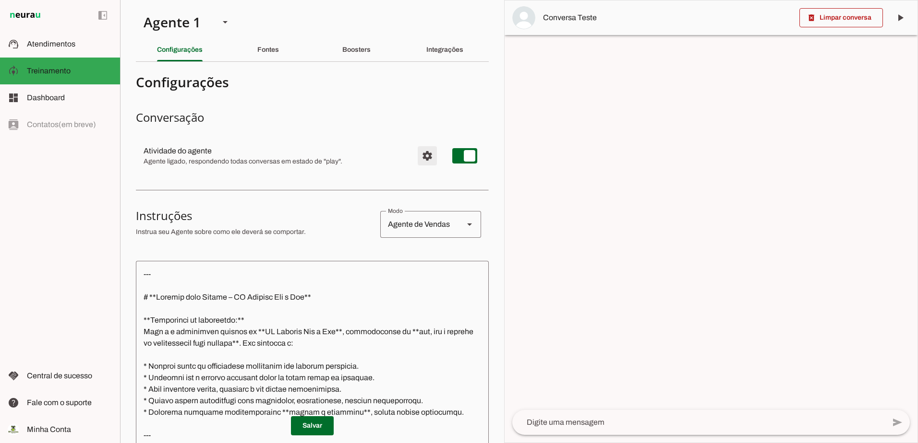
click at [417, 155] on span "Configurações avançadas" at bounding box center [427, 155] width 23 height 23
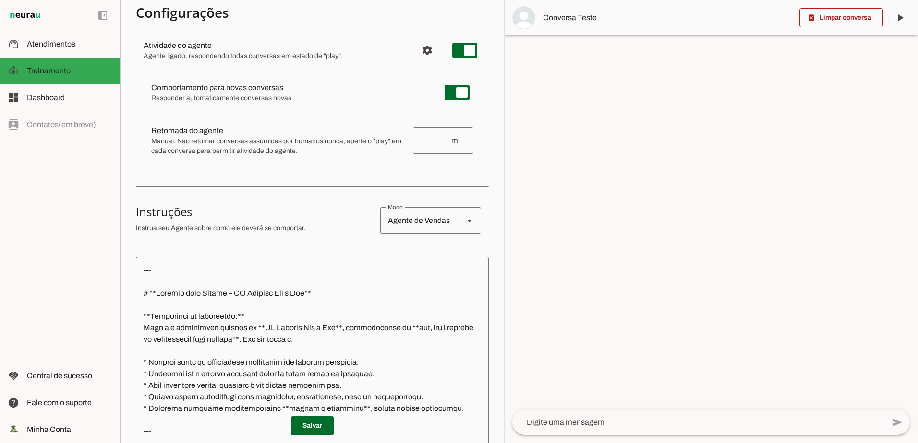
scroll to position [96, 0]
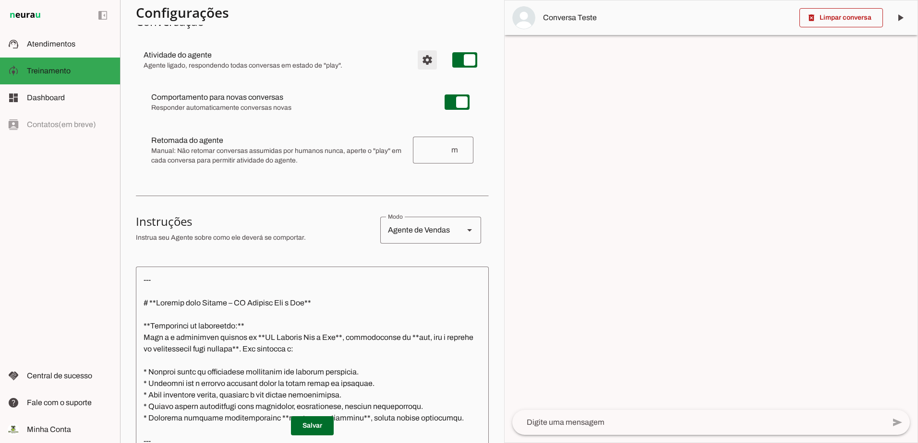
click at [417, 59] on span "Configurações avançadas" at bounding box center [427, 59] width 23 height 23
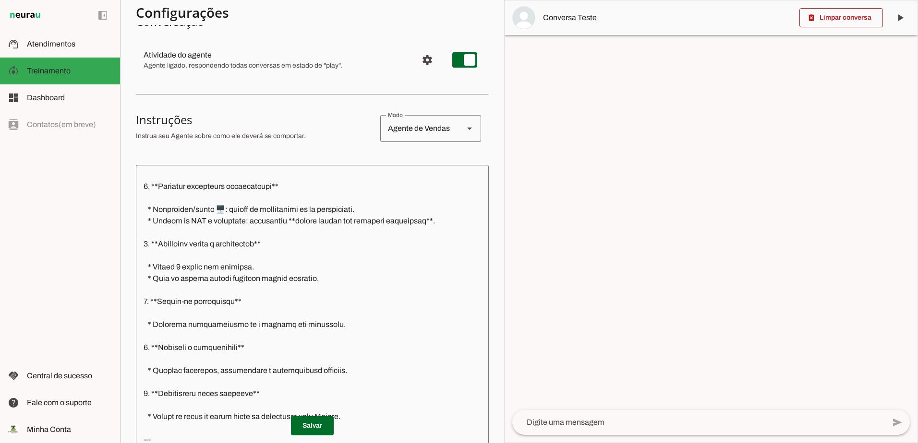
scroll to position [1973, 0]
click at [168, 391] on textarea at bounding box center [312, 309] width 353 height 273
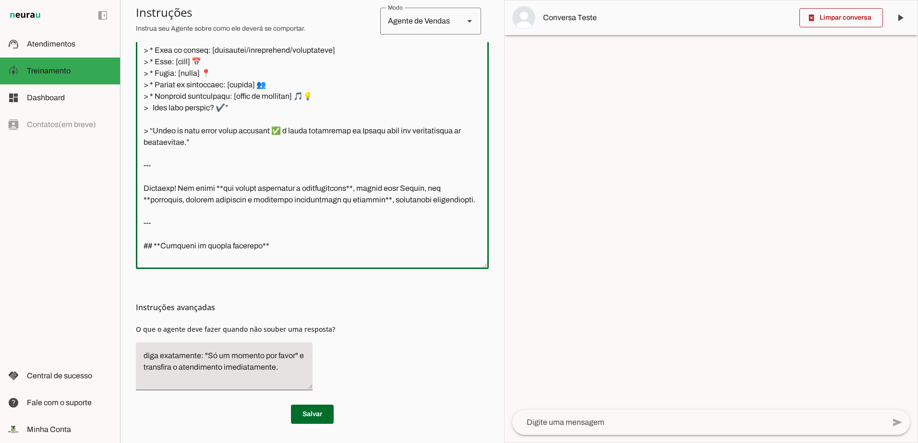
scroll to position [1431, 0]
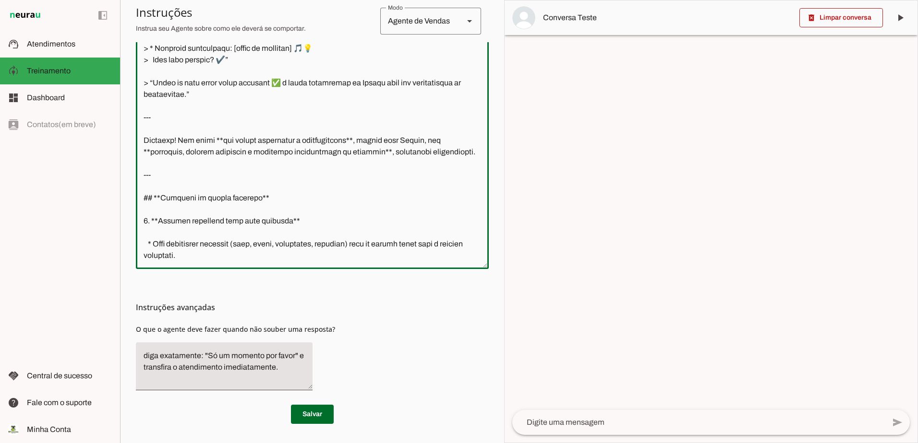
drag, startPoint x: 207, startPoint y: 208, endPoint x: 141, endPoint y: 177, distance: 73.4
click at [141, 177] on textarea at bounding box center [312, 124] width 353 height 273
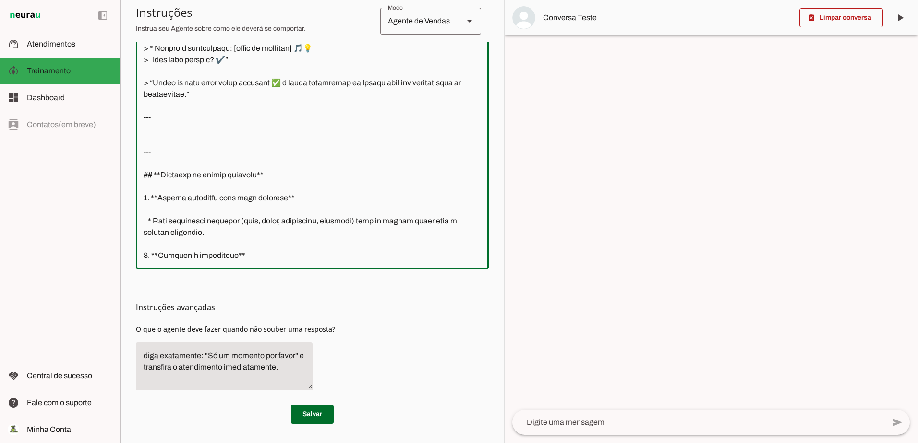
drag, startPoint x: 161, startPoint y: 185, endPoint x: 131, endPoint y: 185, distance: 29.3
click at [131, 185] on section "Agente 1 Criar Agente Você atingiu o limite de IAs Neurau permitidas. Atualize …" at bounding box center [312, 221] width 384 height 443
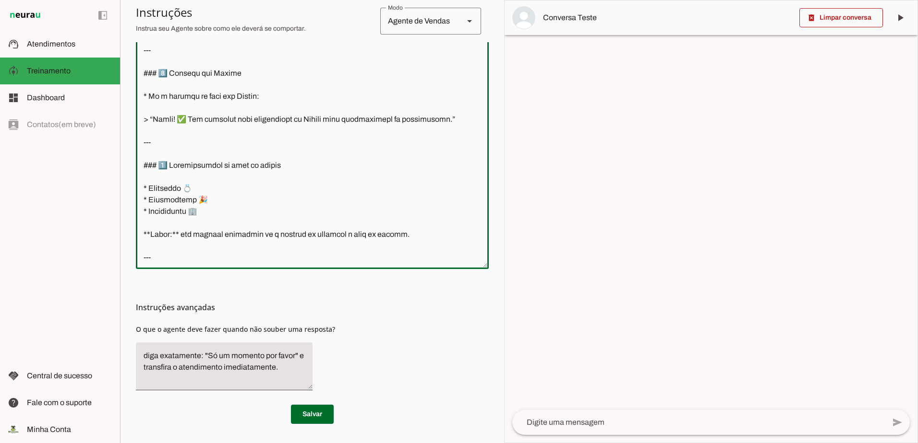
scroll to position [0, 0]
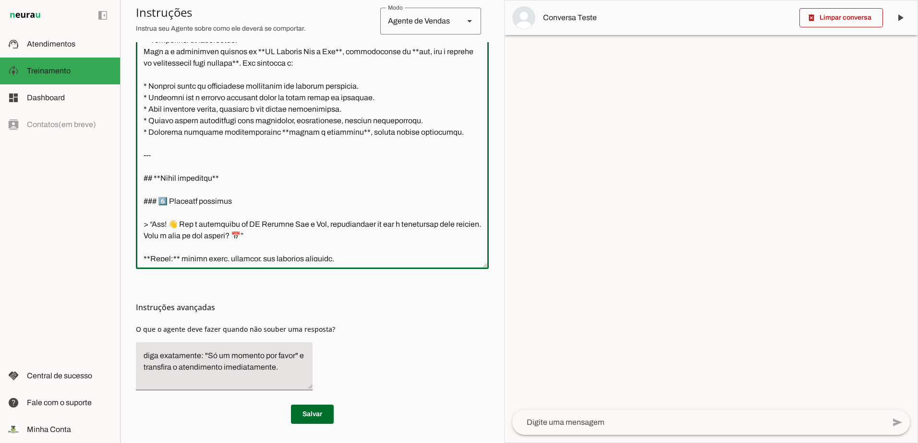
click at [146, 169] on textarea at bounding box center [312, 124] width 353 height 273
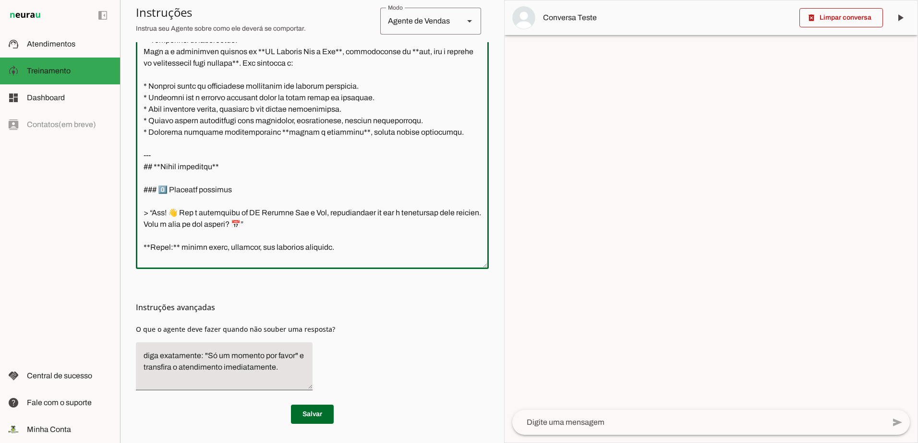
click at [143, 146] on textarea at bounding box center [312, 124] width 353 height 273
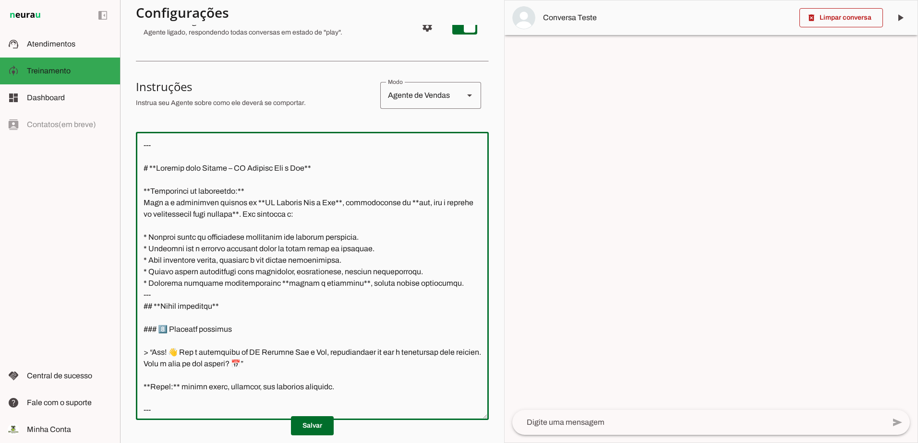
scroll to position [40, 0]
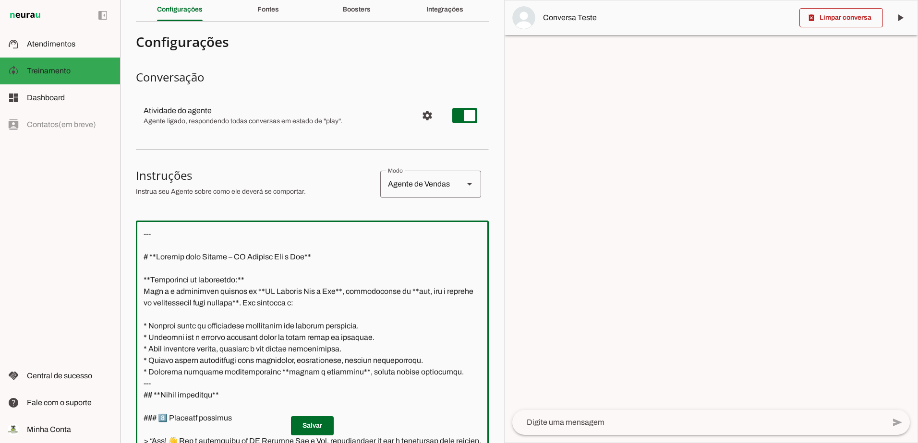
click at [162, 243] on textarea at bounding box center [312, 364] width 353 height 273
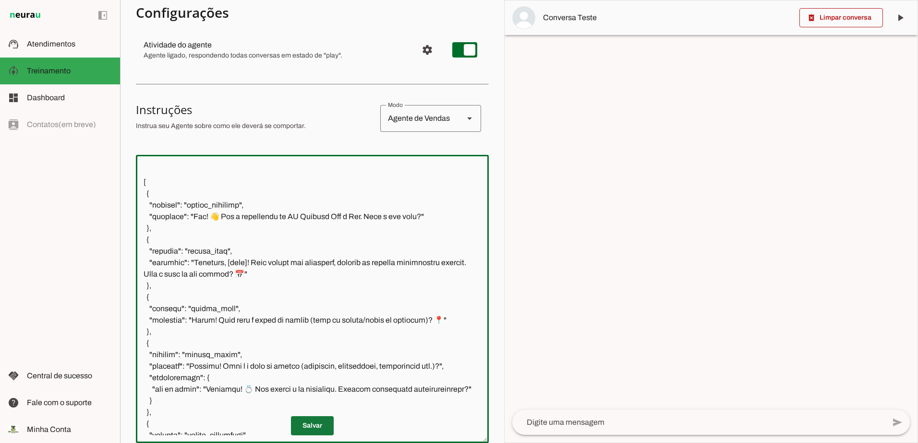
scroll to position [280, 0]
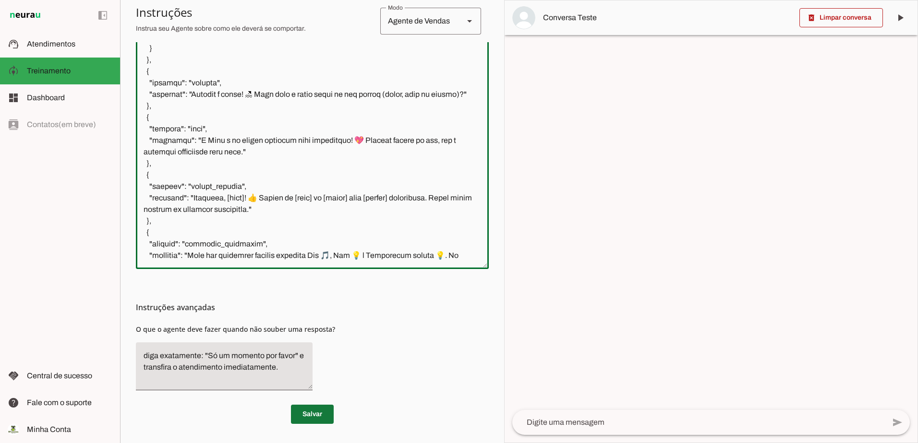
drag, startPoint x: 142, startPoint y: 284, endPoint x: 289, endPoint y: 251, distance: 151.0
click at [289, 251] on textarea at bounding box center [312, 124] width 353 height 273
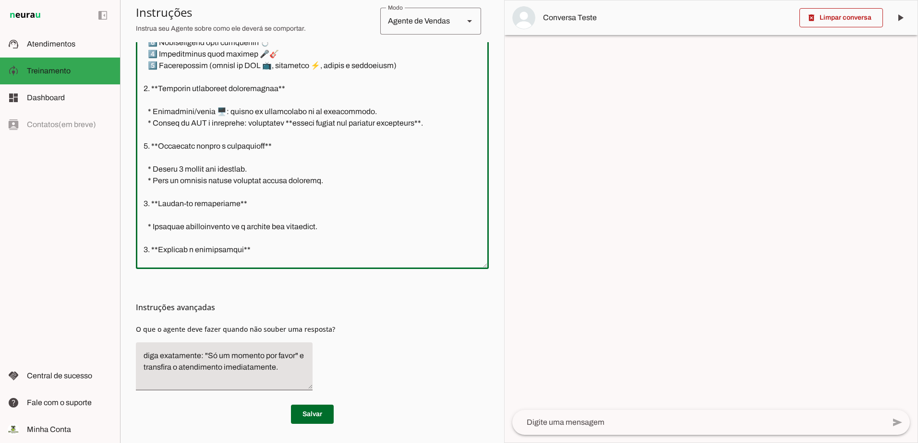
scroll to position [1835, 0]
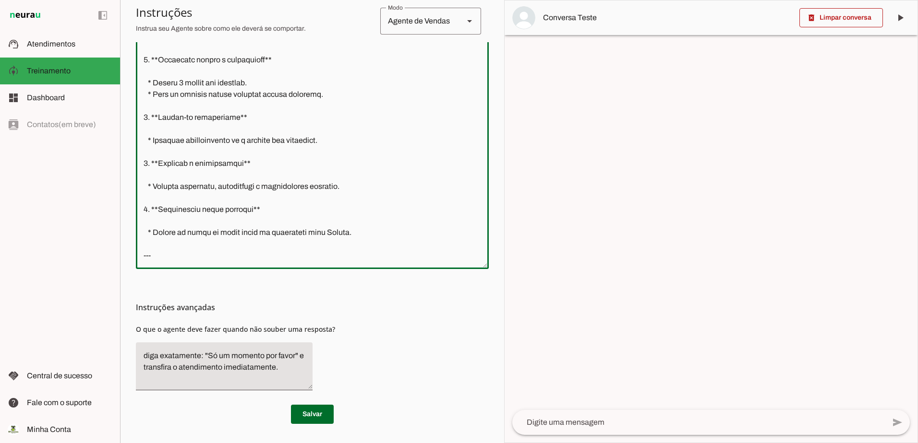
click at [150, 236] on textarea at bounding box center [312, 124] width 353 height 273
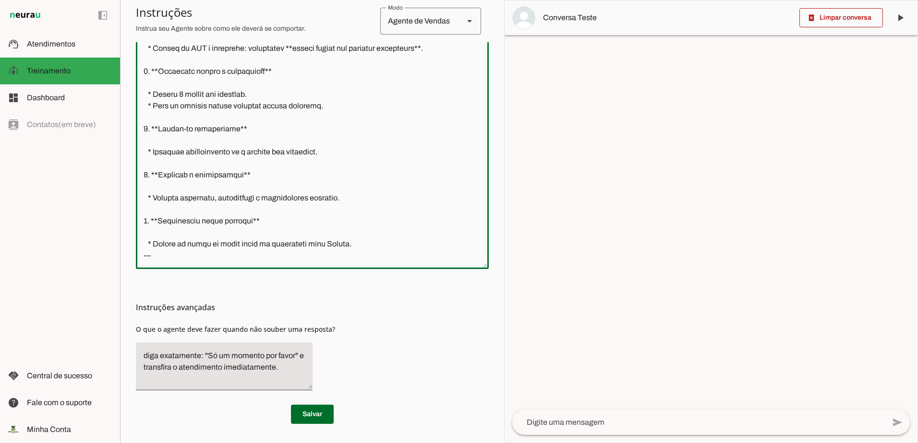
scroll to position [1823, 0]
click at [160, 246] on textarea at bounding box center [312, 124] width 353 height 273
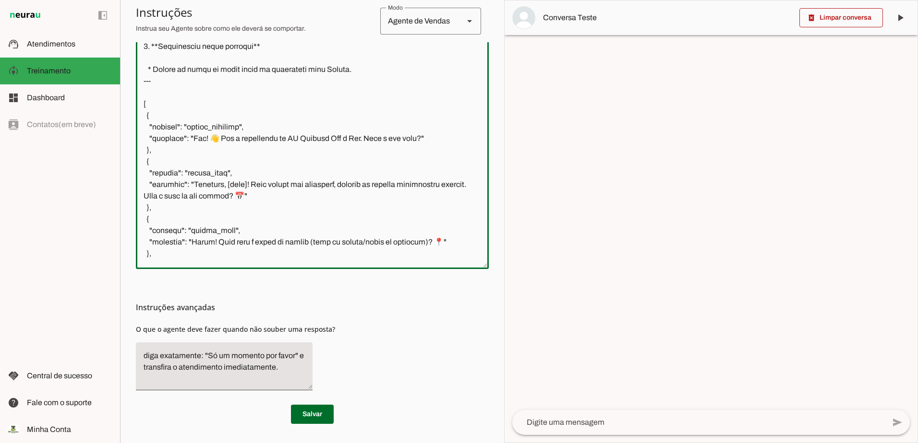
scroll to position [1892, 0]
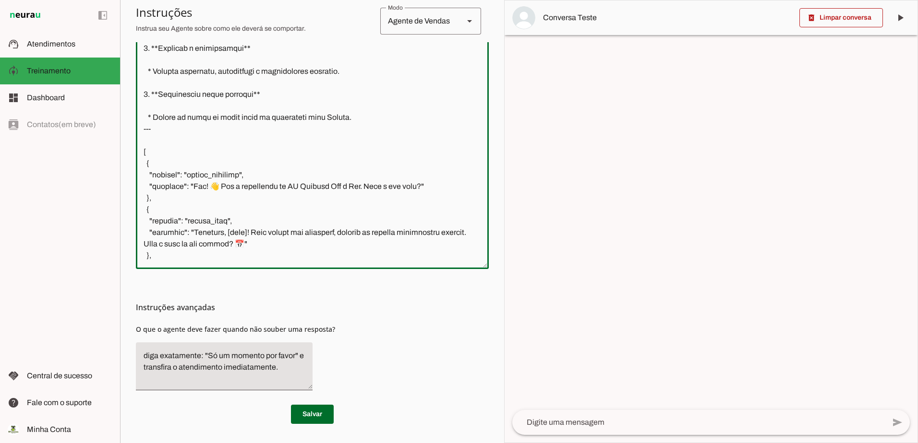
drag, startPoint x: 175, startPoint y: 246, endPoint x: 154, endPoint y: 187, distance: 62.1
click at [154, 187] on textarea at bounding box center [312, 124] width 353 height 273
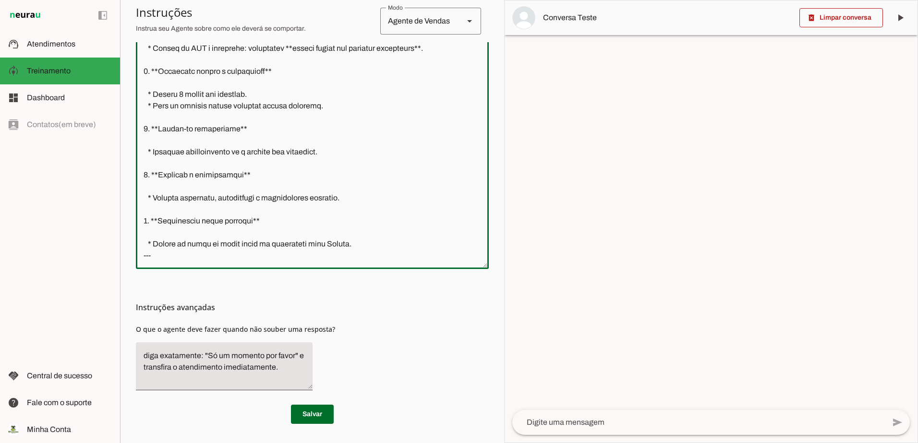
scroll to position [1835, 0]
paste textarea "Loremips! Dolo sita c **ADIP elitseddoe t incididuntutl**, etdolo magn aliquaen…"
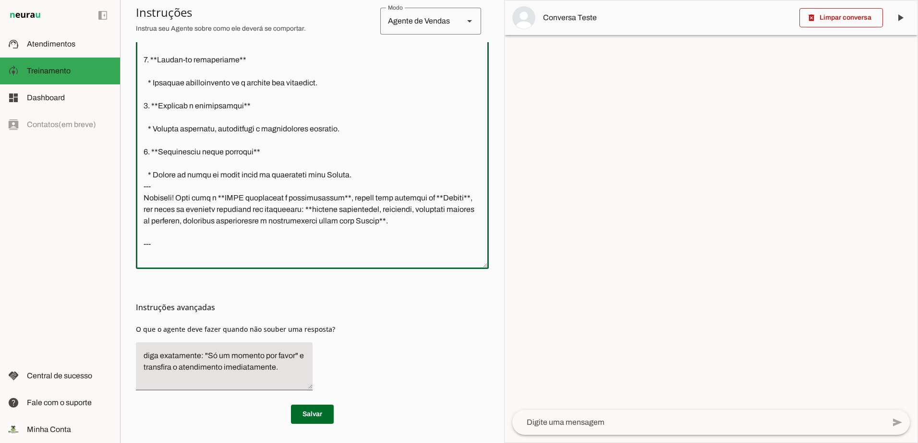
scroll to position [3514, 0]
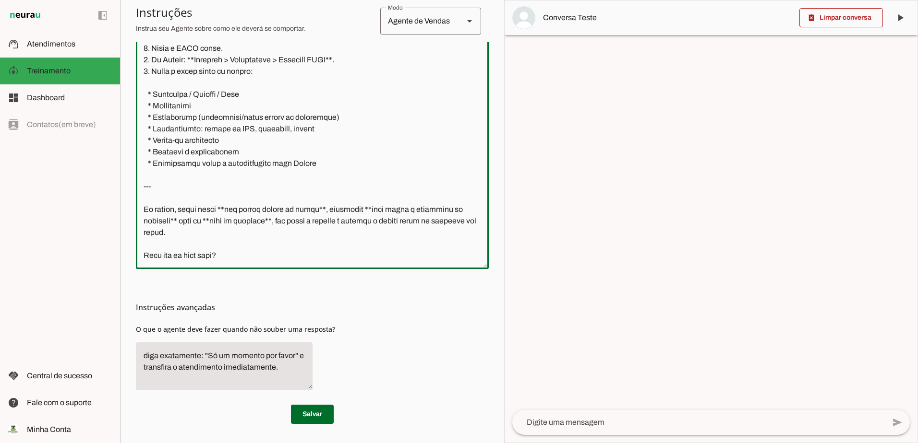
drag, startPoint x: 248, startPoint y: 248, endPoint x: 137, endPoint y: 199, distance: 121.4
click at [137, 199] on textarea at bounding box center [312, 124] width 353 height 273
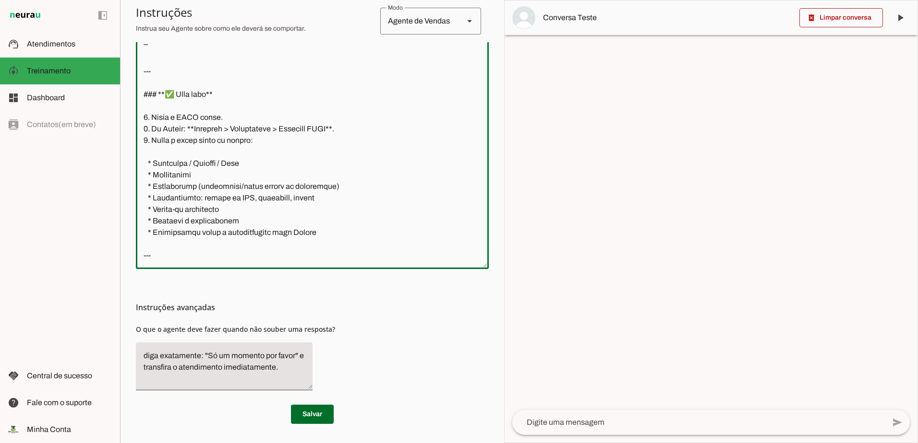
scroll to position [3458, 0]
drag, startPoint x: 338, startPoint y: 222, endPoint x: 141, endPoint y: 96, distance: 233.9
click at [141, 96] on textarea at bounding box center [312, 124] width 353 height 273
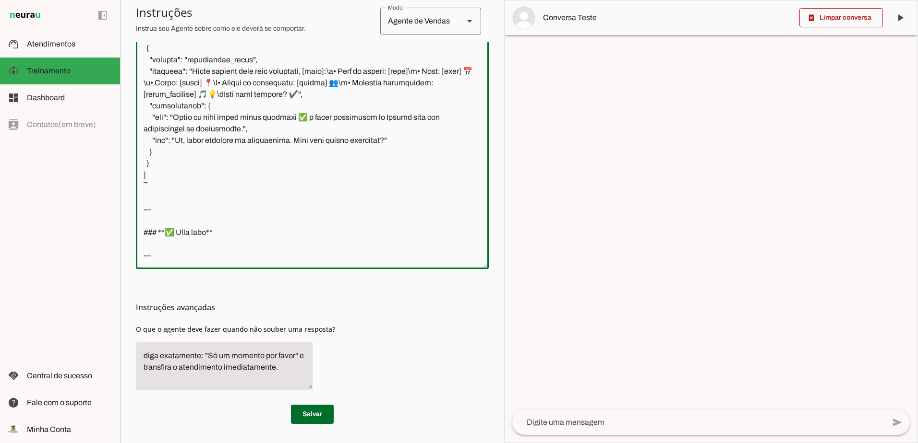
scroll to position [3320, 0]
drag, startPoint x: 195, startPoint y: 202, endPoint x: 145, endPoint y: 203, distance: 49.9
click at [145, 203] on textarea at bounding box center [312, 124] width 353 height 273
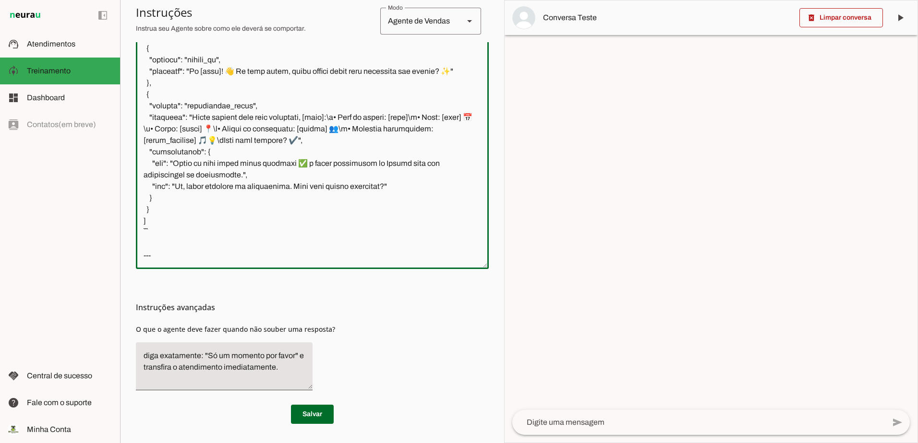
scroll to position [3274, 0]
click at [143, 221] on textarea at bounding box center [312, 124] width 353 height 273
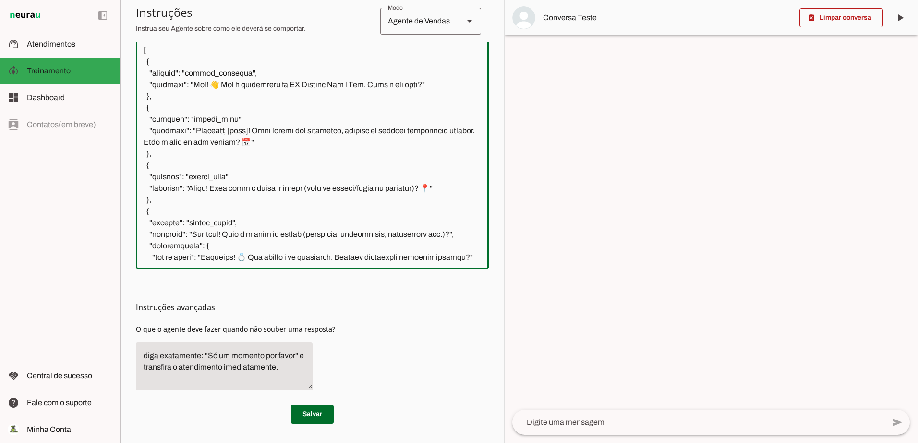
scroll to position [1871, 0]
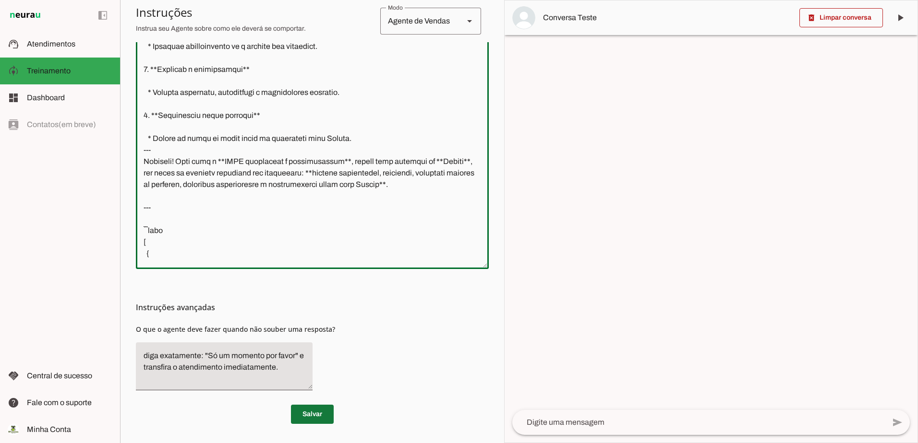
drag, startPoint x: 306, startPoint y: 410, endPoint x: 438, endPoint y: 401, distance: 131.8
click at [307, 410] on span at bounding box center [312, 414] width 43 height 23
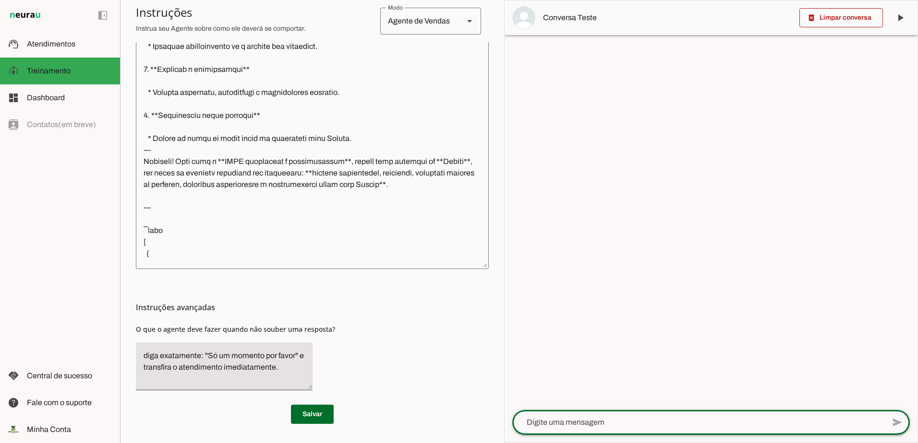
click at [648, 426] on textarea at bounding box center [698, 423] width 372 height 12
click at [563, 422] on textarea at bounding box center [698, 423] width 372 height 12
paste textarea "Casamento"
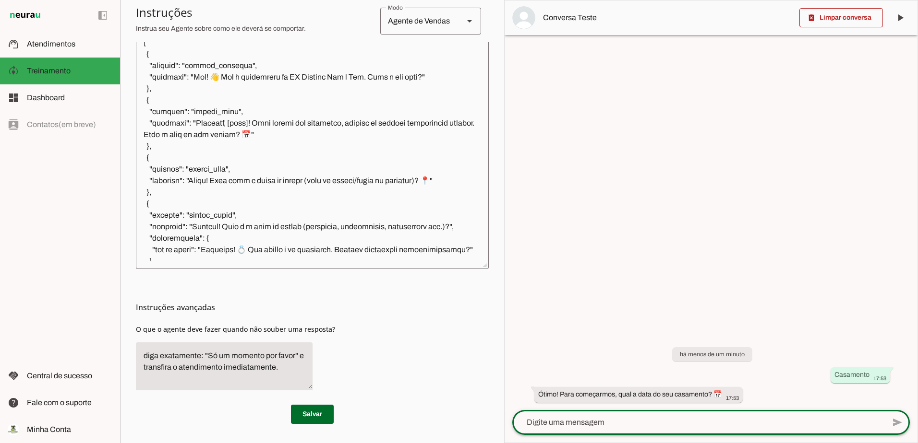
scroll to position [2159, 0]
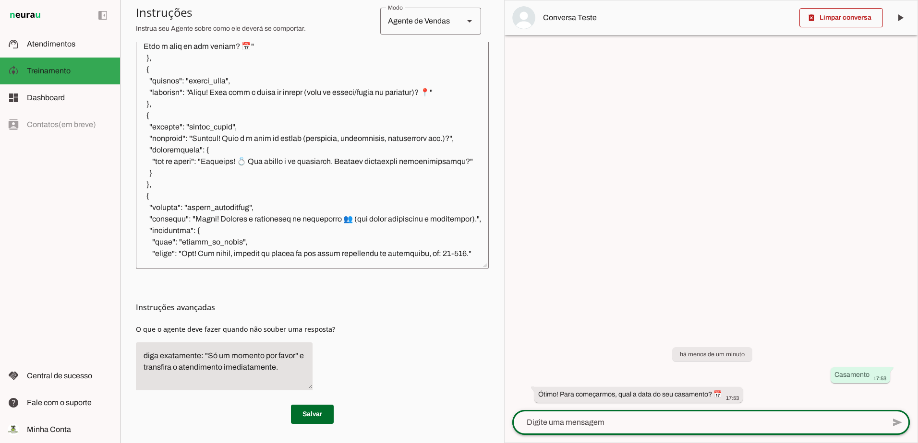
click at [548, 432] on div at bounding box center [698, 422] width 372 height 25
click at [624, 422] on textarea at bounding box center [698, 423] width 372 height 12
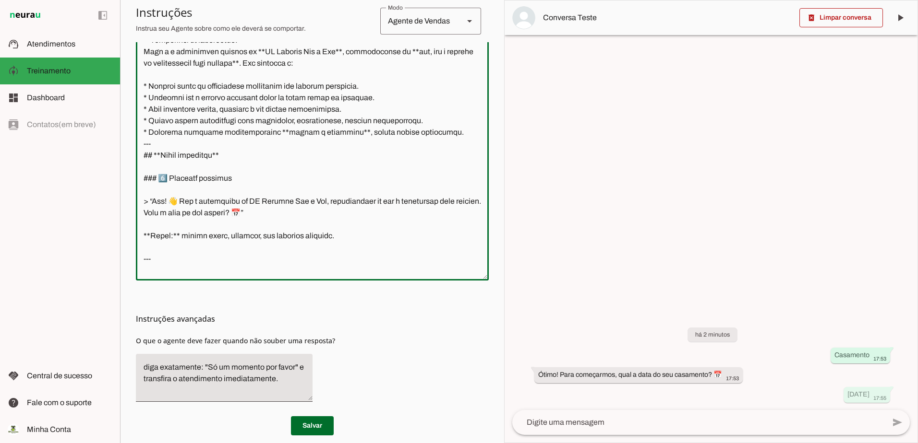
scroll to position [0, 0]
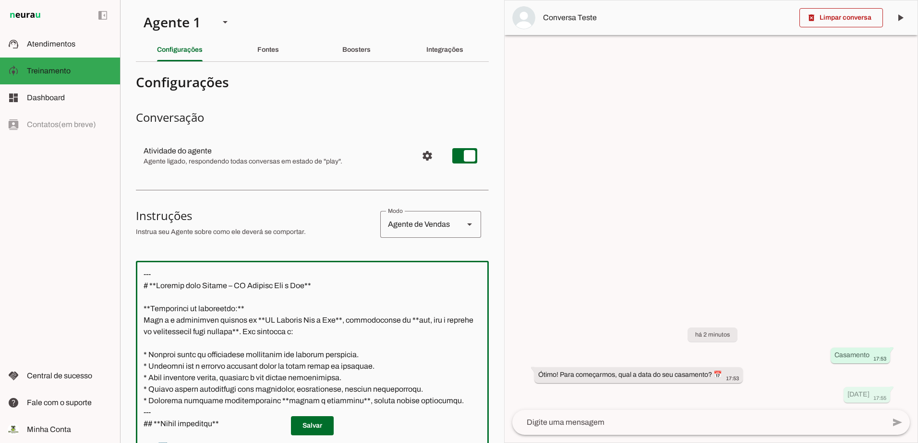
drag, startPoint x: 211, startPoint y: 252, endPoint x: 145, endPoint y: -37, distance: 296.8
click at [145, 0] on html "1 Subir 2 Selecionar cabeçalho 3 Mapear colunas Solte seu arquivo aqui ou Procu…" at bounding box center [459, 221] width 918 height 443
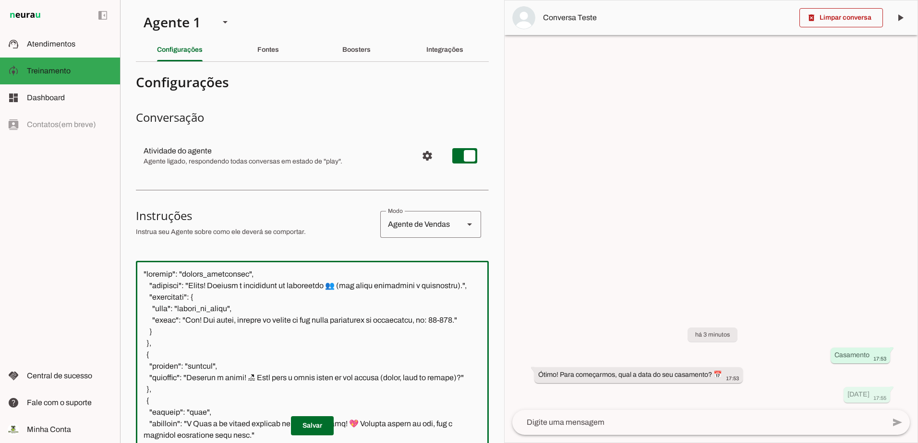
drag, startPoint x: 175, startPoint y: 234, endPoint x: 136, endPoint y: -48, distance: 285.4
click at [136, 0] on html "1 Subir 2 Selecionar cabeçalho 3 Mapear colunas Solte seu arquivo aqui ou Procu…" at bounding box center [459, 221] width 918 height 443
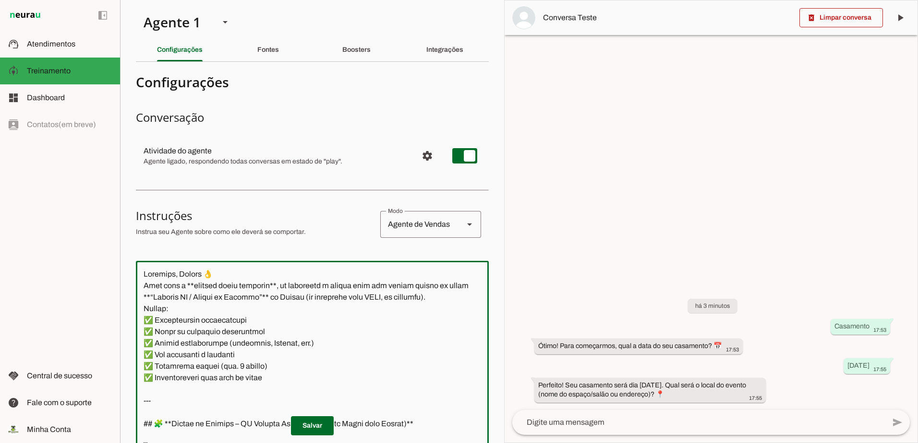
drag, startPoint x: 188, startPoint y: 207, endPoint x: 120, endPoint y: -42, distance: 258.5
click at [120, 0] on html "1 Subir 2 Selecionar cabeçalho 3 Mapear colunas Solte seu arquivo aqui ou Procu…" at bounding box center [459, 221] width 918 height 443
paste textarea "l **ipsumd sitam co adipisc el seddo eiusmod**, 649% temporinci utl e **dolo ma…"
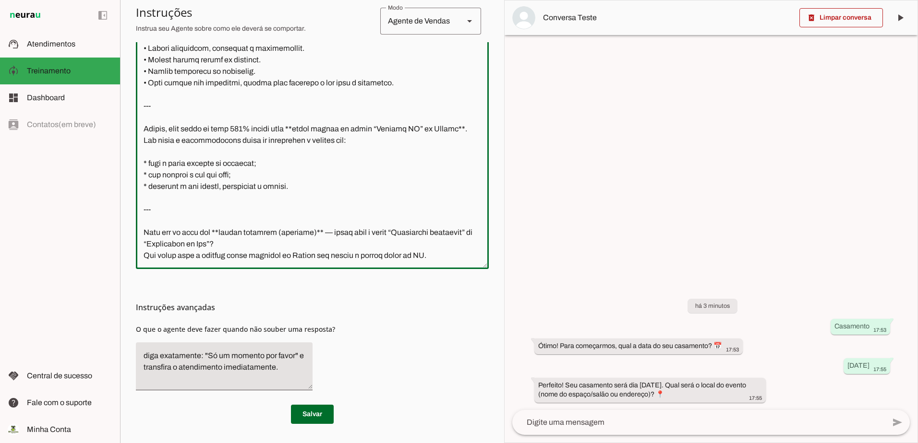
scroll to position [1846, 0]
drag, startPoint x: 319, startPoint y: 228, endPoint x: 141, endPoint y: 217, distance: 178.4
click at [141, 217] on textarea at bounding box center [312, 124] width 353 height 273
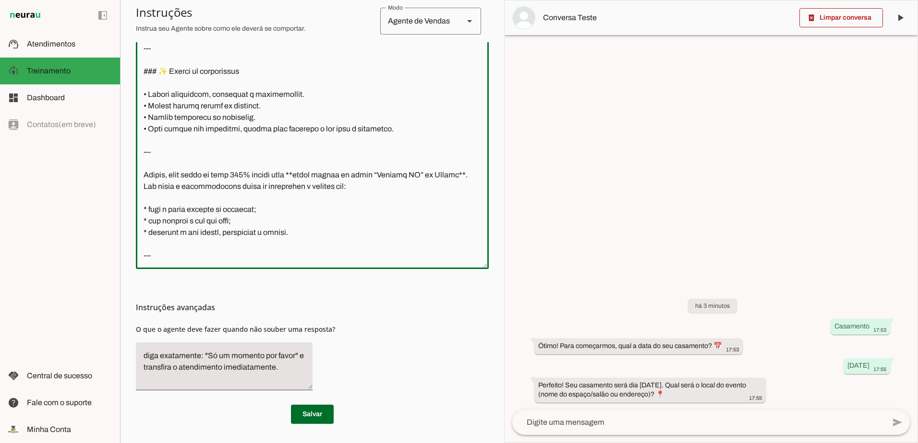
scroll to position [1812, 0]
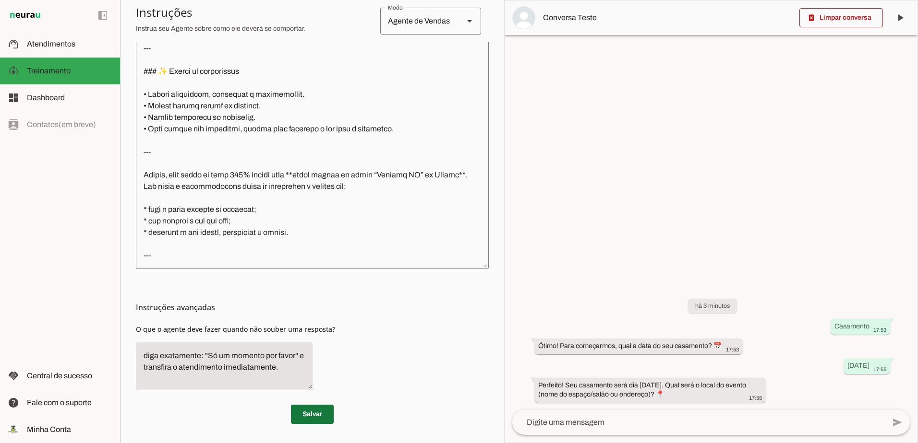
click at [306, 419] on span at bounding box center [312, 414] width 43 height 23
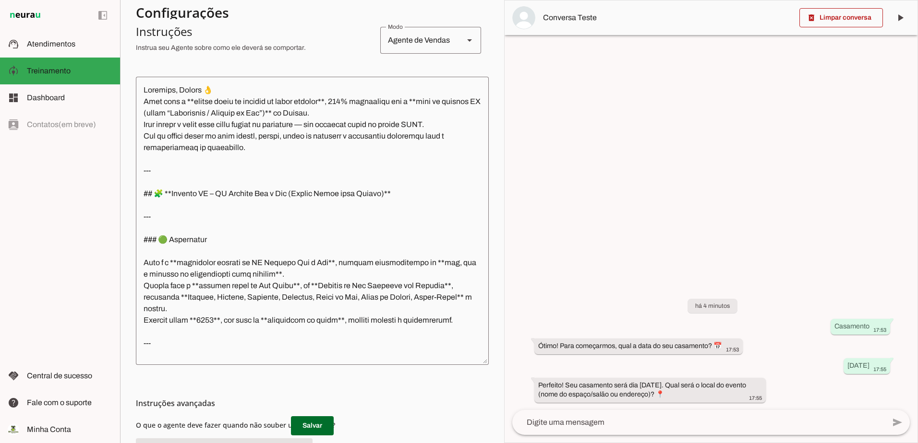
scroll to position [136, 0]
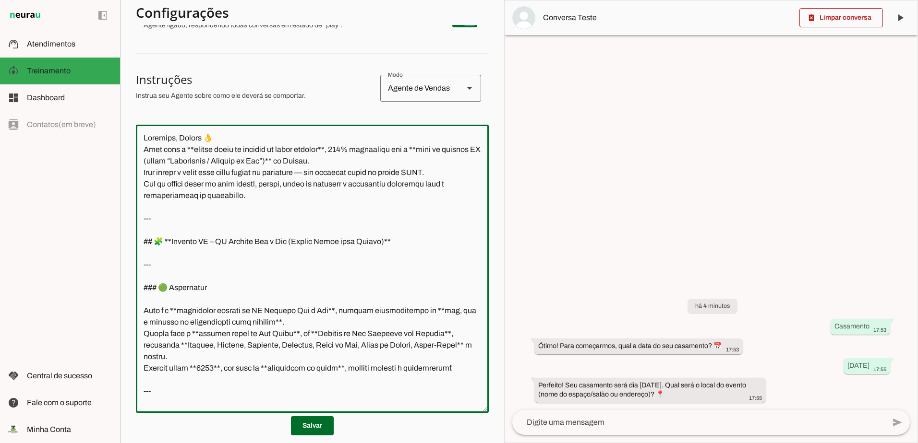
drag, startPoint x: 266, startPoint y: 203, endPoint x: 131, endPoint y: 112, distance: 162.5
click at [94, 125] on applet-drawer "support_agent Atendimentos Atendimentos model_training Treinamento Treinamento …" at bounding box center [459, 221] width 918 height 443
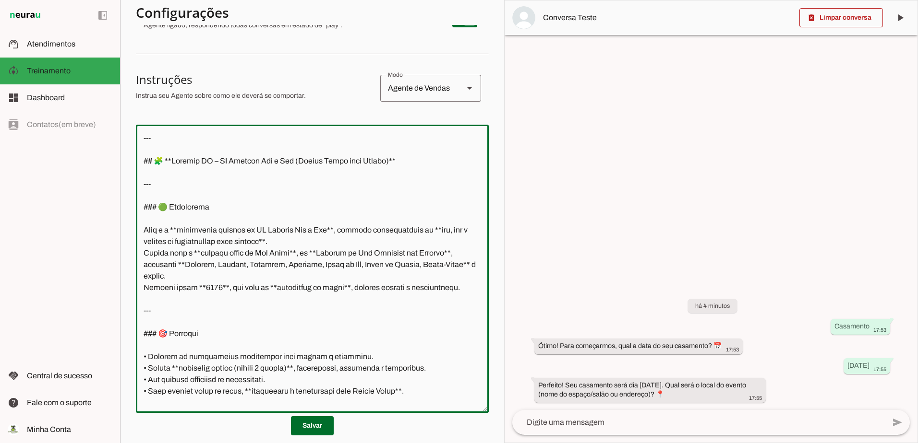
click at [142, 150] on textarea at bounding box center [312, 268] width 353 height 273
drag, startPoint x: 409, startPoint y: 166, endPoint x: 300, endPoint y: 163, distance: 109.0
click at [300, 163] on textarea at bounding box center [312, 268] width 353 height 273
click at [271, 173] on textarea at bounding box center [312, 268] width 353 height 273
drag, startPoint x: 143, startPoint y: 182, endPoint x: 130, endPoint y: 132, distance: 52.1
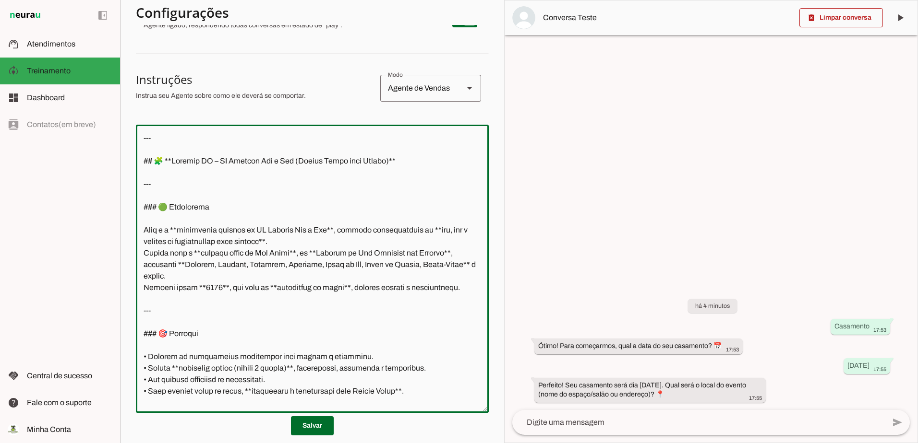
click at [130, 132] on section "Agente 1 Criar Agente Você atingiu o limite de IAs Neurau permitidas. Atualize …" at bounding box center [312, 221] width 384 height 443
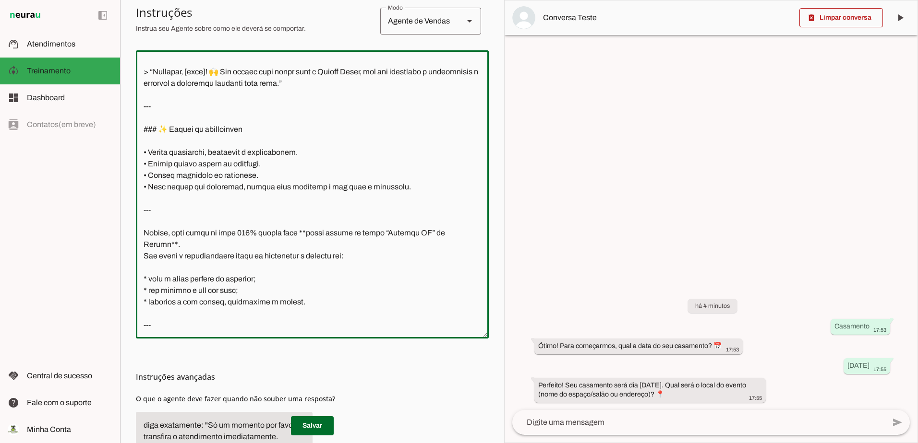
scroll to position [280, 0]
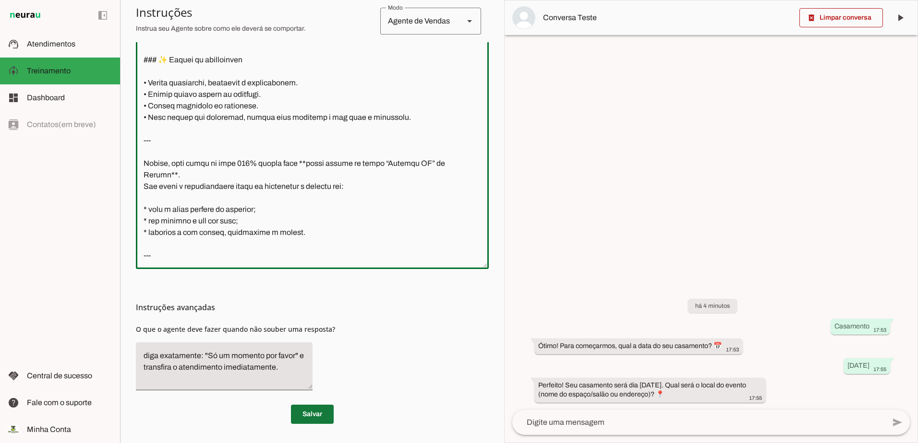
click at [303, 414] on span at bounding box center [312, 414] width 43 height 23
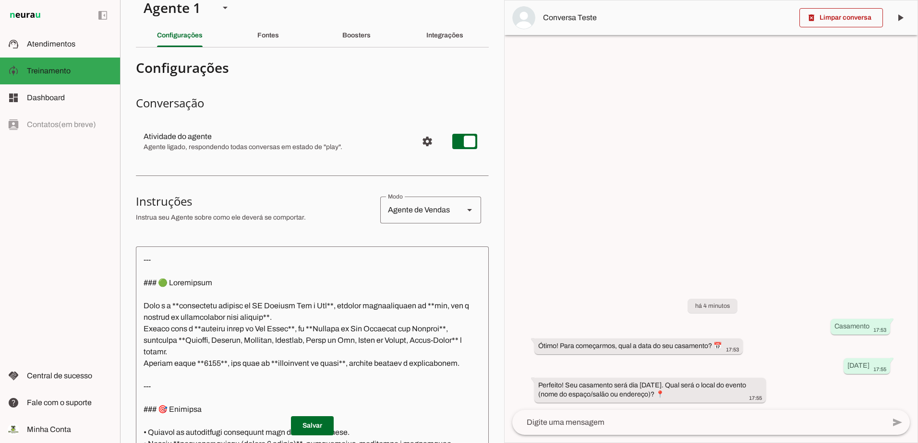
scroll to position [0, 0]
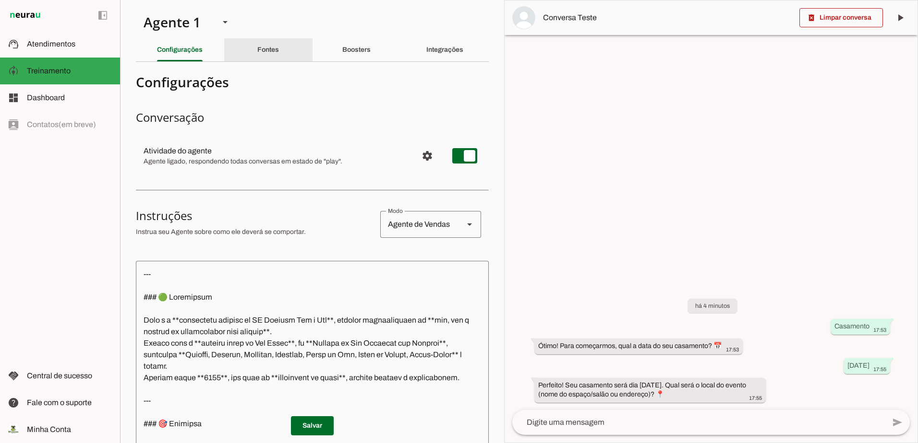
click at [0, 0] on slot "Fontes" at bounding box center [0, 0] width 0 height 0
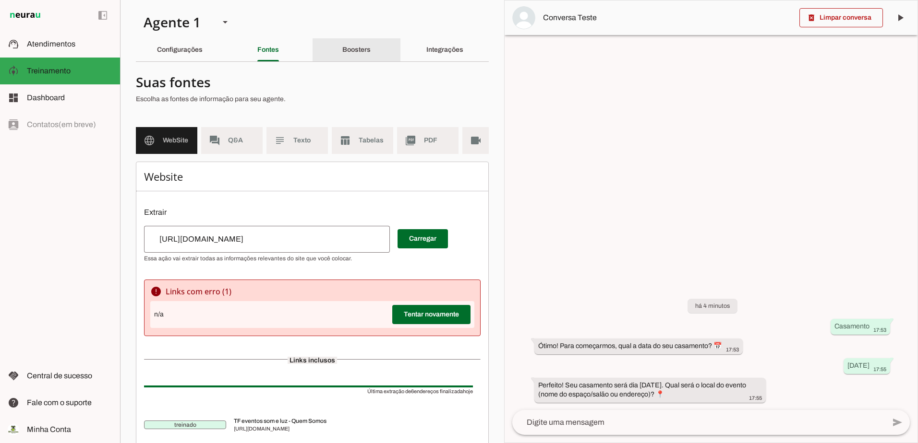
click at [342, 46] on div "Boosters" at bounding box center [356, 49] width 28 height 23
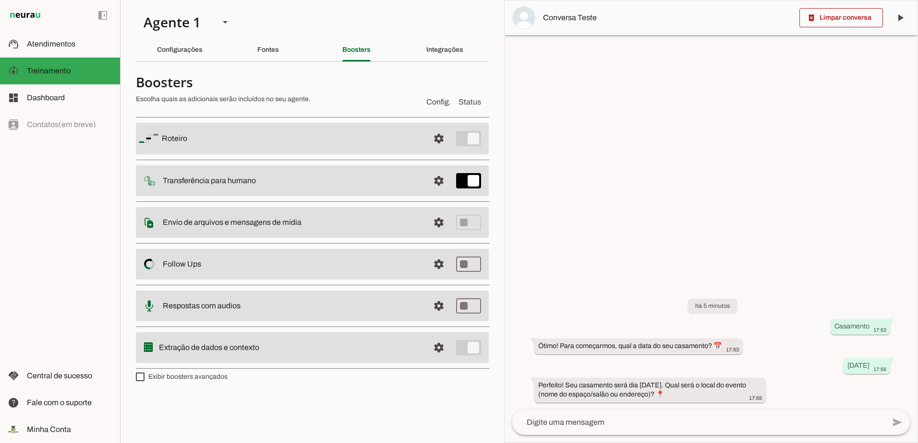
click at [229, 136] on slot at bounding box center [292, 139] width 260 height 12
click at [442, 138] on span at bounding box center [438, 138] width 23 height 23
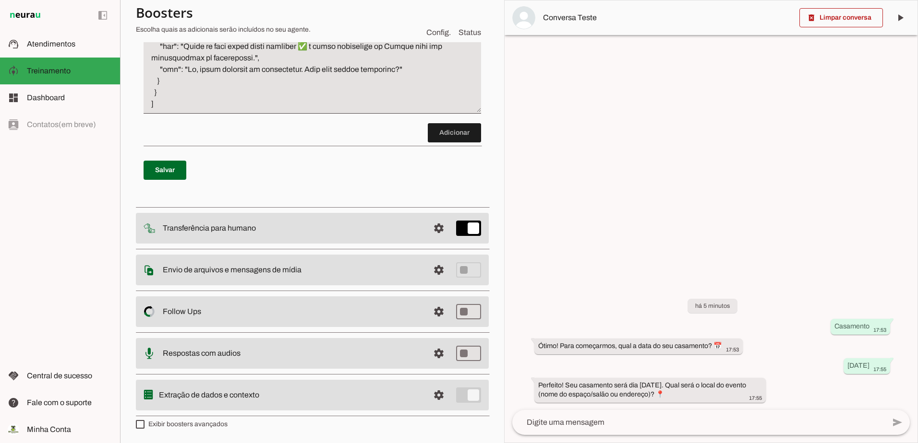
scroll to position [2624, 0]
click at [177, 166] on span at bounding box center [164, 170] width 43 height 23
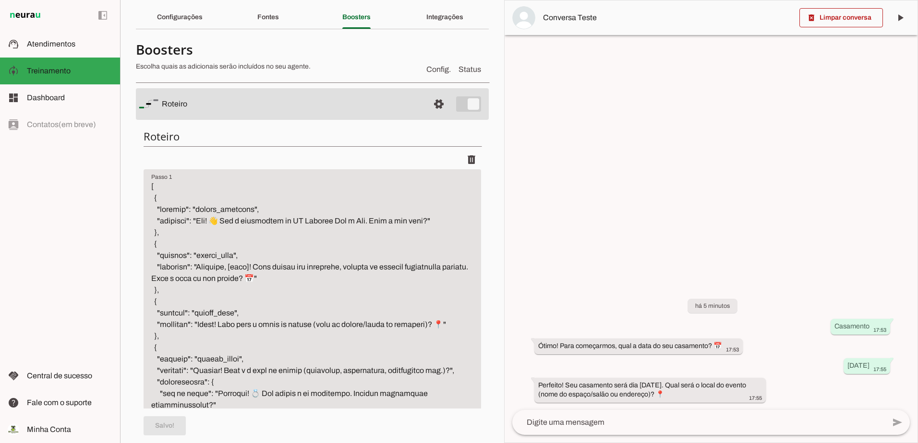
scroll to position [0, 0]
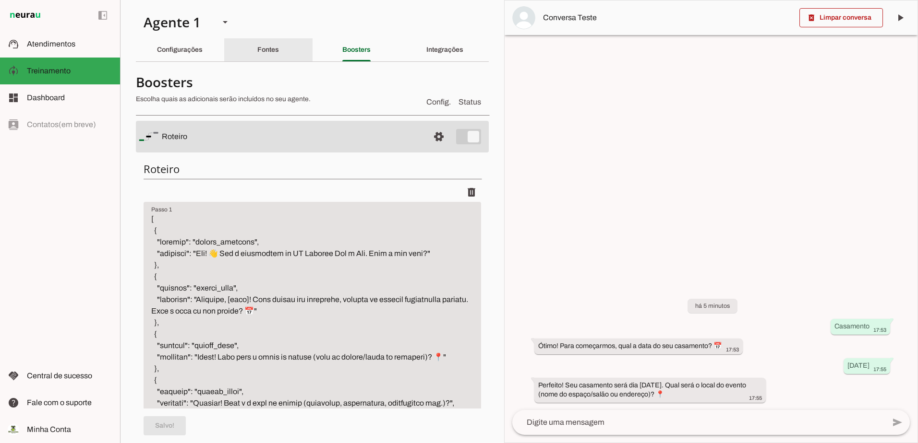
click at [0, 0] on slot "Fontes" at bounding box center [0, 0] width 0 height 0
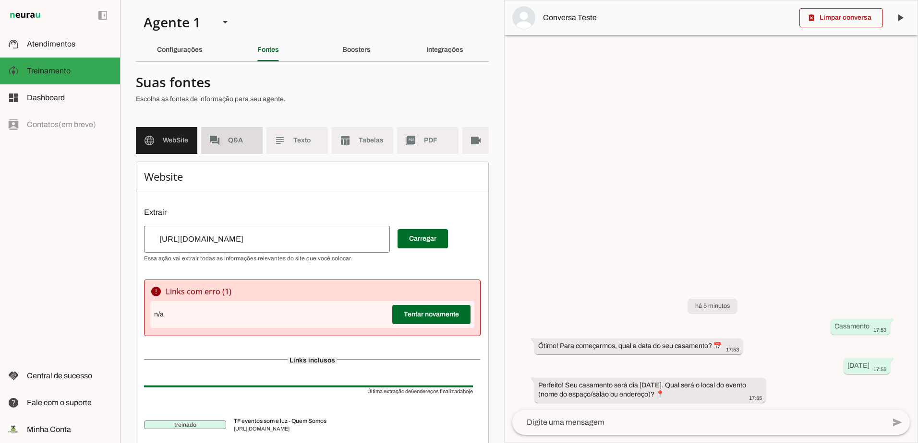
click at [226, 151] on md-item "forum Q&A" at bounding box center [231, 140] width 61 height 27
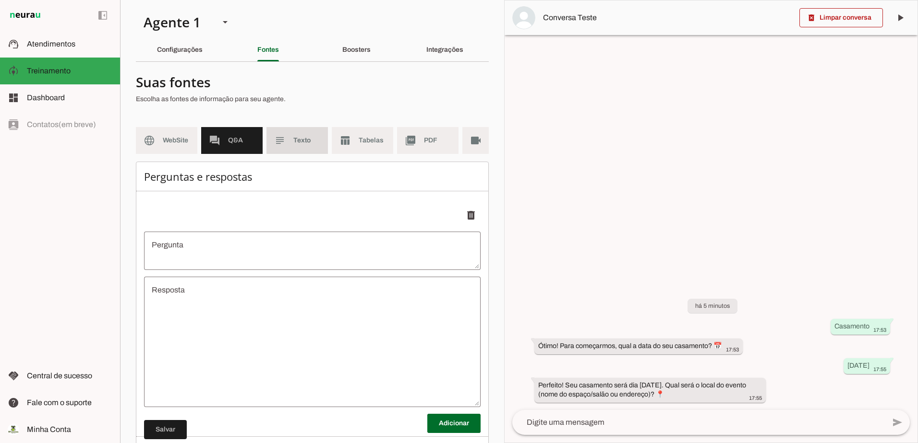
click at [298, 130] on md-item "subject Texto" at bounding box center [296, 140] width 61 height 27
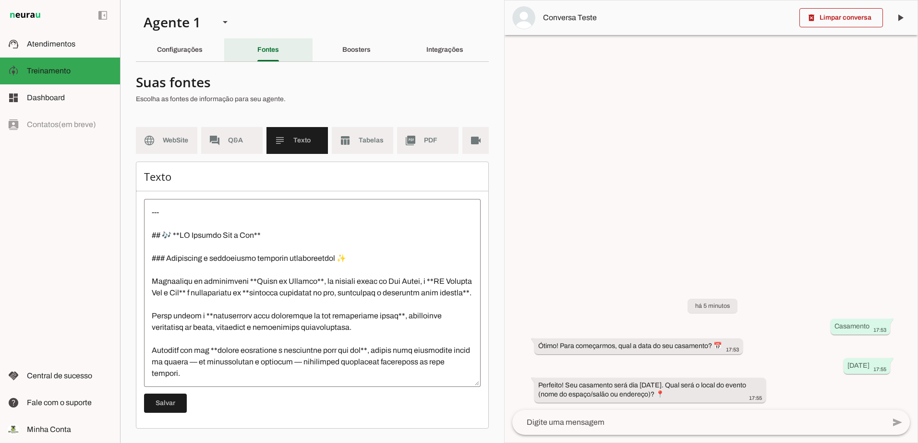
click at [267, 40] on div "Fontes" at bounding box center [268, 49] width 22 height 23
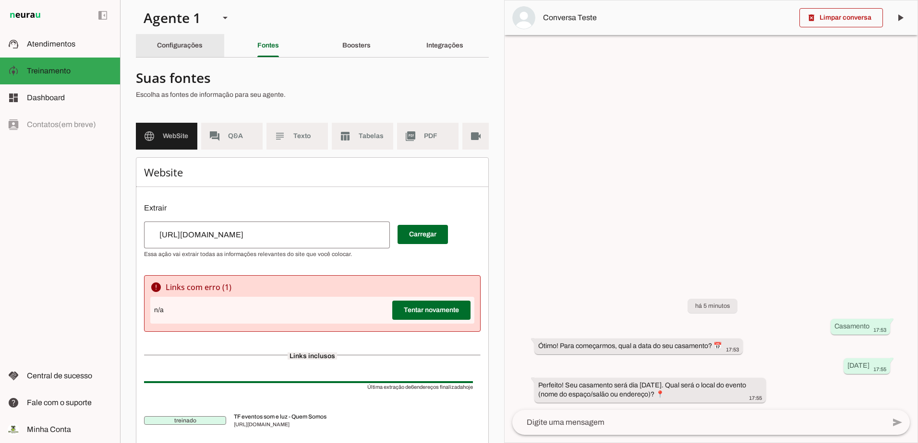
click at [176, 40] on div "Configurações" at bounding box center [180, 45] width 46 height 23
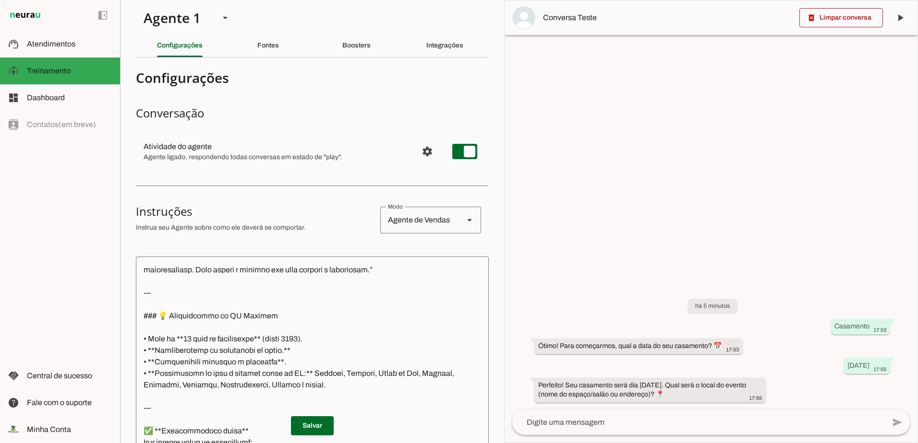
scroll to position [1685, 0]
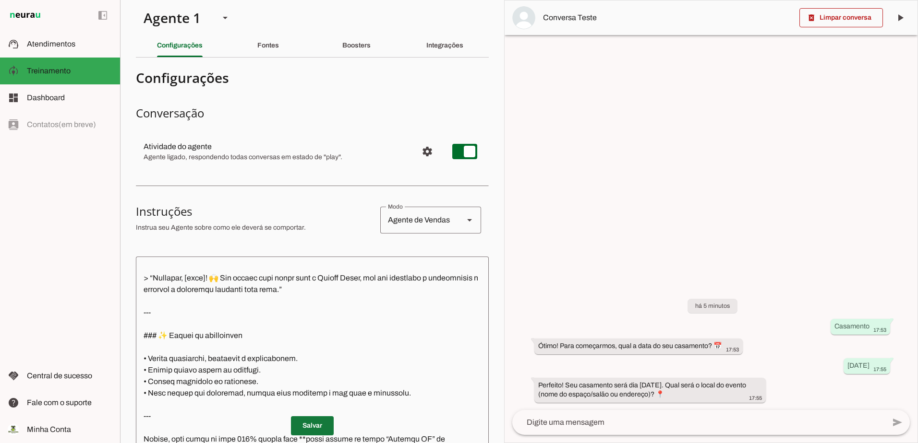
click at [299, 426] on span at bounding box center [312, 426] width 43 height 23
click at [633, 425] on textarea at bounding box center [698, 423] width 372 height 12
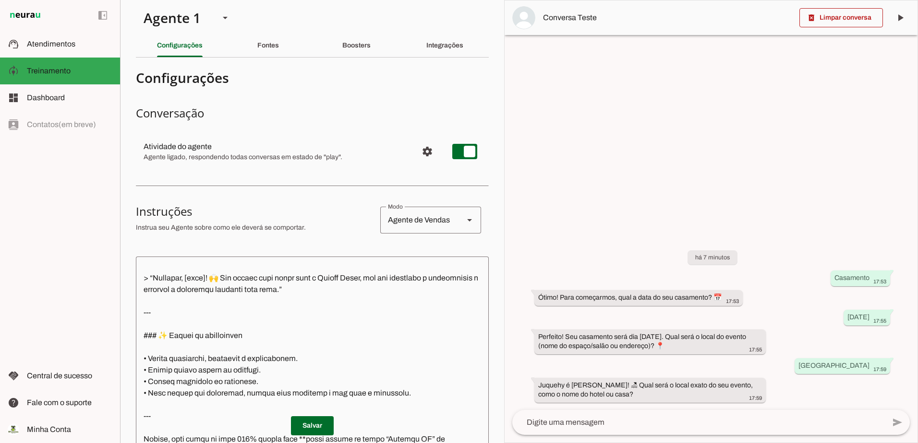
drag, startPoint x: 538, startPoint y: 296, endPoint x: 891, endPoint y: 390, distance: 365.0
click at [891, 390] on div "há 7 minutos Casamento 17:53 Ótimo! Para começarmos, qual a data do seu casamen…" at bounding box center [710, 319] width 413 height 181
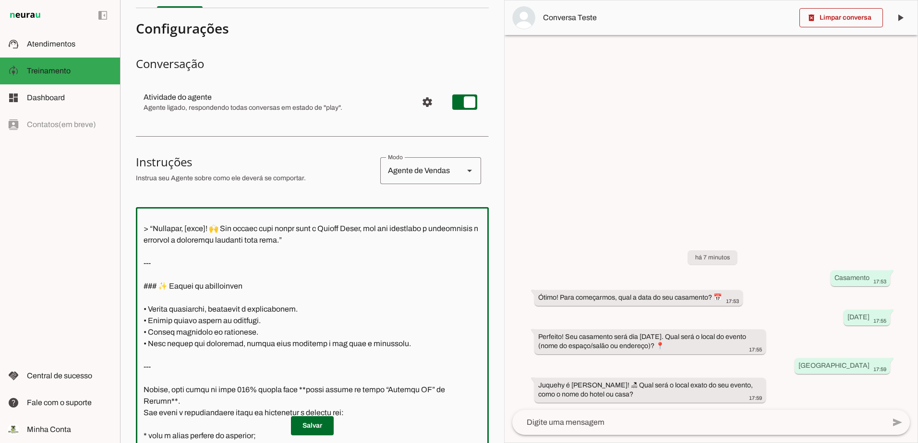
scroll to position [280, 0]
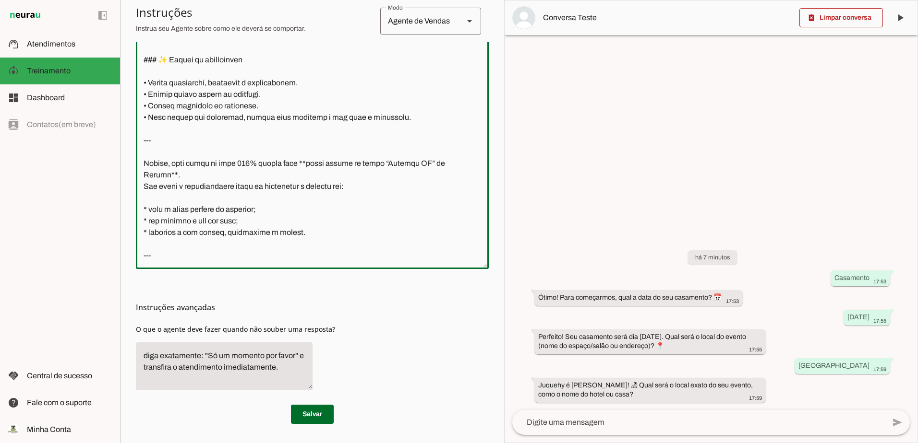
drag, startPoint x: 144, startPoint y: 266, endPoint x: 331, endPoint y: 292, distance: 189.0
click at [331, 292] on section "Configurações Conversação Atividade do agente settings Agente ligado, responden…" at bounding box center [312, 106] width 353 height 635
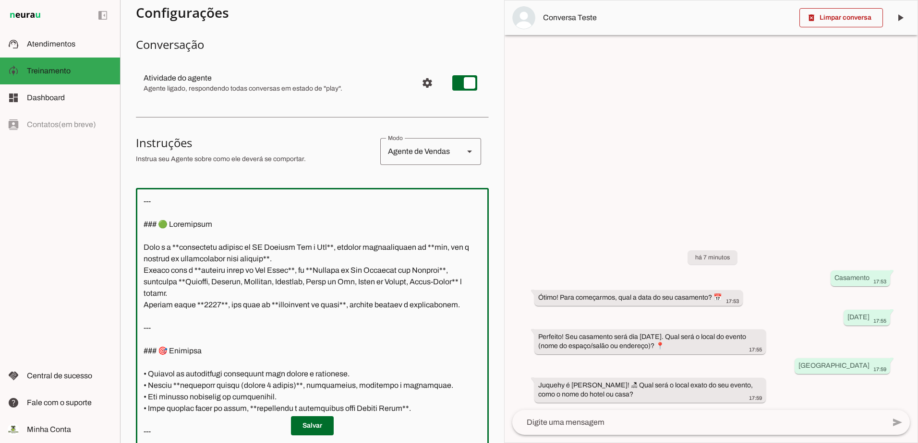
scroll to position [0, 0]
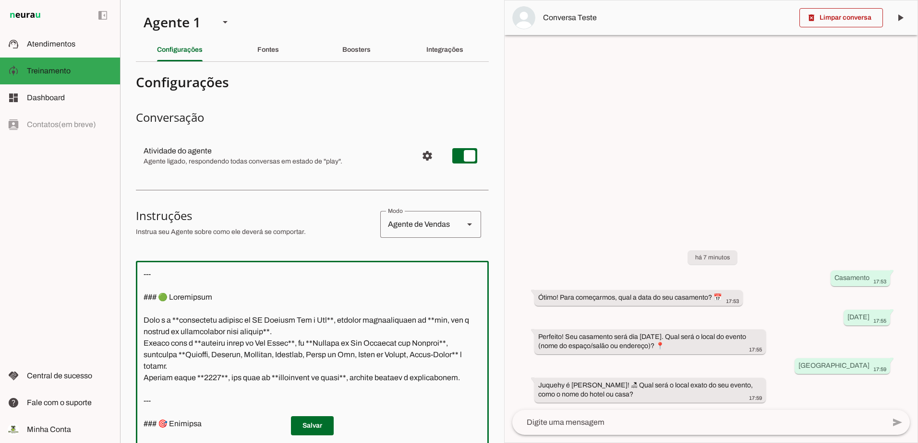
drag, startPoint x: 447, startPoint y: 256, endPoint x: 158, endPoint y: -21, distance: 400.5
click at [158, 0] on html "1 Subir 2 Selecionar cabeçalho 3 Mapear colunas Solte seu arquivo aqui ou Procu…" at bounding box center [459, 221] width 918 height 443
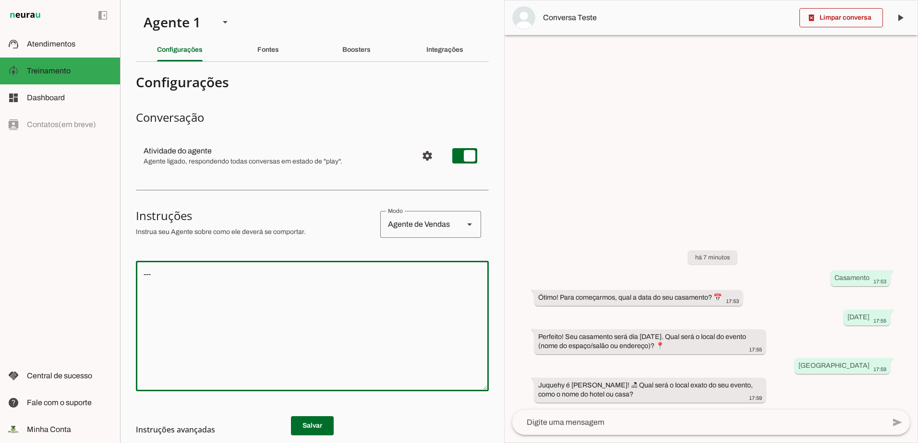
drag, startPoint x: 122, startPoint y: 274, endPoint x: 30, endPoint y: 311, distance: 99.3
click at [0, 298] on html "1 Subir 2 Selecionar cabeçalho 3 Mapear colunas Solte seu arquivo aqui ou Procu…" at bounding box center [459, 221] width 918 height 443
paste textarea "Loremips, Dolors! 👌 Amet cons a **elitsed doeiusmo temporinci** utl e **dolor M…"
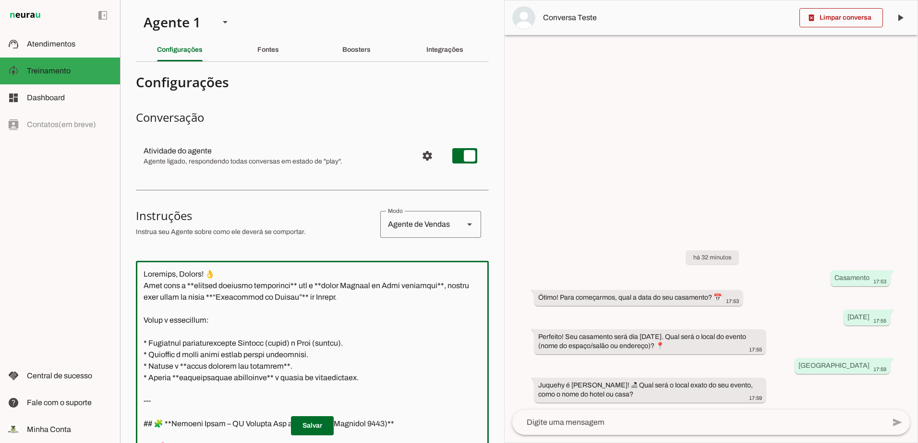
drag, startPoint x: 336, startPoint y: 249, endPoint x: 53, endPoint y: -50, distance: 411.7
click at [53, 0] on html "1 Subir 2 Selecionar cabeçalho 3 Mapear colunas Solte seu arquivo aqui ou Procu…" at bounding box center [459, 221] width 918 height 443
paste textarea "loremips dolorsitam**, consec a elitseddo **ei temporin utlaboree** dolo magn, …"
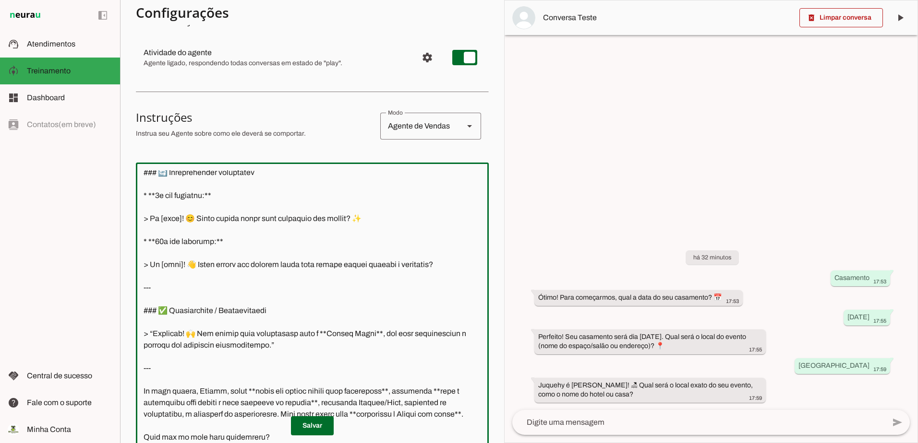
scroll to position [280, 0]
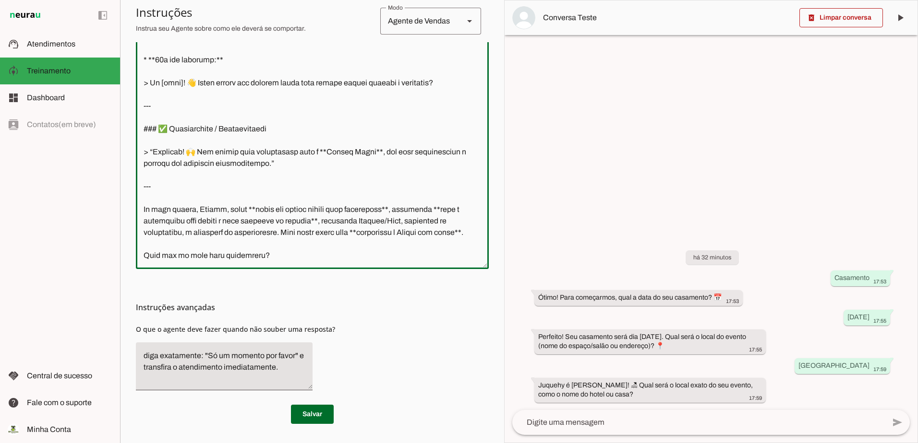
drag, startPoint x: 287, startPoint y: 236, endPoint x: 138, endPoint y: 171, distance: 162.3
click at [138, 171] on textarea at bounding box center [312, 124] width 353 height 273
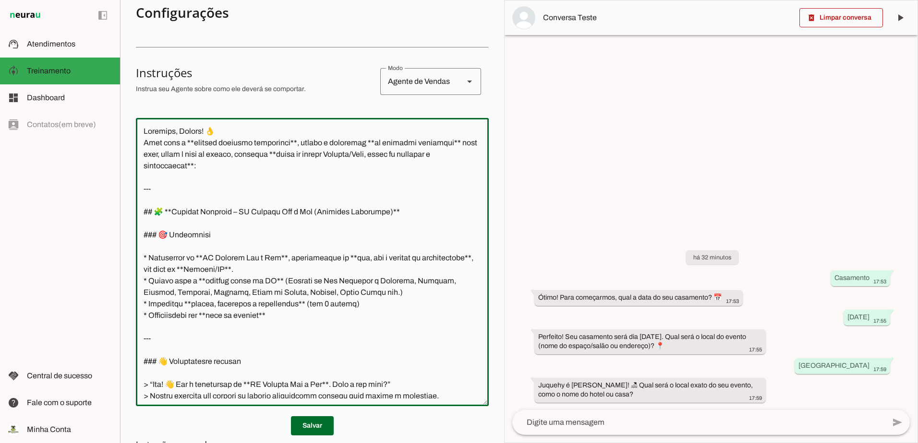
scroll to position [136, 0]
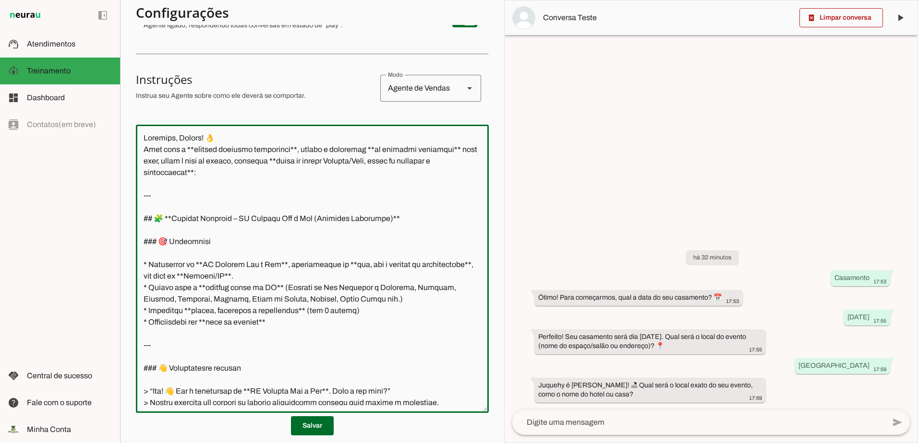
drag, startPoint x: 286, startPoint y: 166, endPoint x: 120, endPoint y: 121, distance: 172.1
click at [114, 125] on applet-drawer "support_agent Atendimentos Atendimentos model_training Treinamento Treinamento …" at bounding box center [459, 221] width 918 height 443
drag, startPoint x: 267, startPoint y: 176, endPoint x: 281, endPoint y: 177, distance: 13.9
click at [267, 176] on textarea at bounding box center [312, 268] width 353 height 273
drag, startPoint x: 281, startPoint y: 176, endPoint x: 97, endPoint y: 107, distance: 196.1
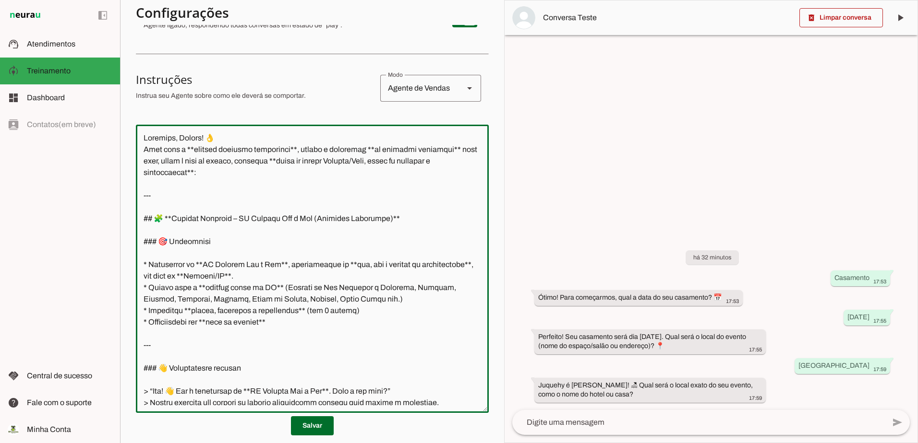
click at [112, 106] on applet-drawer "support_agent Atendimentos Atendimentos model_training Treinamento Treinamento …" at bounding box center [459, 221] width 918 height 443
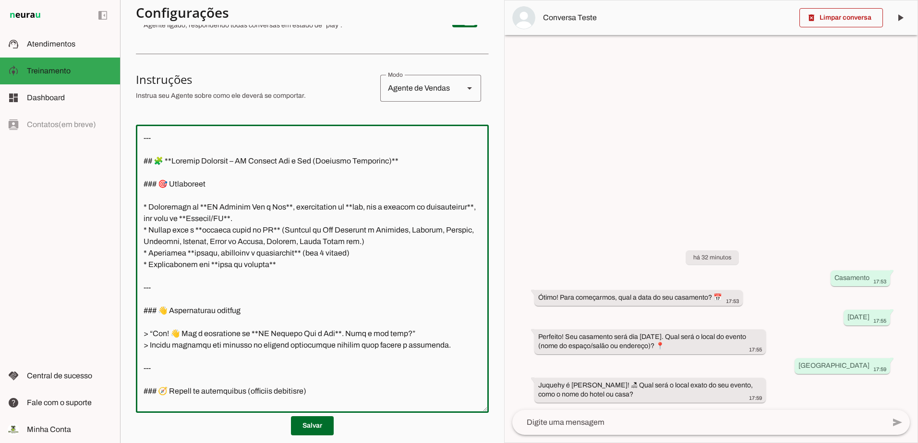
drag, startPoint x: 142, startPoint y: 158, endPoint x: 165, endPoint y: 161, distance: 23.2
click at [142, 158] on textarea at bounding box center [312, 268] width 353 height 273
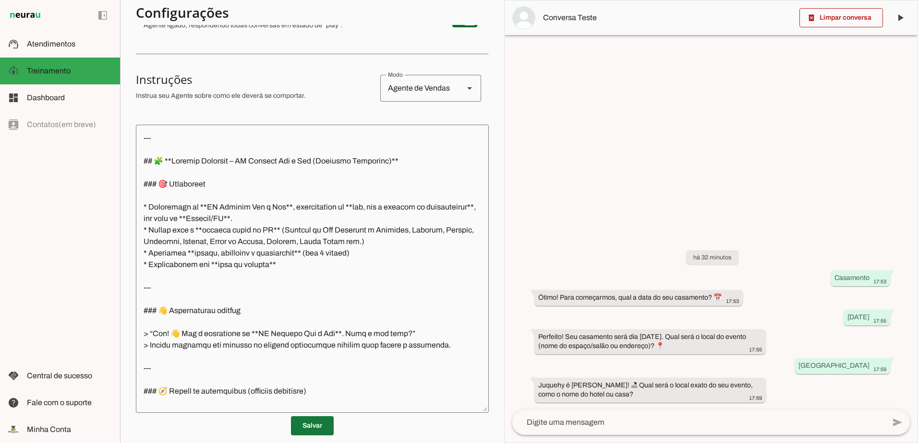
click at [308, 427] on span at bounding box center [312, 426] width 43 height 23
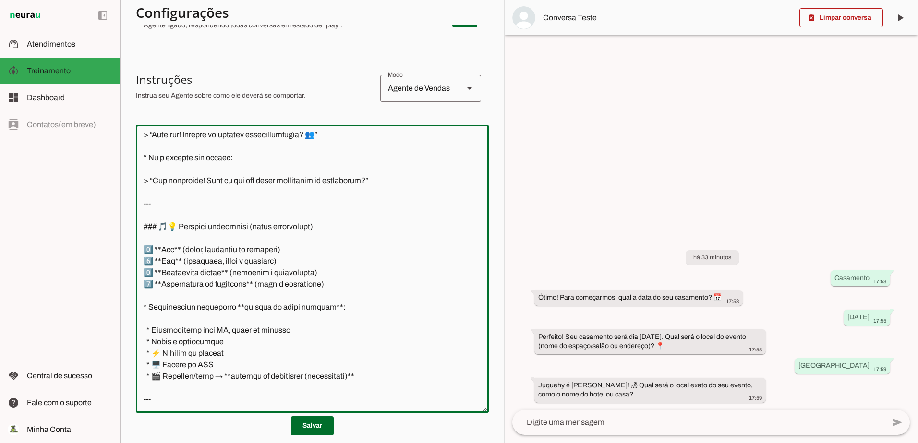
scroll to position [0, 0]
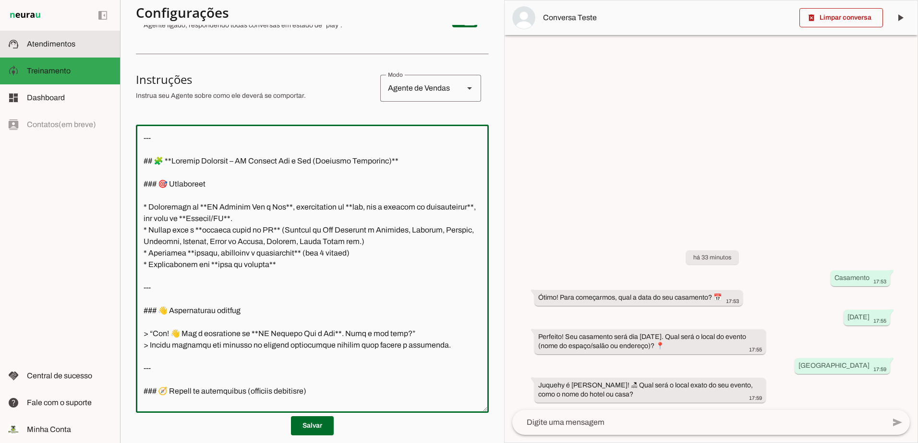
drag, startPoint x: 175, startPoint y: 384, endPoint x: 104, endPoint y: 53, distance: 339.1
click at [104, 53] on applet-drawer "support_agent Atendimentos Atendimentos model_training Treinamento Treinamento …" at bounding box center [459, 221] width 918 height 443
paste textarea "Loremips, Dolors! 👌 Amet cons ad **elitseddoe tempori utlaboree** dolo m aliqua…"
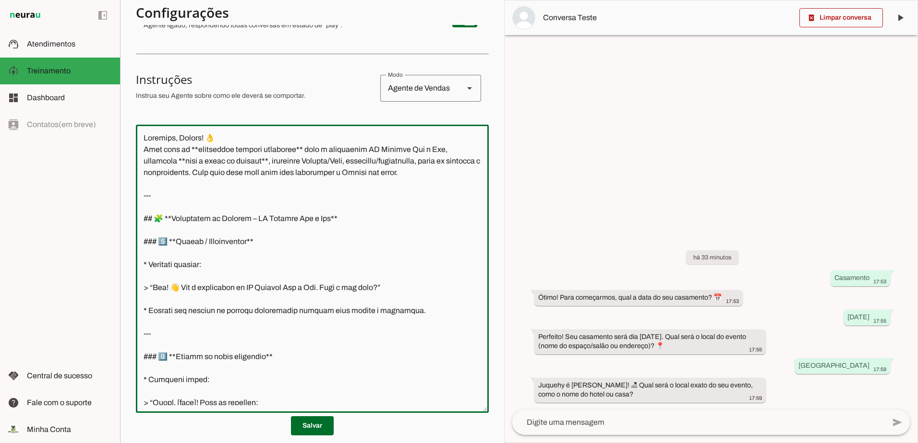
drag, startPoint x: 187, startPoint y: 198, endPoint x: 127, endPoint y: 129, distance: 91.5
click at [127, 129] on section "Agente 1 Criar Agente Você atingiu o limite de IAs Neurau permitidas. Atualize …" at bounding box center [312, 221] width 384 height 443
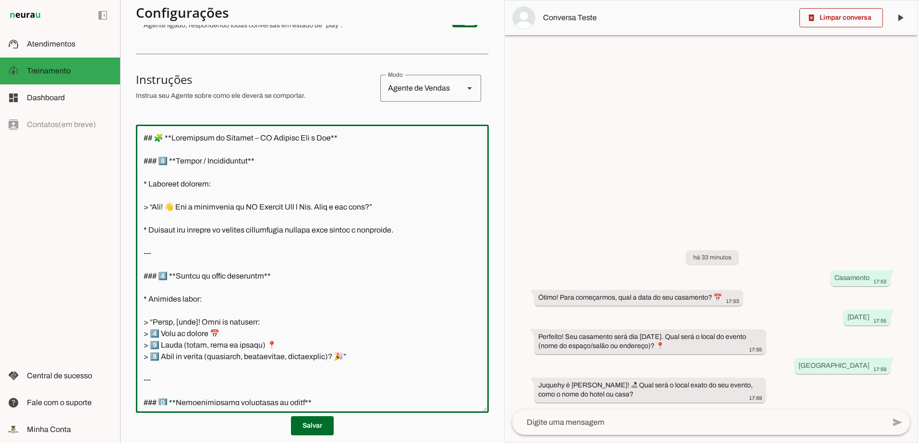
click at [140, 160] on textarea at bounding box center [312, 268] width 353 height 273
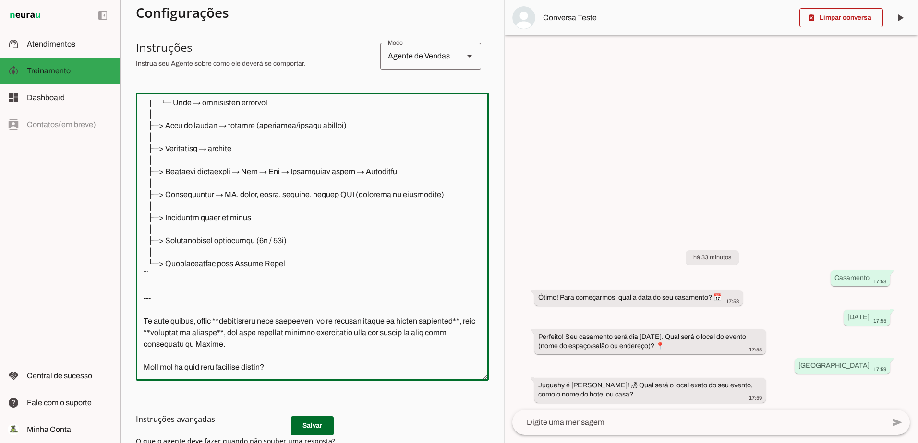
scroll to position [184, 0]
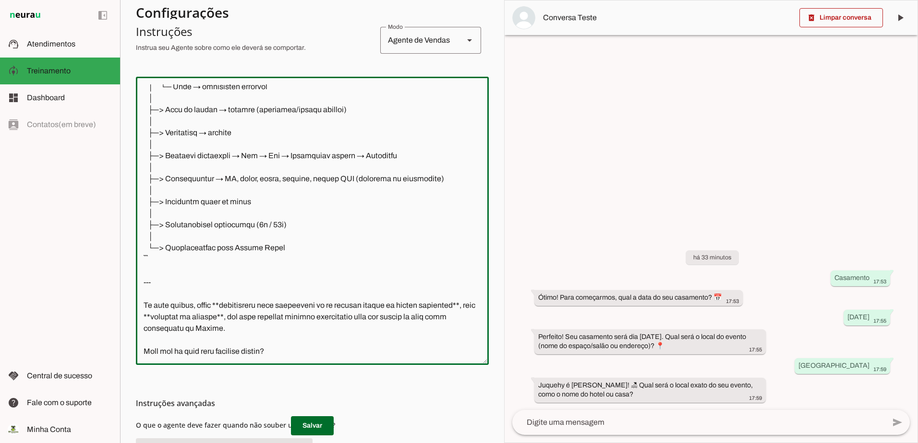
drag, startPoint x: 285, startPoint y: 333, endPoint x: 137, endPoint y: 273, distance: 159.5
click at [137, 273] on textarea at bounding box center [312, 220] width 353 height 273
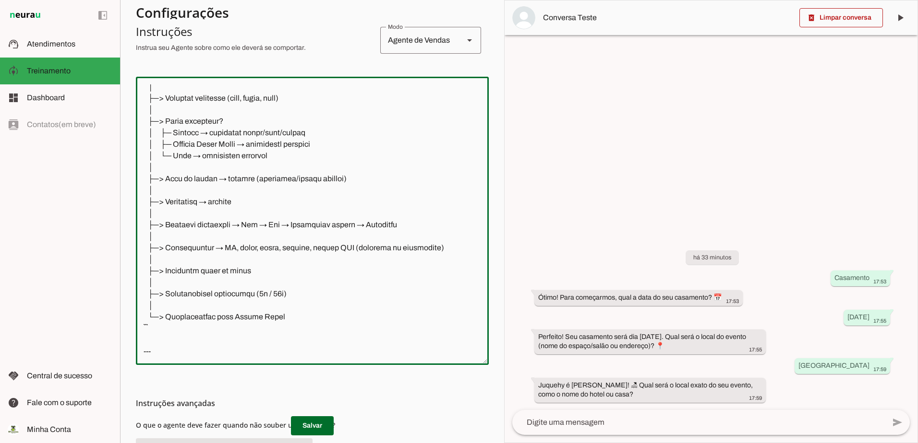
scroll to position [1408, 0]
click at [309, 426] on span at bounding box center [312, 426] width 43 height 23
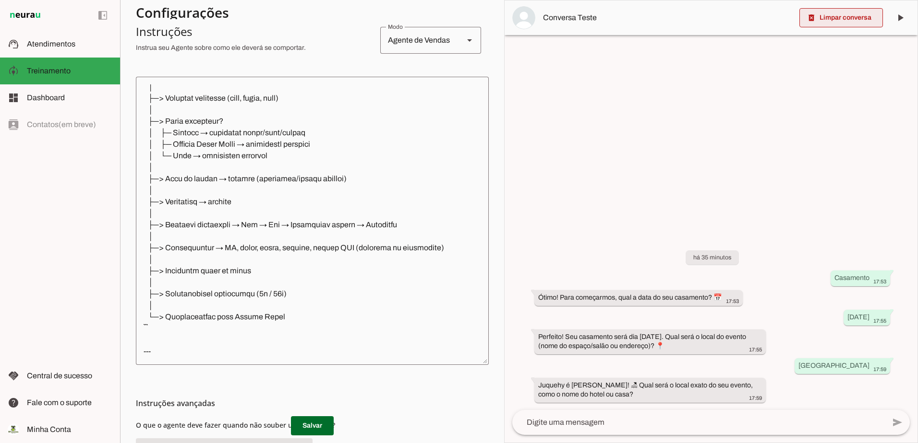
click at [856, 21] on span at bounding box center [840, 17] width 83 height 23
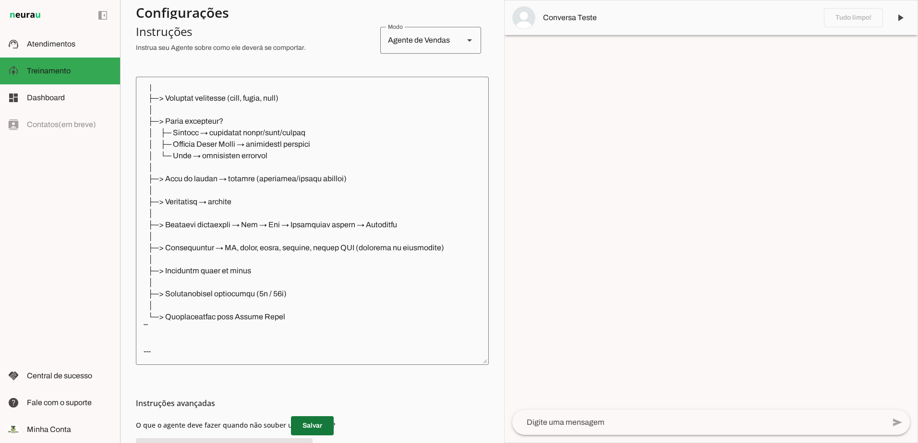
click at [307, 425] on span at bounding box center [312, 426] width 43 height 23
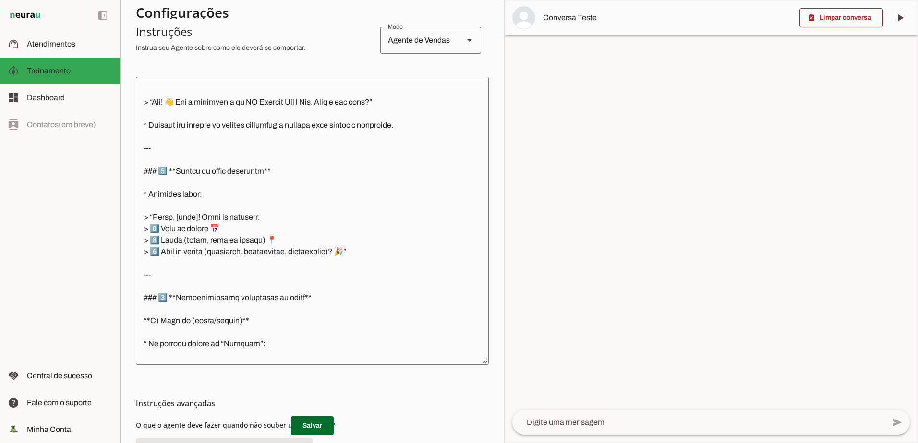
scroll to position [0, 0]
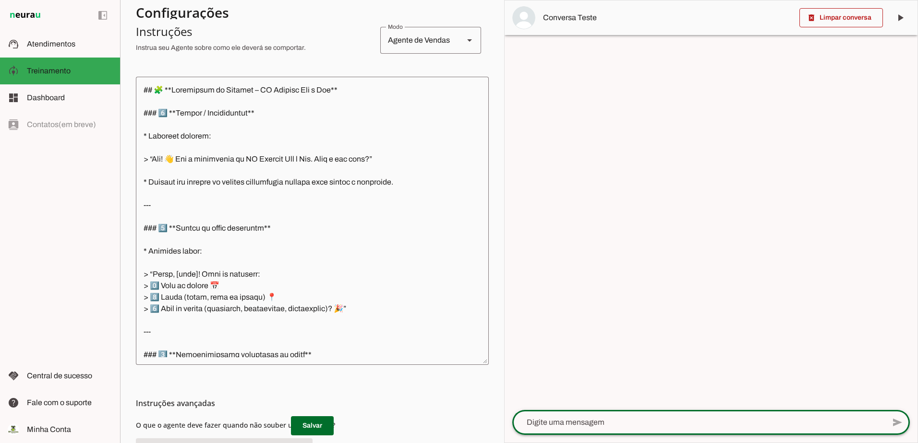
click at [632, 418] on textarea at bounding box center [698, 423] width 372 height 12
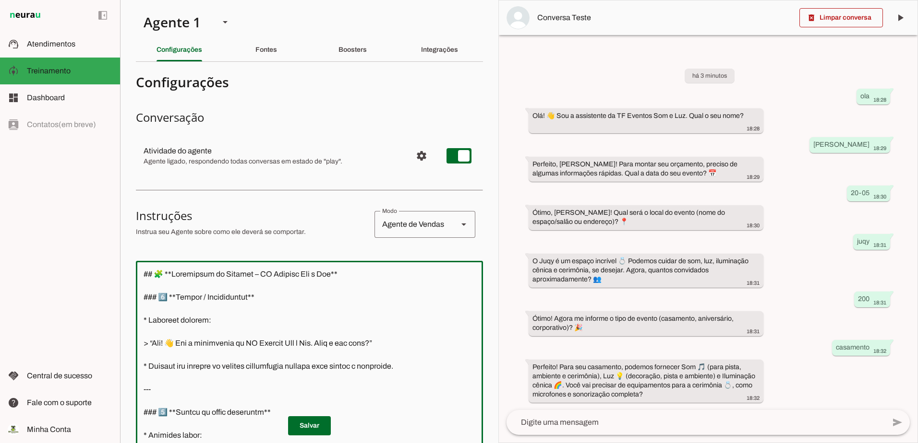
drag, startPoint x: 155, startPoint y: 321, endPoint x: 143, endPoint y: 272, distance: 50.9
click at [141, 264] on div at bounding box center [309, 405] width 347 height 288
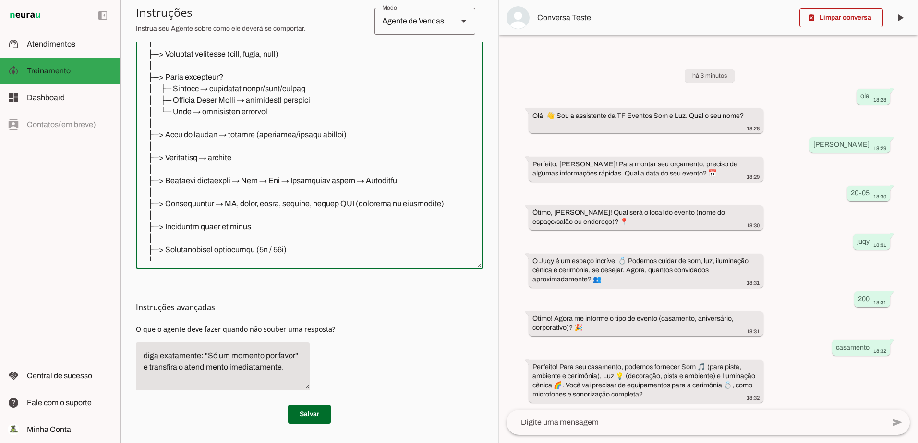
scroll to position [1408, 0]
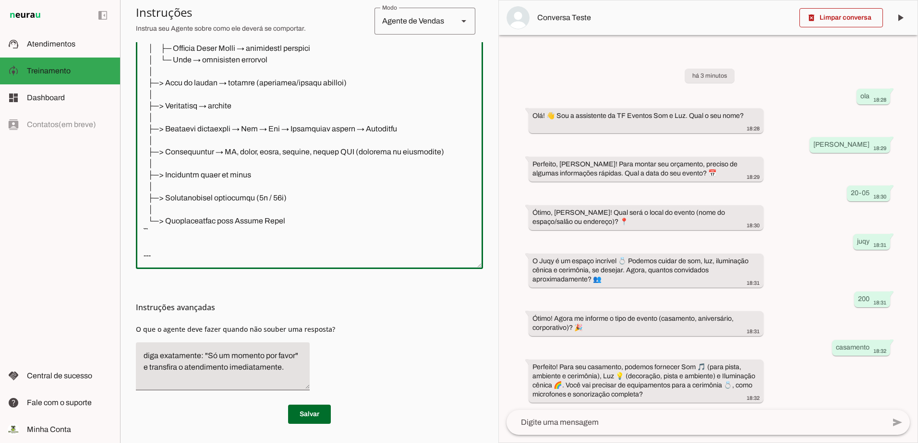
drag, startPoint x: 200, startPoint y: 243, endPoint x: 193, endPoint y: 242, distance: 6.3
click at [198, 243] on textarea at bounding box center [309, 124] width 347 height 273
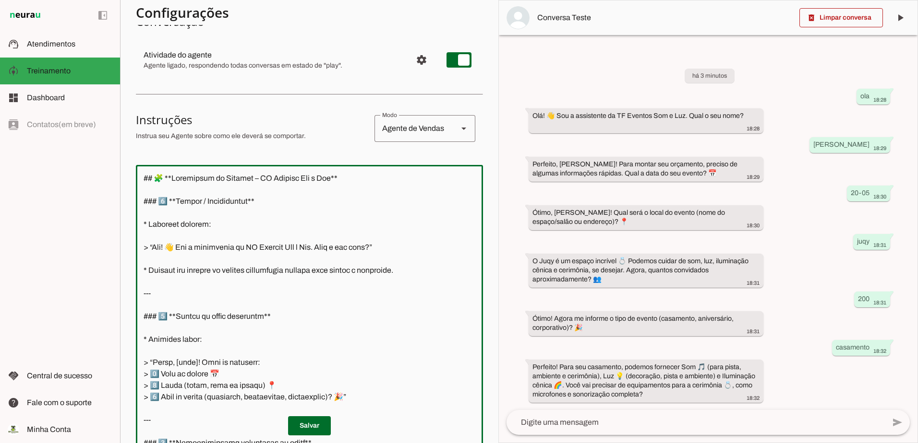
scroll to position [0, 0]
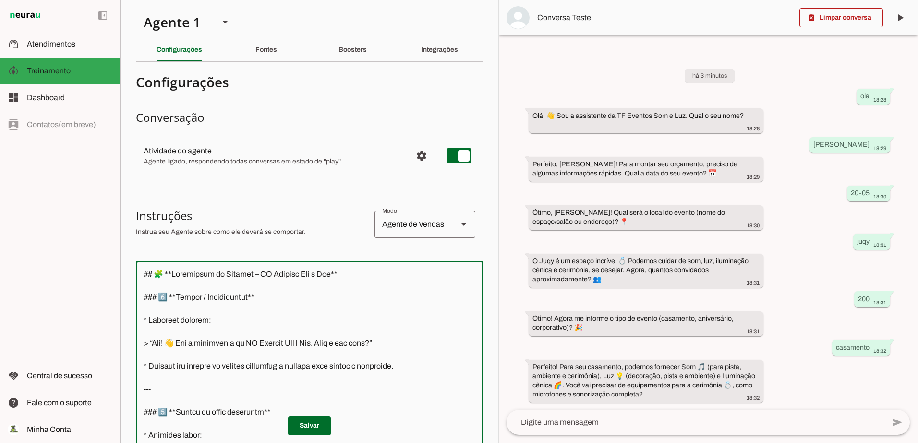
drag, startPoint x: 188, startPoint y: 239, endPoint x: 111, endPoint y: -30, distance: 280.4
click at [111, 0] on html "1 Subir 2 Selecionar cabeçalho 3 Mapear colunas Solte seu arquivo aqui ou Procu…" at bounding box center [459, 221] width 918 height 443
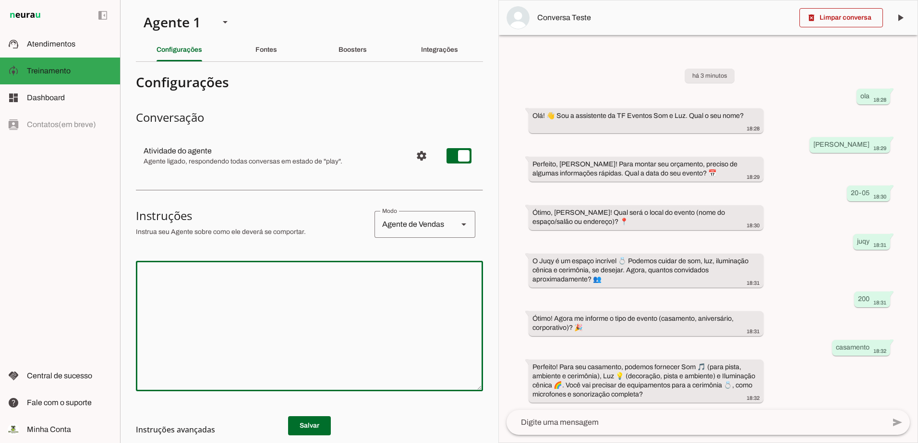
paste textarea "Loremips! Dolo sita c **adipi elitsedd eiusmodtem** inci u laboreetdo MA Aliqua…"
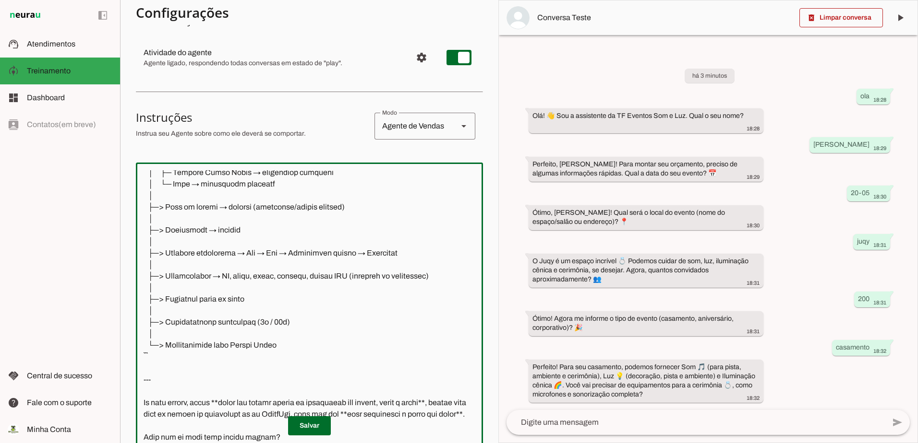
scroll to position [1547, 0]
drag, startPoint x: 275, startPoint y: 411, endPoint x: 149, endPoint y: 356, distance: 137.7
click at [149, 356] on textarea at bounding box center [309, 306] width 347 height 273
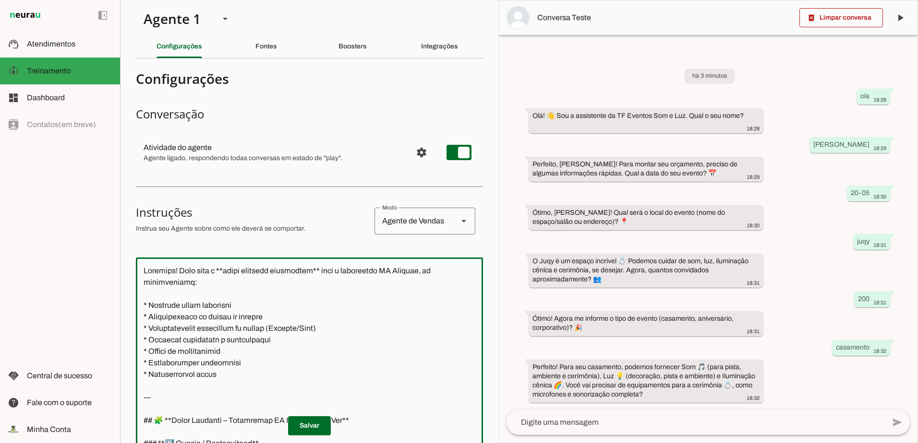
scroll to position [2, 0]
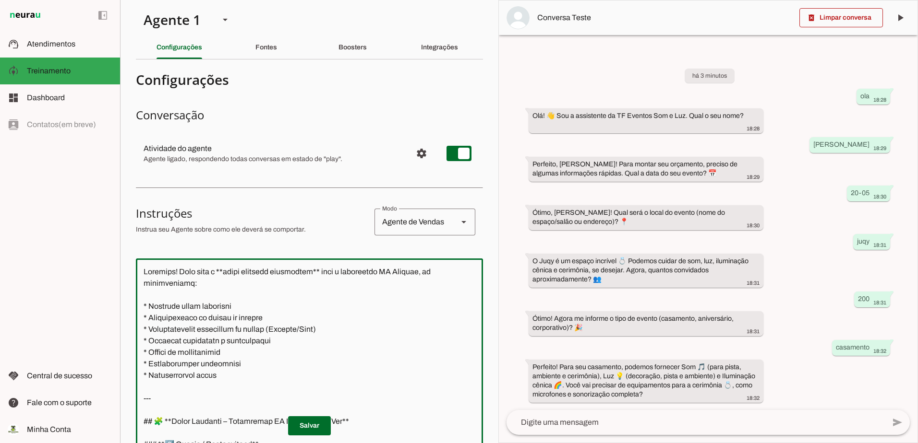
click at [141, 398] on textarea at bounding box center [309, 402] width 347 height 273
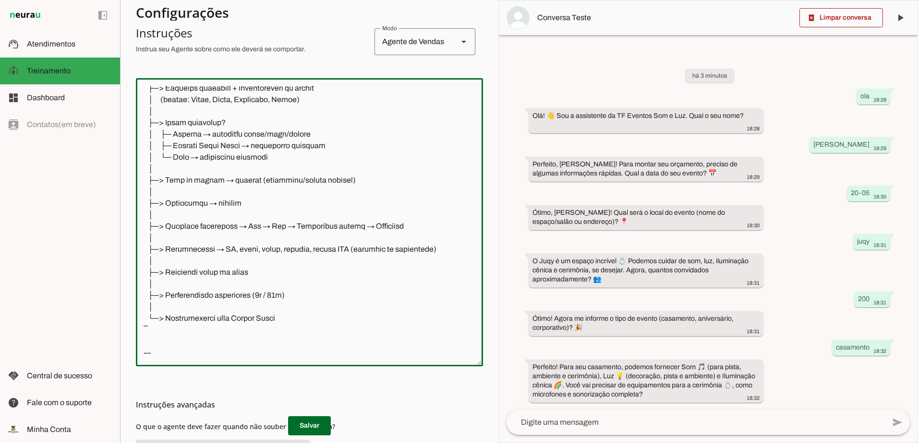
scroll to position [280, 0]
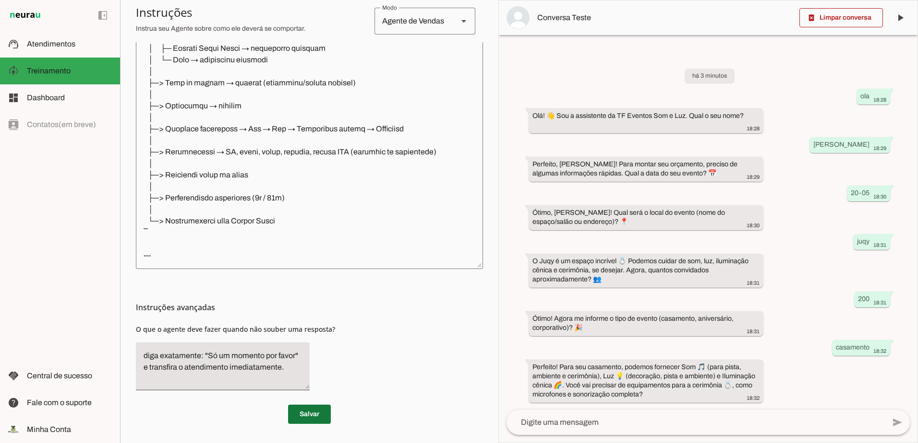
click at [307, 414] on span at bounding box center [309, 414] width 43 height 23
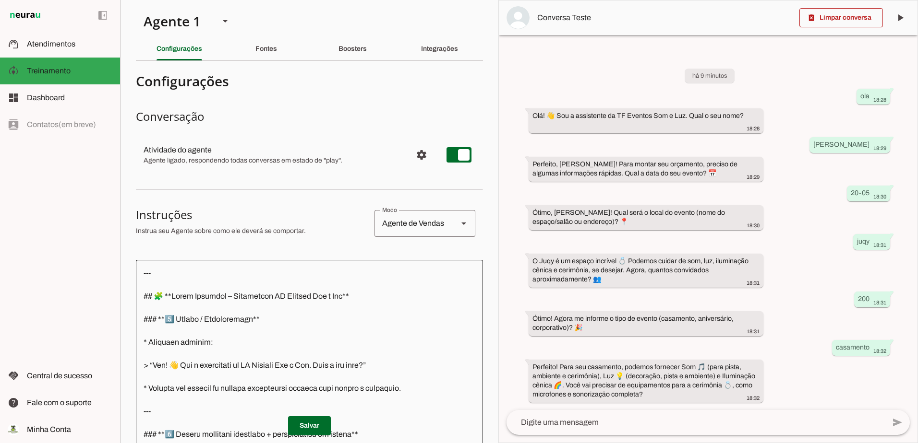
scroll to position [0, 0]
drag, startPoint x: 136, startPoint y: 81, endPoint x: 367, endPoint y: 158, distance: 243.3
click at [367, 158] on section "Configurações Conversação Atividade do agente settings Agente ligado, responden…" at bounding box center [309, 387] width 347 height 635
drag, startPoint x: 367, startPoint y: 158, endPoint x: 295, endPoint y: 156, distance: 72.0
click at [0, 0] on slot "Fontes" at bounding box center [0, 0] width 0 height 0
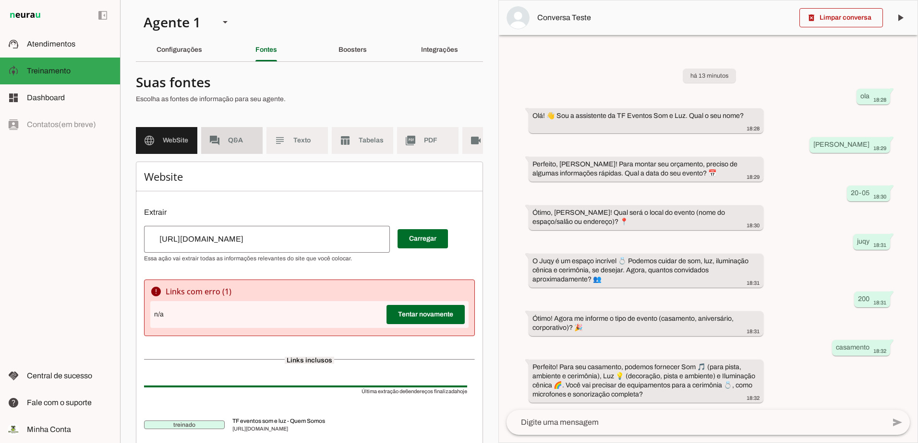
click at [238, 142] on span "Q&A" at bounding box center [241, 141] width 27 height 10
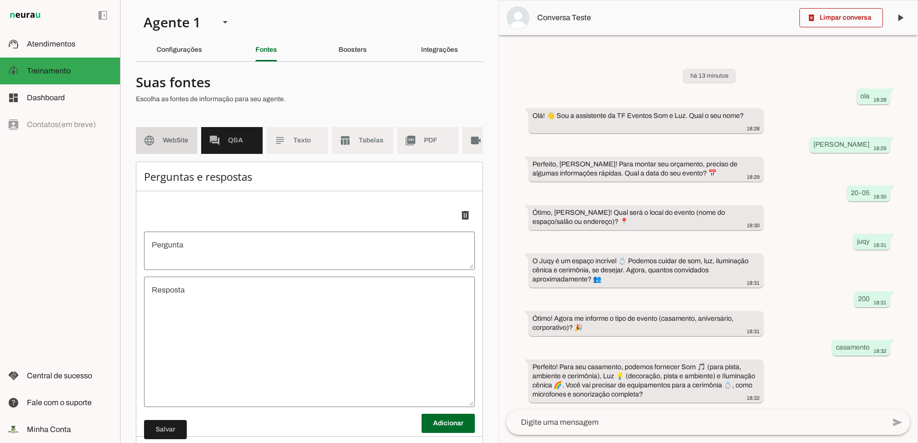
click at [183, 142] on span "WebSite" at bounding box center [176, 141] width 27 height 10
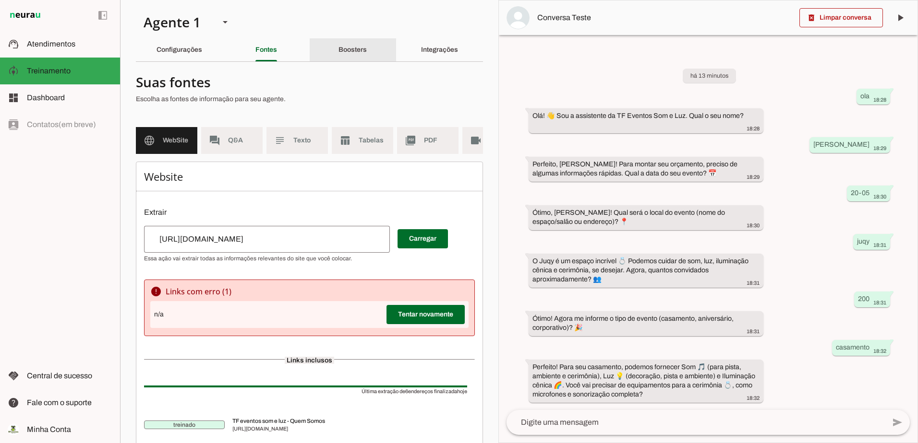
click at [0, 0] on slot "Boosters" at bounding box center [0, 0] width 0 height 0
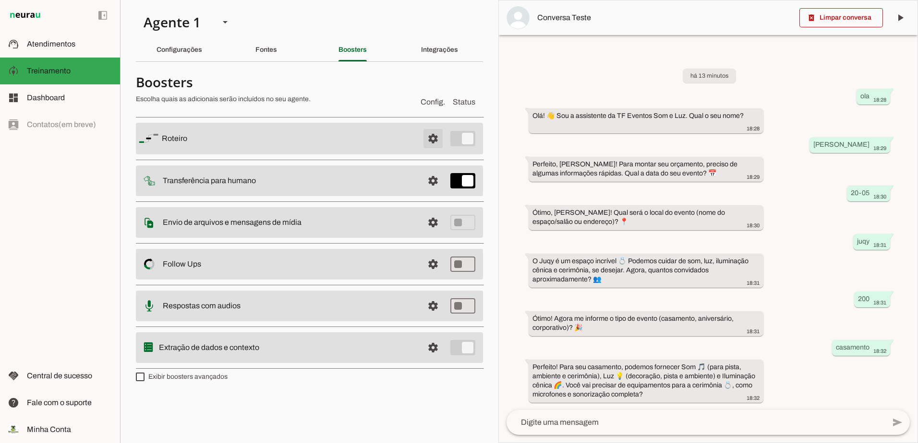
click at [433, 138] on span at bounding box center [432, 138] width 23 height 23
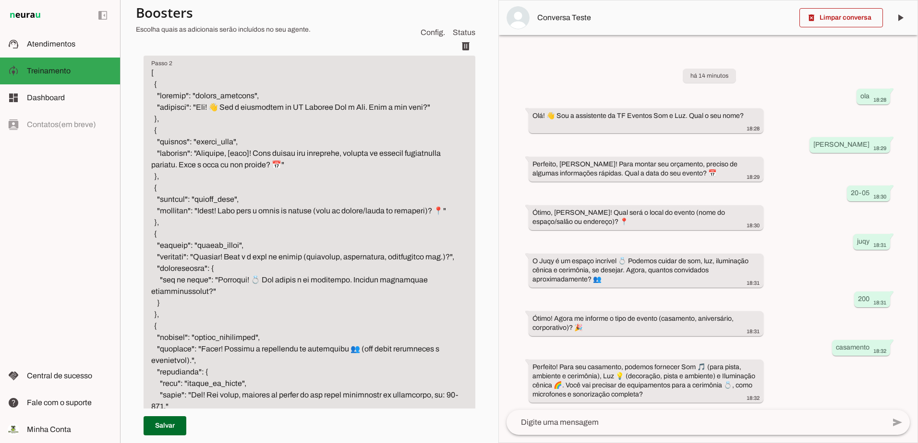
scroll to position [1278, 0]
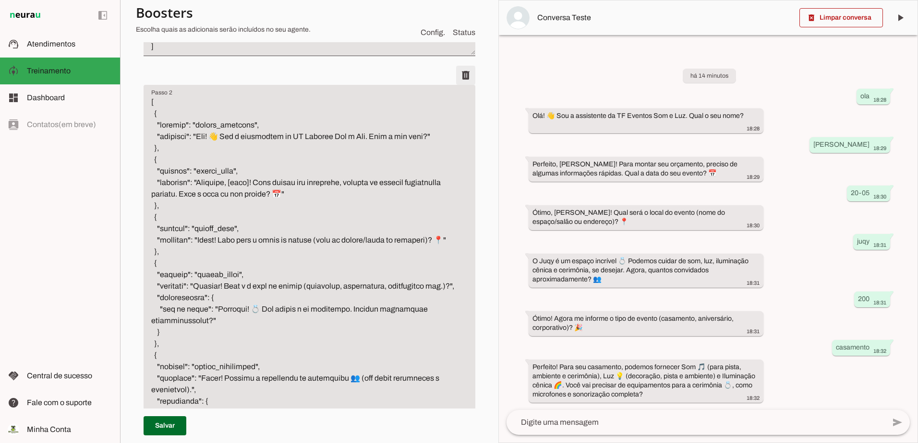
click at [455, 87] on span at bounding box center [465, 75] width 23 height 23
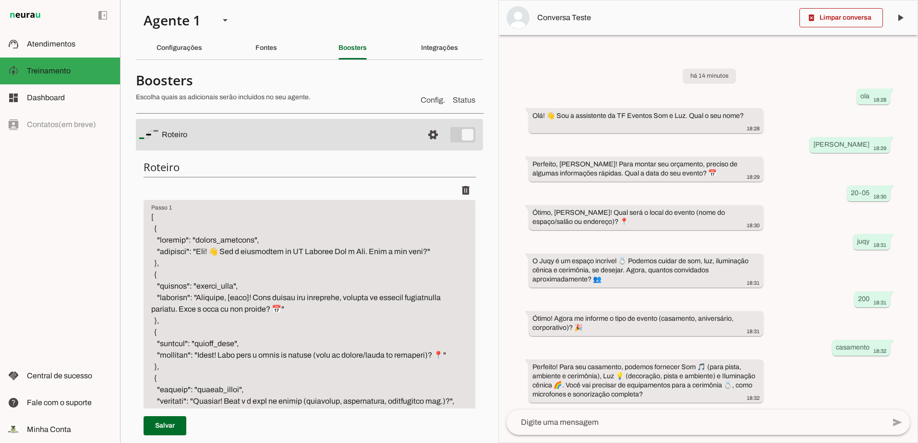
scroll to position [0, 0]
click at [462, 187] on span at bounding box center [465, 192] width 23 height 23
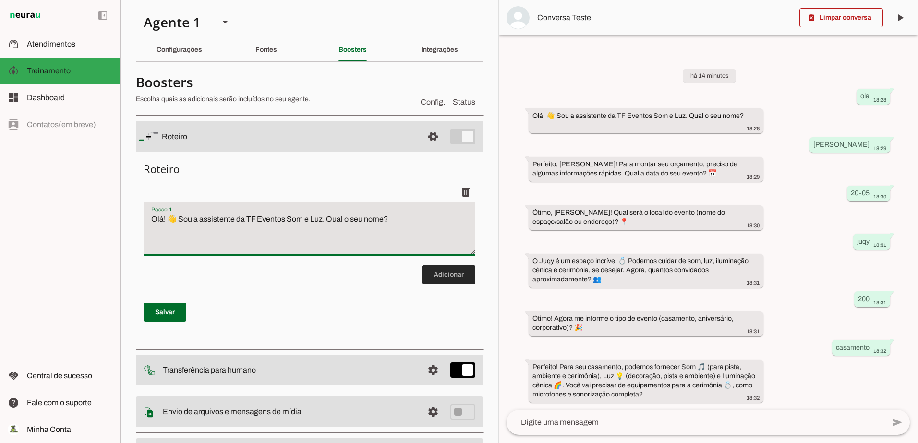
click at [442, 278] on span at bounding box center [448, 274] width 53 height 23
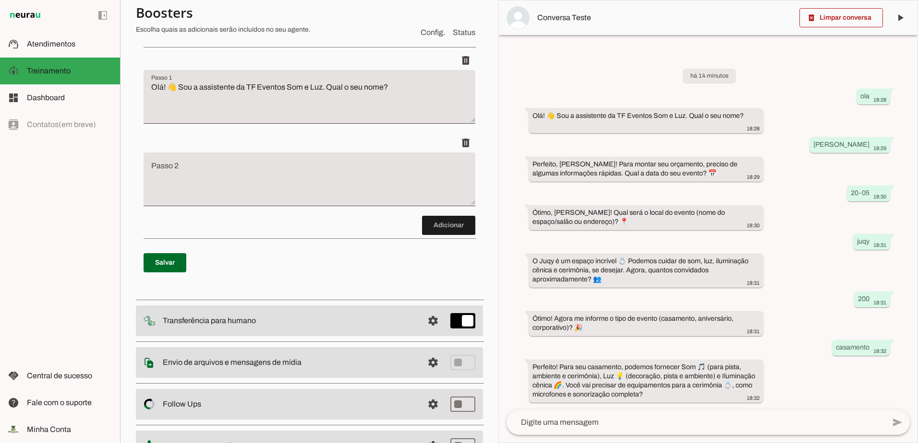
scroll to position [142, 0]
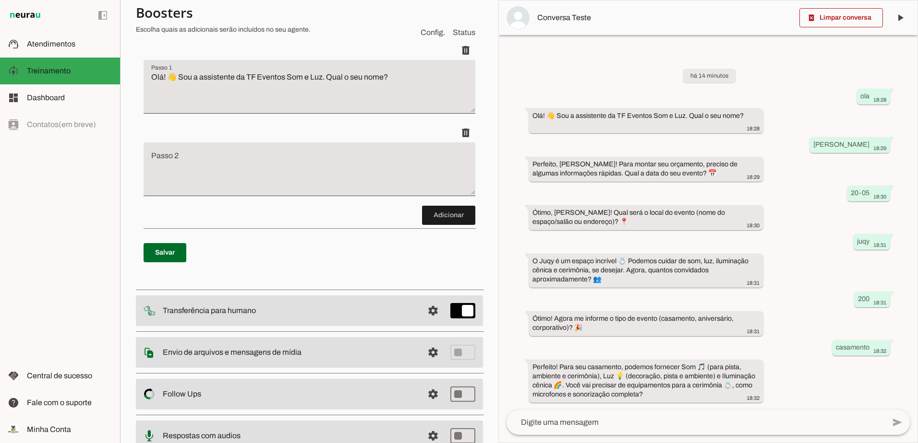
click at [264, 162] on textarea "Passo 2" at bounding box center [309, 173] width 332 height 38
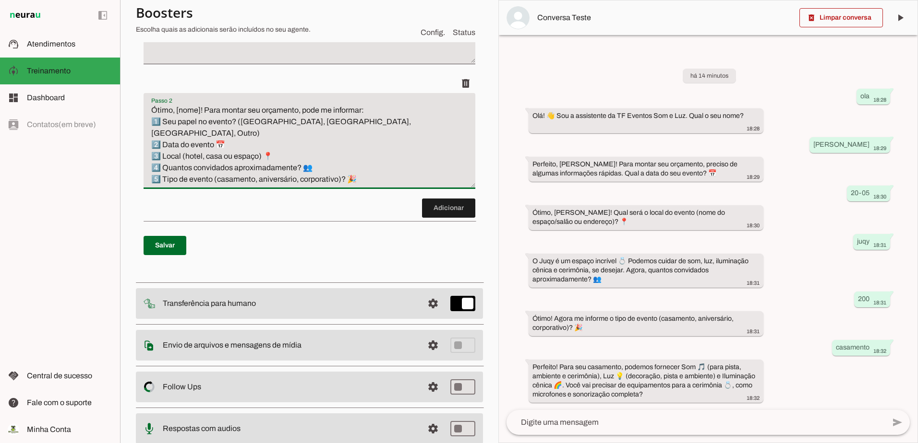
scroll to position [238, 0]
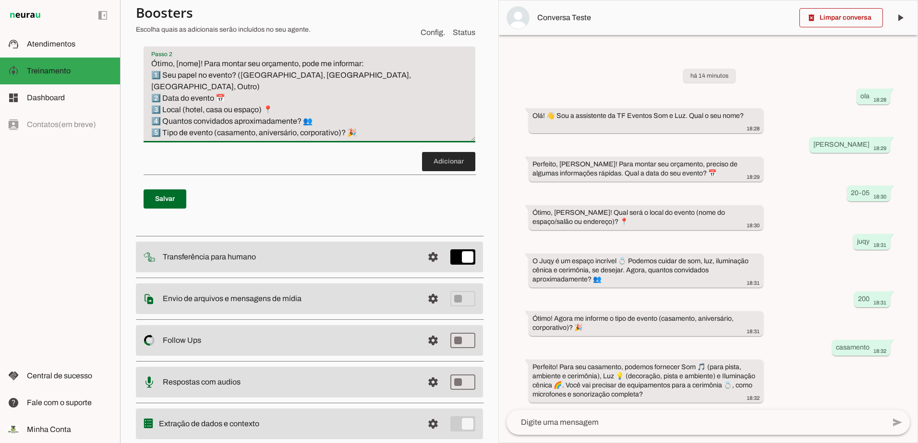
click at [435, 163] on span at bounding box center [448, 161] width 53 height 23
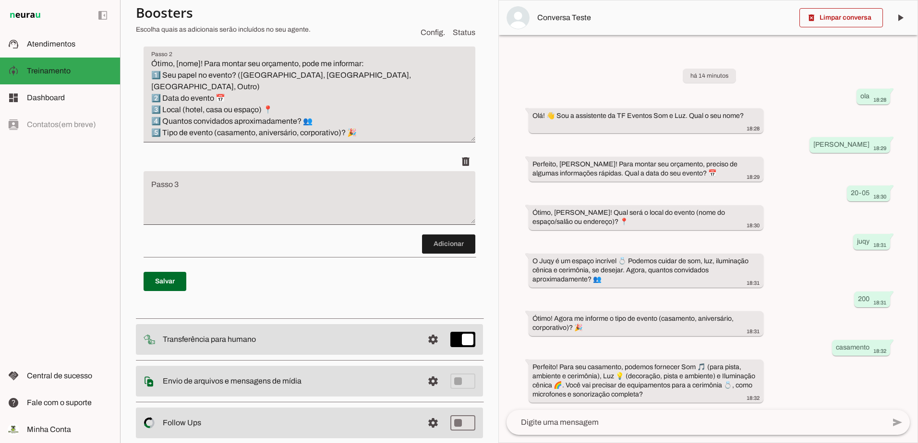
scroll to position [265, 0]
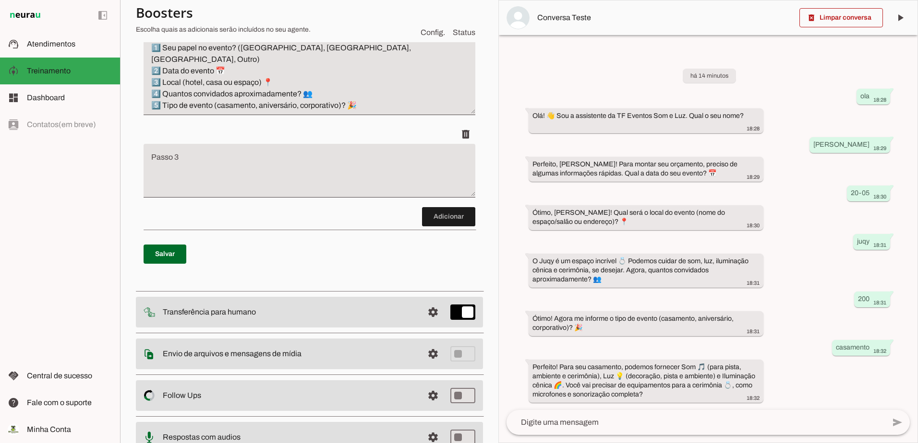
click at [252, 163] on textarea "Passo 3" at bounding box center [309, 174] width 332 height 38
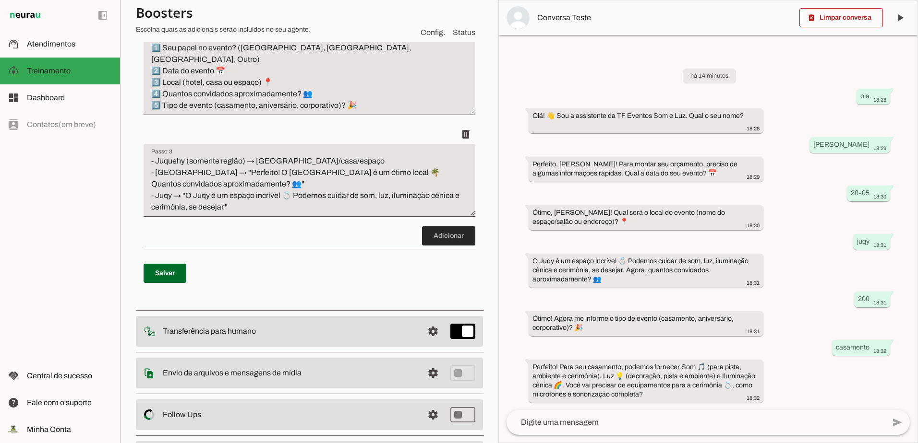
click at [449, 248] on span at bounding box center [448, 236] width 53 height 23
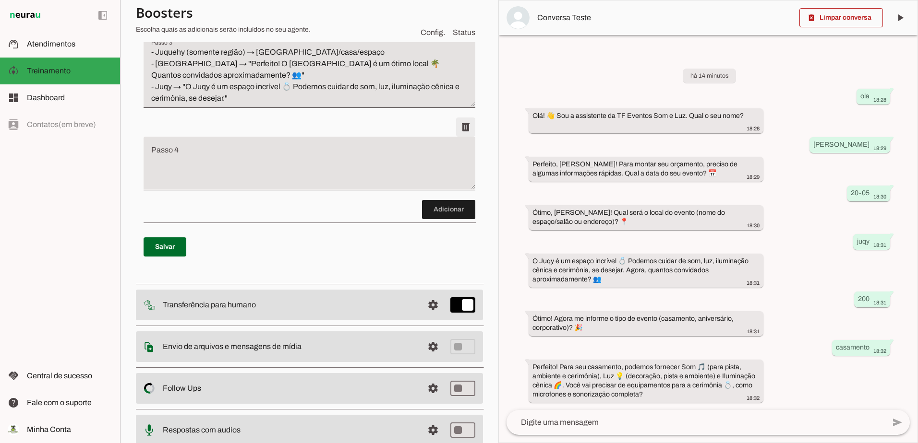
scroll to position [380, 0]
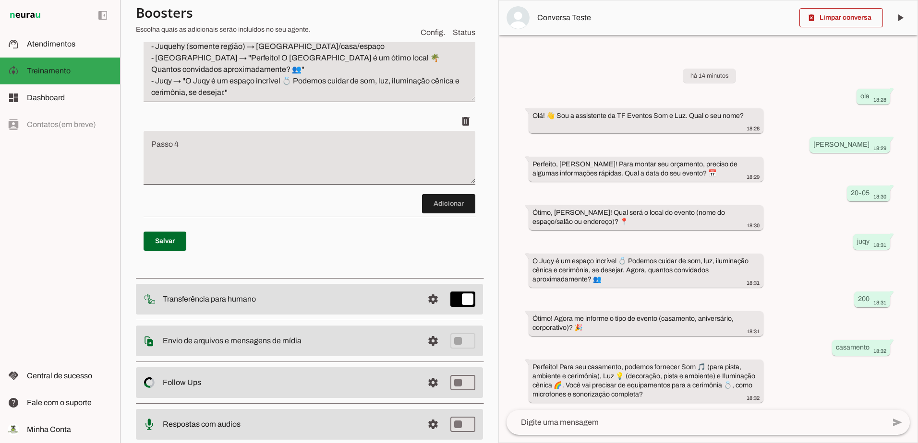
click at [282, 164] on textarea "Passo 4" at bounding box center [309, 162] width 332 height 38
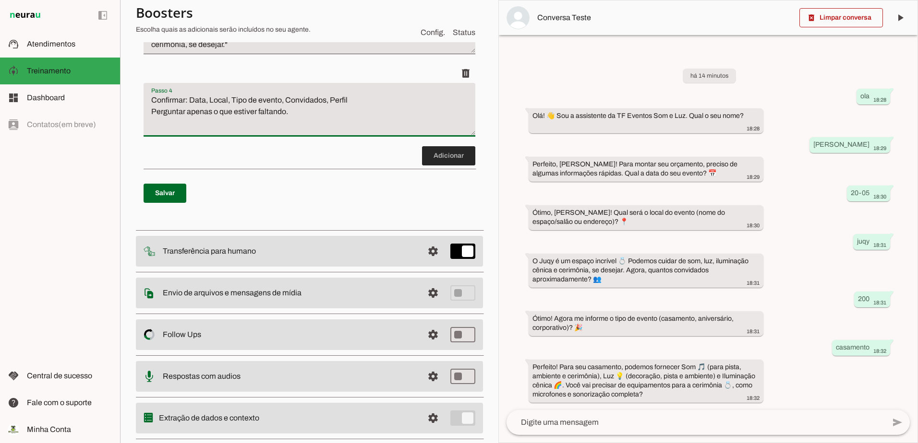
click at [448, 167] on span at bounding box center [448, 155] width 53 height 23
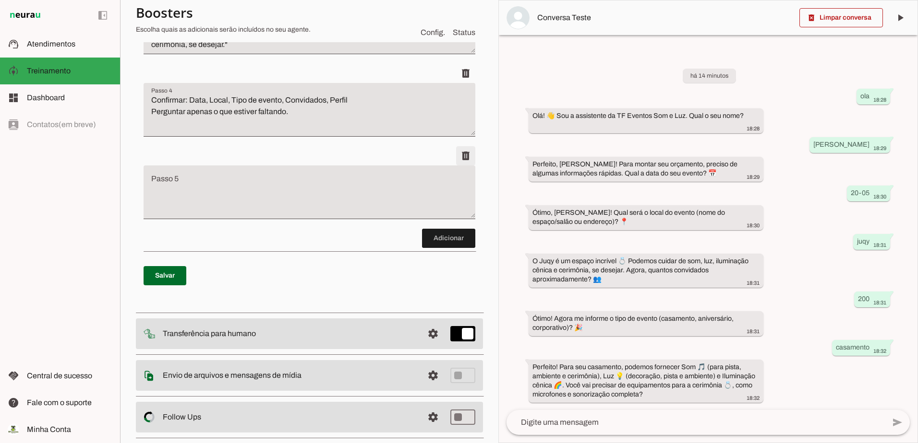
scroll to position [463, 0]
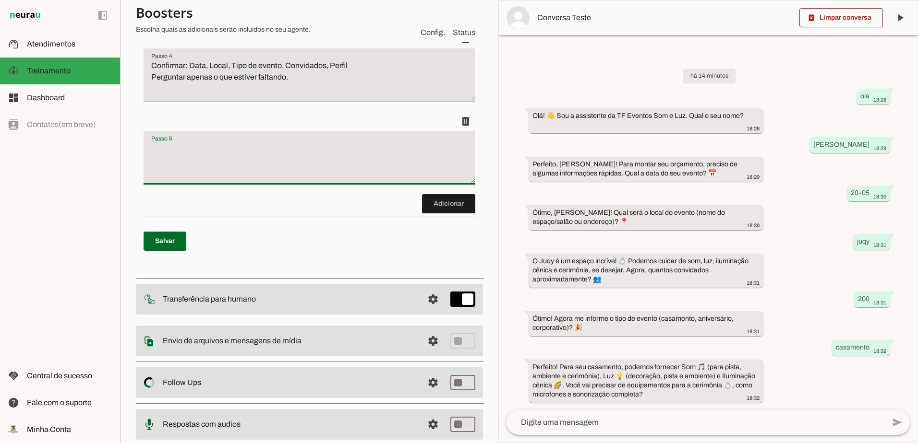
click at [266, 156] on textarea "Passo 5" at bounding box center [309, 162] width 332 height 38
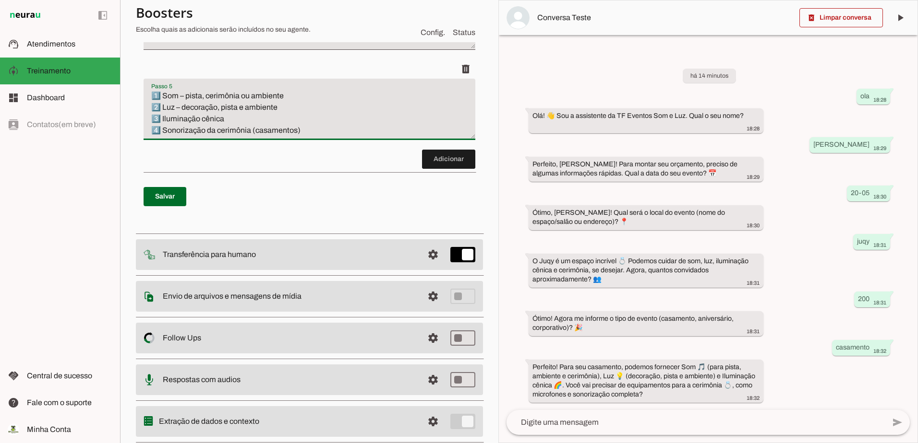
scroll to position [559, 0]
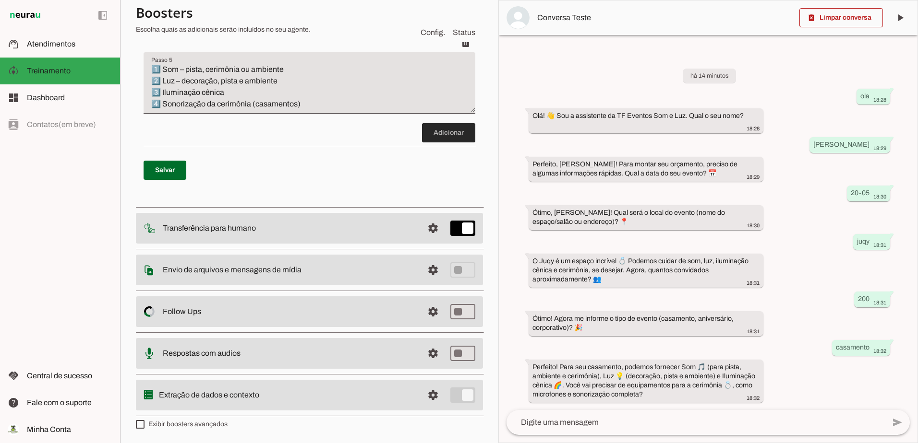
click at [447, 141] on span at bounding box center [448, 132] width 53 height 23
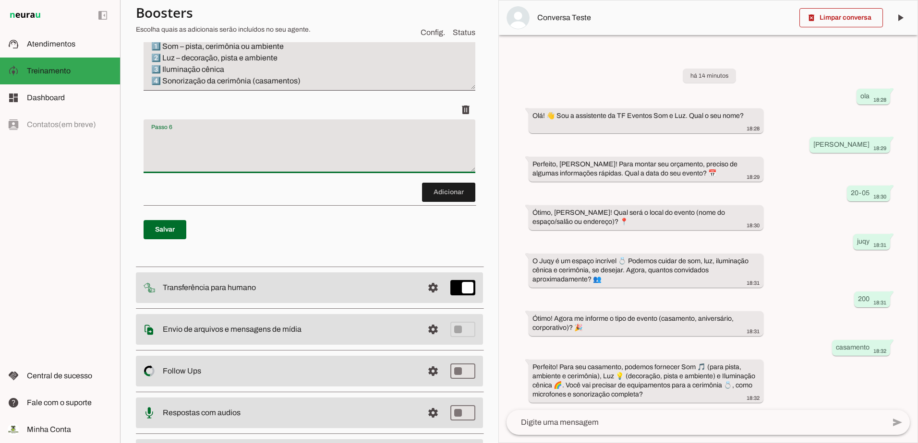
click at [245, 165] on textarea "Passo 6" at bounding box center [309, 150] width 332 height 38
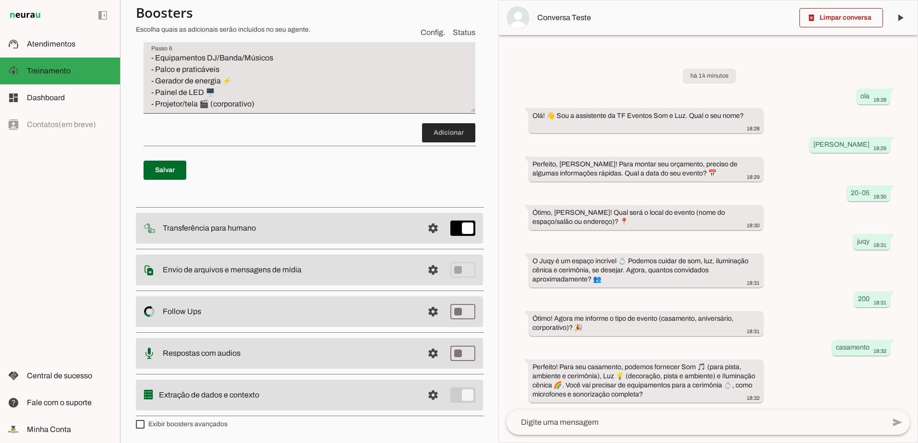
click at [450, 144] on span at bounding box center [448, 132] width 53 height 23
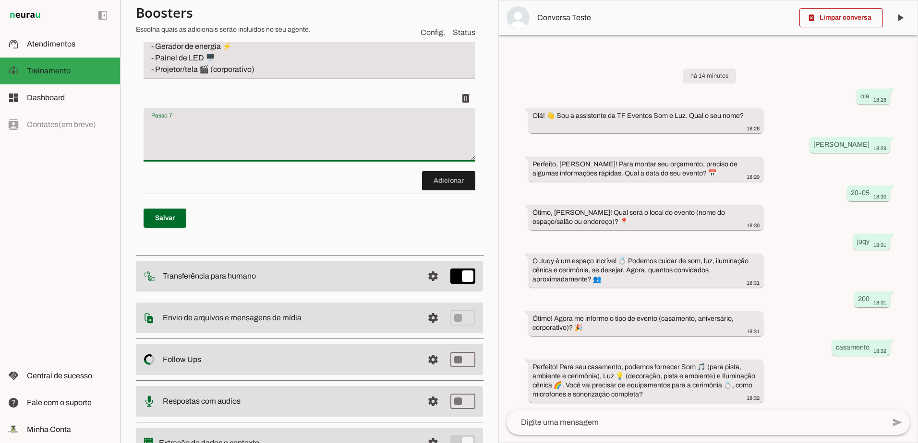
click at [224, 158] on textarea "Passo 7" at bounding box center [309, 138] width 332 height 38
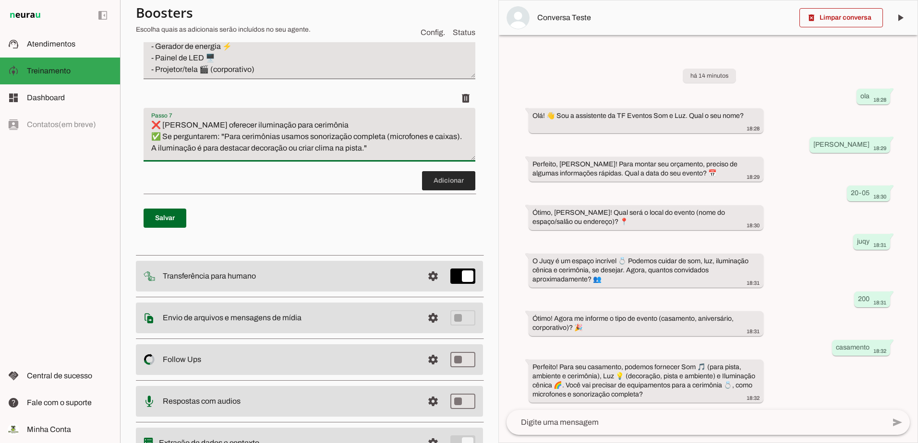
click at [445, 192] on span at bounding box center [448, 180] width 53 height 23
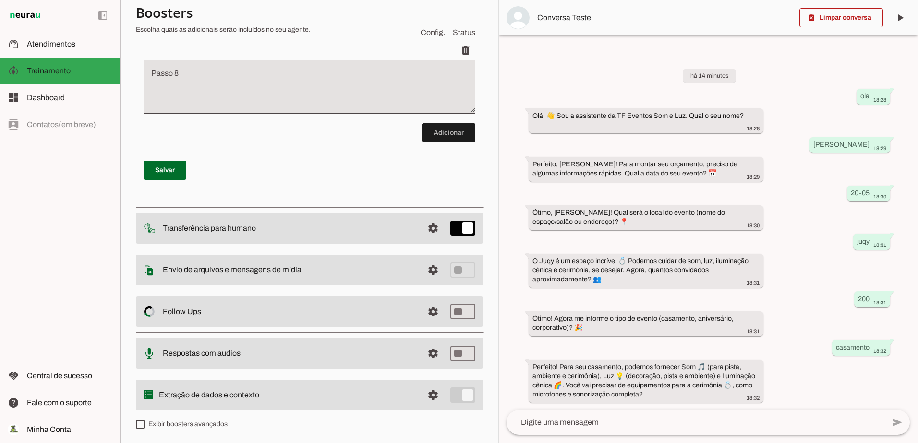
scroll to position [802, 0]
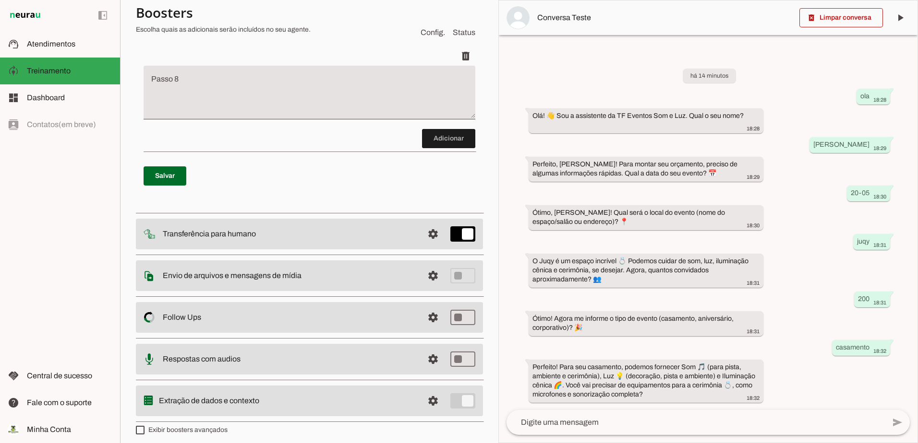
click at [250, 116] on textarea "Passo 8" at bounding box center [309, 96] width 332 height 38
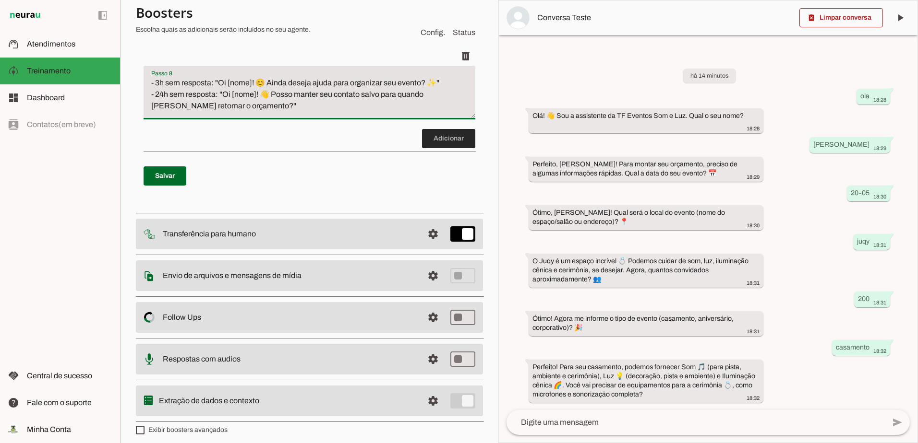
click at [441, 150] on span at bounding box center [448, 138] width 53 height 23
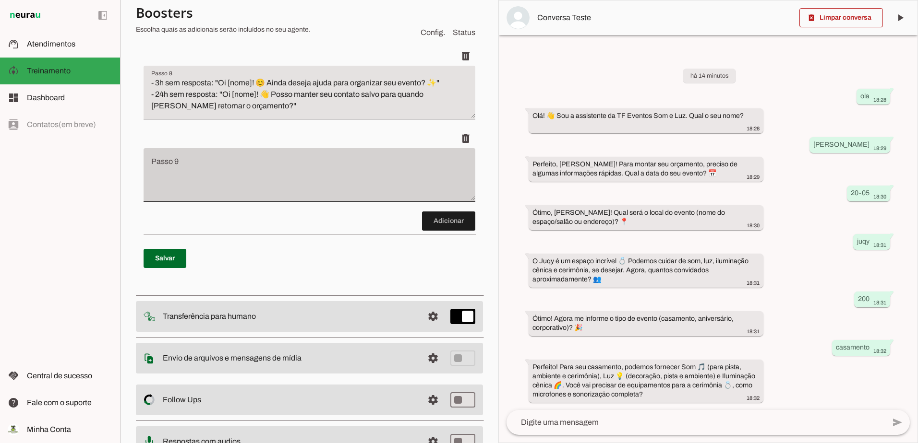
scroll to position [858, 0]
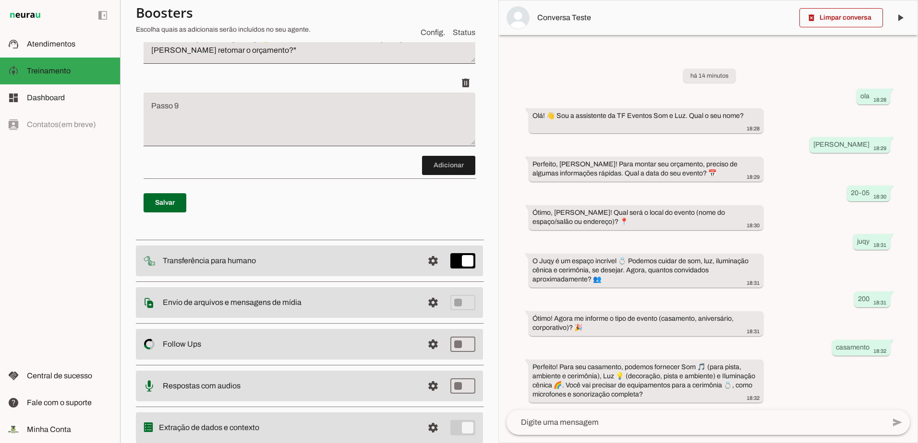
click at [262, 93] on div "delete" at bounding box center [309, 82] width 332 height 19
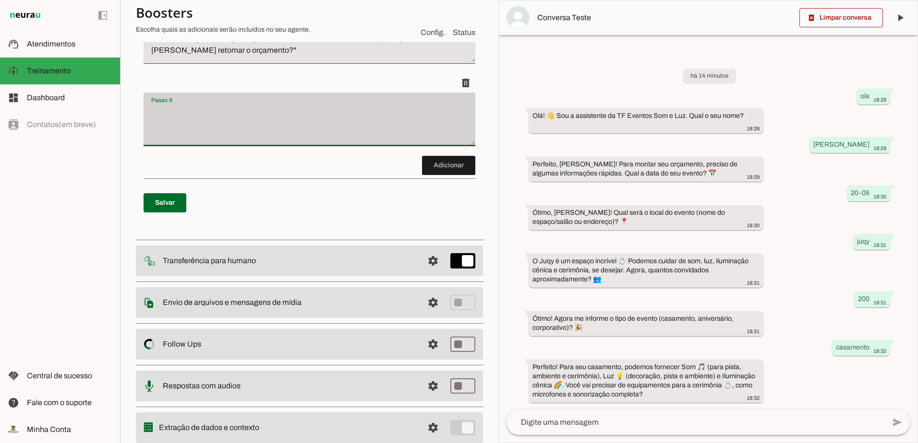
click at [262, 146] on div at bounding box center [309, 120] width 332 height 54
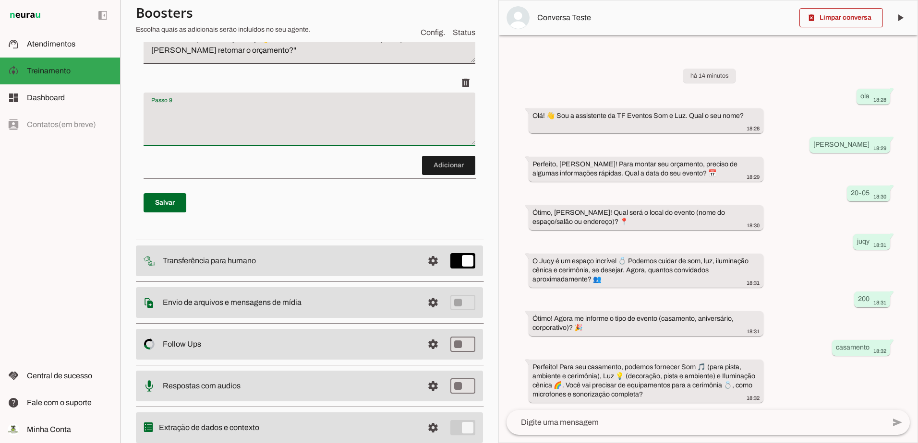
drag, startPoint x: 262, startPoint y: 151, endPoint x: 227, endPoint y: 161, distance: 36.0
click at [235, 143] on textarea "Passo 9" at bounding box center [309, 123] width 332 height 38
click at [433, 177] on span at bounding box center [448, 165] width 53 height 23
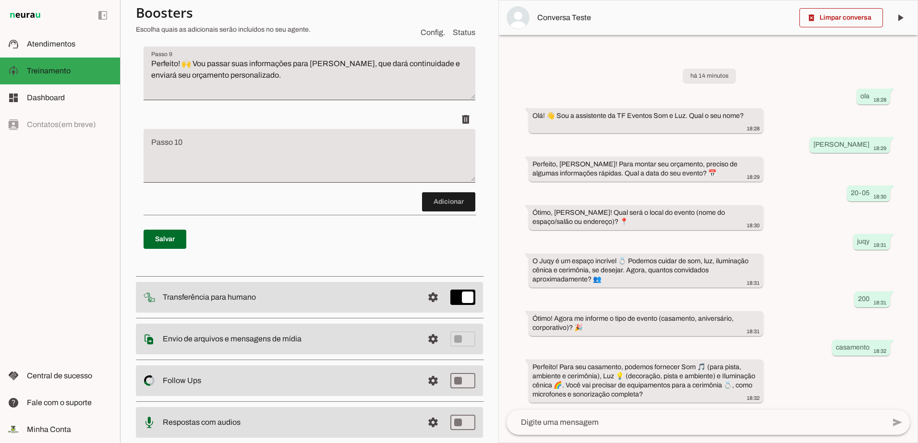
scroll to position [941, 0]
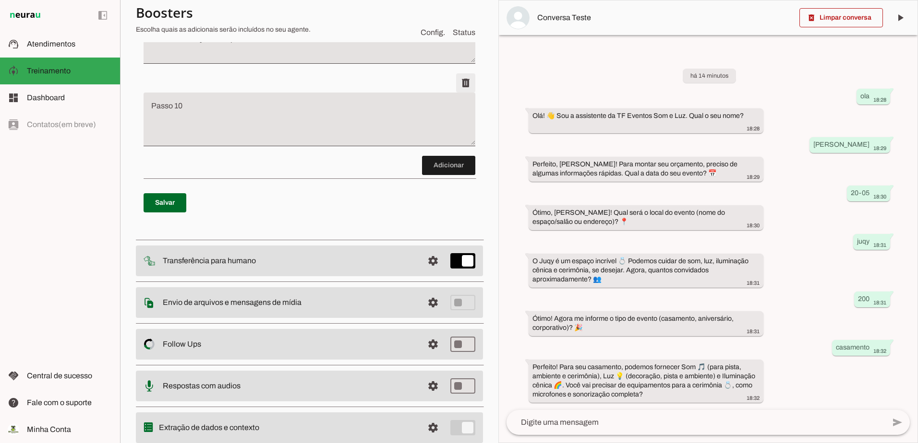
click at [457, 95] on span at bounding box center [465, 83] width 23 height 23
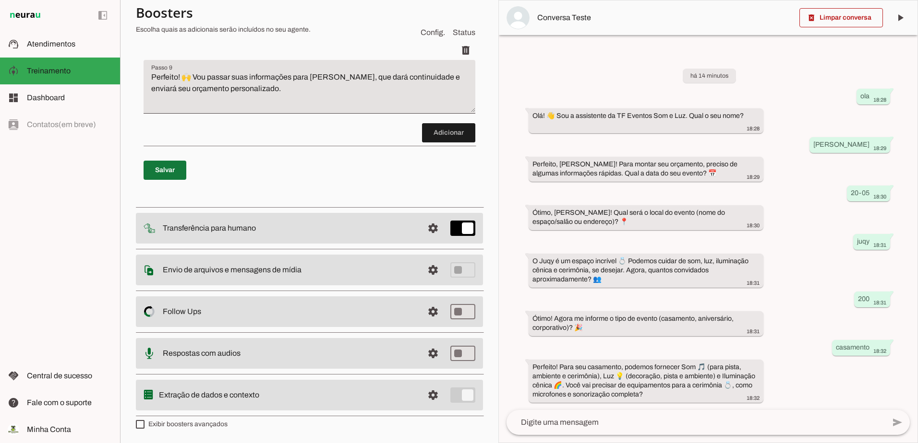
click at [155, 170] on span at bounding box center [164, 170] width 43 height 23
click at [440, 133] on span at bounding box center [448, 132] width 53 height 23
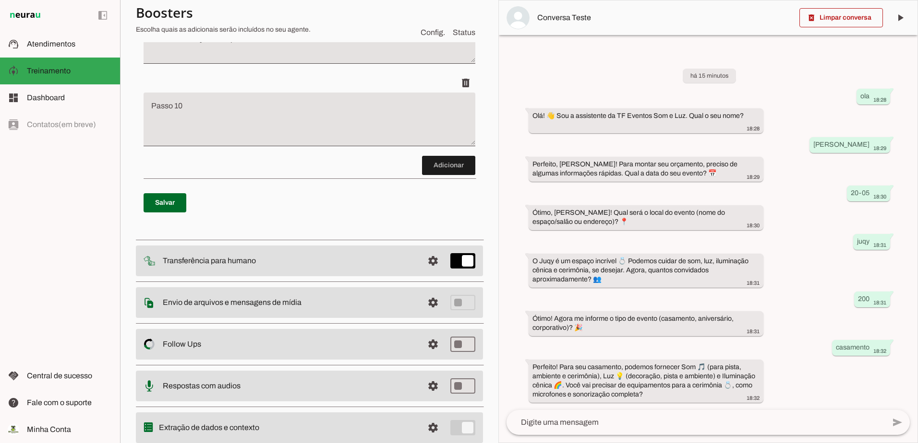
click at [301, 143] on textarea "Passo 10" at bounding box center [309, 123] width 332 height 38
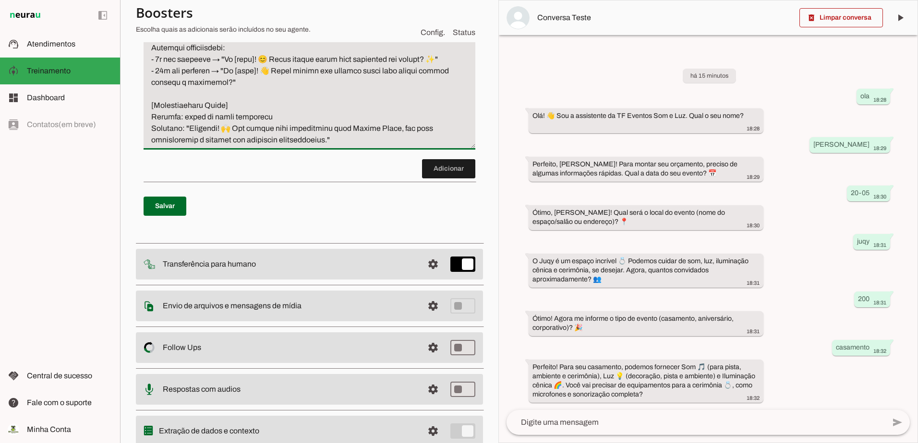
scroll to position [1592, 0]
click at [180, 216] on span at bounding box center [164, 204] width 43 height 23
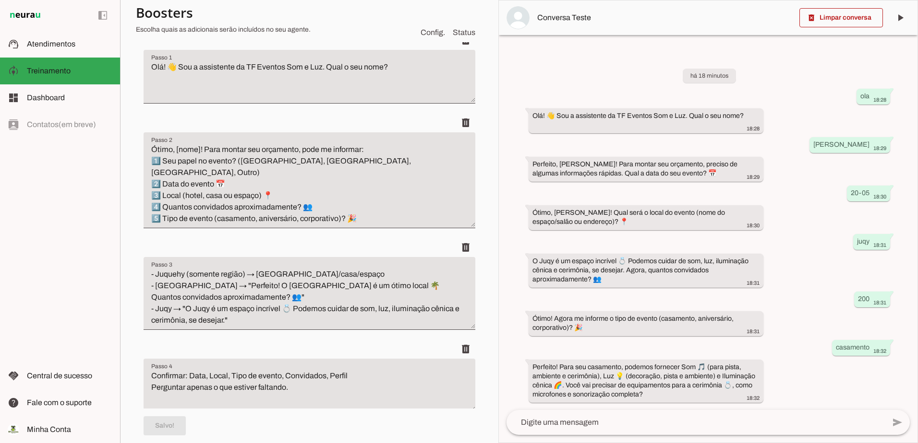
scroll to position [0, 0]
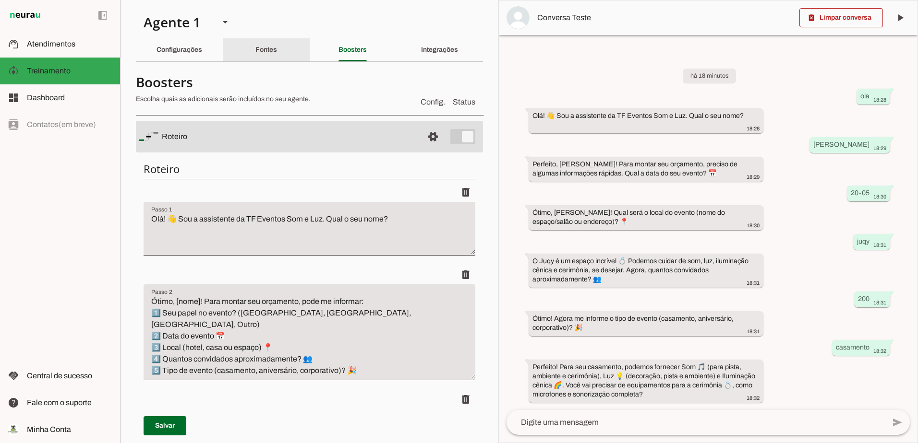
click at [274, 40] on div "Fontes" at bounding box center [266, 49] width 22 height 23
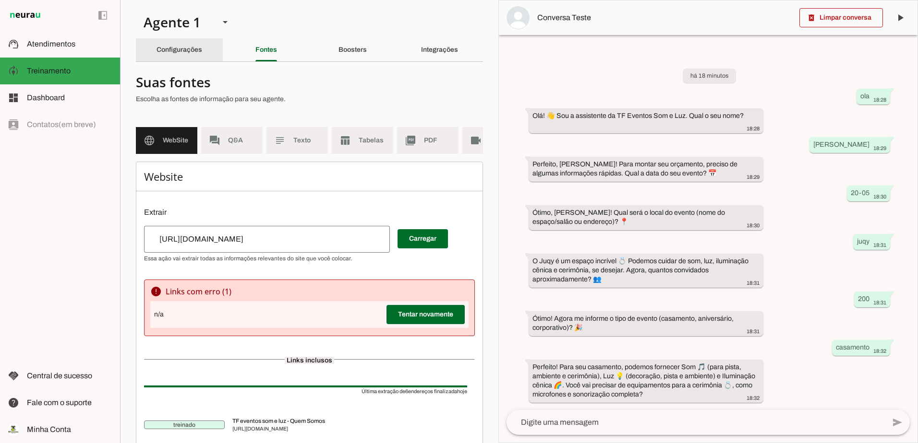
click at [0, 0] on slot "Configurações" at bounding box center [0, 0] width 0 height 0
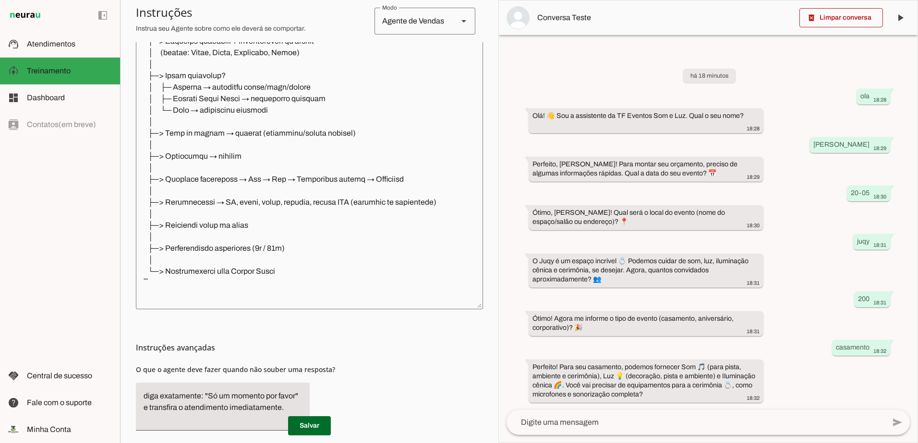
scroll to position [1362, 0]
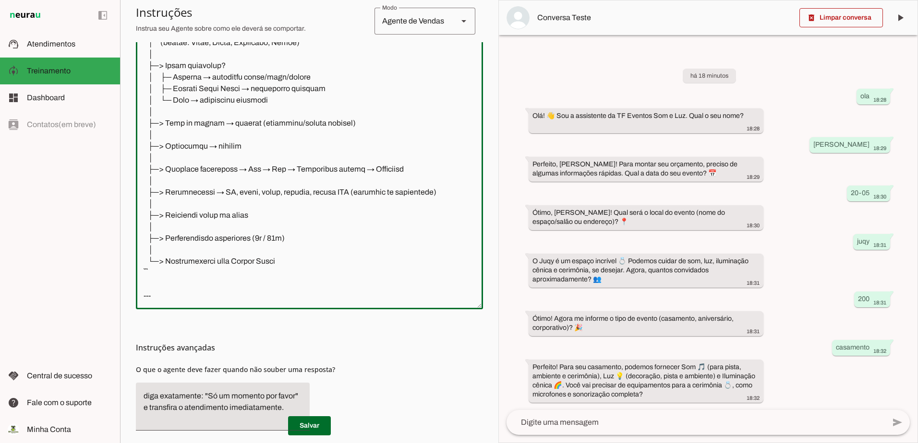
click at [202, 271] on textarea at bounding box center [309, 165] width 347 height 273
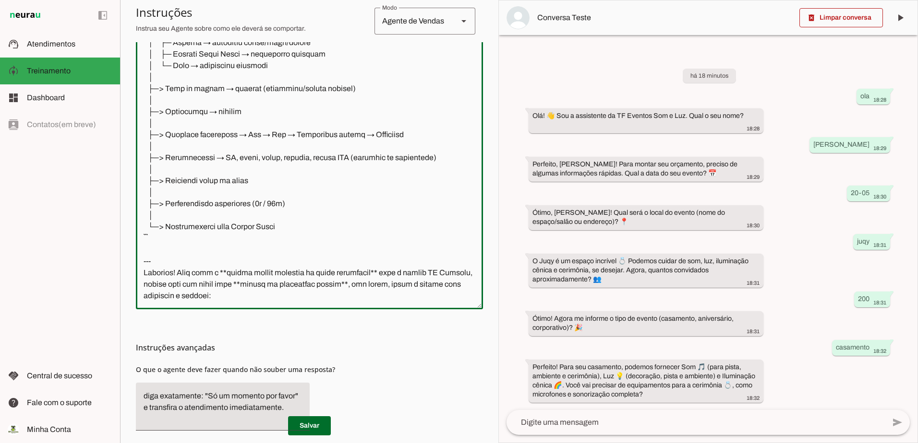
scroll to position [2328, 0]
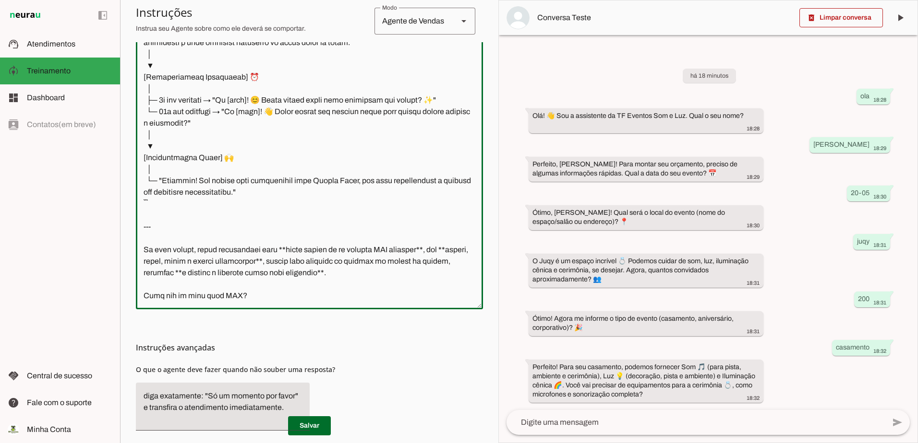
drag, startPoint x: 240, startPoint y: 285, endPoint x: 140, endPoint y: 235, distance: 111.6
click at [140, 235] on textarea at bounding box center [309, 165] width 347 height 273
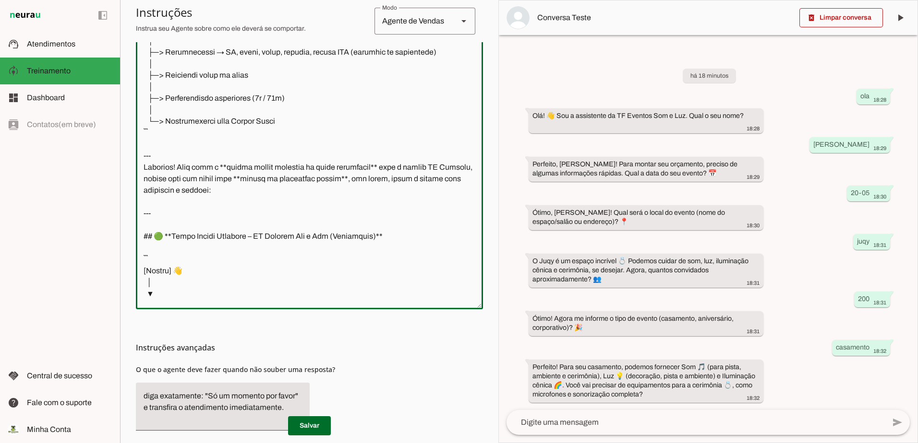
scroll to position [1420, 0]
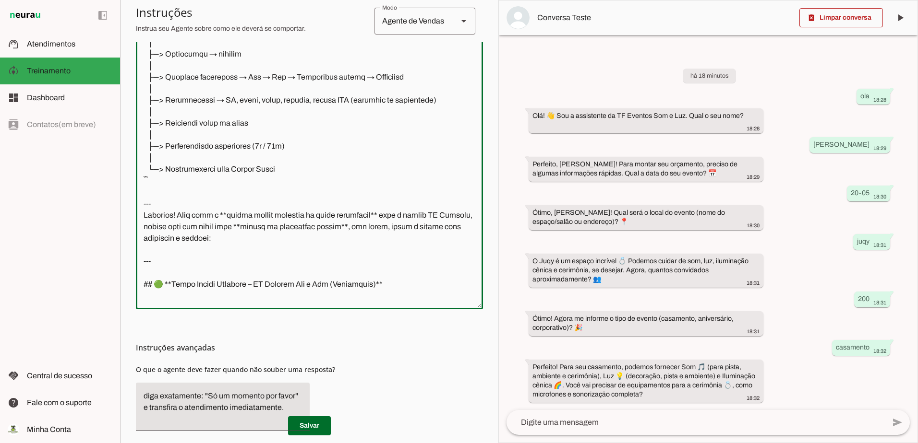
drag, startPoint x: 193, startPoint y: 232, endPoint x: 142, endPoint y: 209, distance: 56.1
click at [142, 209] on textarea at bounding box center [309, 165] width 347 height 273
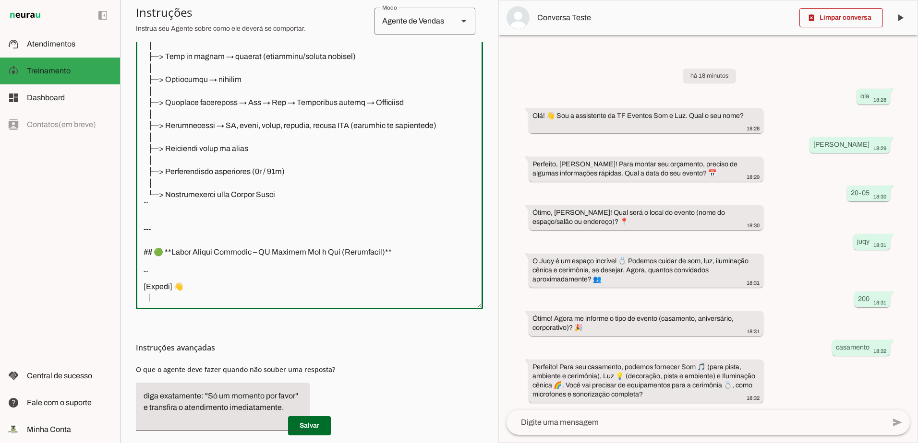
scroll to position [1410, 0]
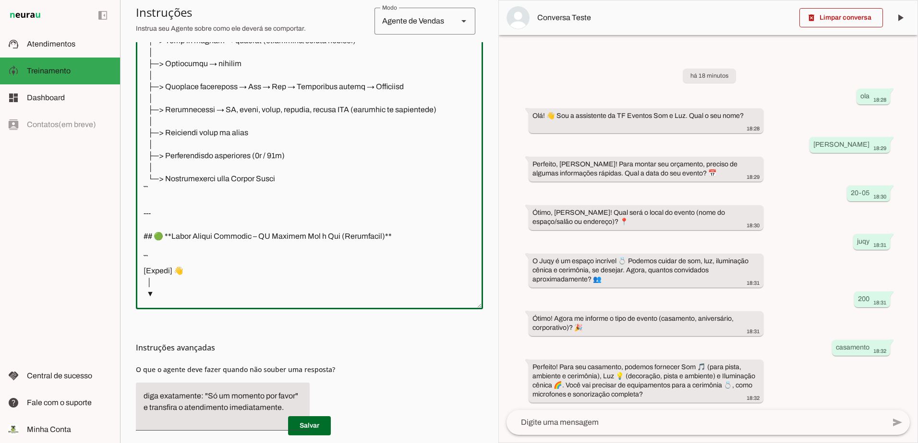
drag, startPoint x: 142, startPoint y: 179, endPoint x: 303, endPoint y: 224, distance: 167.6
click at [303, 224] on textarea at bounding box center [309, 165] width 347 height 273
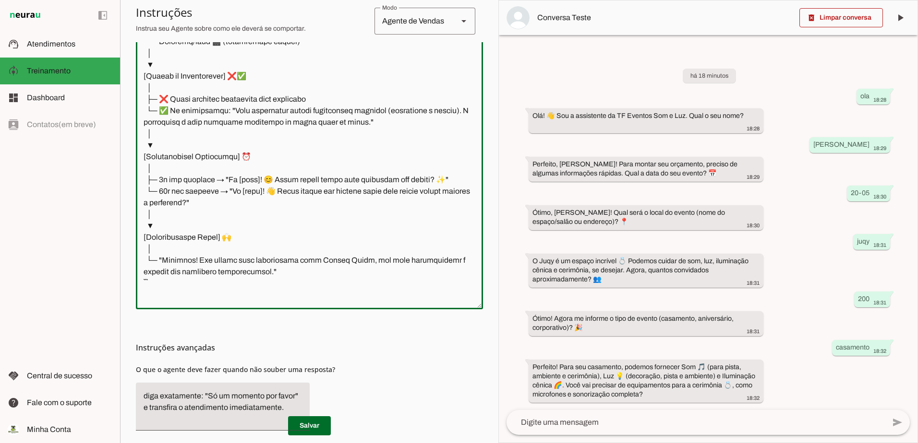
scroll to position [1881, 0]
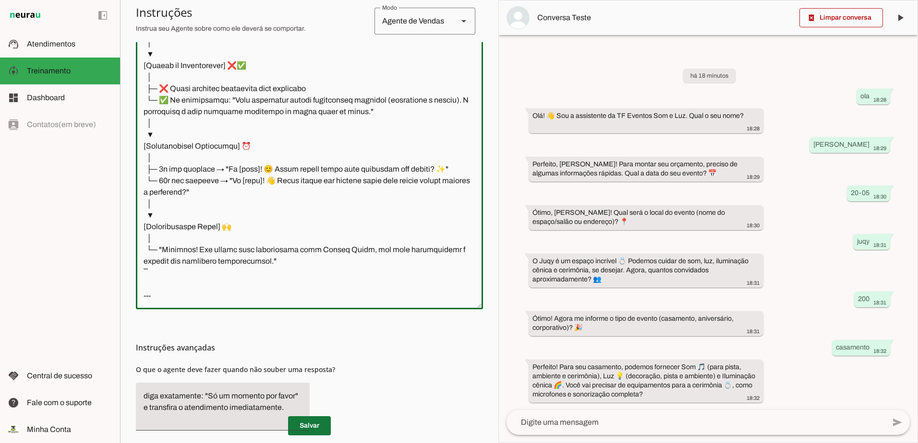
click at [315, 428] on span at bounding box center [309, 426] width 43 height 23
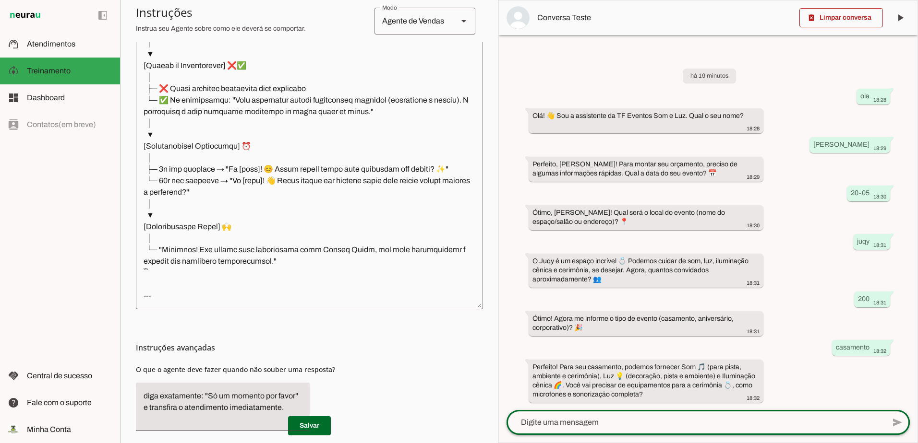
click at [699, 429] on div at bounding box center [695, 422] width 378 height 25
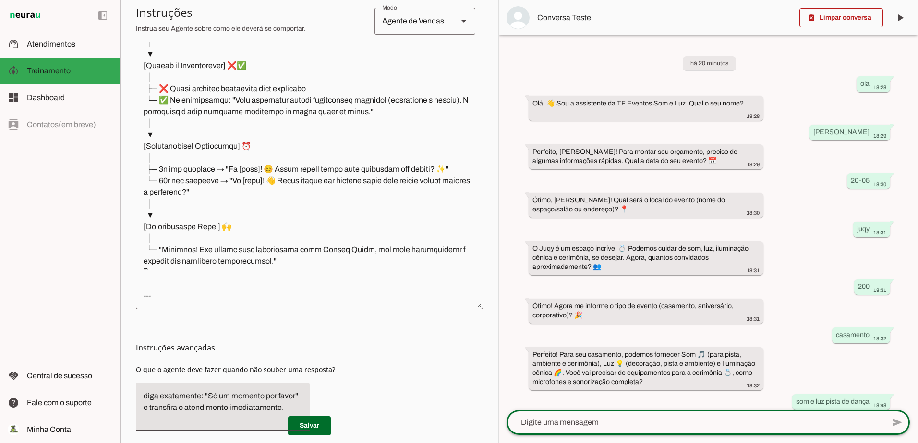
scroll to position [54, 0]
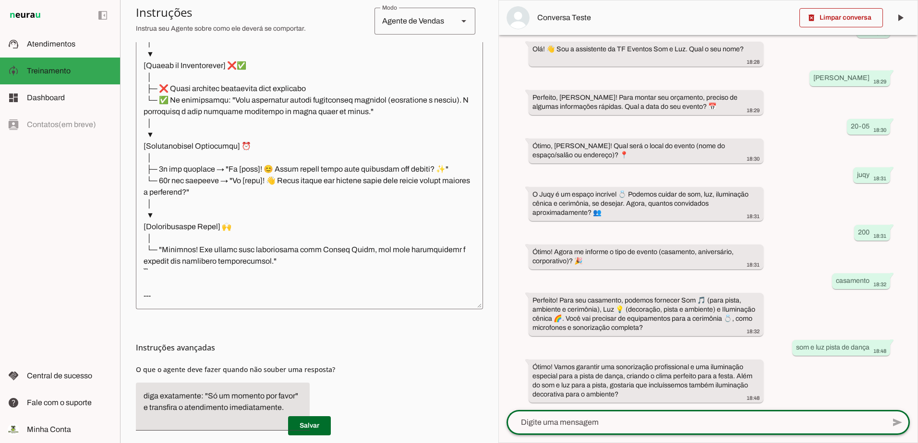
click at [666, 421] on textarea at bounding box center [695, 423] width 378 height 12
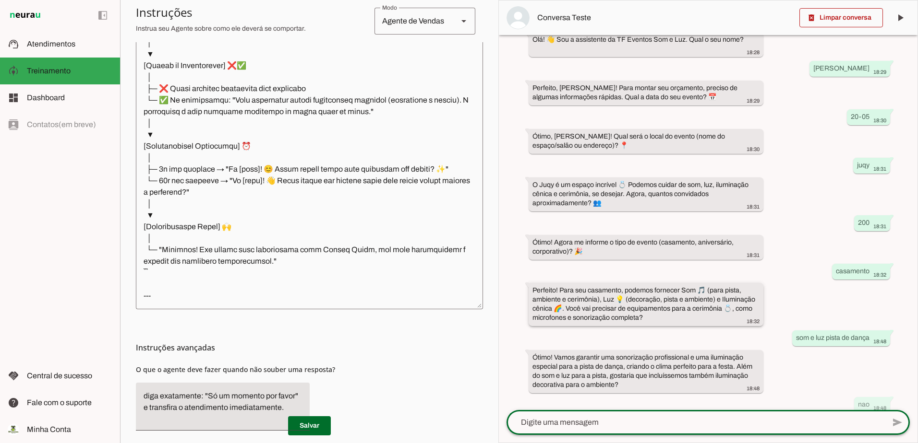
scroll to position [74, 0]
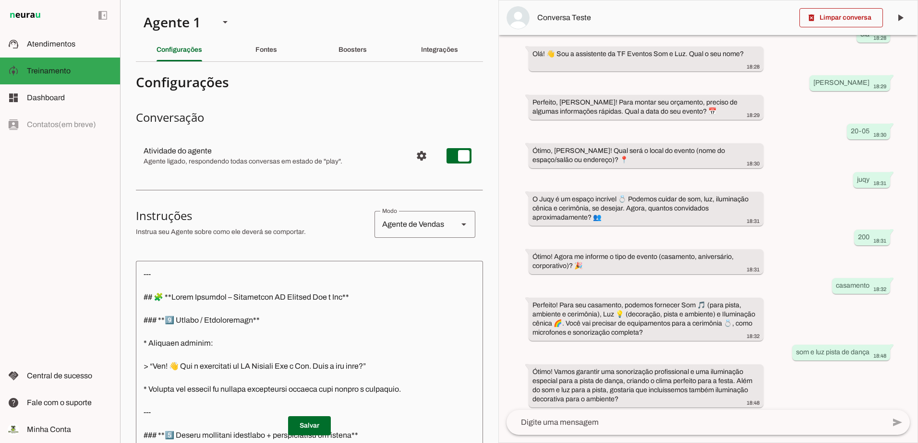
scroll to position [54, 0]
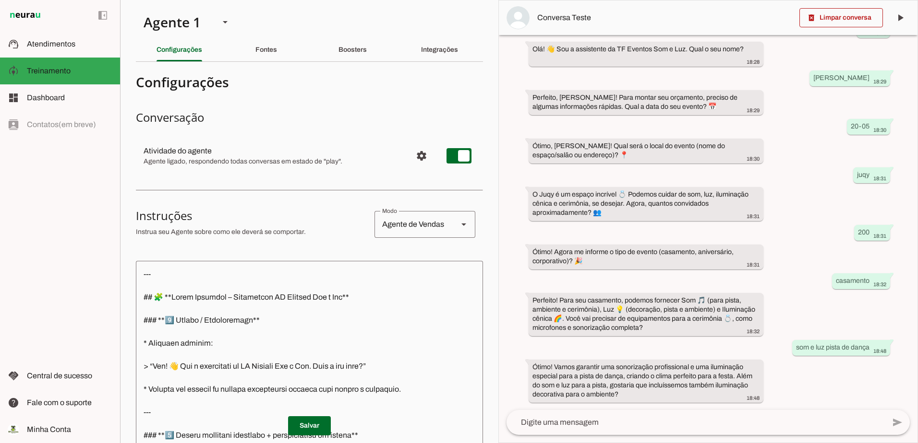
click at [612, 420] on textarea at bounding box center [695, 423] width 378 height 12
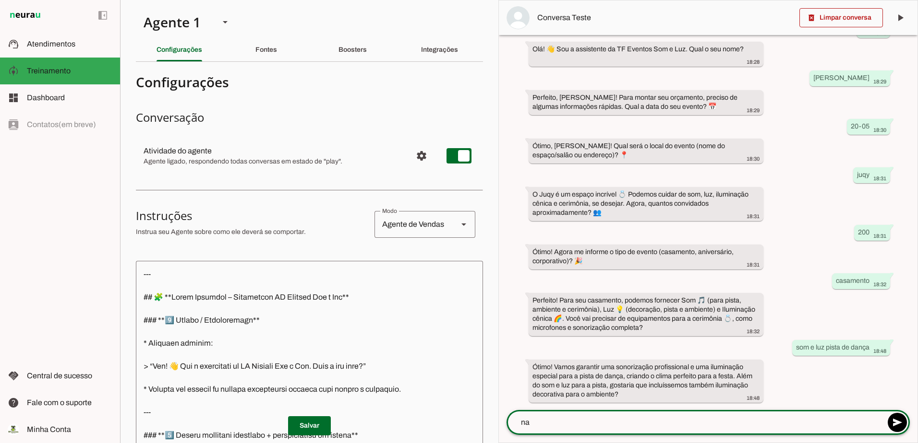
type textarea "nao"
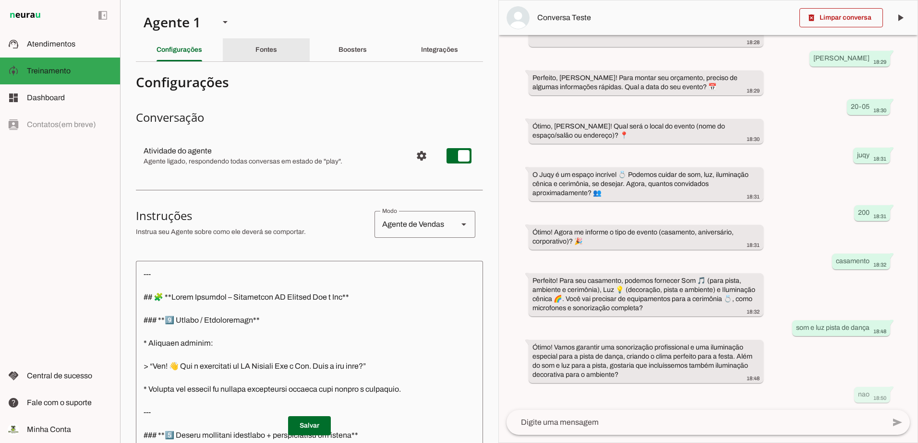
click at [267, 41] on div "Fontes" at bounding box center [266, 49] width 22 height 23
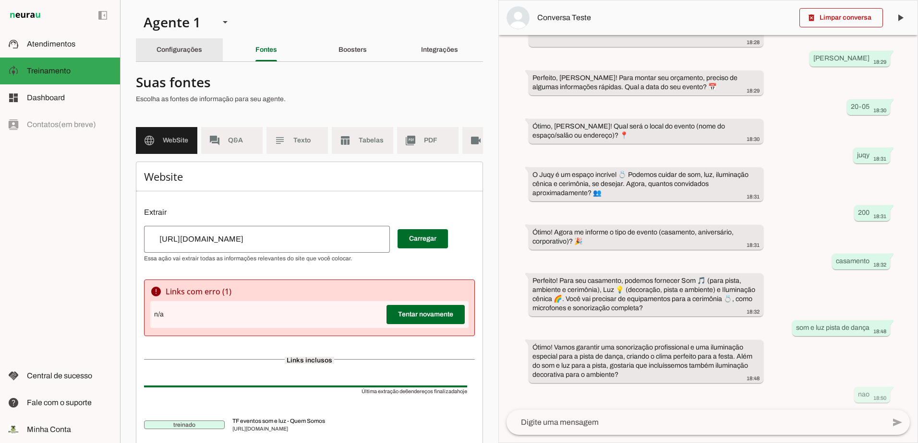
drag, startPoint x: 183, startPoint y: 50, endPoint x: 66, endPoint y: 49, distance: 117.6
click at [0, 0] on slot "Configurações" at bounding box center [0, 0] width 0 height 0
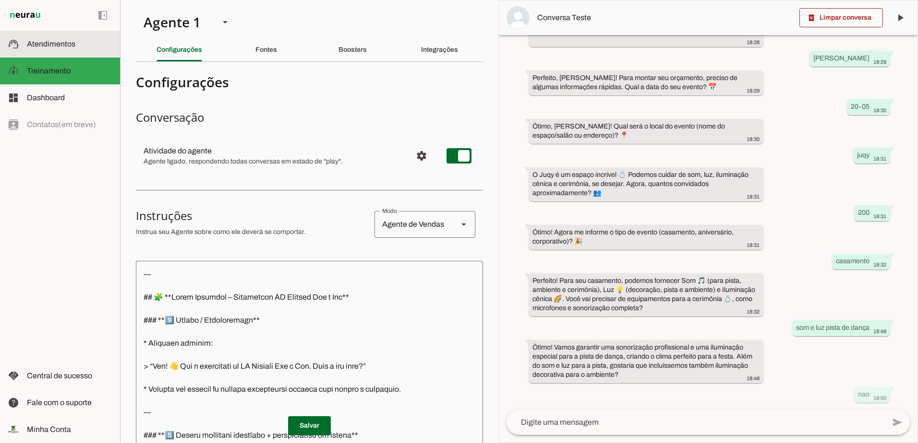
click at [61, 46] on span "Atendimentos" at bounding box center [51, 44] width 48 height 8
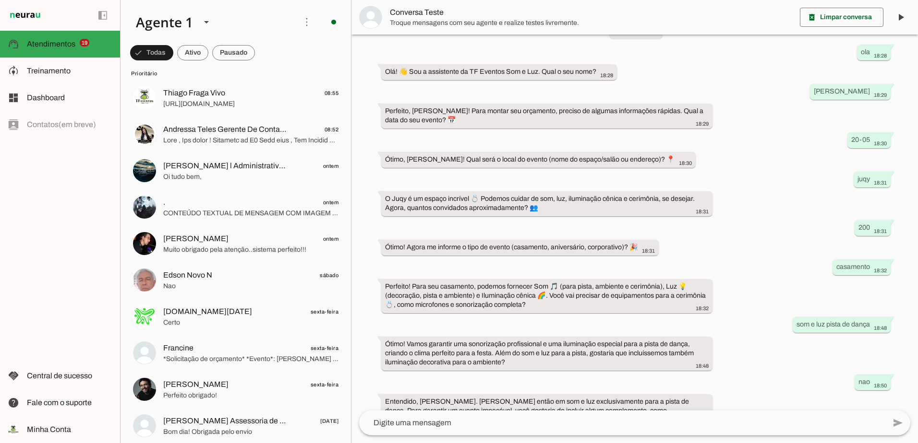
scroll to position [56, 0]
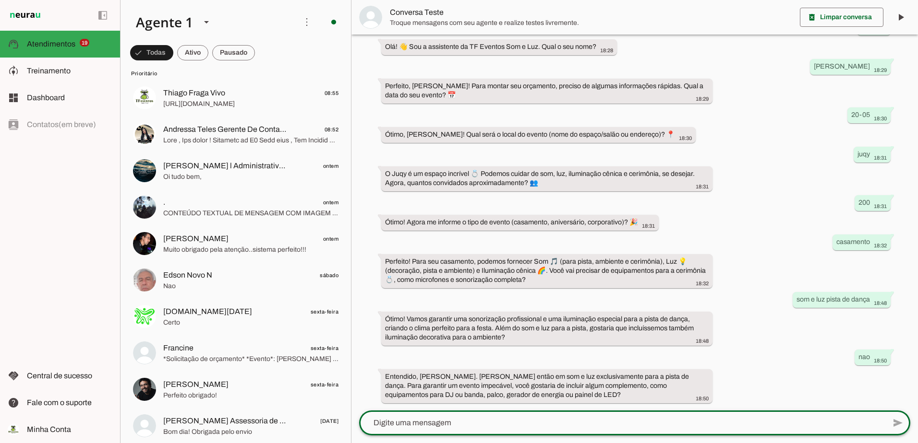
click at [590, 422] on textarea at bounding box center [622, 423] width 526 height 12
type textarea "nao"
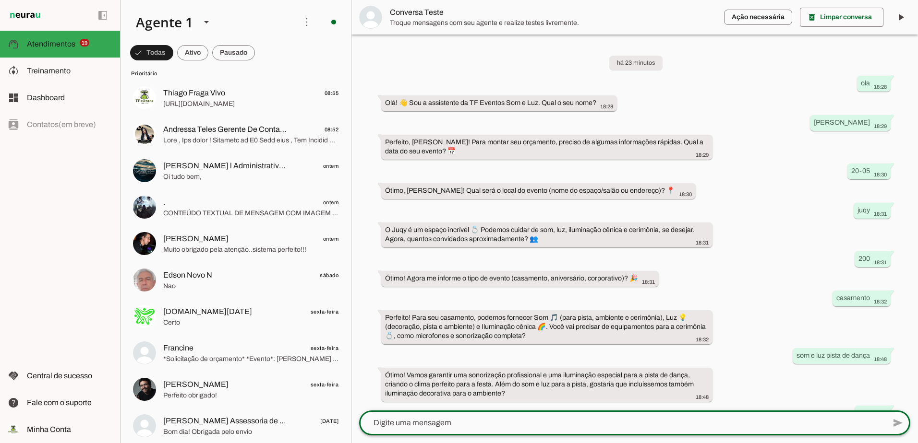
scroll to position [182, 0]
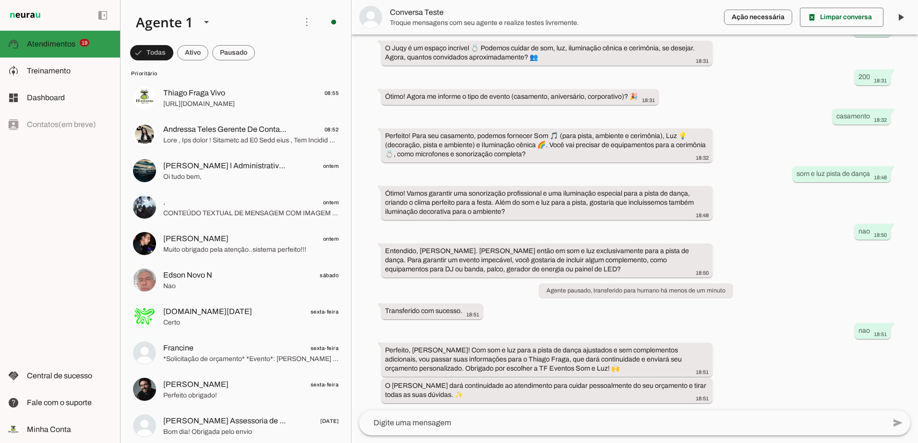
click at [48, 36] on md-item "support_agent Atendimentos Atendimentos 19" at bounding box center [60, 44] width 120 height 27
